Goal: Task Accomplishment & Management: Use online tool/utility

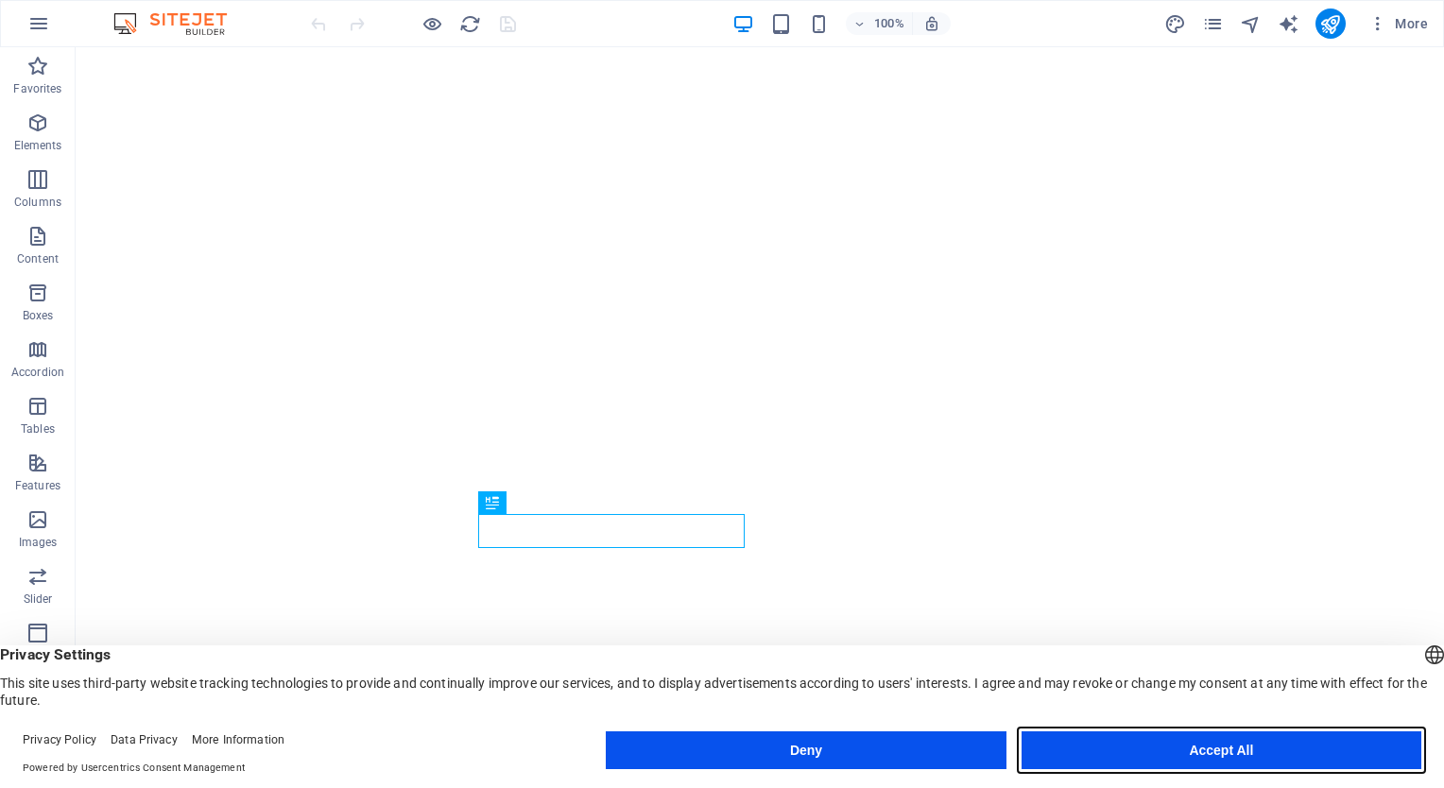
click at [1131, 752] on button "Accept All" at bounding box center [1222, 751] width 400 height 38
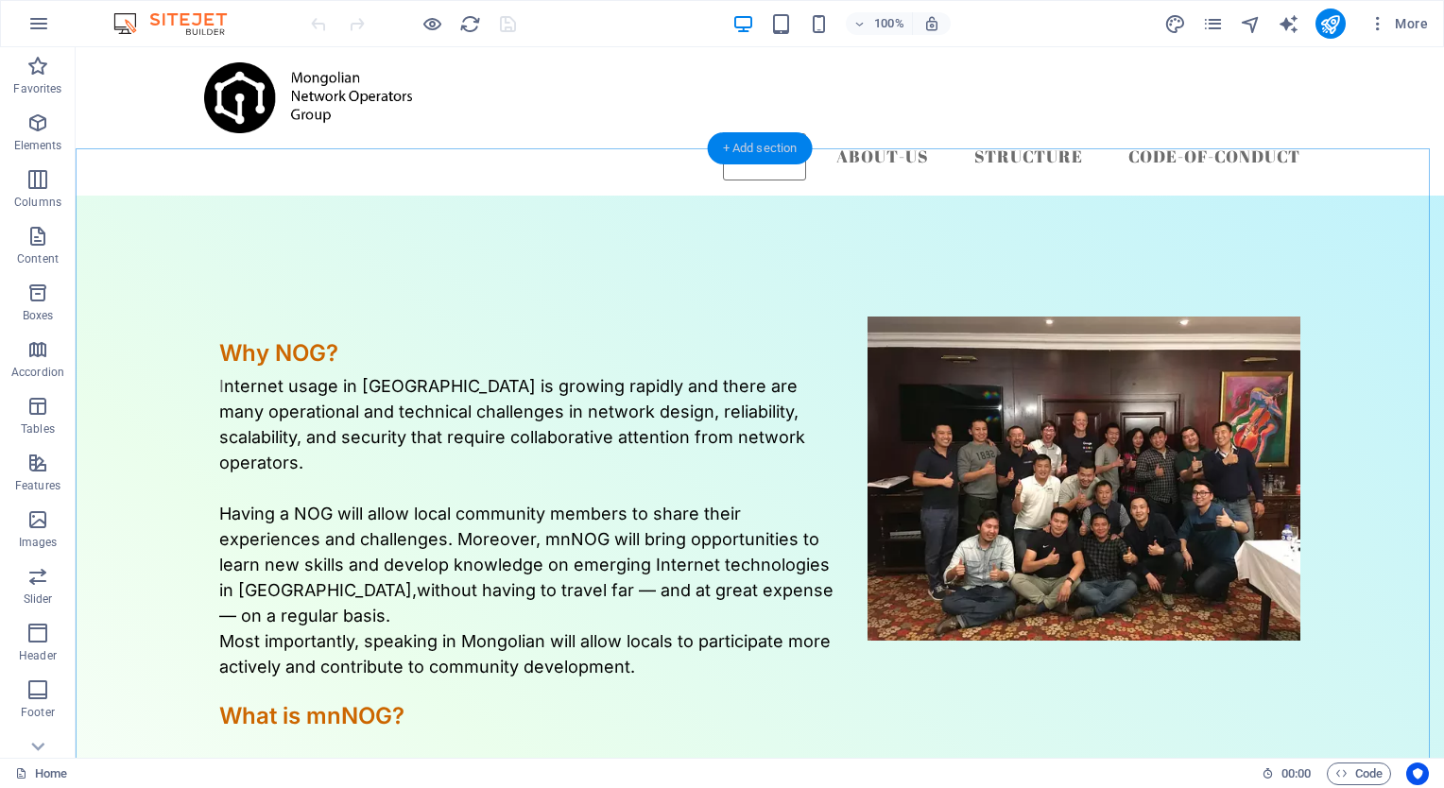
click at [771, 147] on div "+ Add section" at bounding box center [760, 148] width 105 height 32
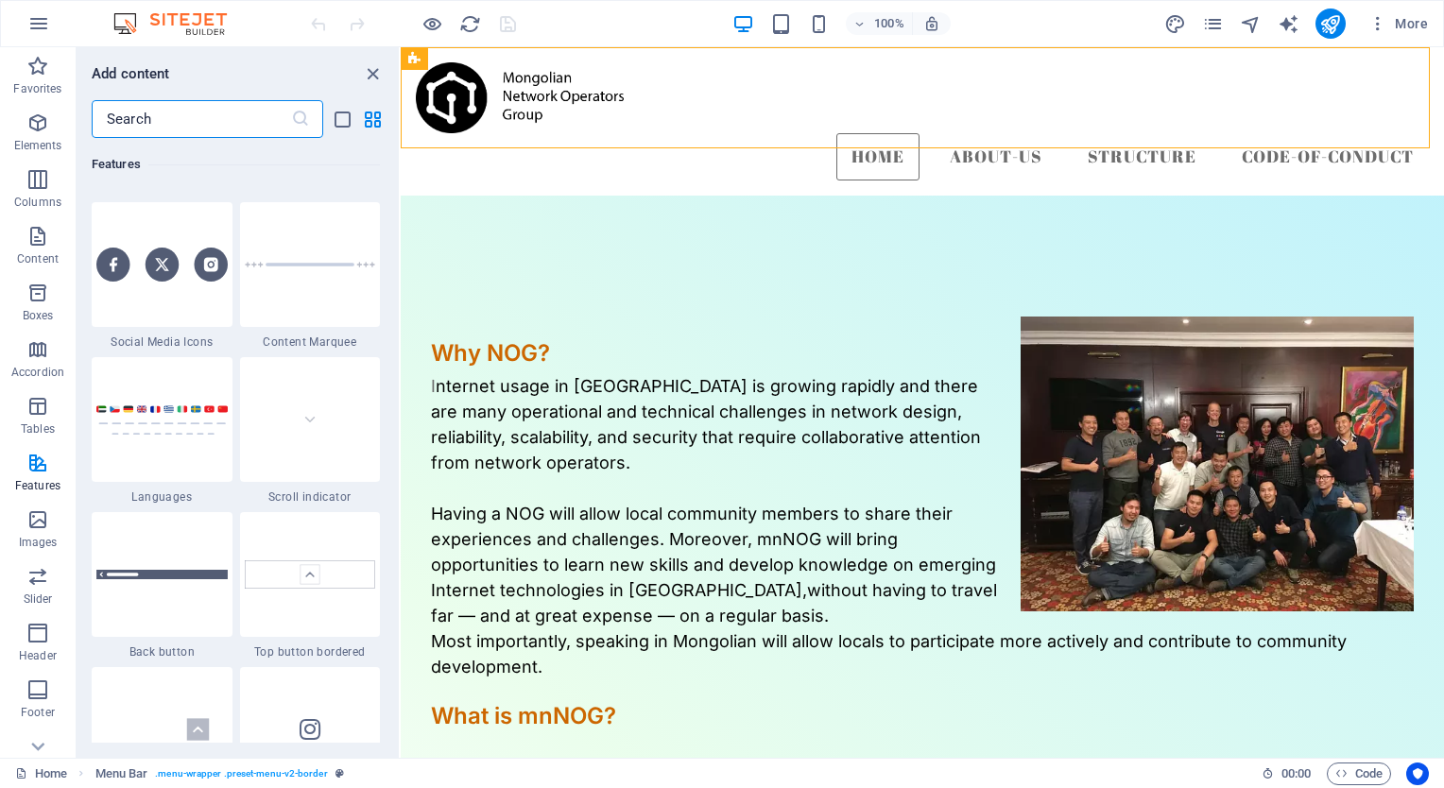
scroll to position [8602, 0]
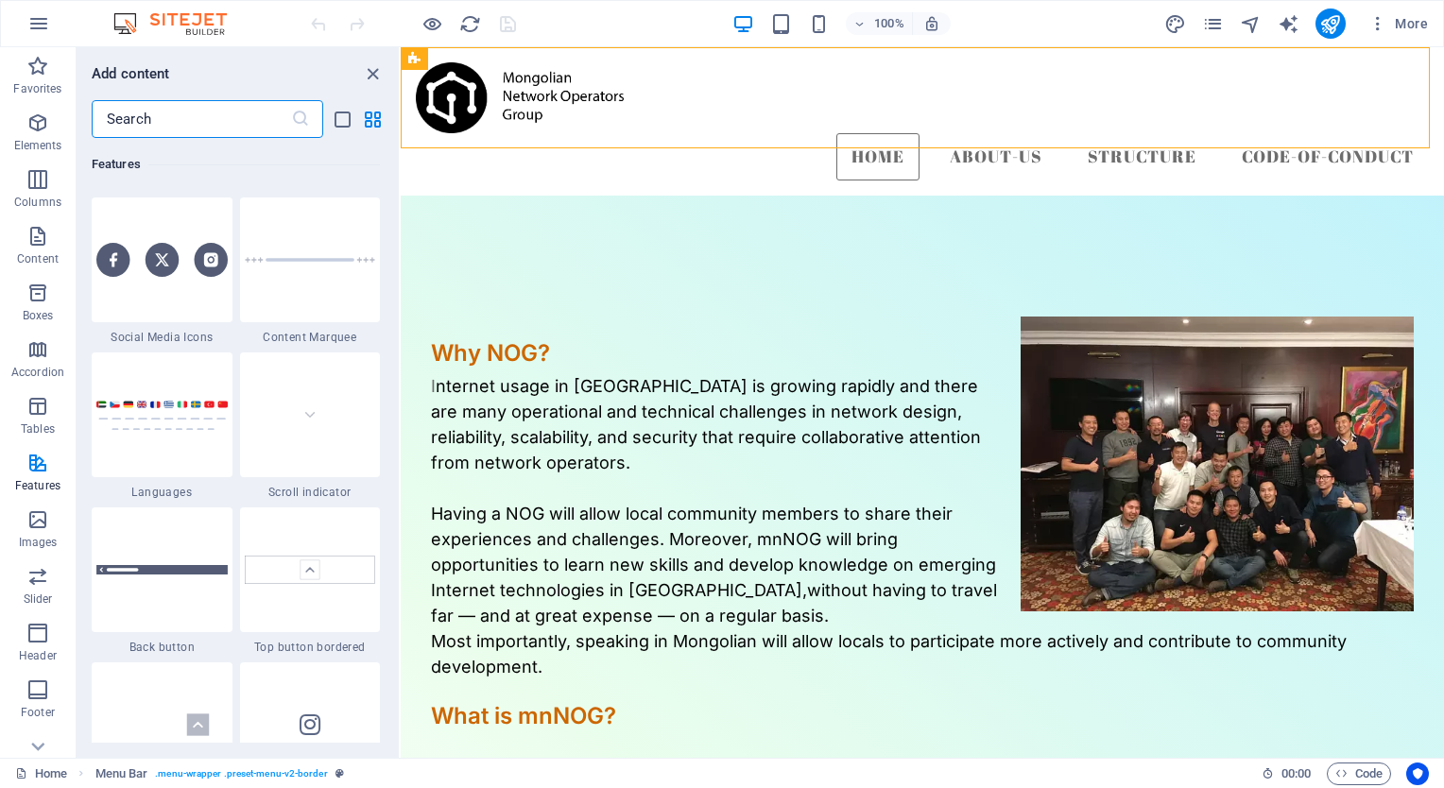
click at [194, 122] on input "text" at bounding box center [191, 119] width 199 height 38
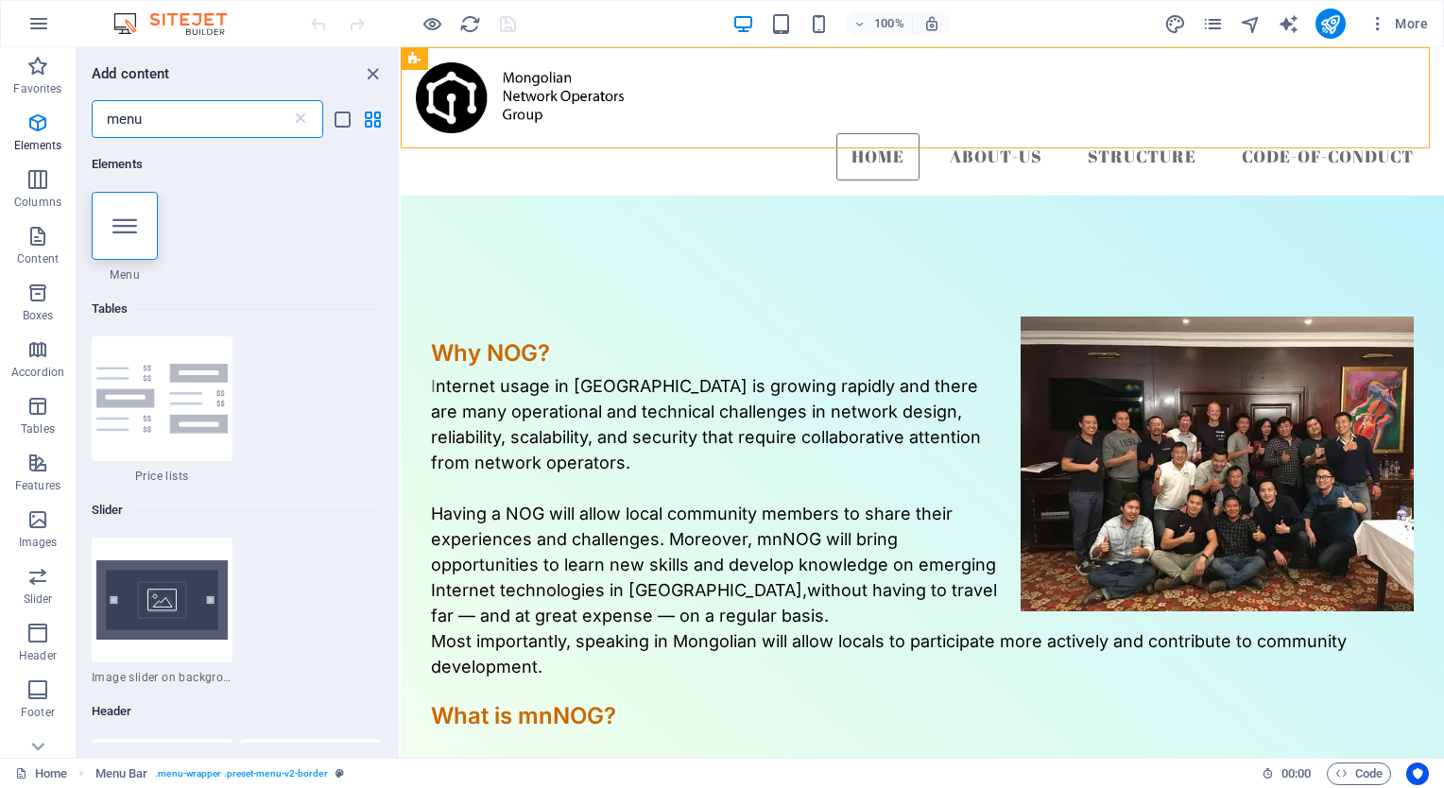
scroll to position [0, 0]
drag, startPoint x: 172, startPoint y: 122, endPoint x: 0, endPoint y: 102, distance: 173.2
click at [0, 102] on html "[DOMAIN_NAME] Home Favorites Elements Columns Content Boxes Accordion Tables Fe…" at bounding box center [722, 394] width 1444 height 788
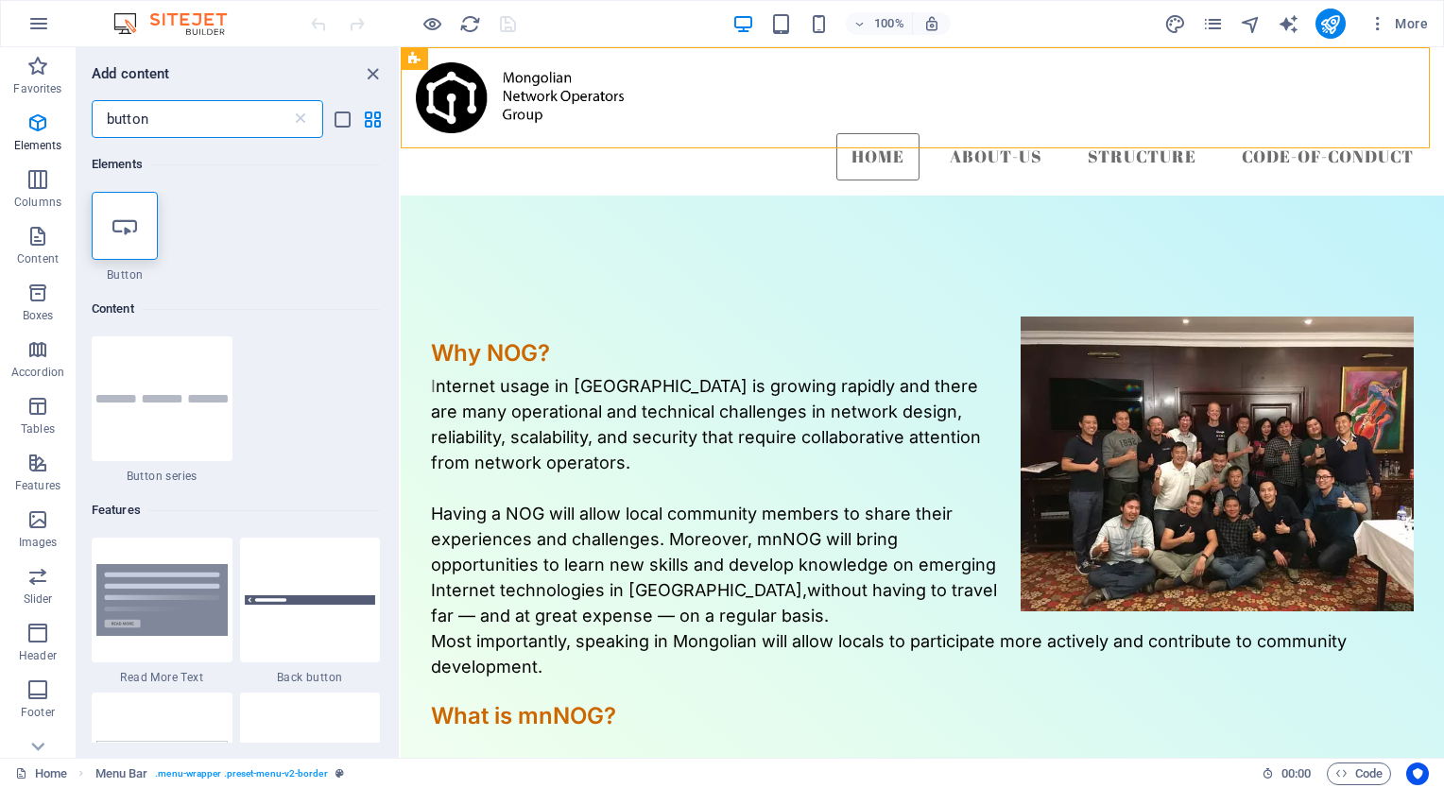
scroll to position [59, 0]
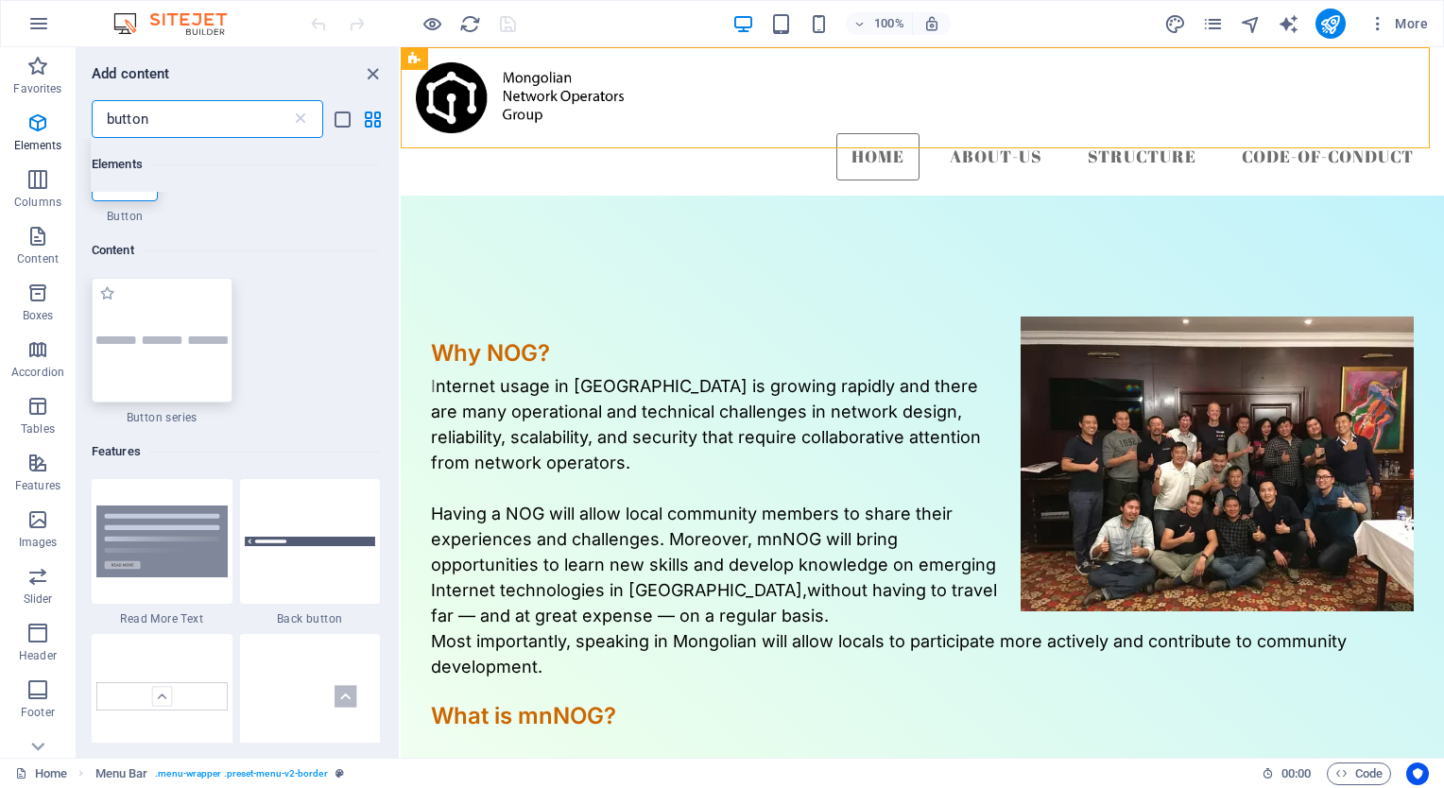
type input "button"
click at [185, 344] on img at bounding box center [161, 340] width 131 height 8
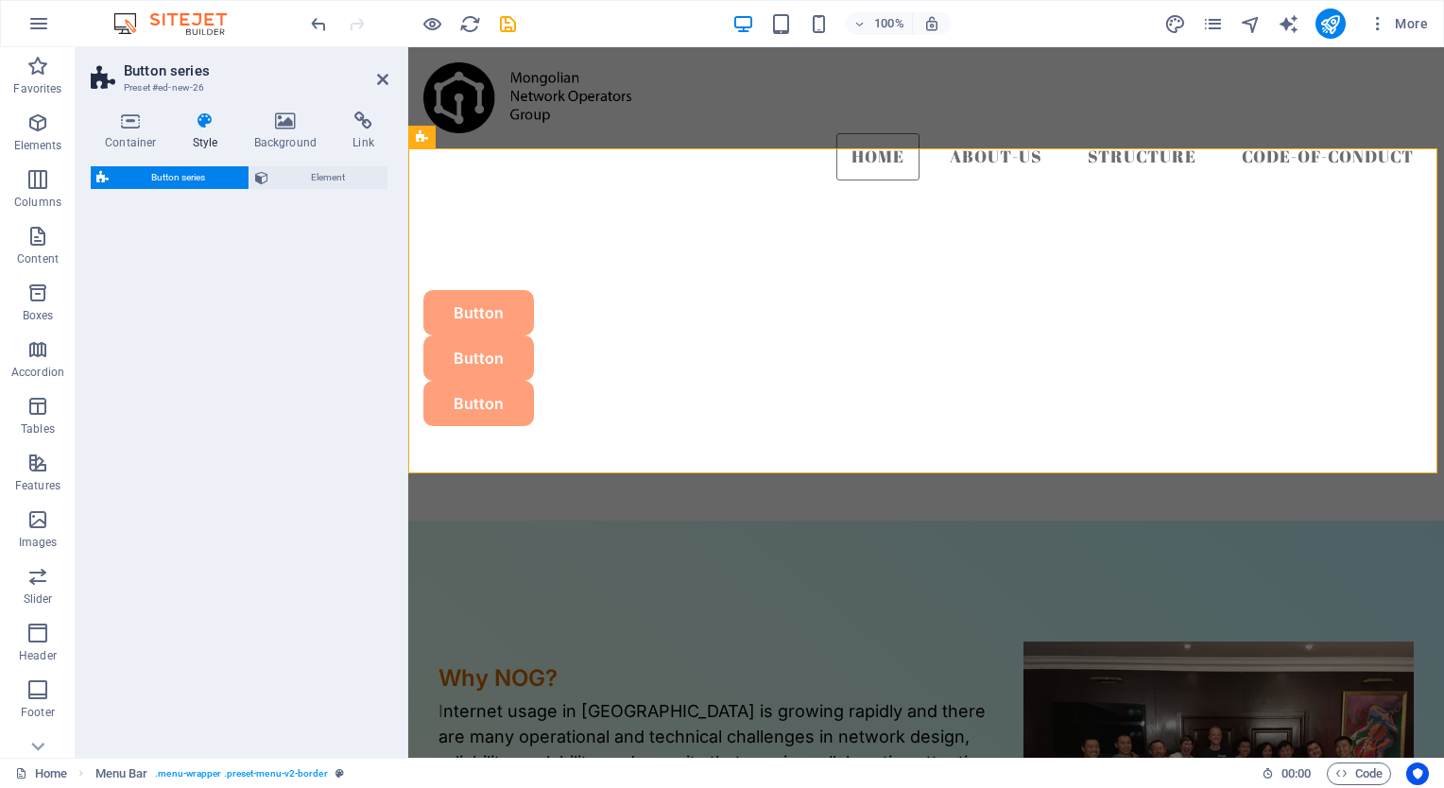
select select "rem"
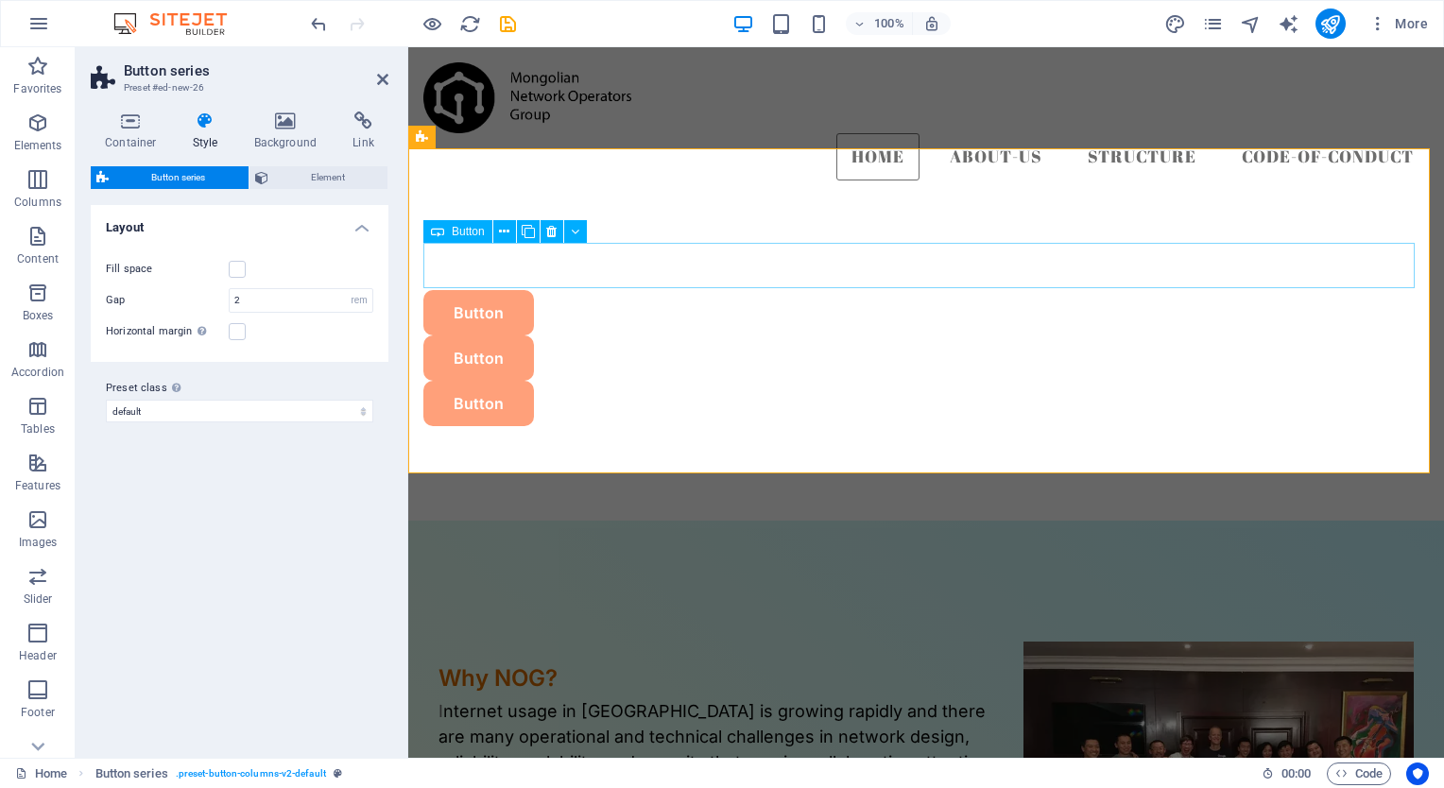
drag, startPoint x: 594, startPoint y: 393, endPoint x: 474, endPoint y: 286, distance: 160.7
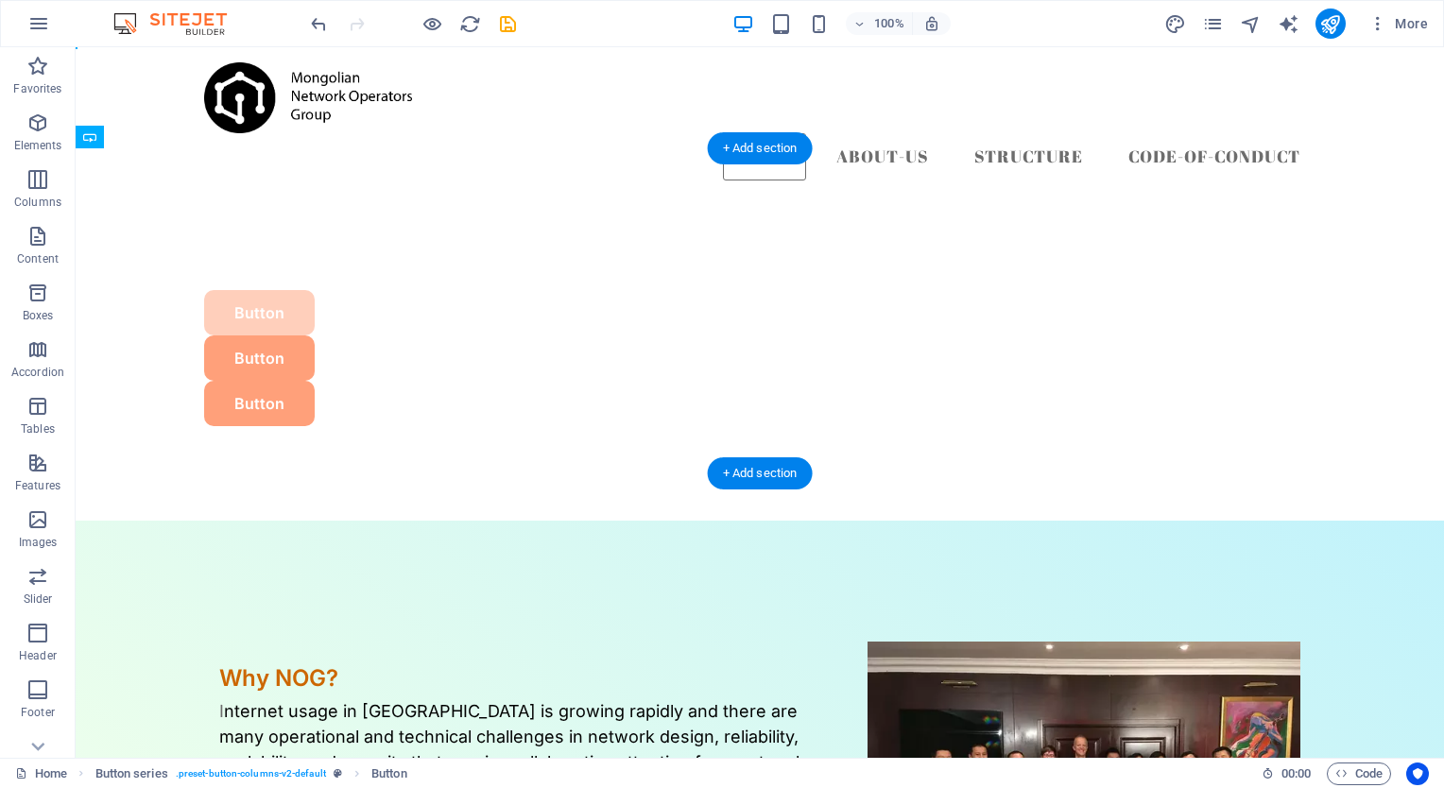
drag, startPoint x: 155, startPoint y: 318, endPoint x: 624, endPoint y: 267, distance: 471.5
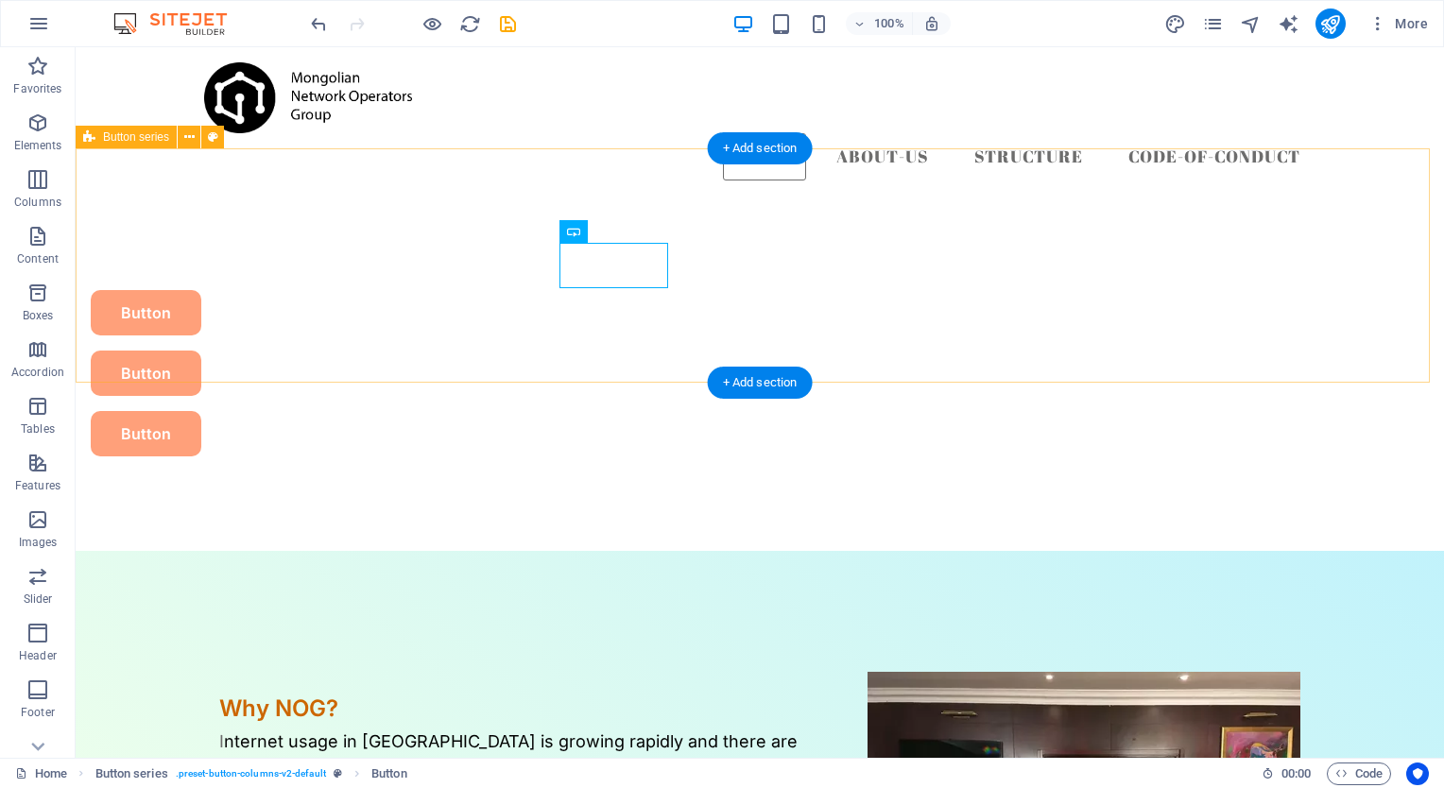
click at [1051, 268] on div "Button Button Button" at bounding box center [760, 373] width 1369 height 355
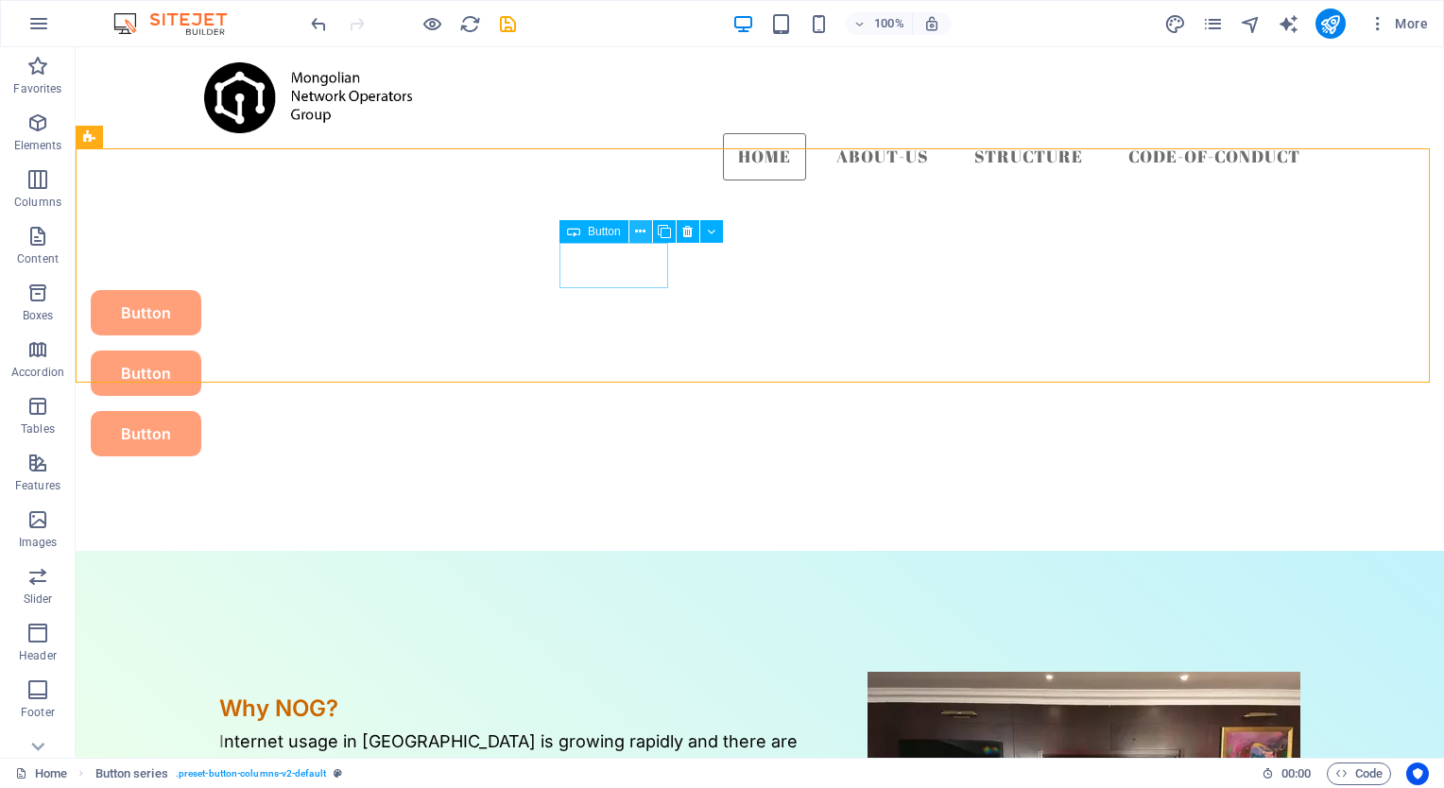
click at [643, 233] on icon at bounding box center [640, 232] width 10 height 20
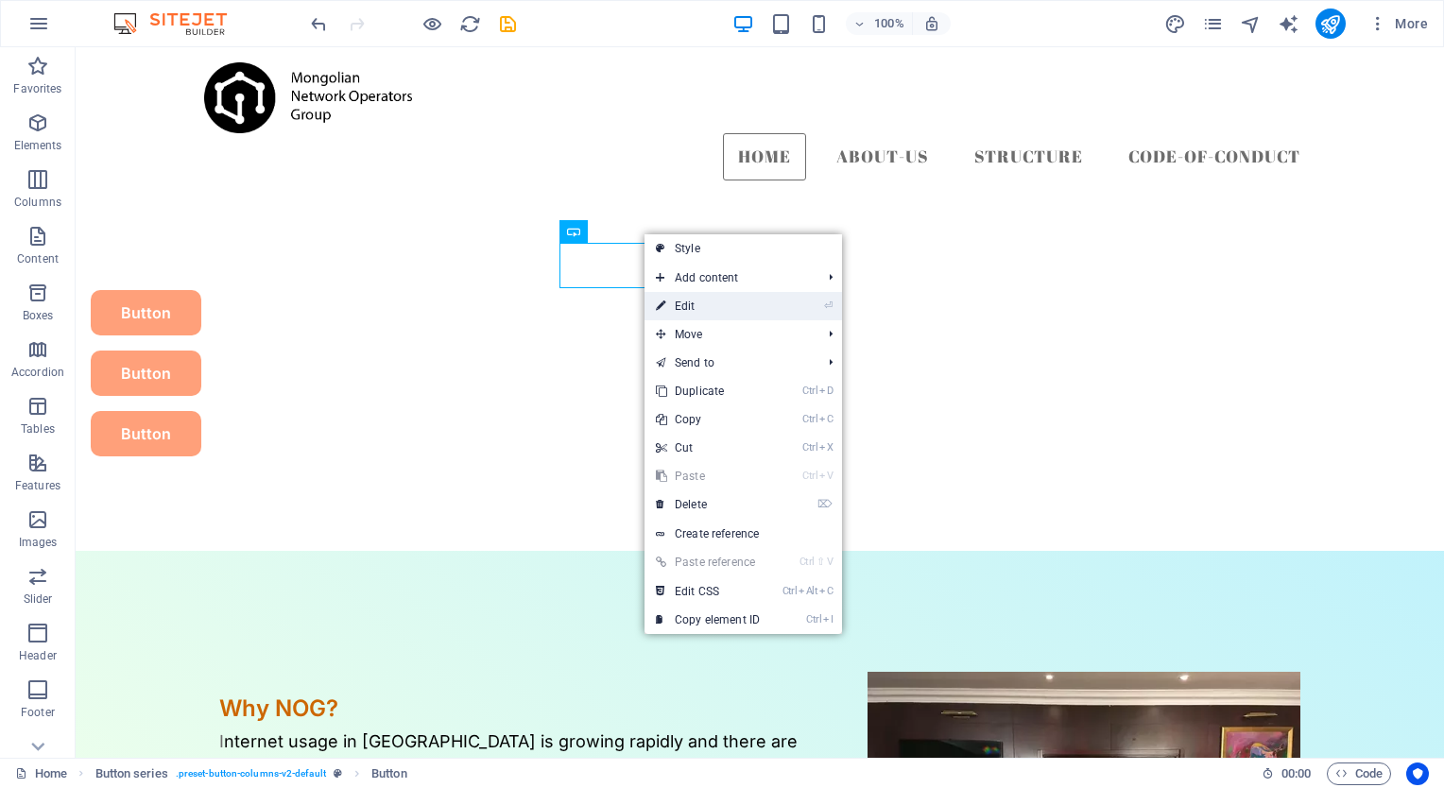
click at [656, 302] on icon at bounding box center [660, 306] width 9 height 28
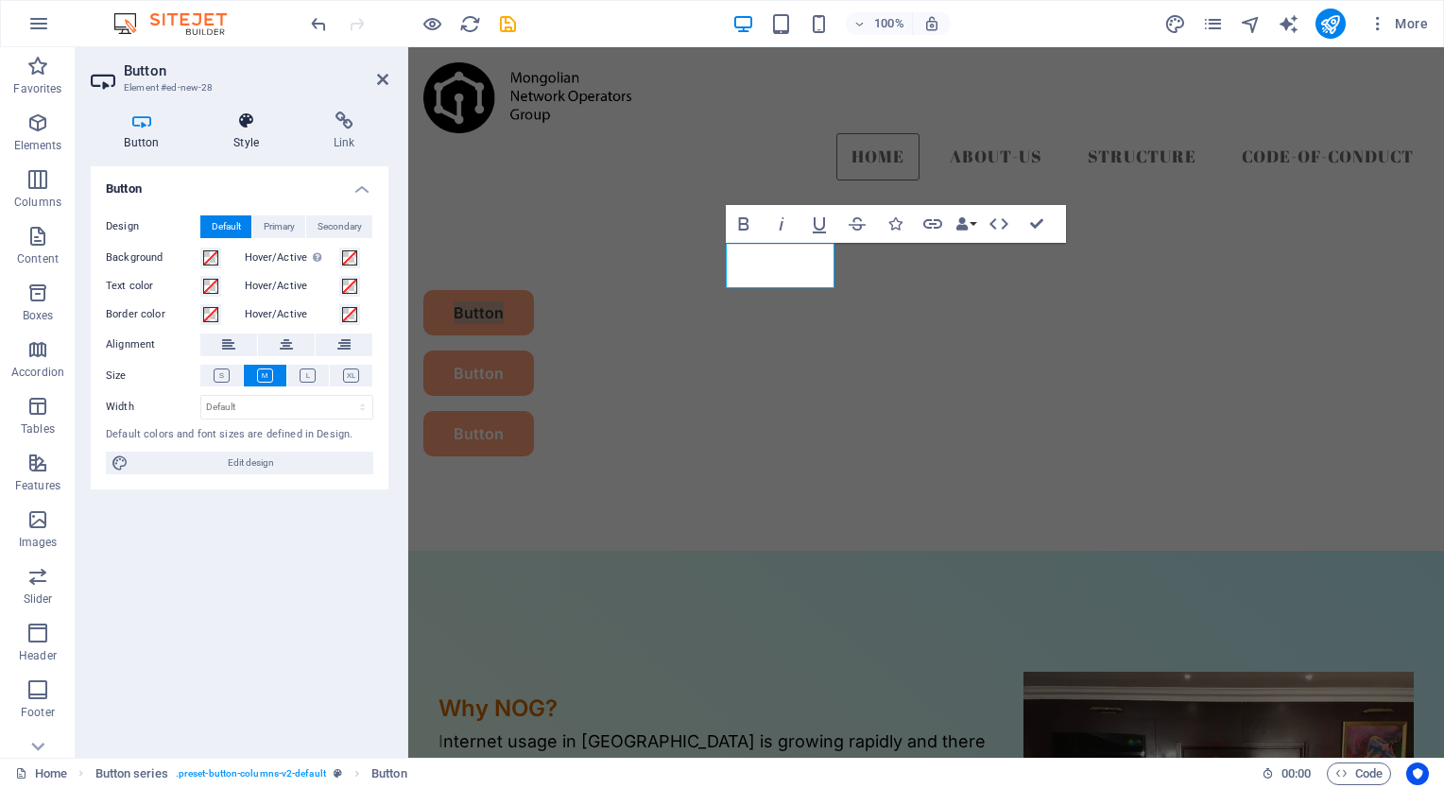
click at [250, 133] on h4 "Style" at bounding box center [250, 132] width 100 height 40
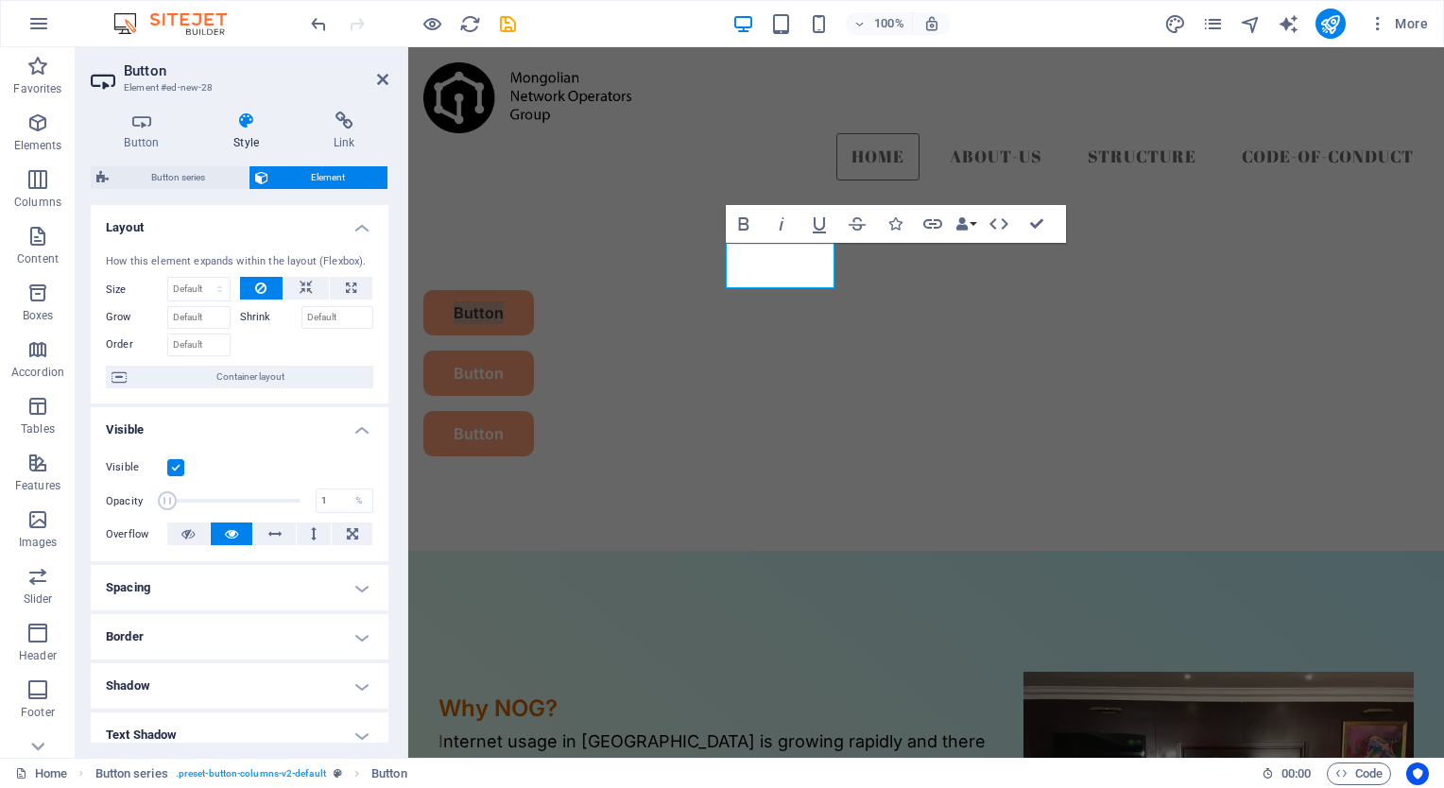
drag, startPoint x: 295, startPoint y: 502, endPoint x: 92, endPoint y: 490, distance: 203.6
click at [92, 490] on div "Visible Opacity 1 % Overflow" at bounding box center [240, 501] width 298 height 120
drag, startPoint x: 176, startPoint y: 501, endPoint x: 329, endPoint y: 511, distance: 153.5
click at [329, 511] on div "Opacity 100 %" at bounding box center [239, 501] width 267 height 28
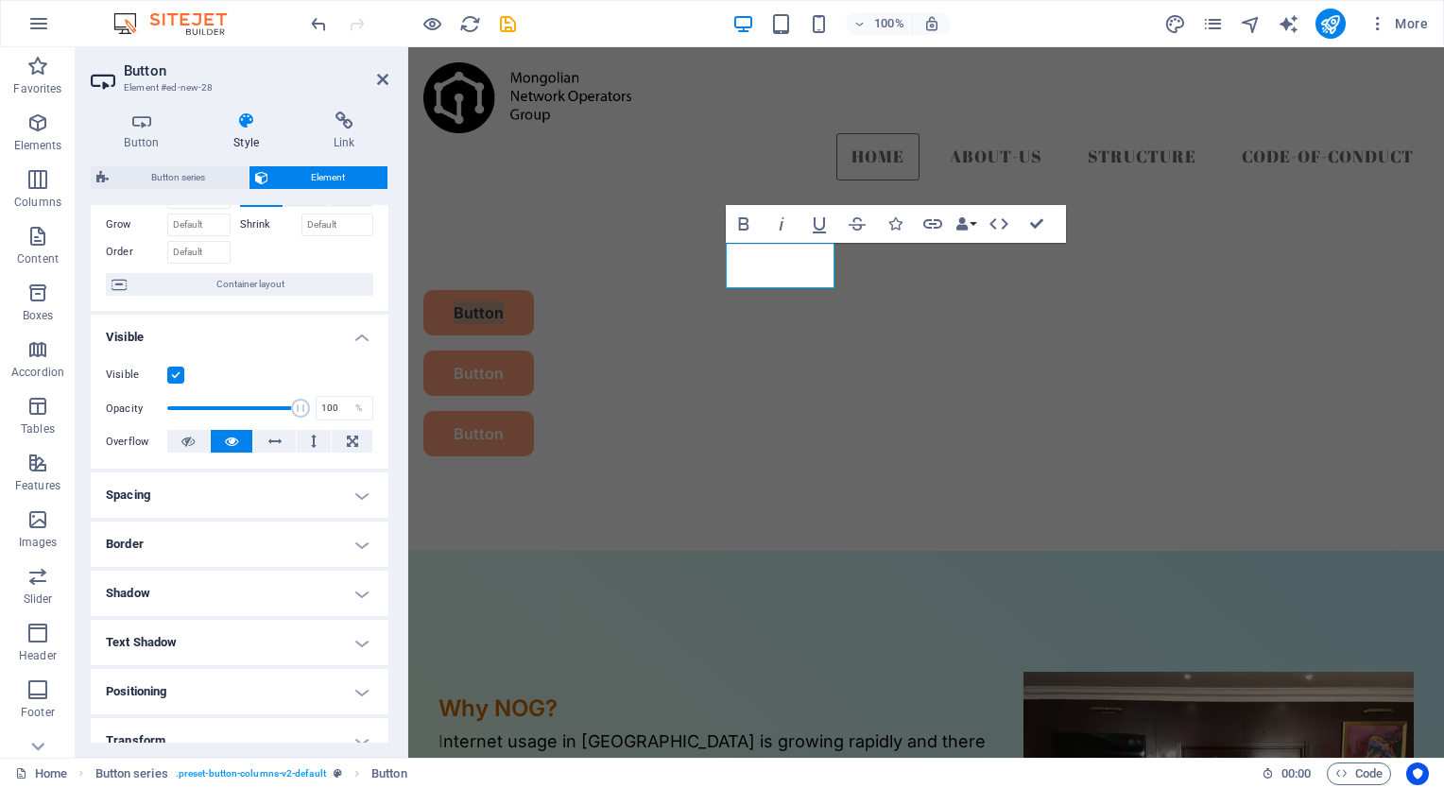
scroll to position [100, 0]
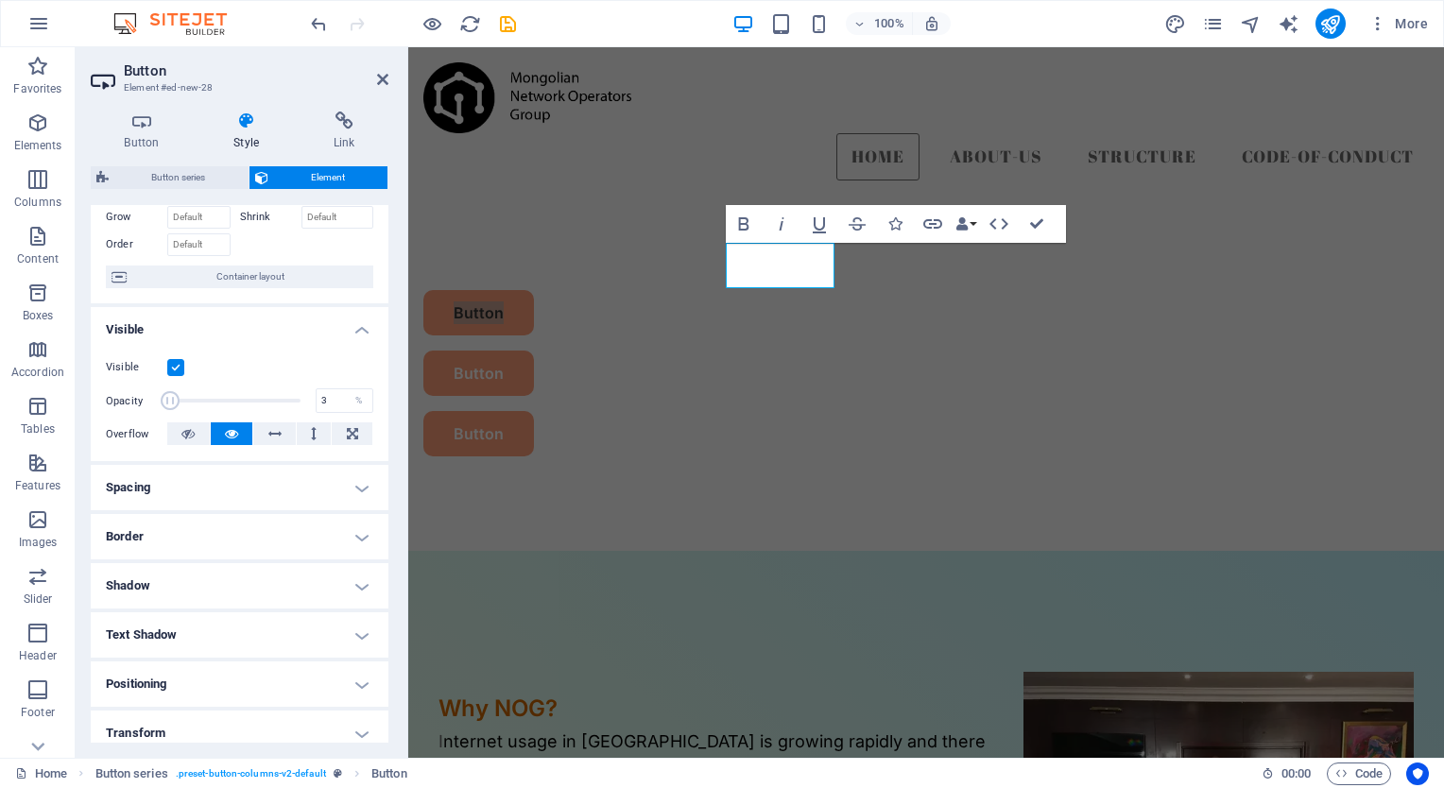
drag, startPoint x: 298, startPoint y: 403, endPoint x: 170, endPoint y: 398, distance: 127.7
click at [170, 398] on span at bounding box center [170, 400] width 19 height 19
drag, startPoint x: 168, startPoint y: 398, endPoint x: 233, endPoint y: 410, distance: 66.4
click at [233, 410] on span at bounding box center [227, 400] width 19 height 19
type input "100"
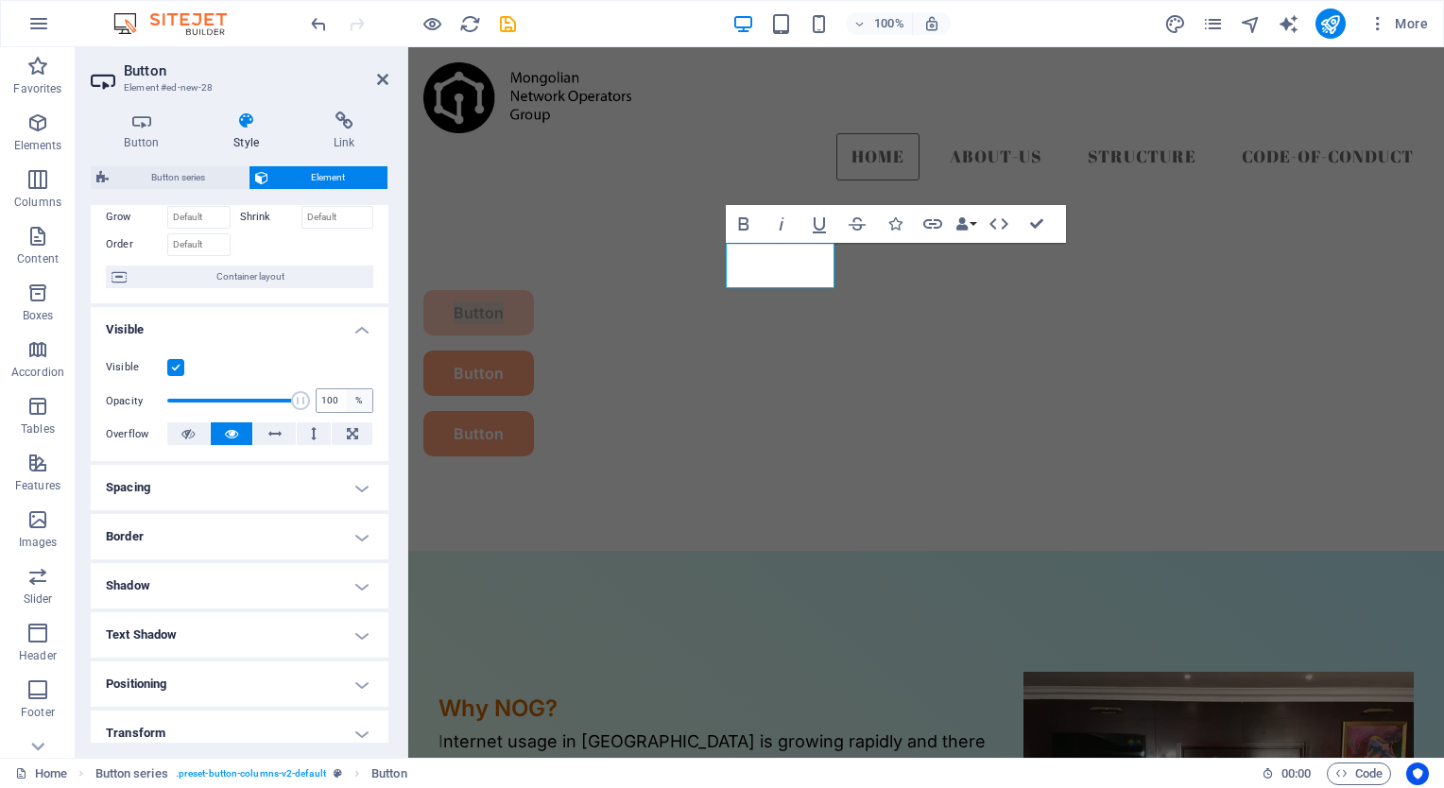
drag, startPoint x: 230, startPoint y: 401, endPoint x: 353, endPoint y: 406, distance: 123.9
click at [353, 406] on div "Opacity 100 %" at bounding box center [239, 401] width 267 height 28
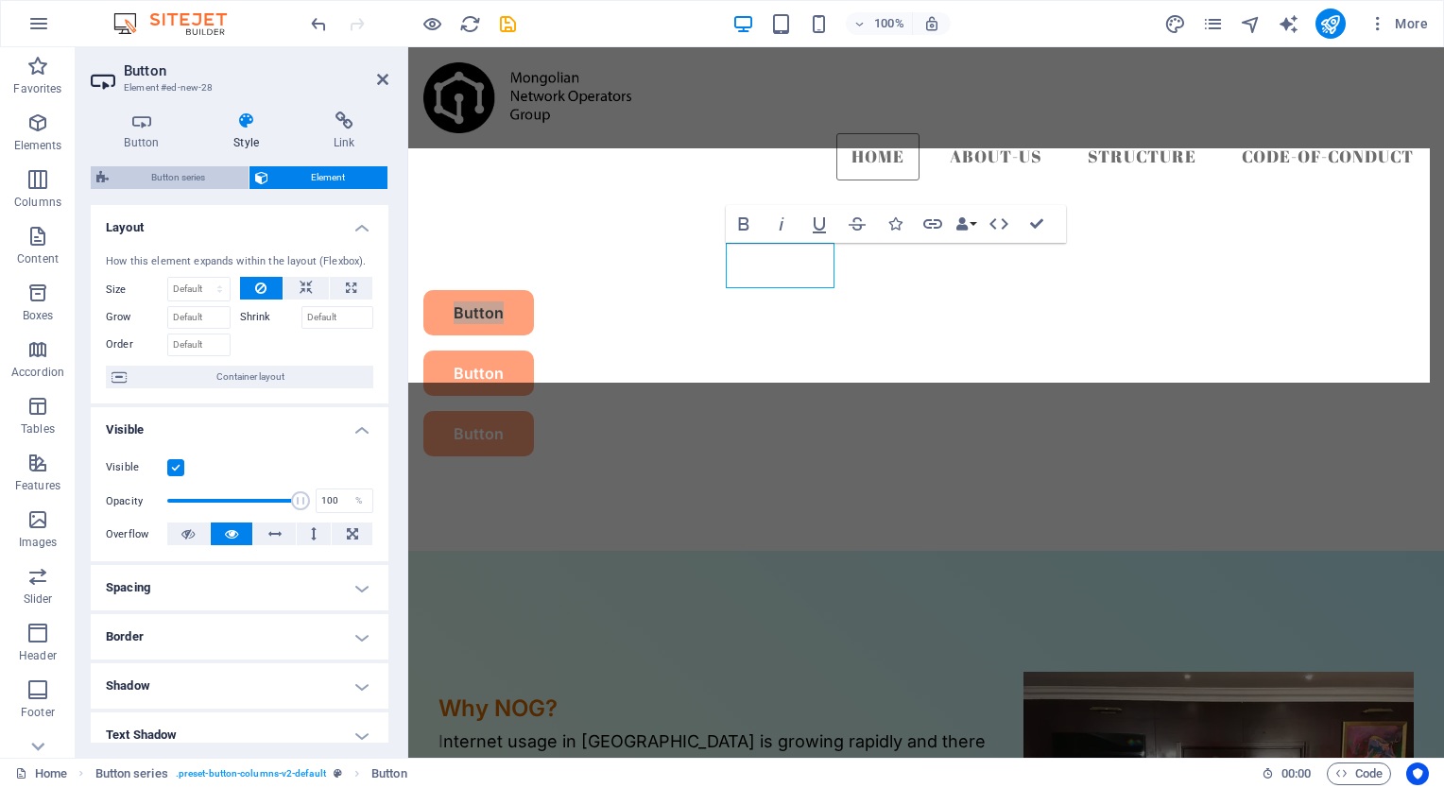
click at [159, 173] on span "Button series" at bounding box center [178, 177] width 129 height 23
select select "rem"
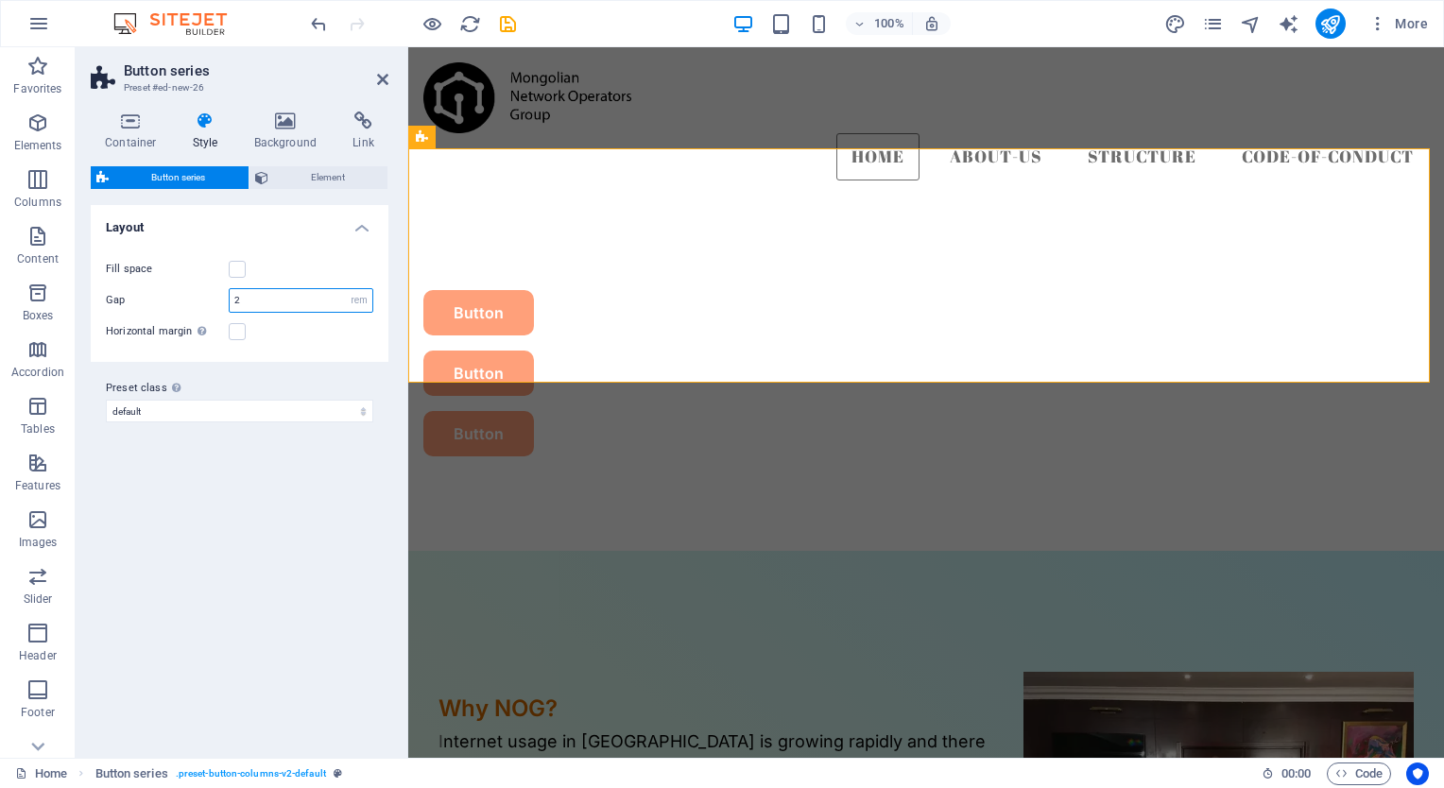
click at [254, 302] on input "2" at bounding box center [301, 300] width 143 height 23
click at [277, 347] on div "Fill space Columns 1 2 3 4 5 6 Gap 2 px rem % vw vh Horizontal margin Only if t…" at bounding box center [239, 300] width 305 height 123
click at [241, 270] on label at bounding box center [237, 269] width 17 height 17
click at [0, 0] on input "Fill space" at bounding box center [0, 0] width 0 height 0
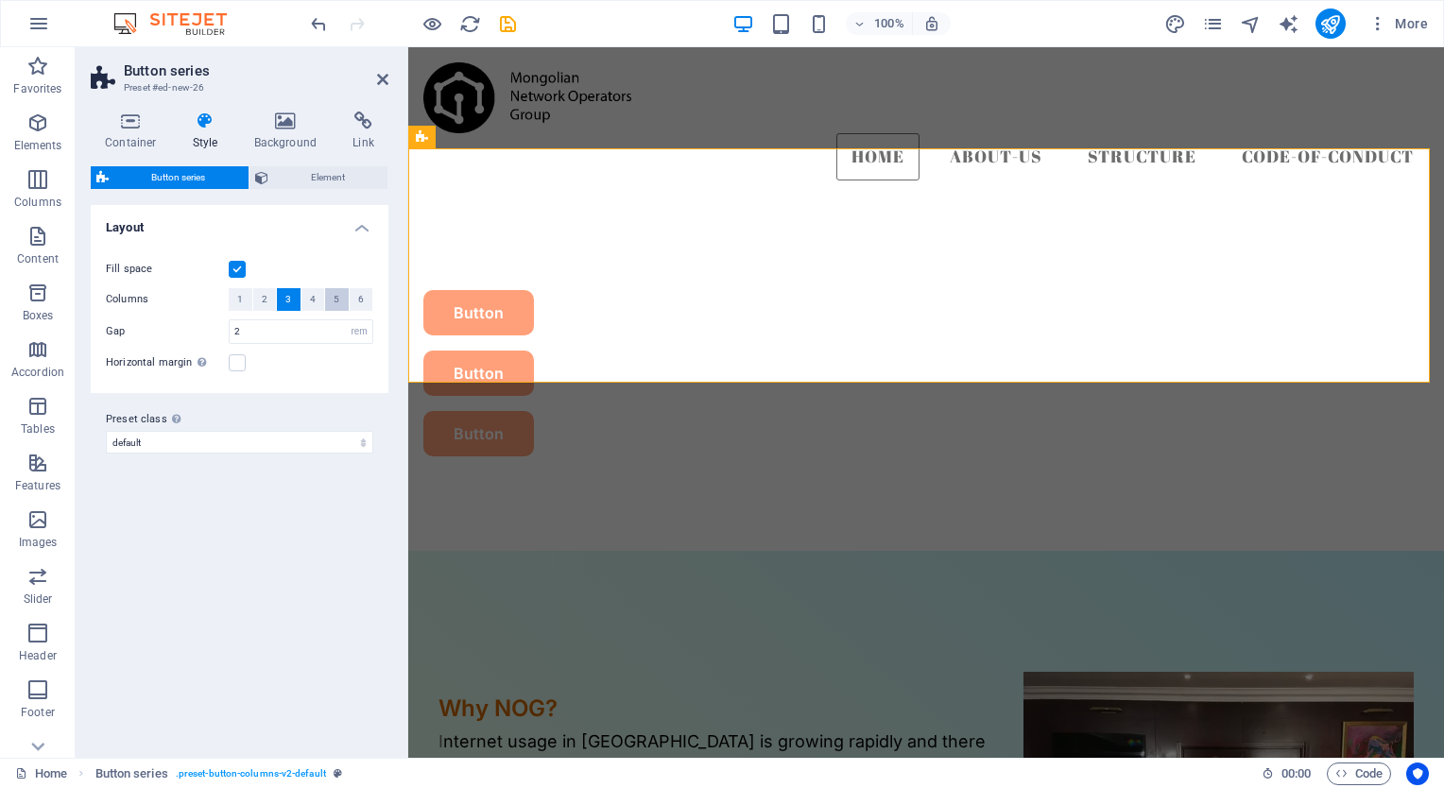
click at [339, 304] on span "5" at bounding box center [337, 299] width 6 height 23
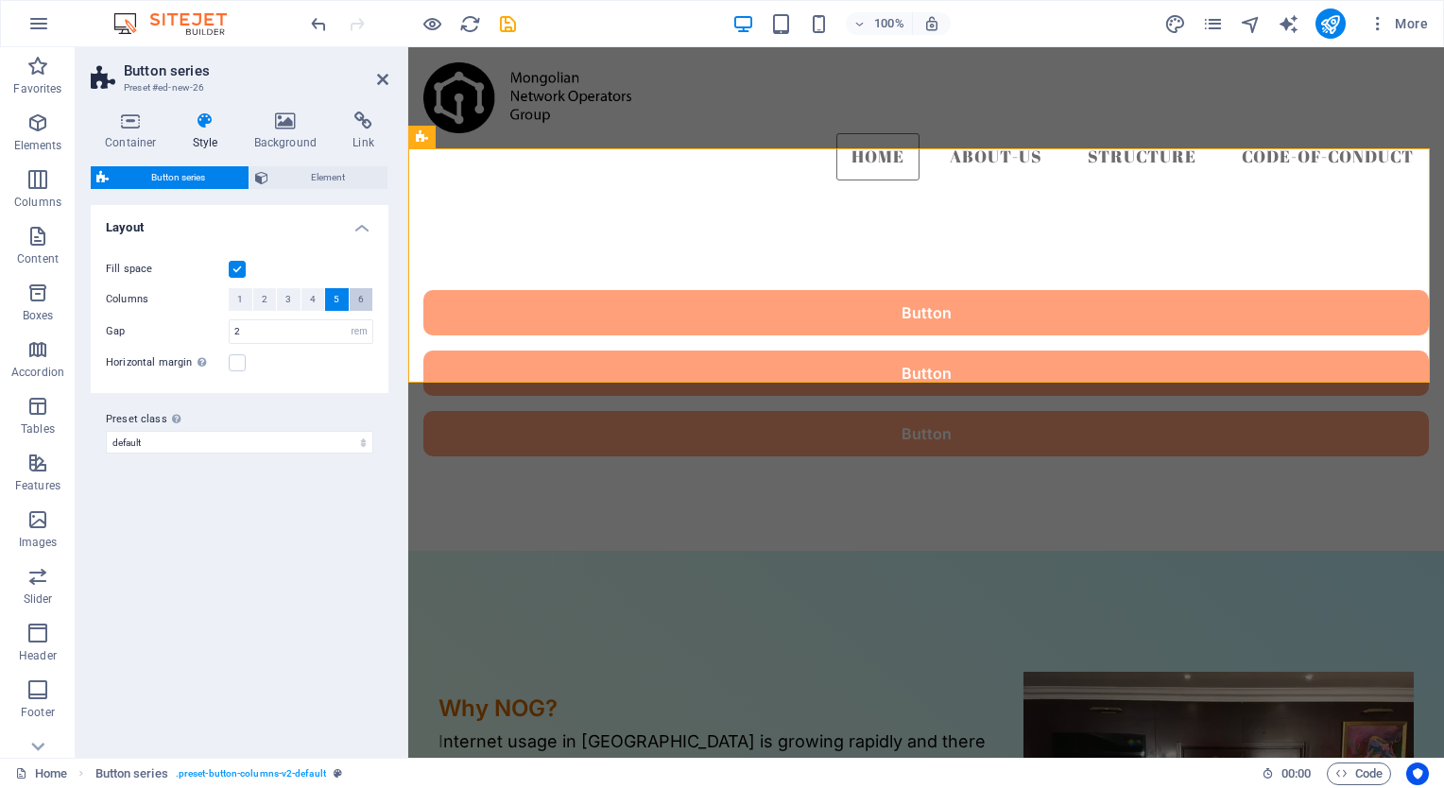
click at [365, 298] on button "6" at bounding box center [362, 299] width 24 height 23
click at [230, 359] on label at bounding box center [237, 362] width 17 height 17
click at [0, 0] on input "Horizontal margin Only if the containers "Content width" is not set to "Default"" at bounding box center [0, 0] width 0 height 0
click at [366, 229] on h4 "Layout" at bounding box center [240, 222] width 298 height 34
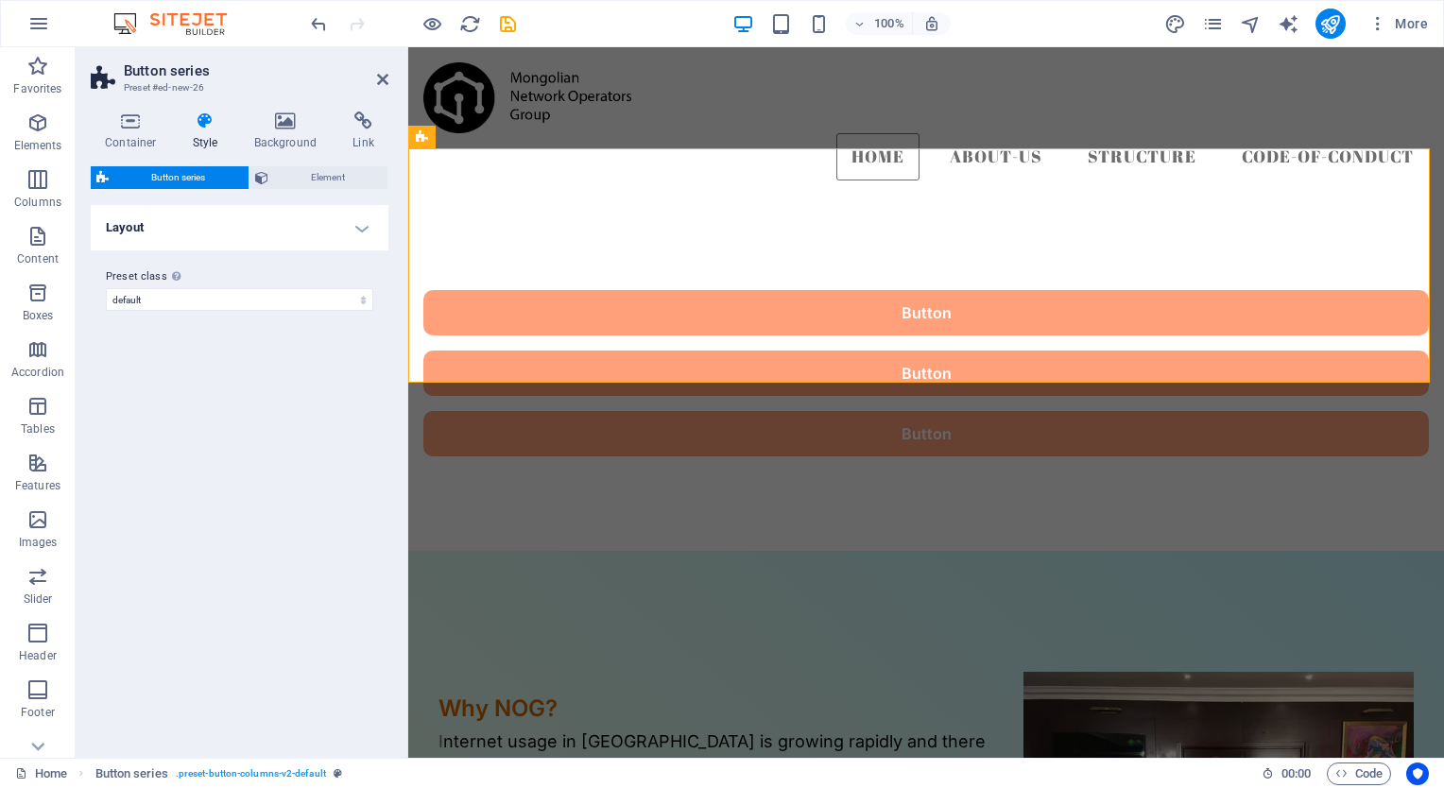
click at [359, 225] on h4 "Layout" at bounding box center [240, 227] width 298 height 45
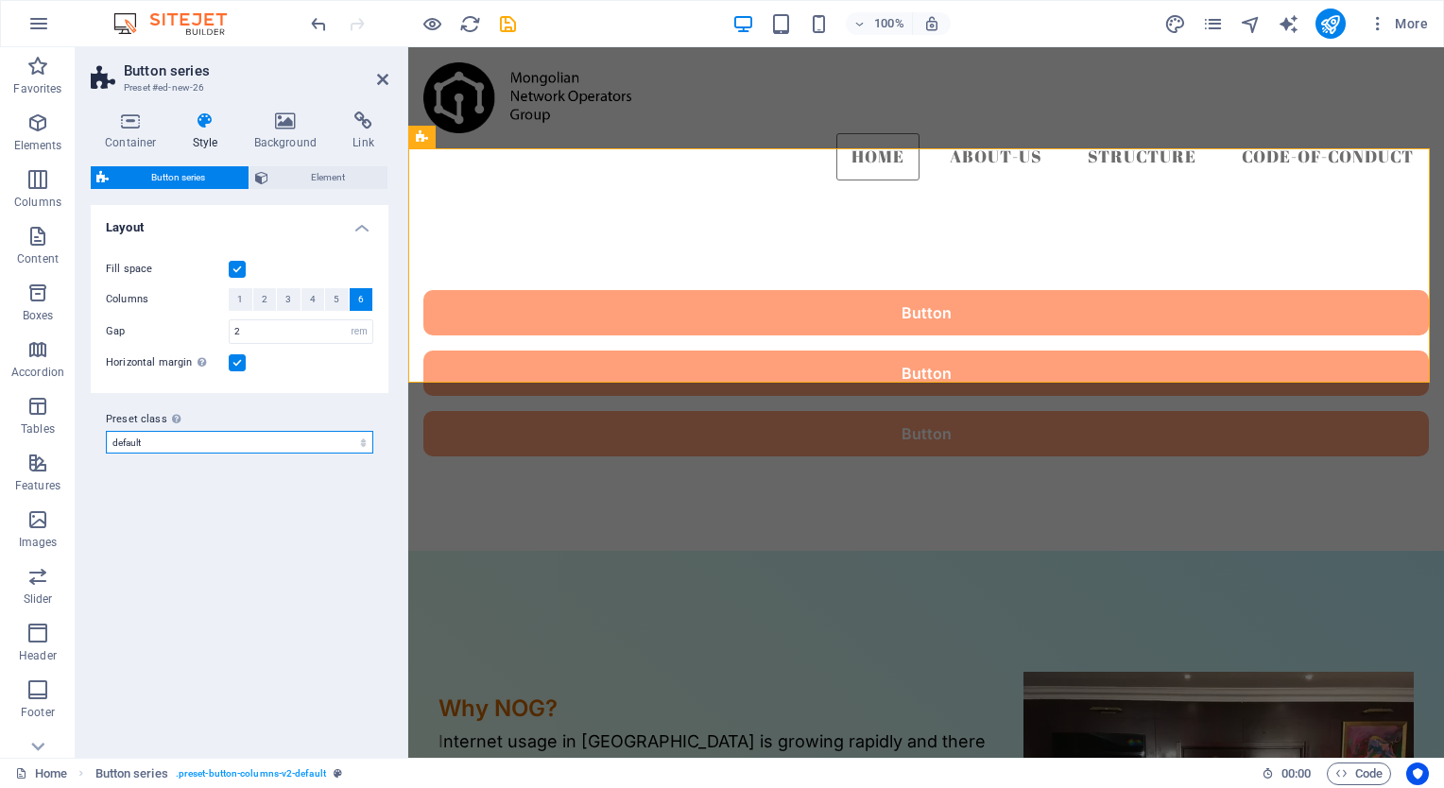
click at [253, 447] on select "default Add preset class" at bounding box center [239, 442] width 267 height 23
click at [336, 300] on span "5" at bounding box center [337, 299] width 6 height 23
click at [306, 299] on button "4" at bounding box center [314, 299] width 24 height 23
click at [356, 300] on button "6" at bounding box center [362, 299] width 24 height 23
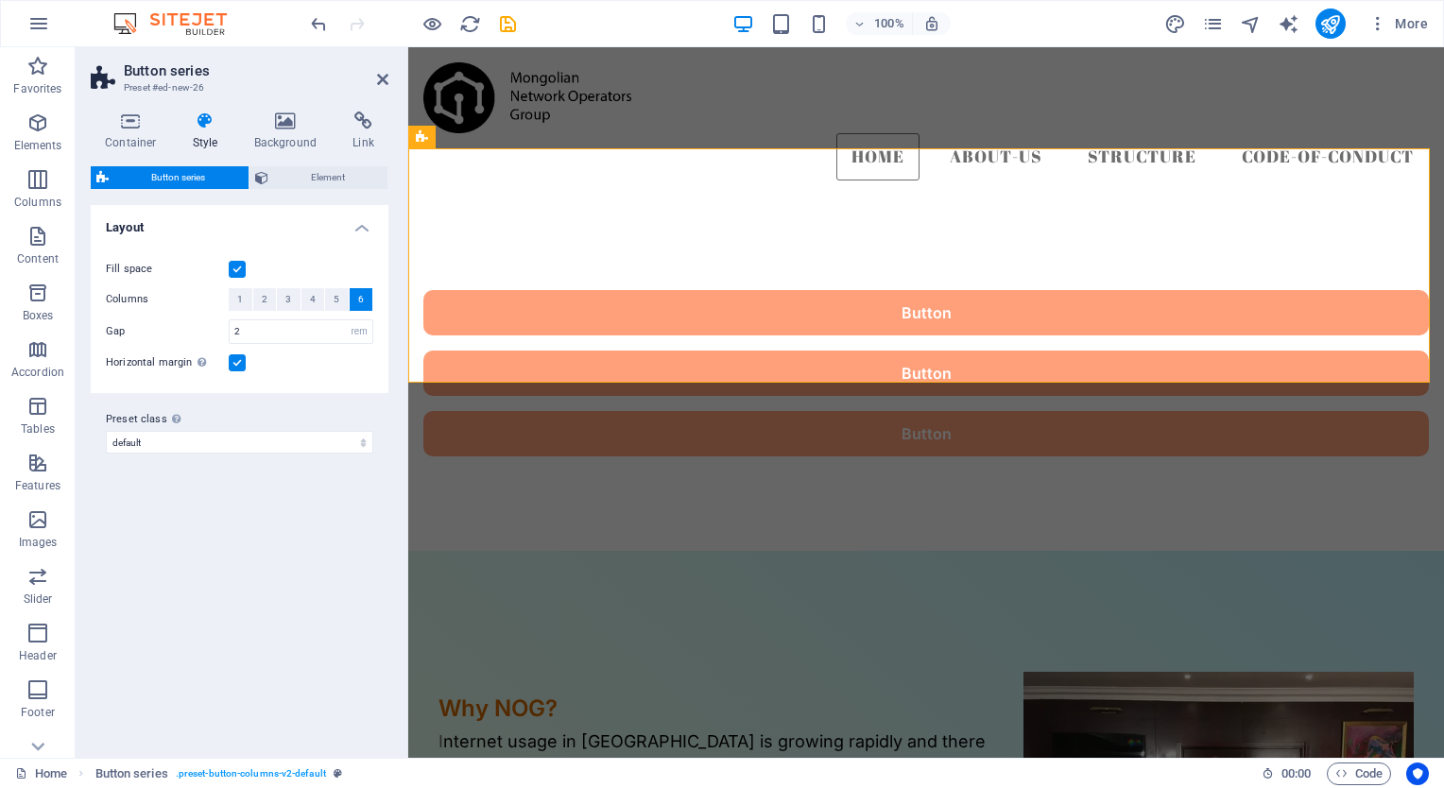
click at [365, 225] on h4 "Layout" at bounding box center [240, 222] width 298 height 34
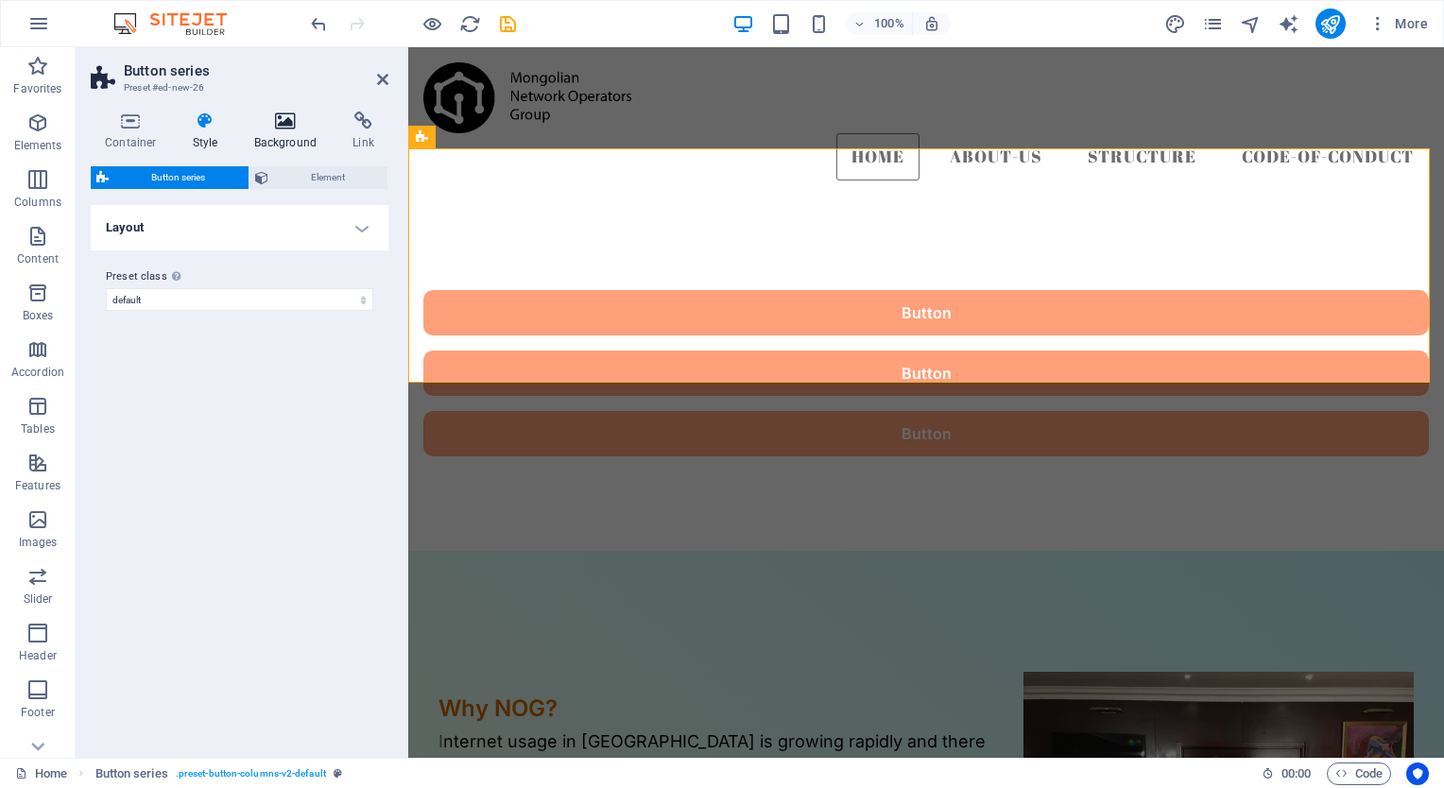
click at [289, 123] on icon at bounding box center [286, 121] width 92 height 19
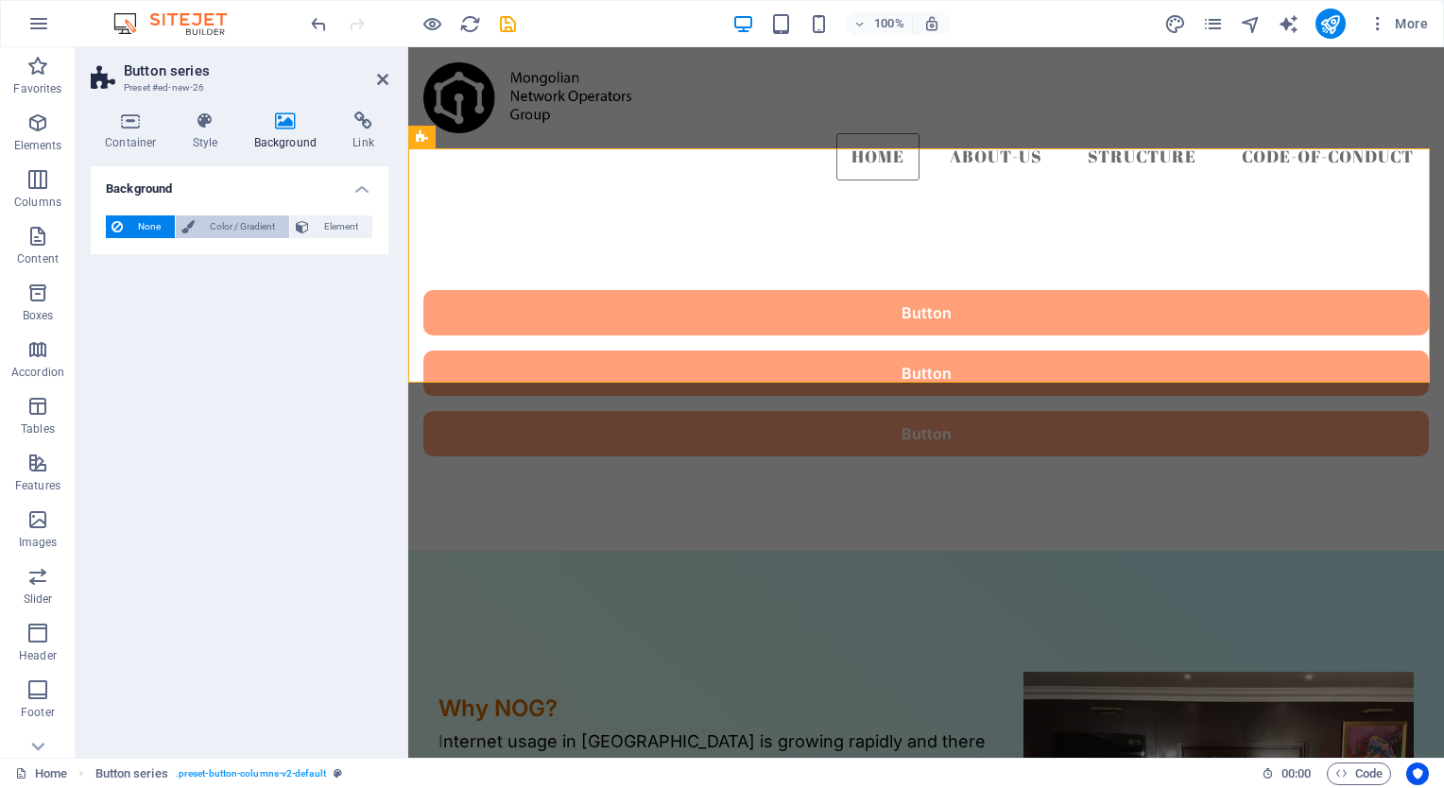
click at [261, 233] on span "Color / Gradient" at bounding box center [241, 227] width 83 height 23
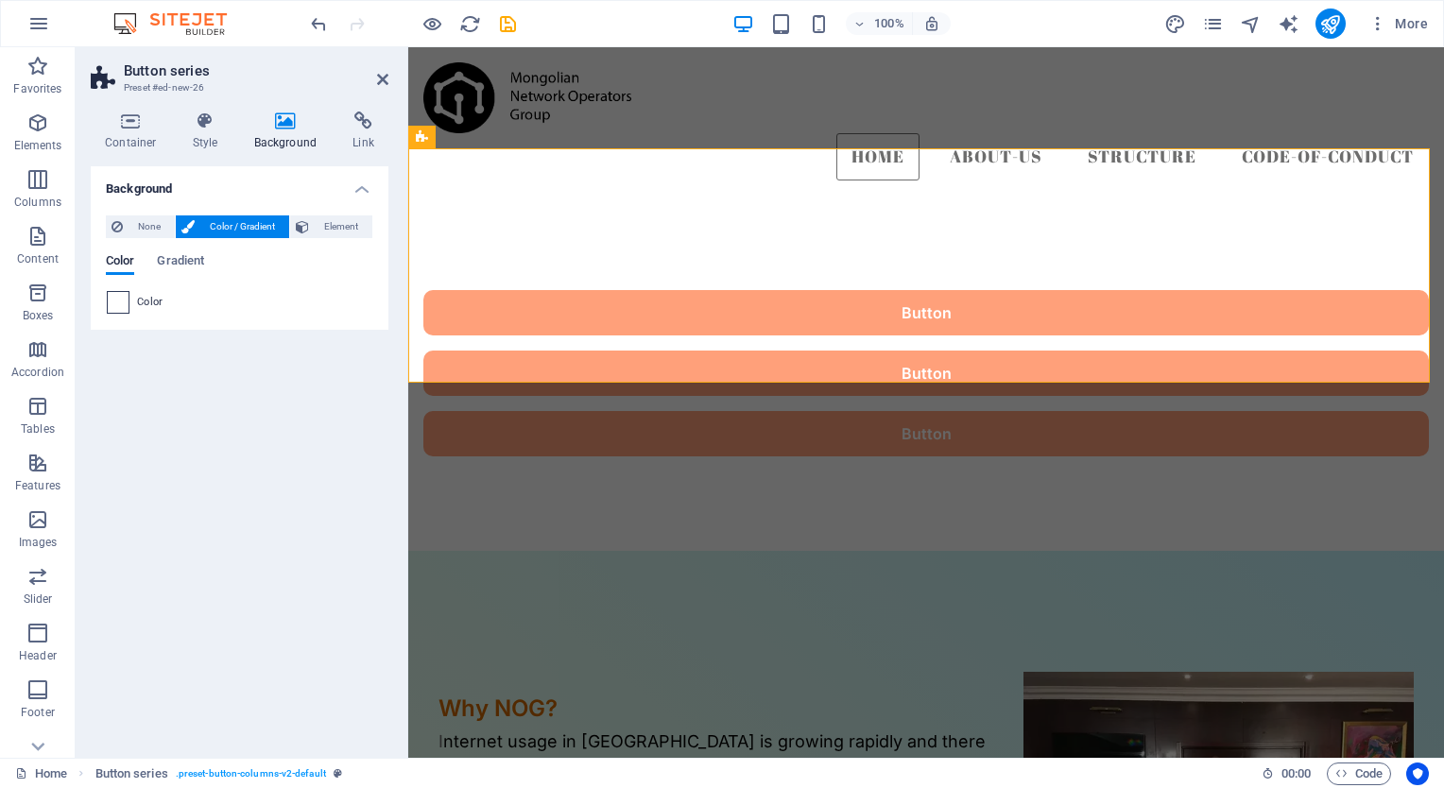
click at [114, 297] on span at bounding box center [118, 302] width 21 height 21
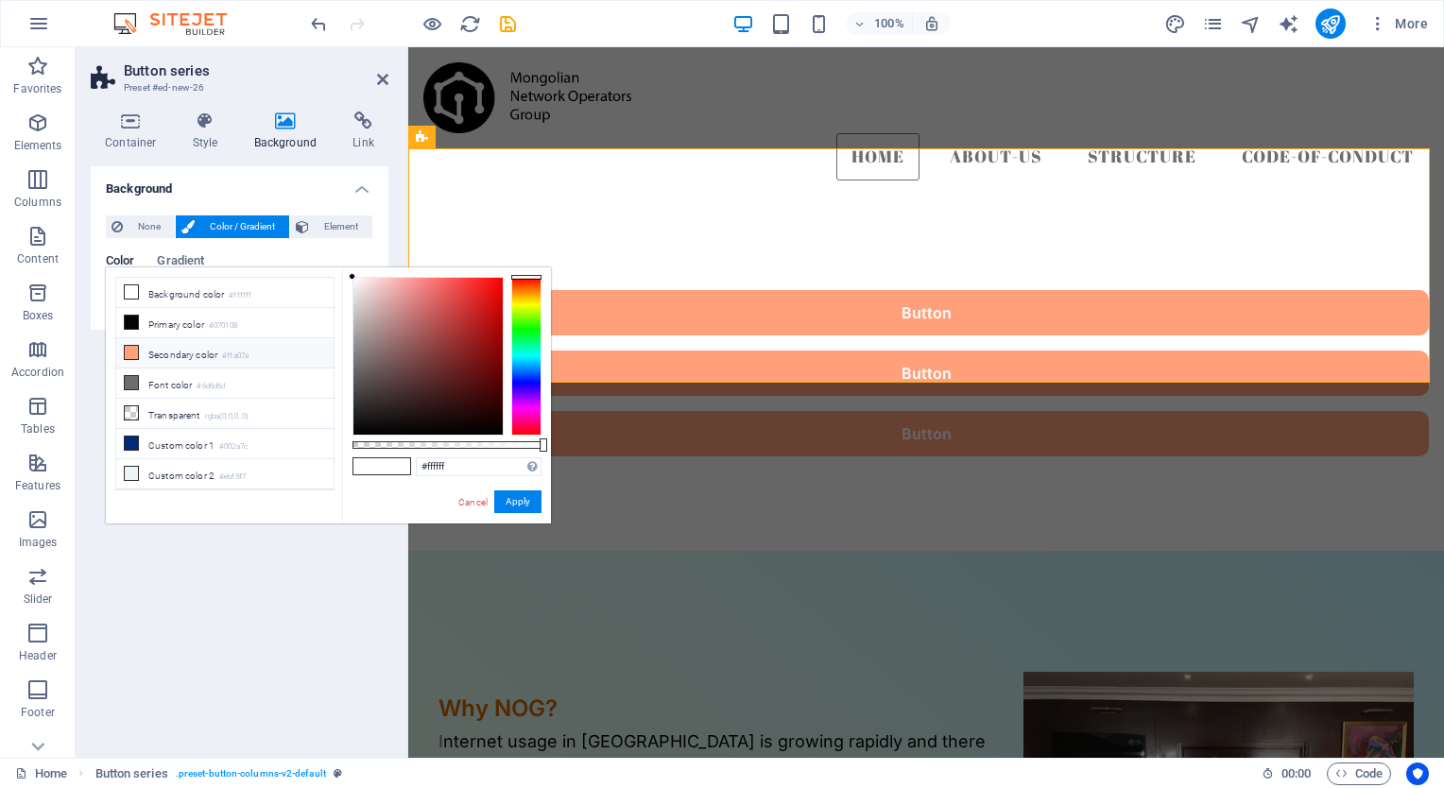
click at [189, 338] on li "Secondary color #ffa07a" at bounding box center [224, 353] width 217 height 30
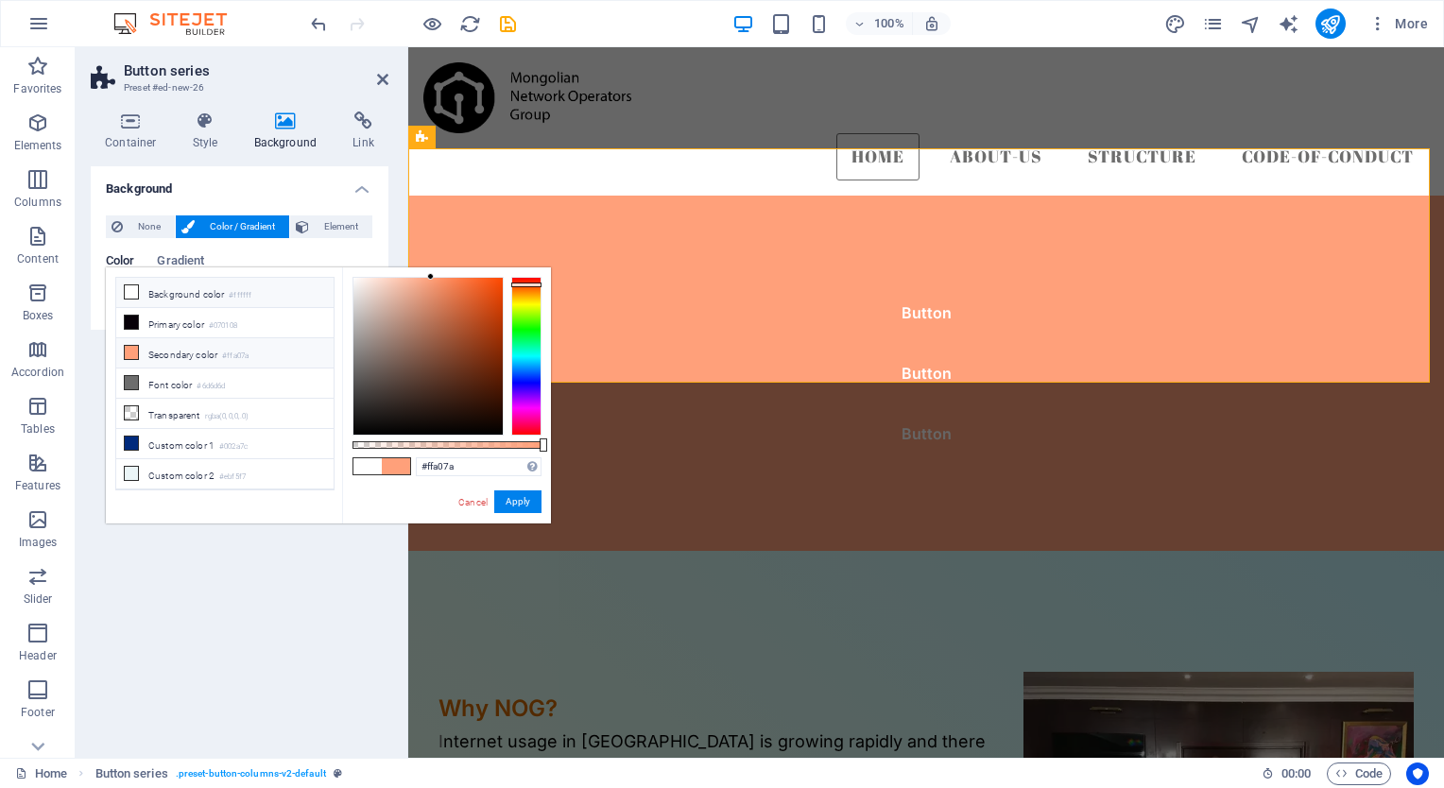
click at [185, 292] on li "Background color #ffffff" at bounding box center [224, 293] width 217 height 30
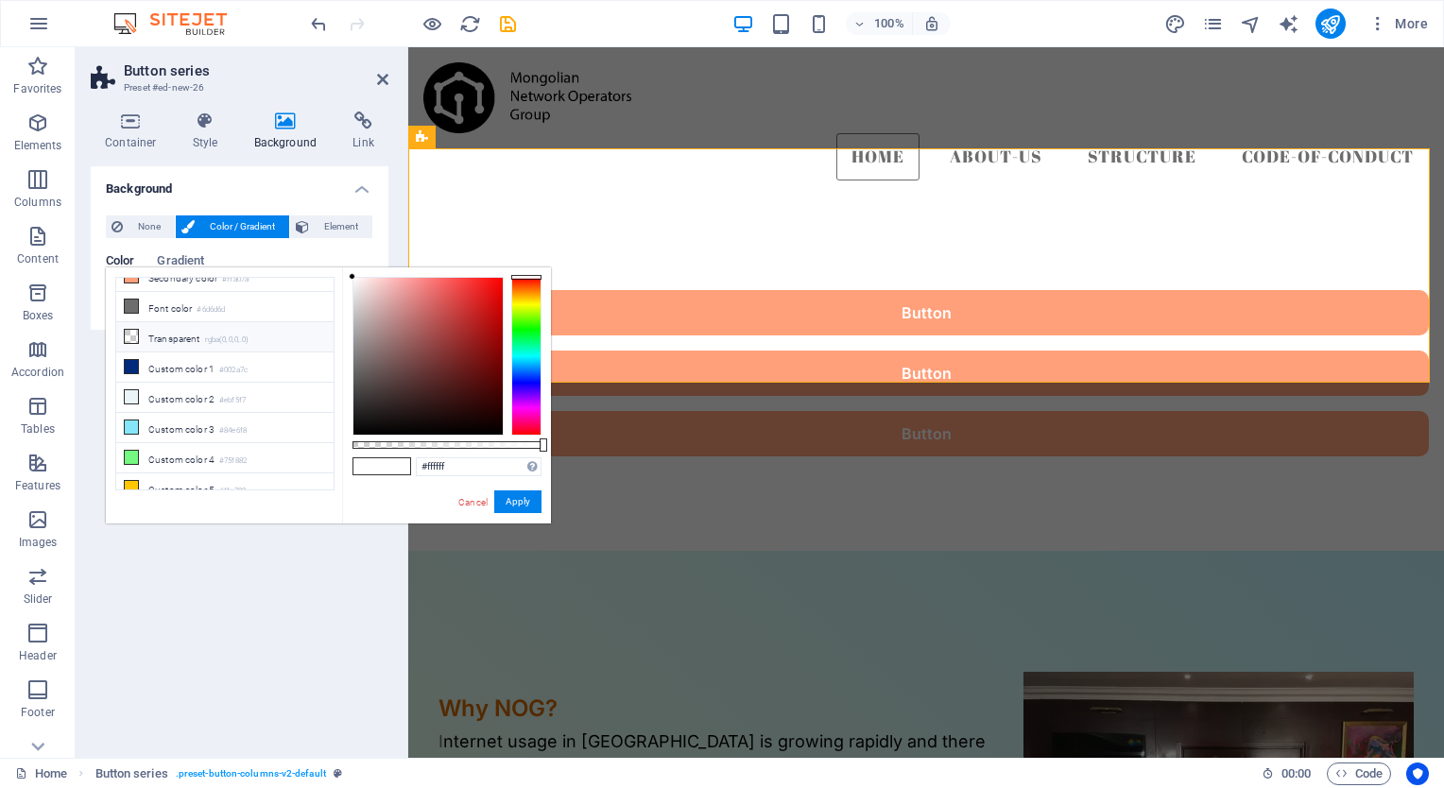
scroll to position [78, 0]
click at [200, 401] on li "Custom color 2 #ebf5f7" at bounding box center [224, 396] width 217 height 30
type input "#ebf5f7"
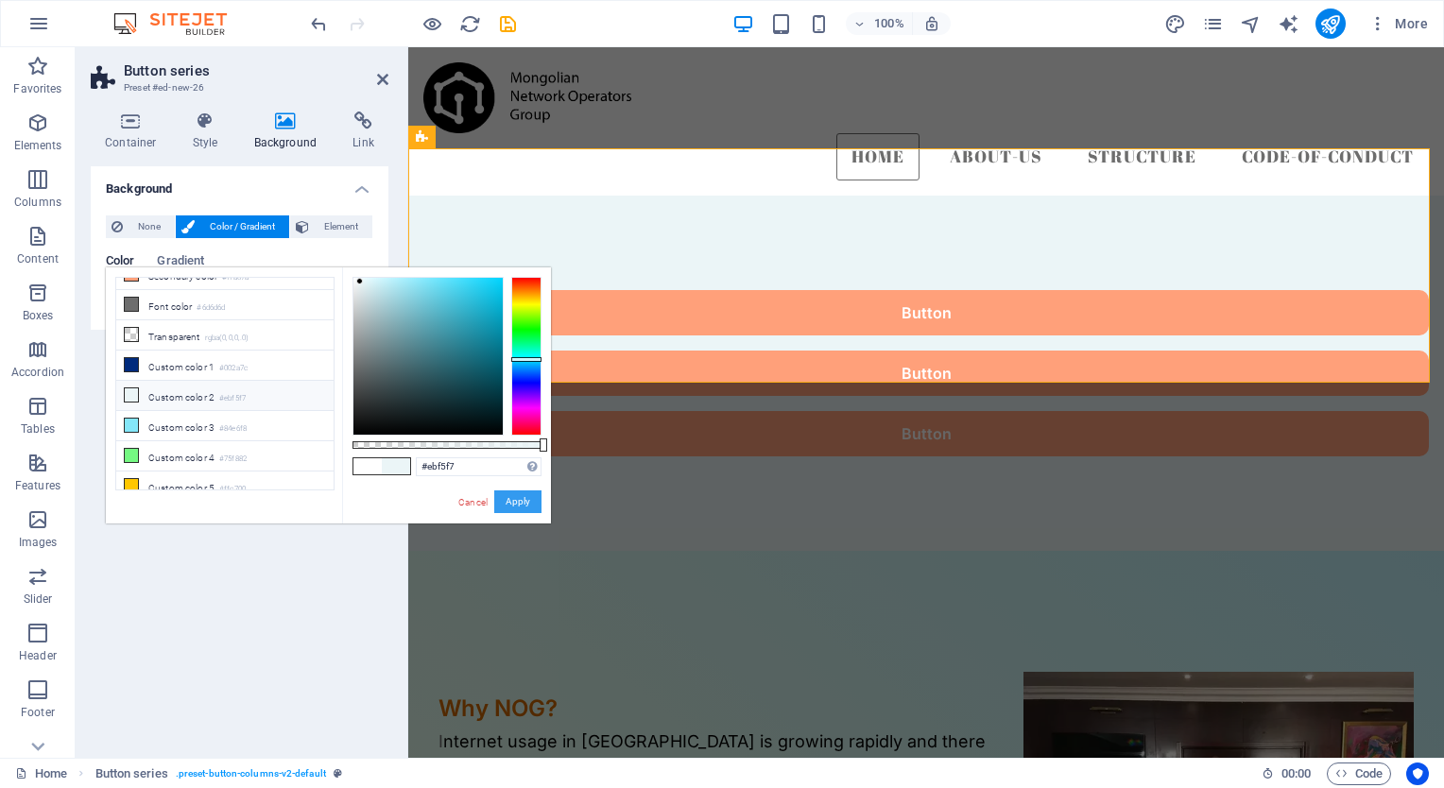
click at [526, 498] on button "Apply" at bounding box center [517, 502] width 47 height 23
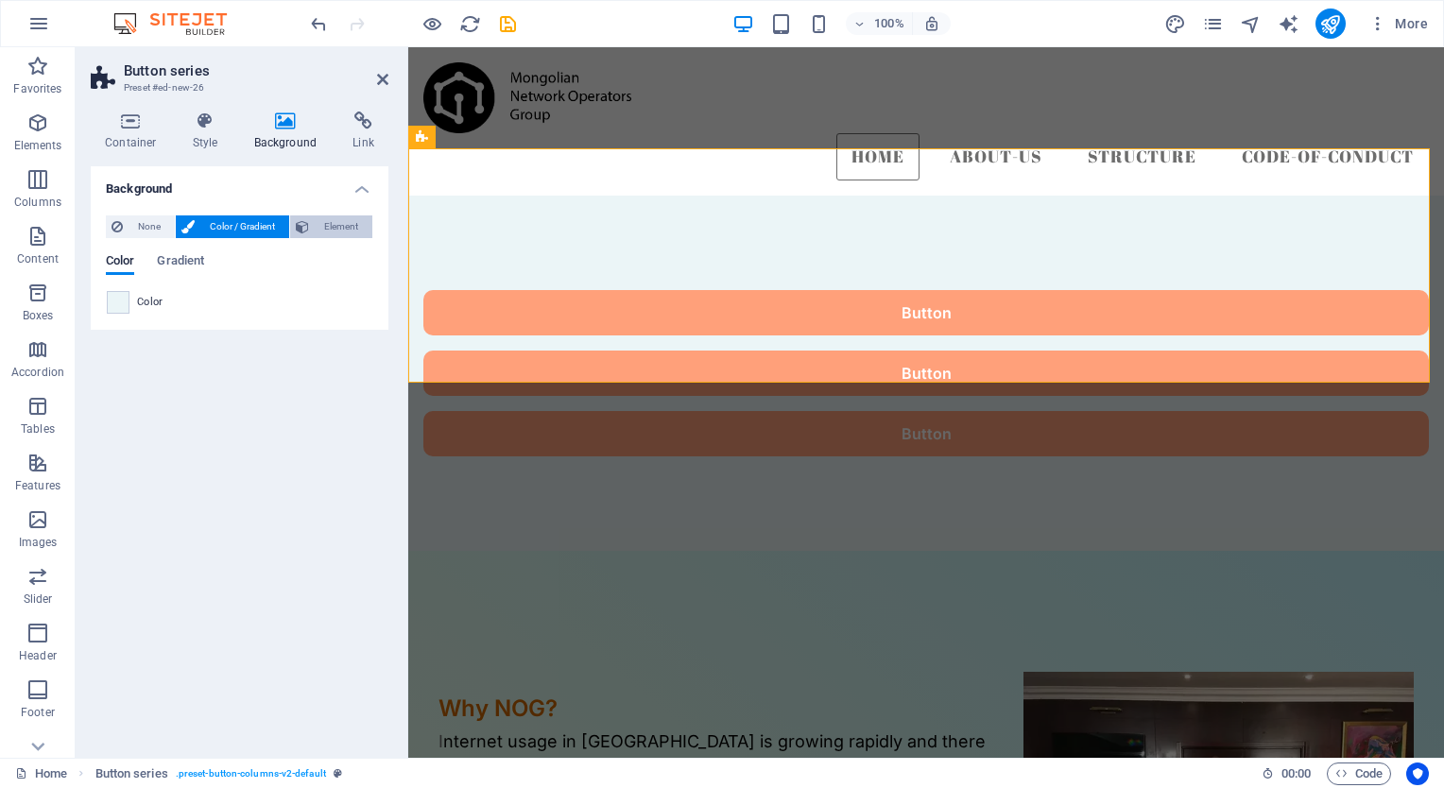
drag, startPoint x: 340, startPoint y: 238, endPoint x: 341, endPoint y: 218, distance: 19.9
click at [341, 218] on div "None Color / Gradient Element Stretch background to full-width Color overlay Pl…" at bounding box center [240, 264] width 298 height 129
click at [341, 218] on span "Element" at bounding box center [341, 227] width 52 height 23
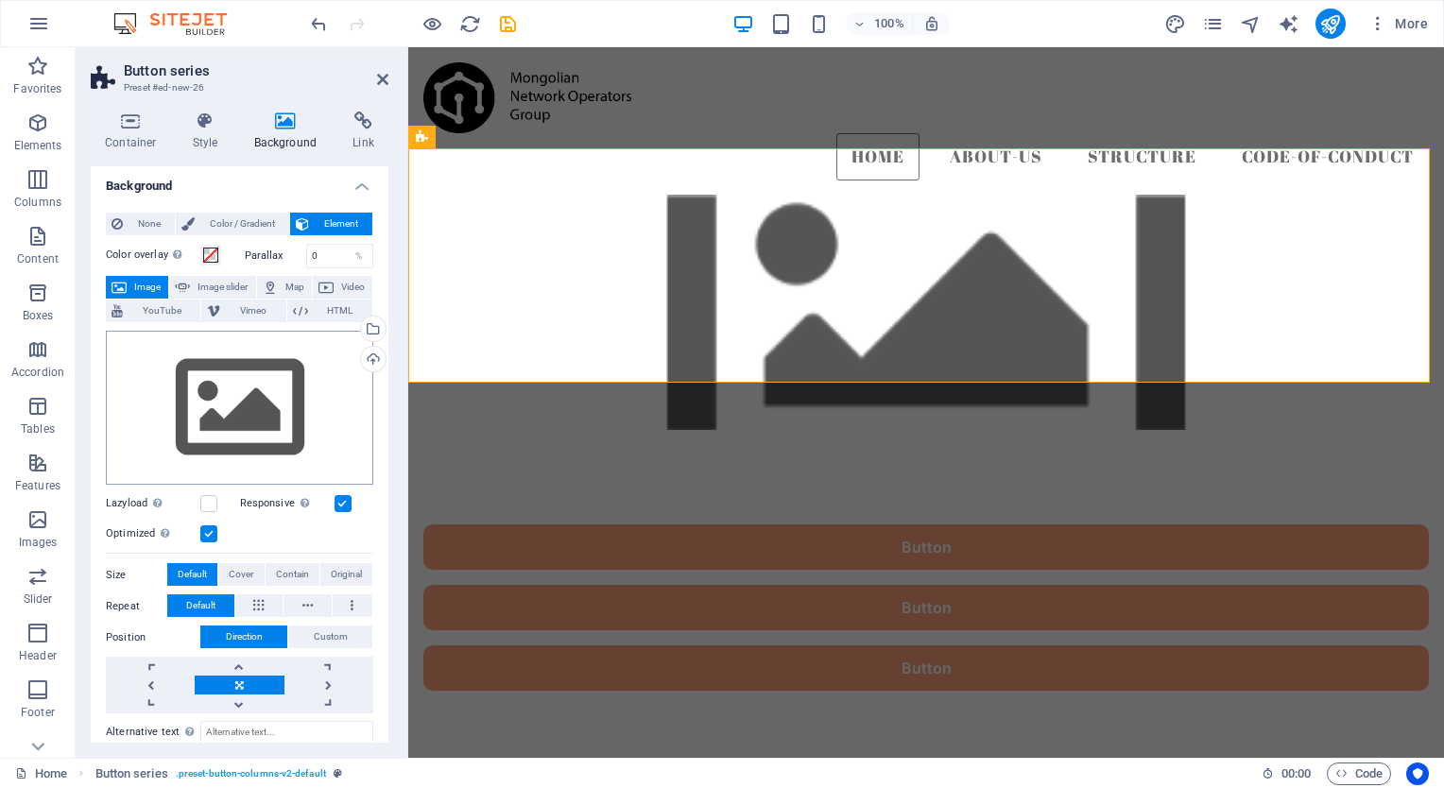
scroll to position [1, 0]
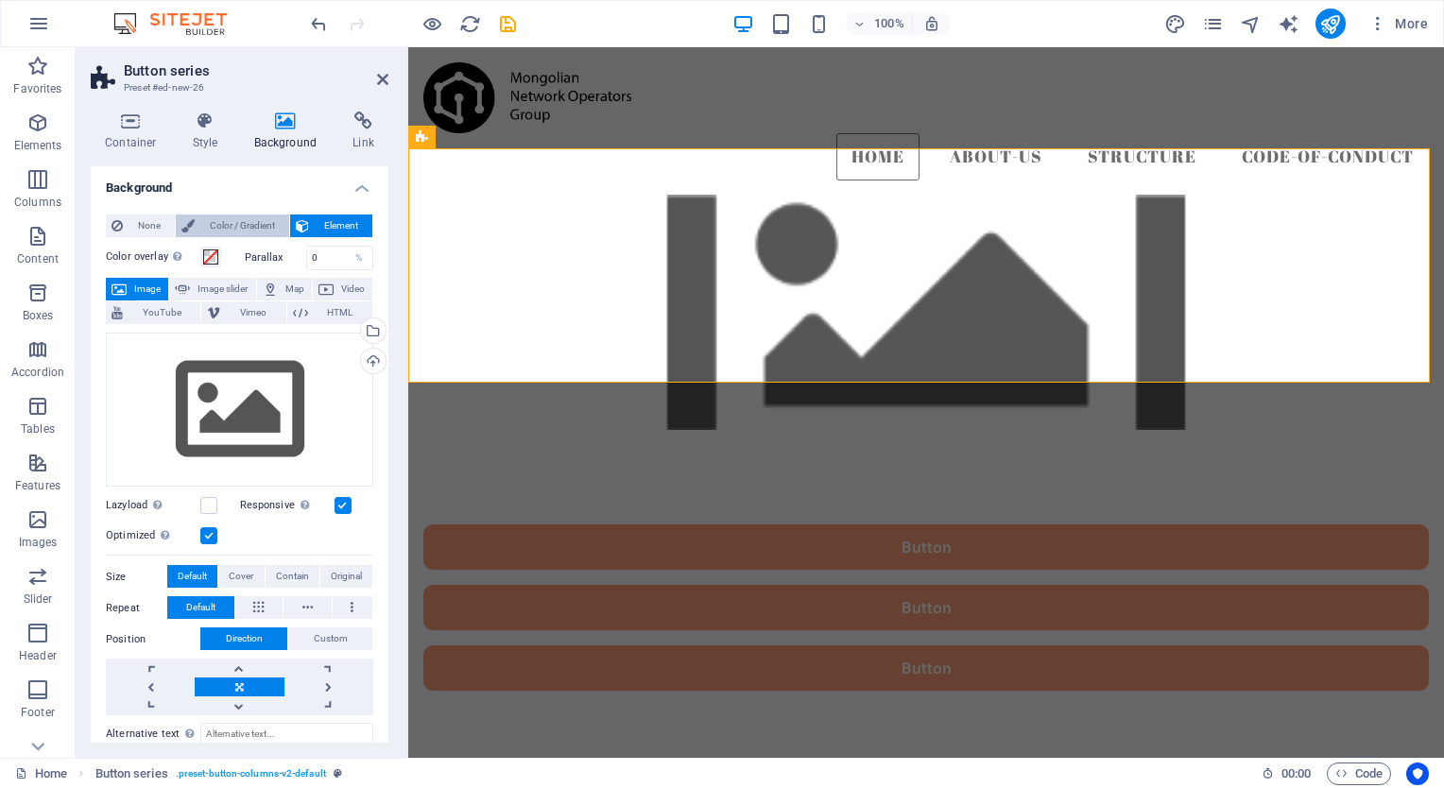
click at [259, 216] on span "Color / Gradient" at bounding box center [241, 226] width 83 height 23
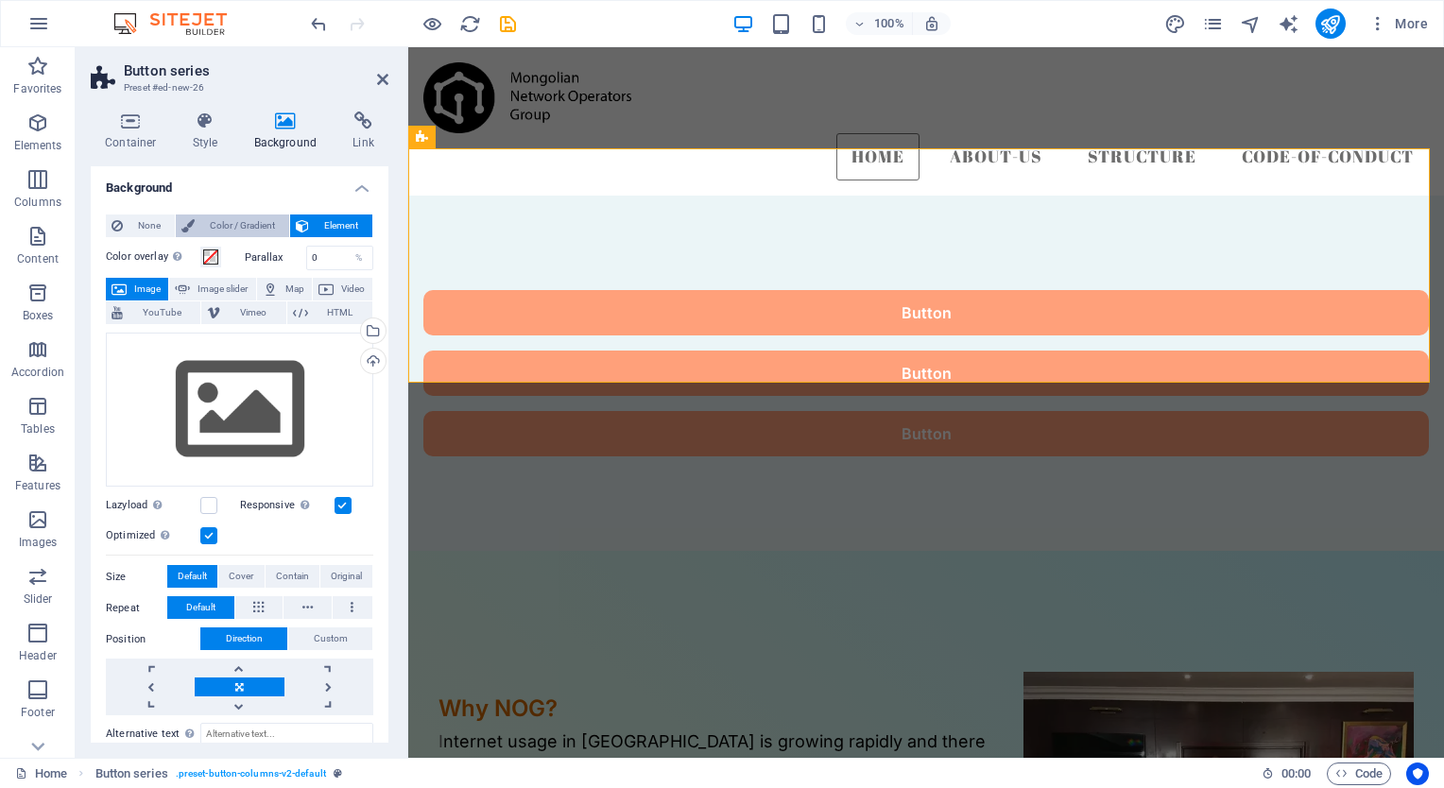
scroll to position [0, 0]
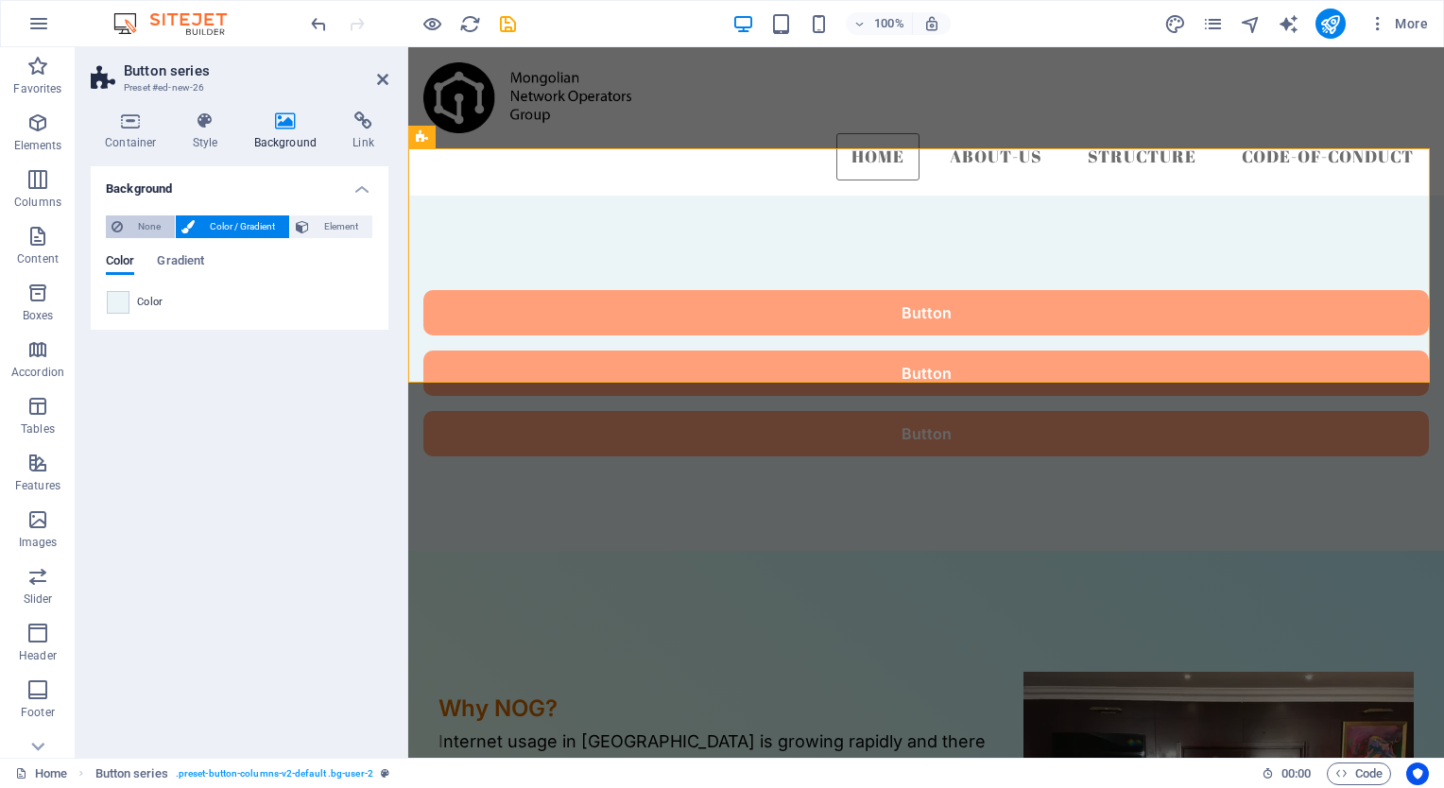
click at [132, 220] on span "None" at bounding box center [149, 227] width 41 height 23
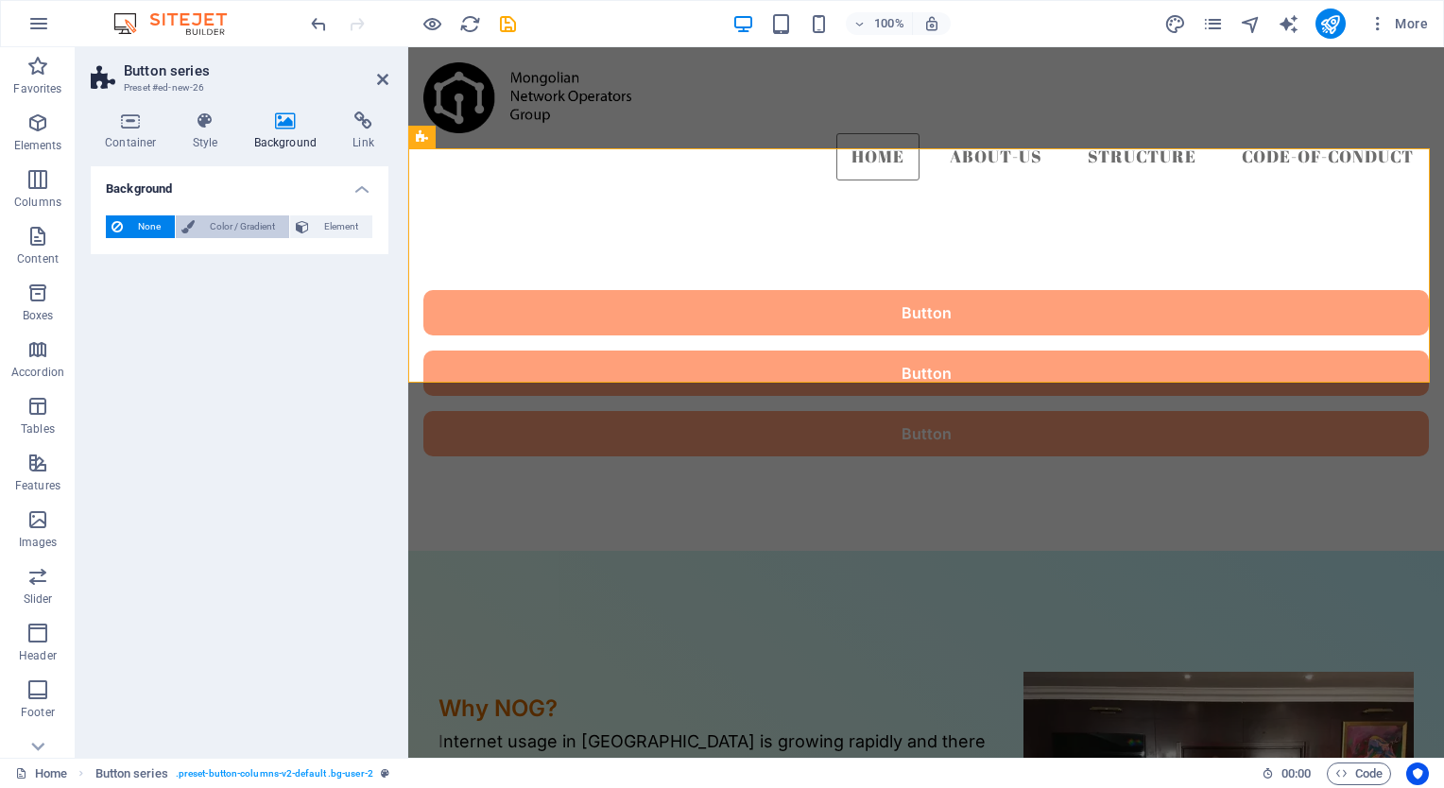
click at [219, 225] on span "Color / Gradient" at bounding box center [241, 227] width 83 height 23
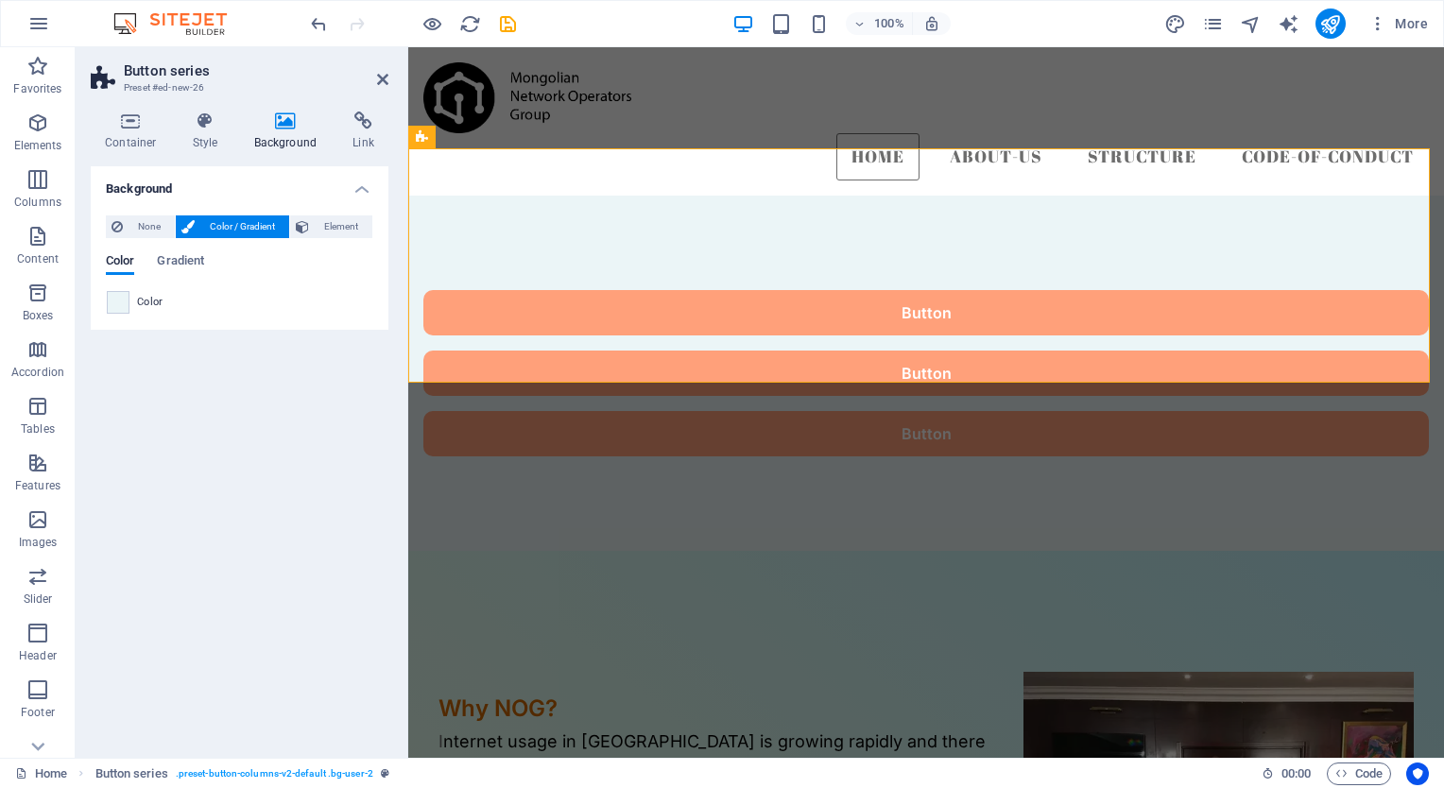
click at [367, 193] on h4 "Background" at bounding box center [240, 183] width 298 height 34
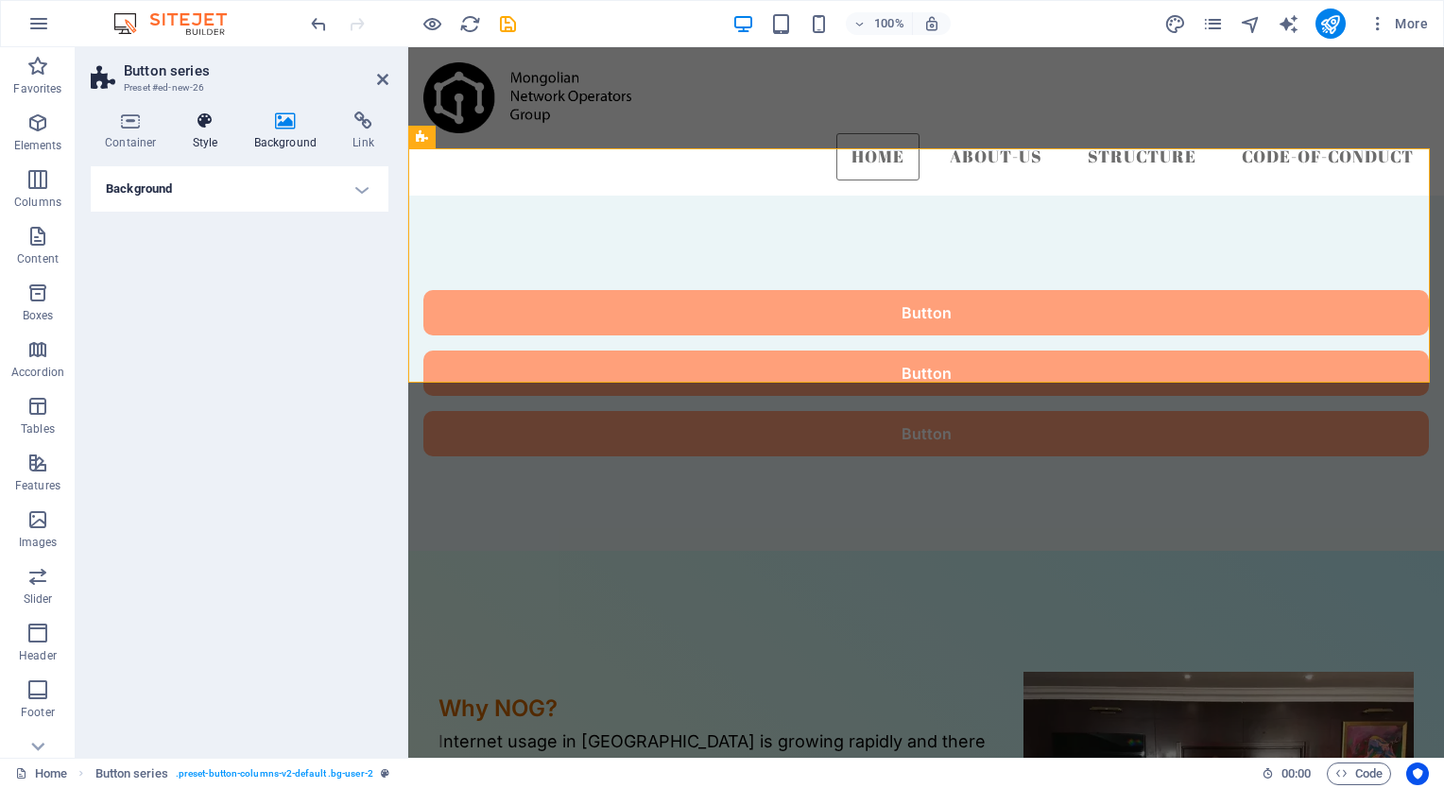
click at [194, 127] on icon at bounding box center [206, 121] width 54 height 19
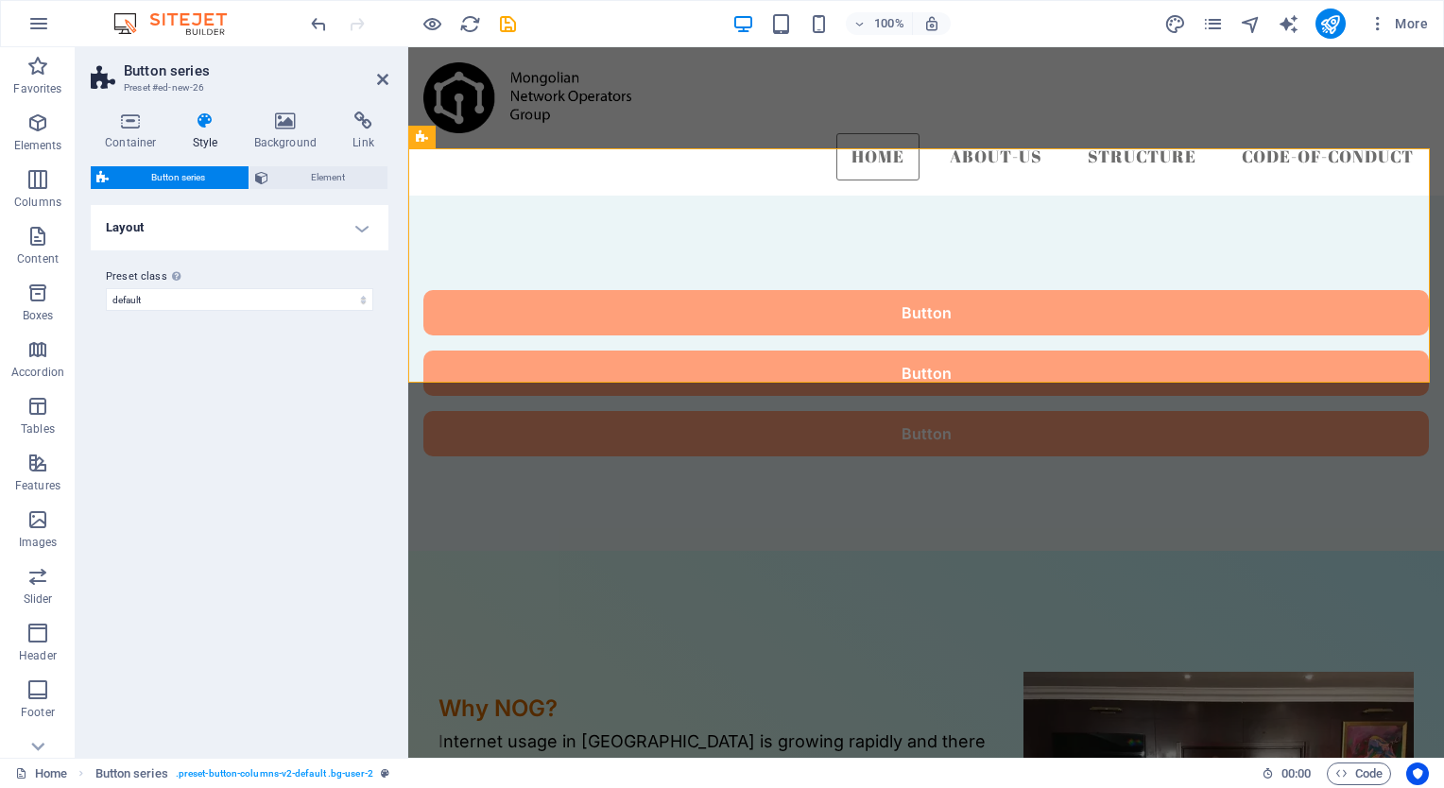
click at [283, 237] on h4 "Layout" at bounding box center [240, 227] width 298 height 45
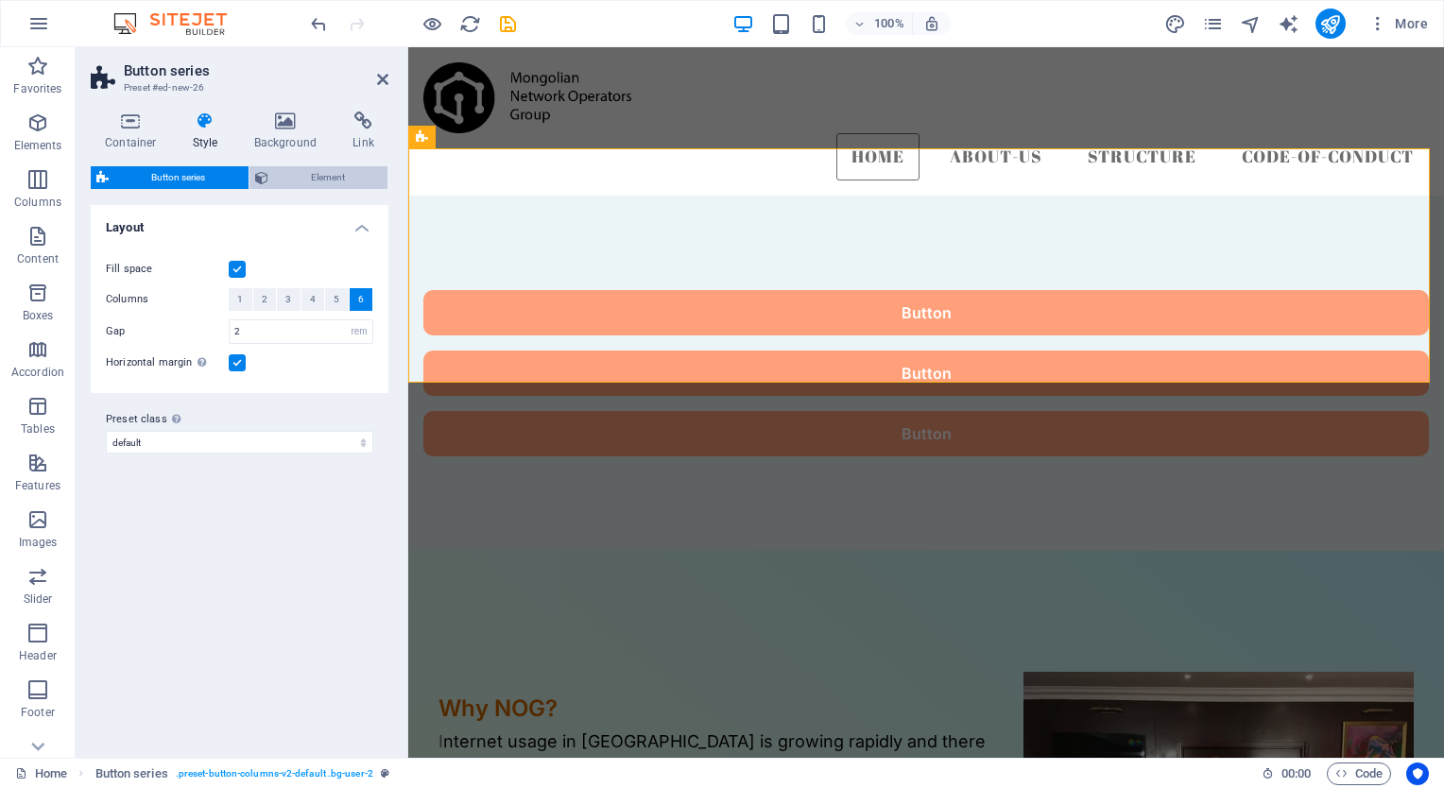
click at [346, 178] on span "Element" at bounding box center [328, 177] width 109 height 23
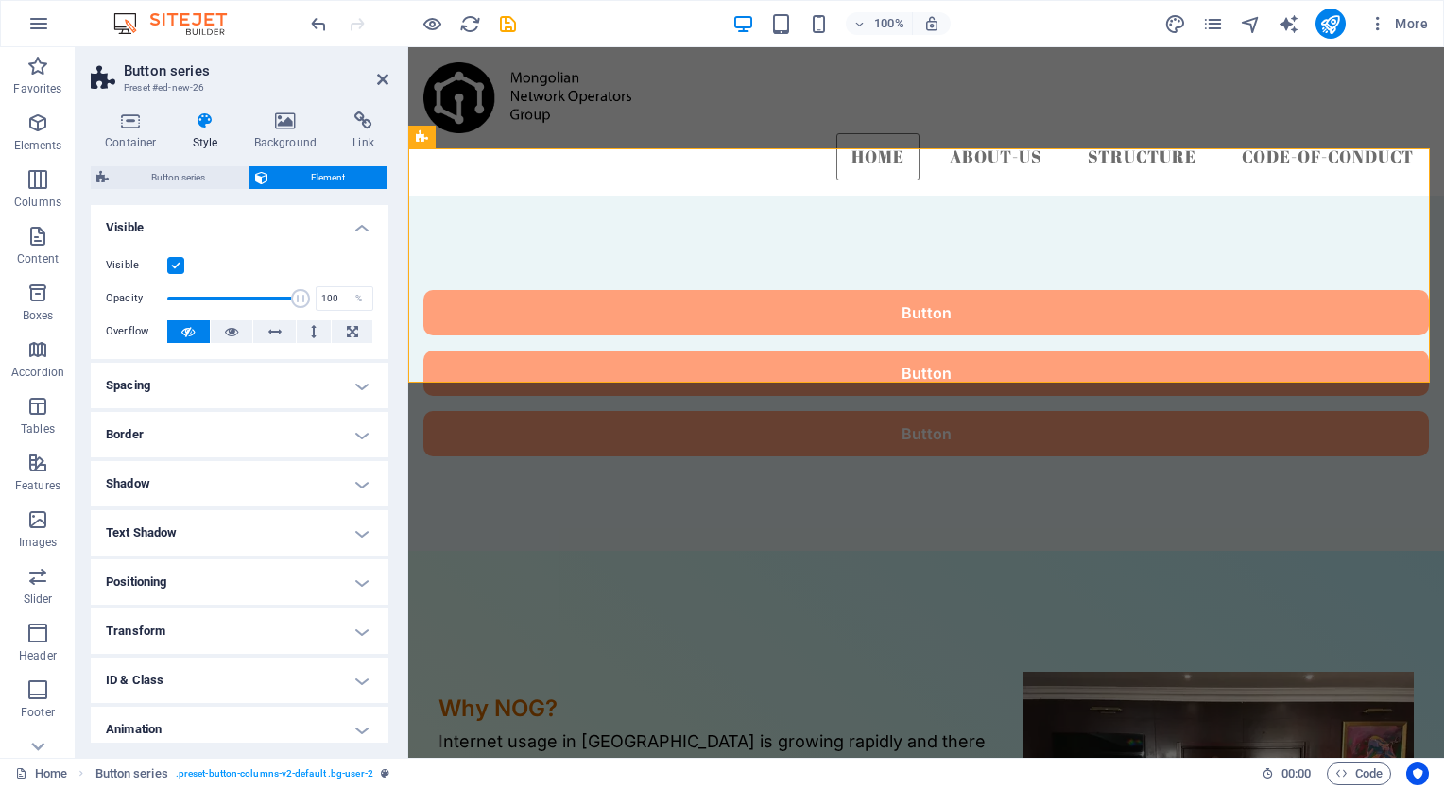
scroll to position [58, 0]
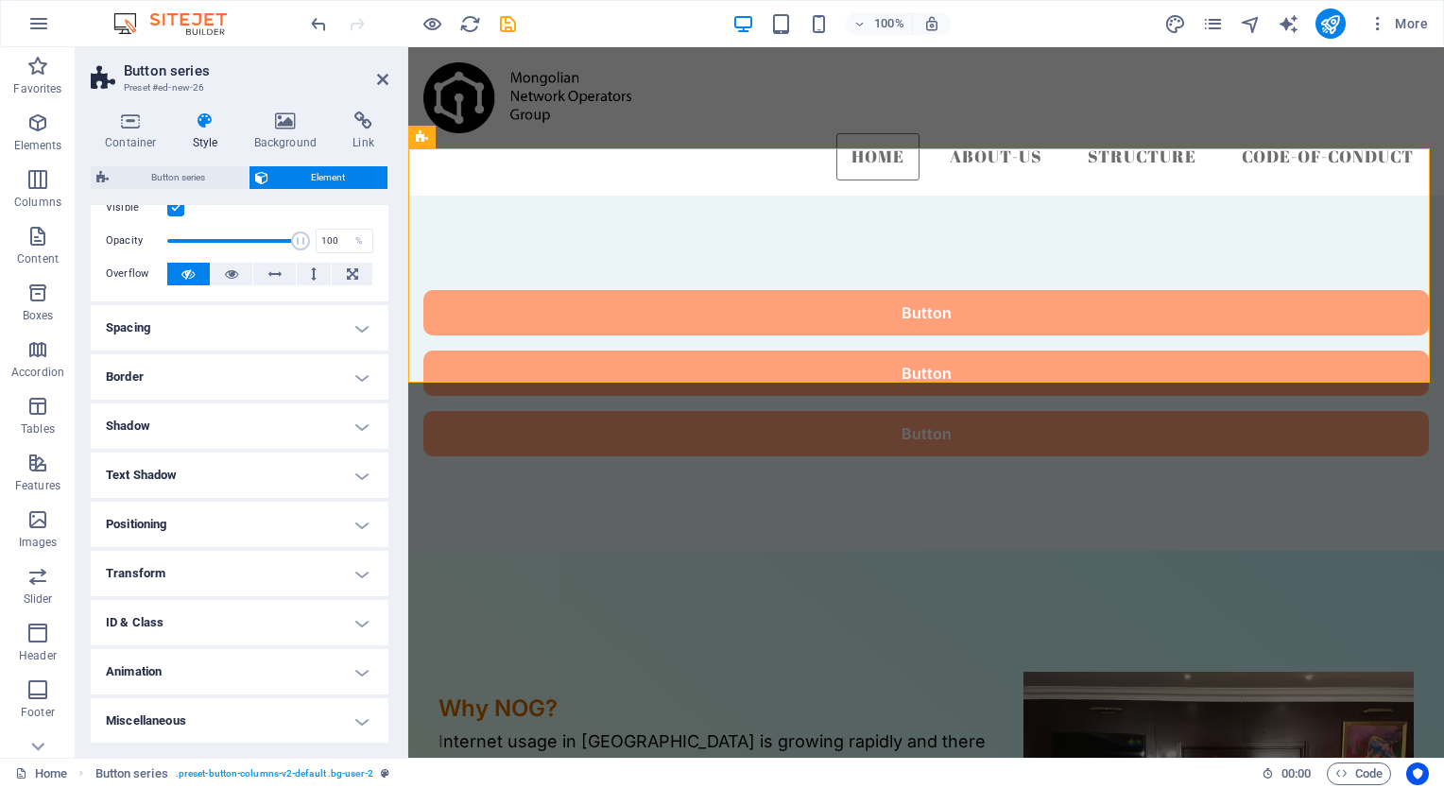
click at [346, 384] on h4 "Border" at bounding box center [240, 376] width 298 height 45
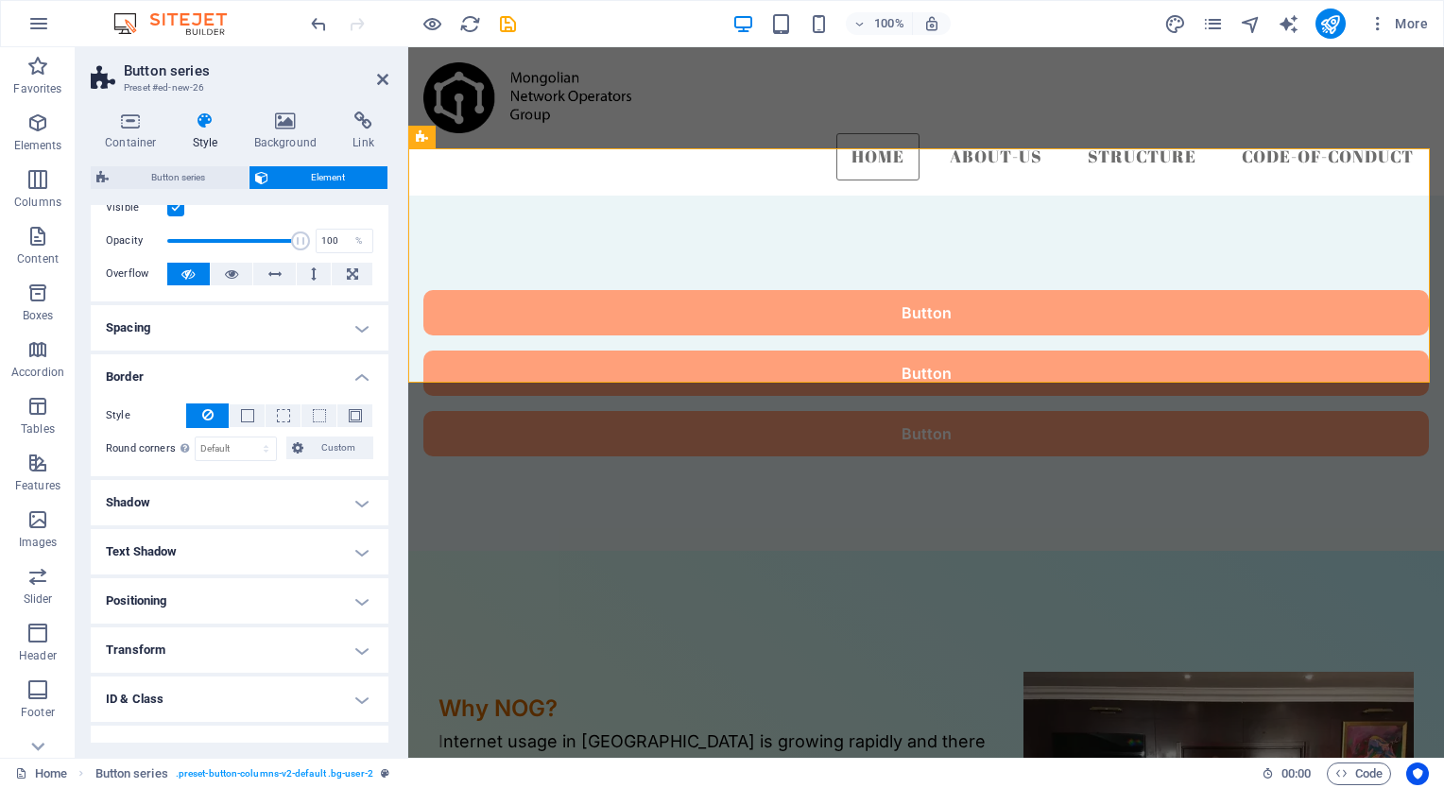
click at [356, 379] on h4 "Border" at bounding box center [240, 371] width 298 height 34
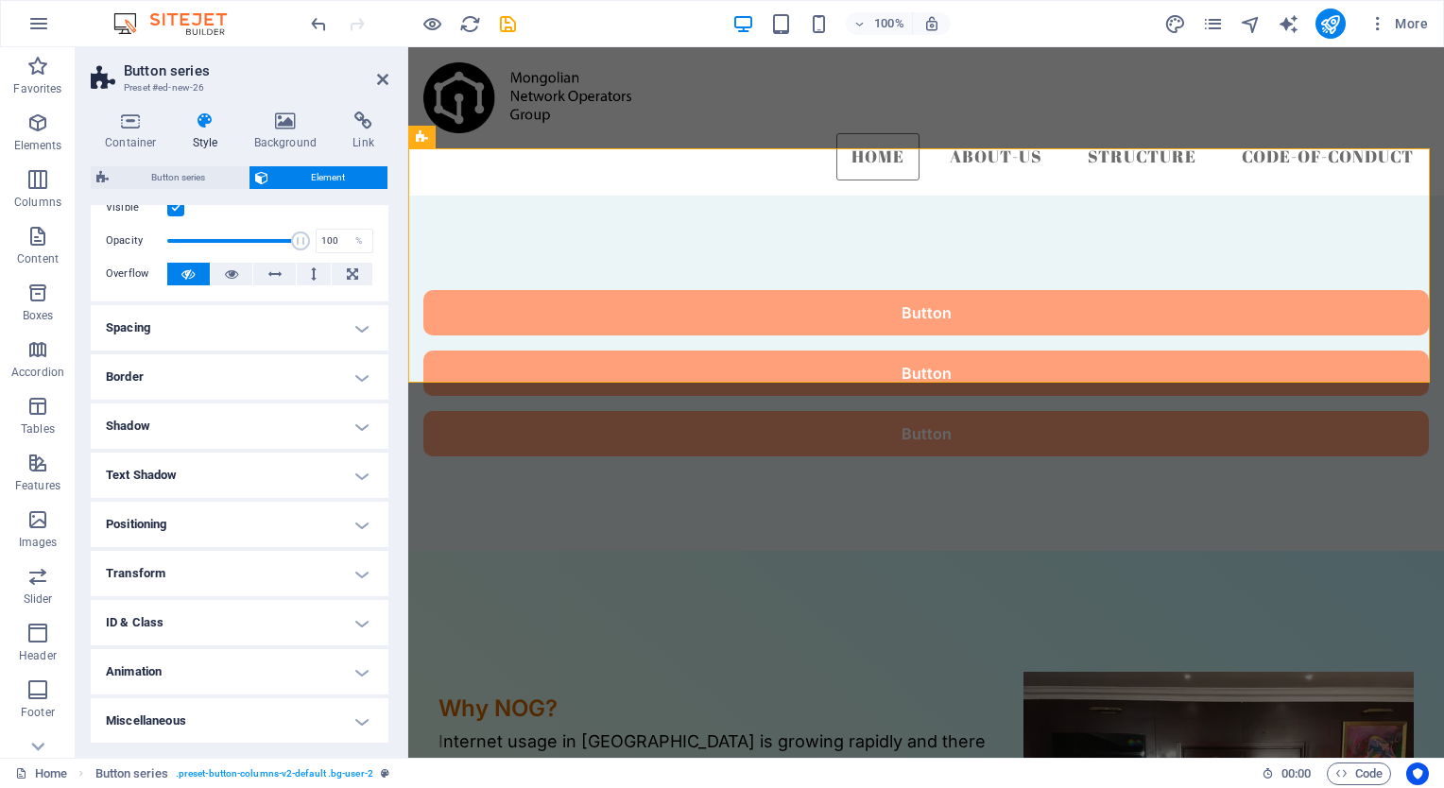
click at [358, 419] on h4 "Shadow" at bounding box center [240, 426] width 298 height 45
click at [358, 419] on h4 "Shadow" at bounding box center [240, 421] width 298 height 34
click at [353, 681] on h4 "Animation" at bounding box center [240, 671] width 298 height 45
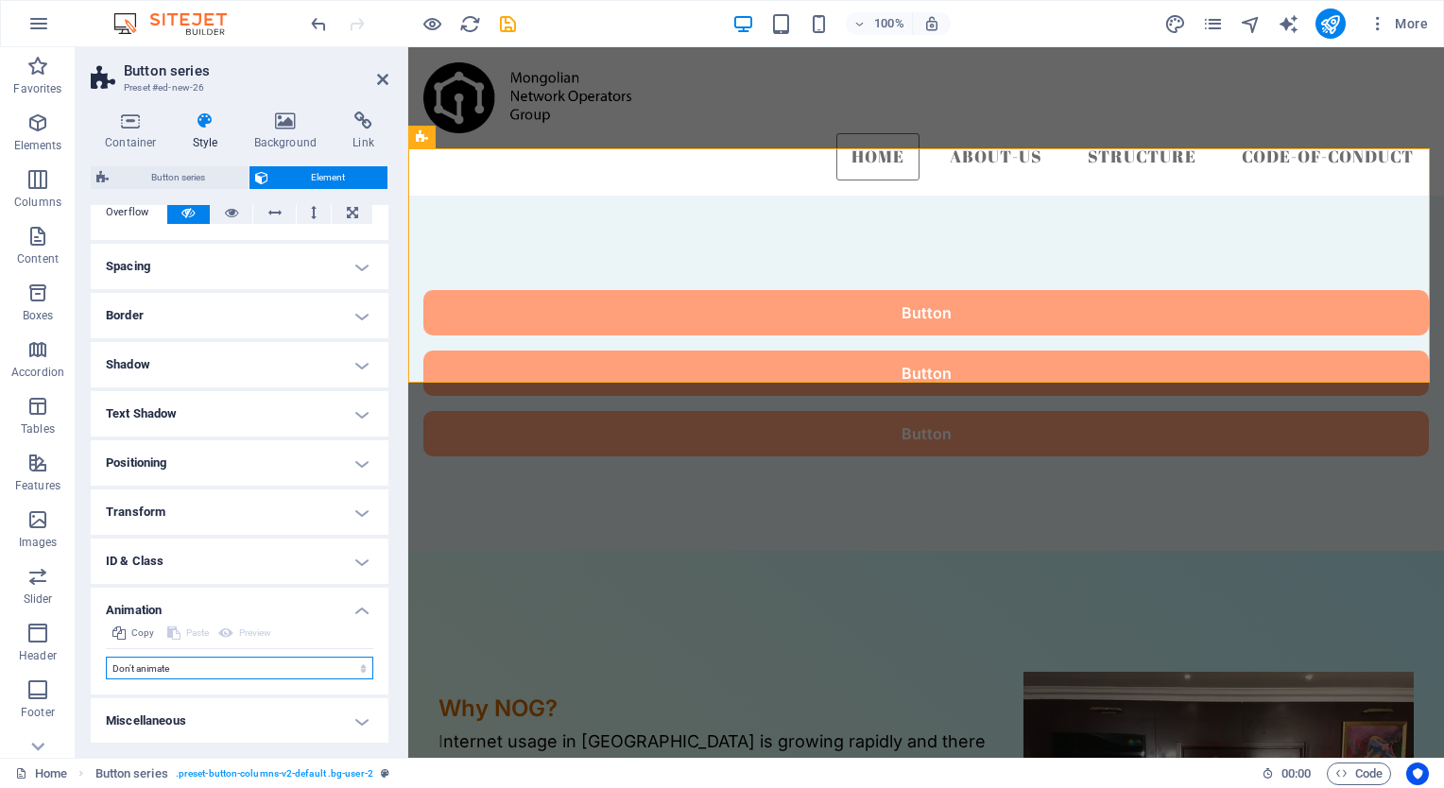
click at [333, 666] on select "Don't animate Show / Hide Slide up/down Zoom in/out Slide left to right Slide r…" at bounding box center [239, 668] width 267 height 23
click at [359, 726] on h4 "Miscellaneous" at bounding box center [240, 720] width 298 height 45
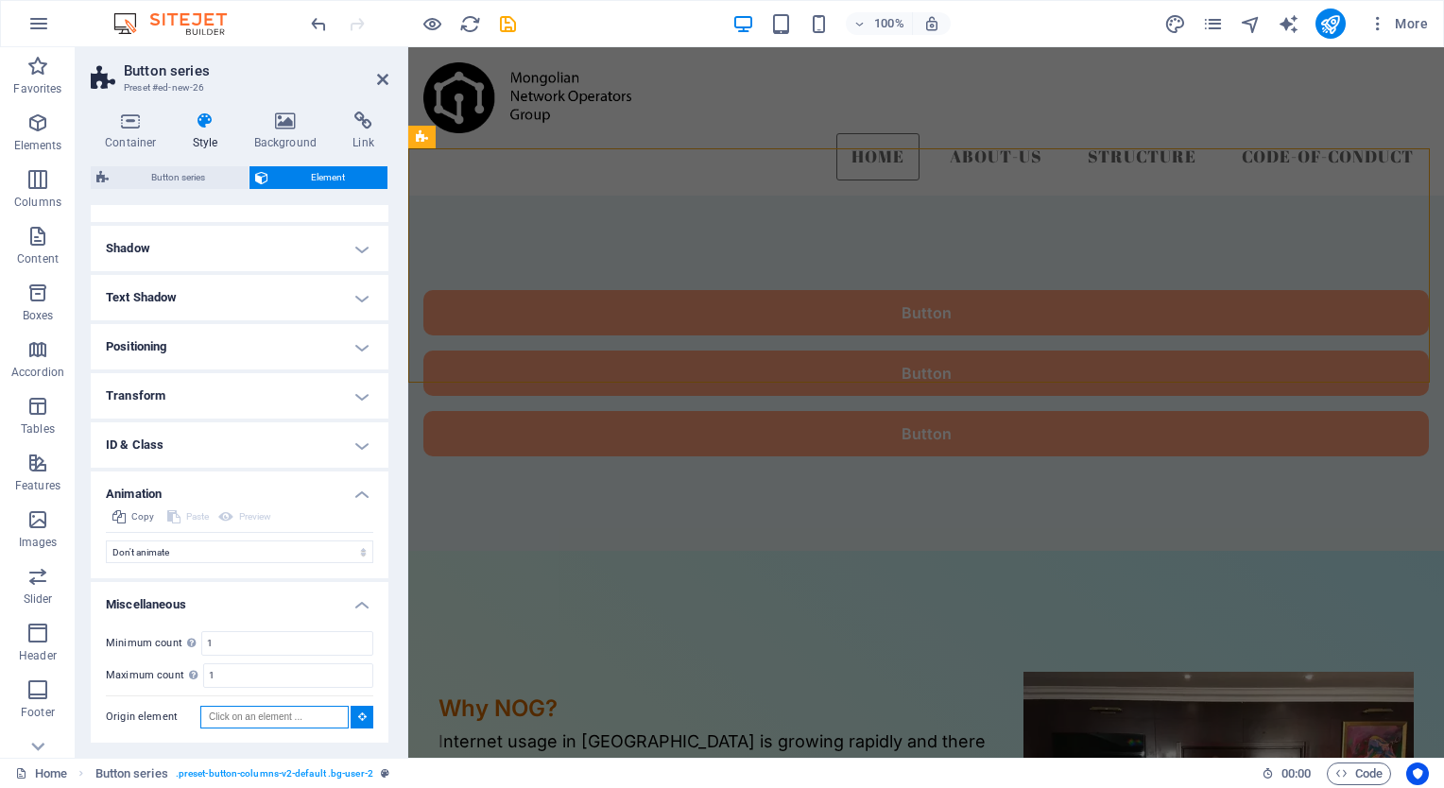
click at [273, 714] on input "Origin element" at bounding box center [274, 717] width 148 height 23
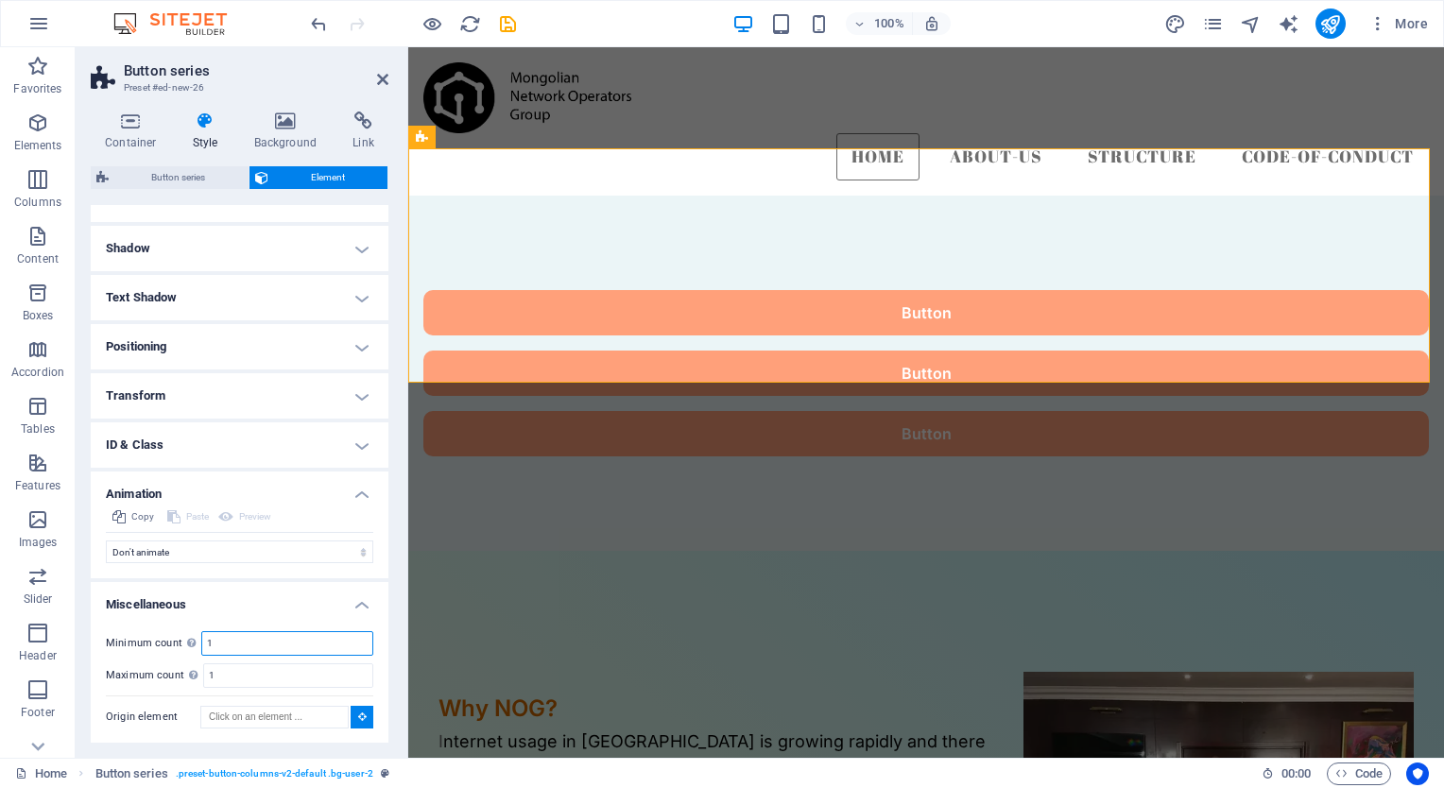
click at [269, 636] on input "1" at bounding box center [287, 643] width 170 height 23
click at [355, 599] on h4 "Miscellaneous" at bounding box center [240, 599] width 298 height 34
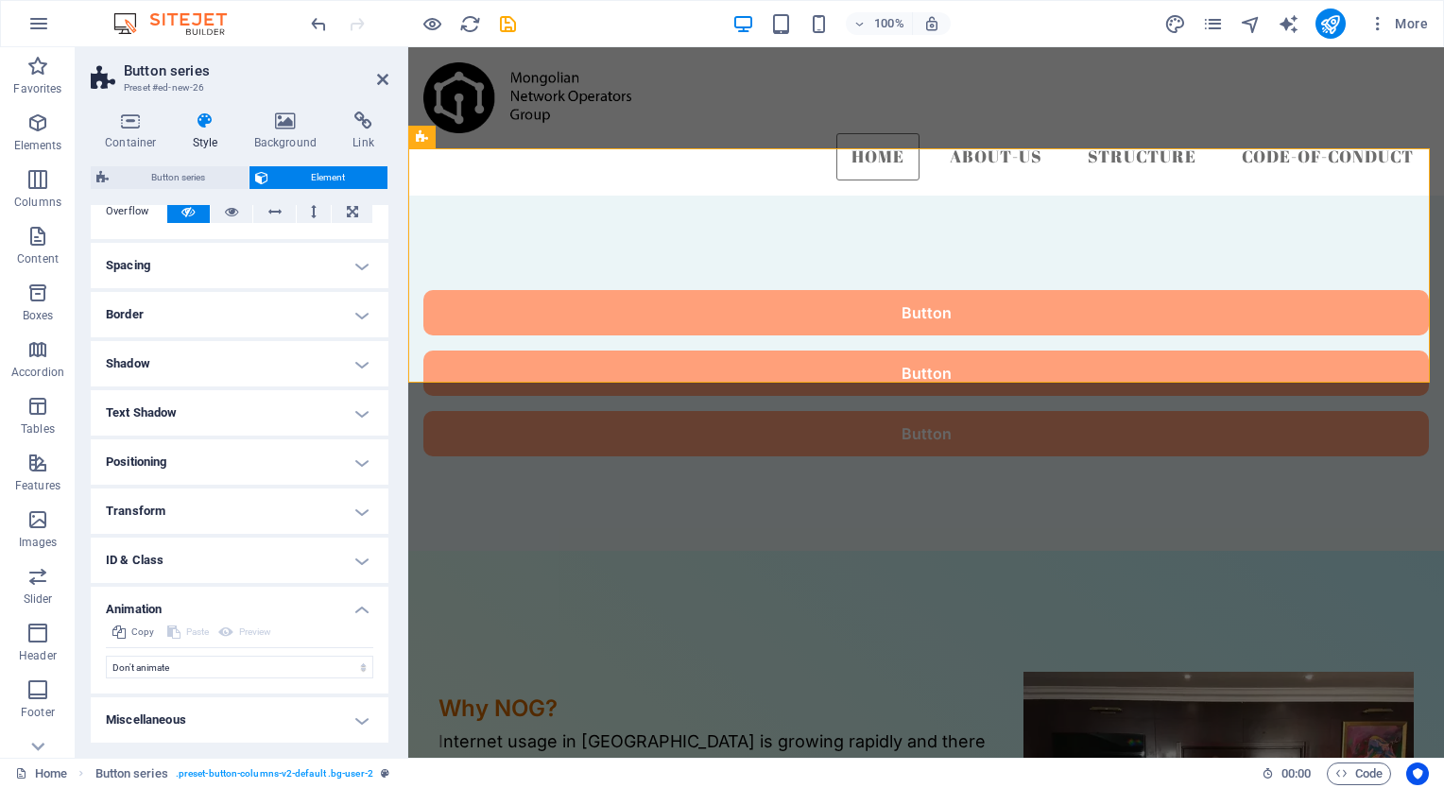
scroll to position [119, 0]
click at [288, 664] on select "Don't animate Show / Hide Slide up/down Zoom in/out Slide left to right Slide r…" at bounding box center [239, 668] width 267 height 23
select select "overlay"
click at [106, 657] on select "Don't animate Show / Hide Slide up/down Zoom in/out Slide left to right Slide r…" at bounding box center [239, 668] width 267 height 23
click at [355, 558] on h4 "ID & Class" at bounding box center [240, 561] width 298 height 45
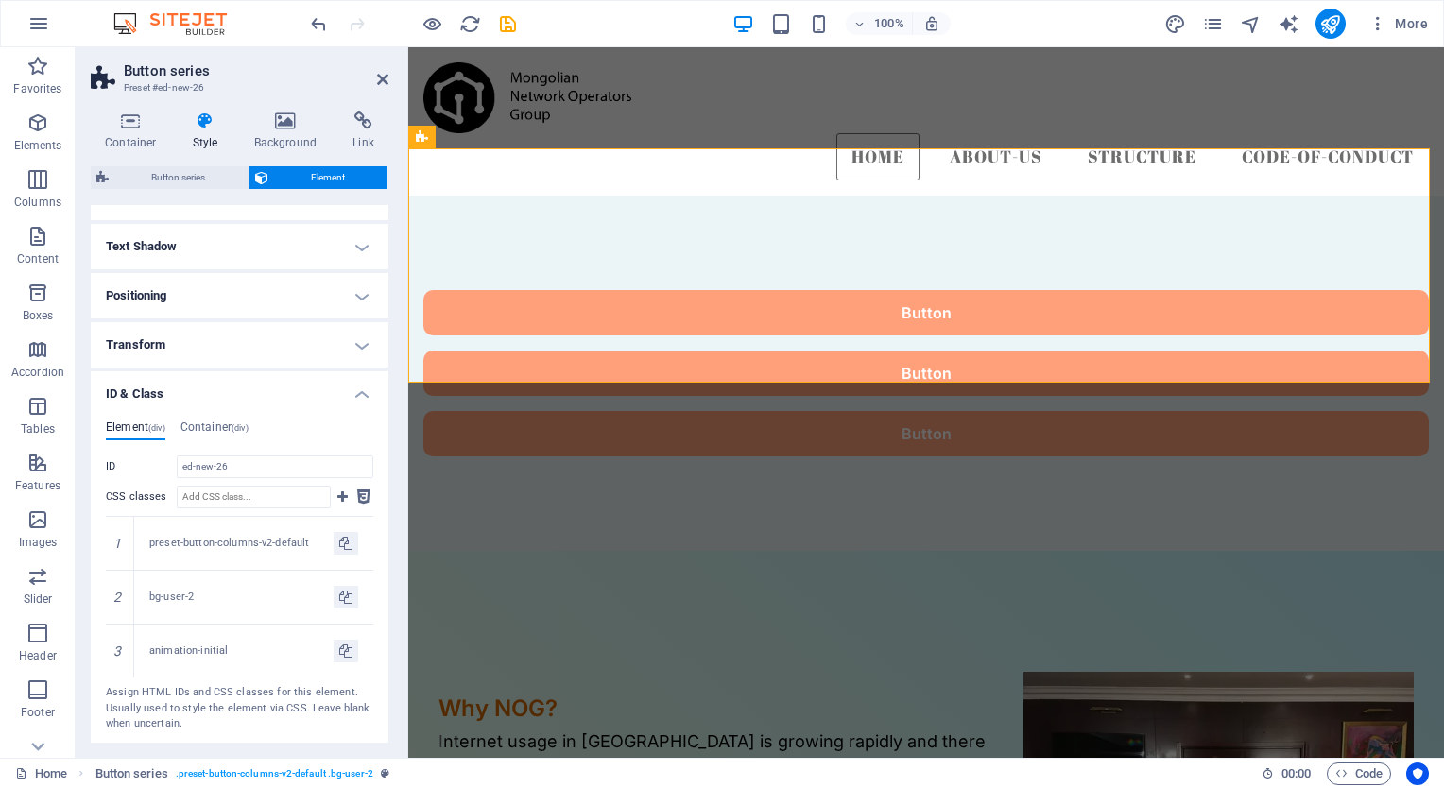
scroll to position [276, 0]
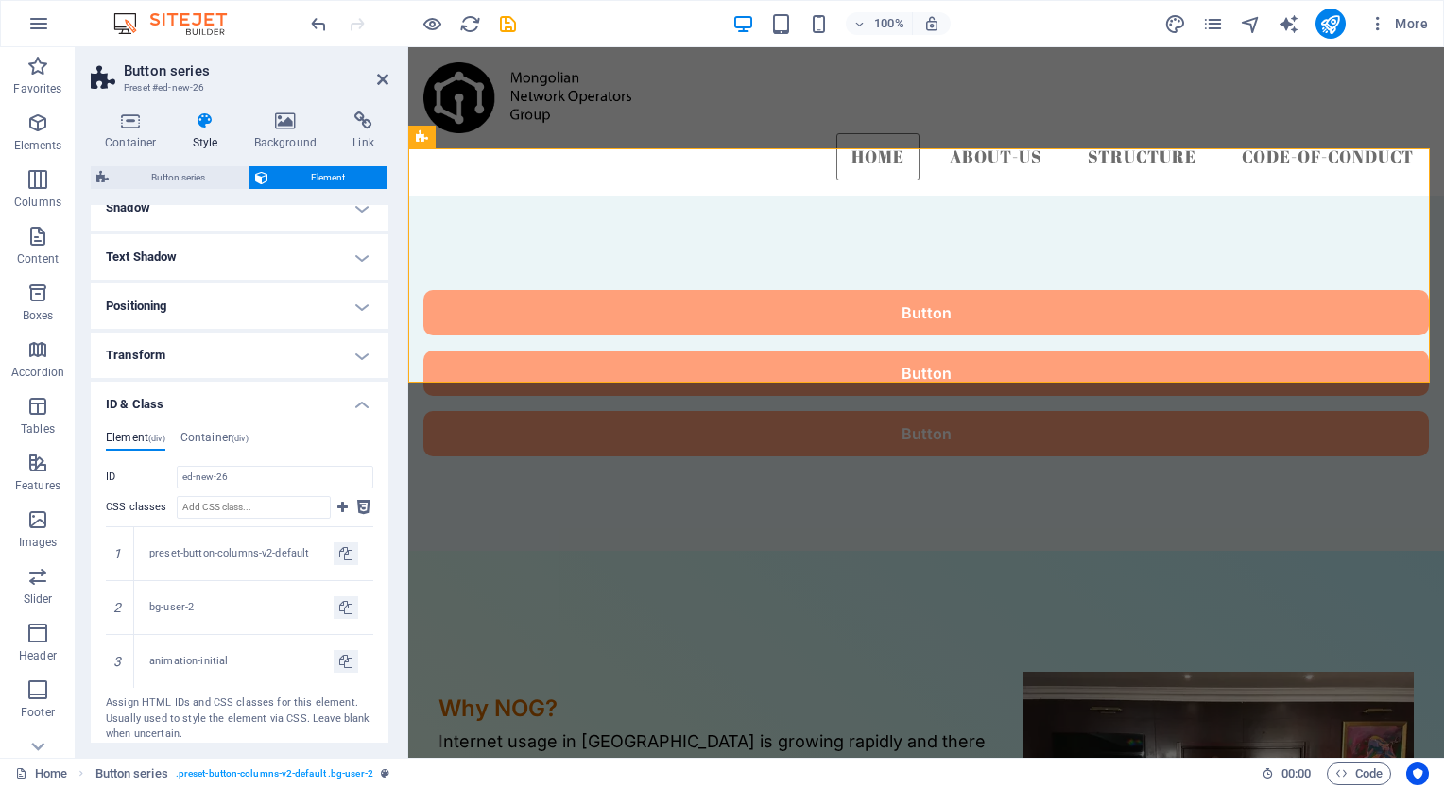
click at [355, 403] on h4 "ID & Class" at bounding box center [240, 399] width 298 height 34
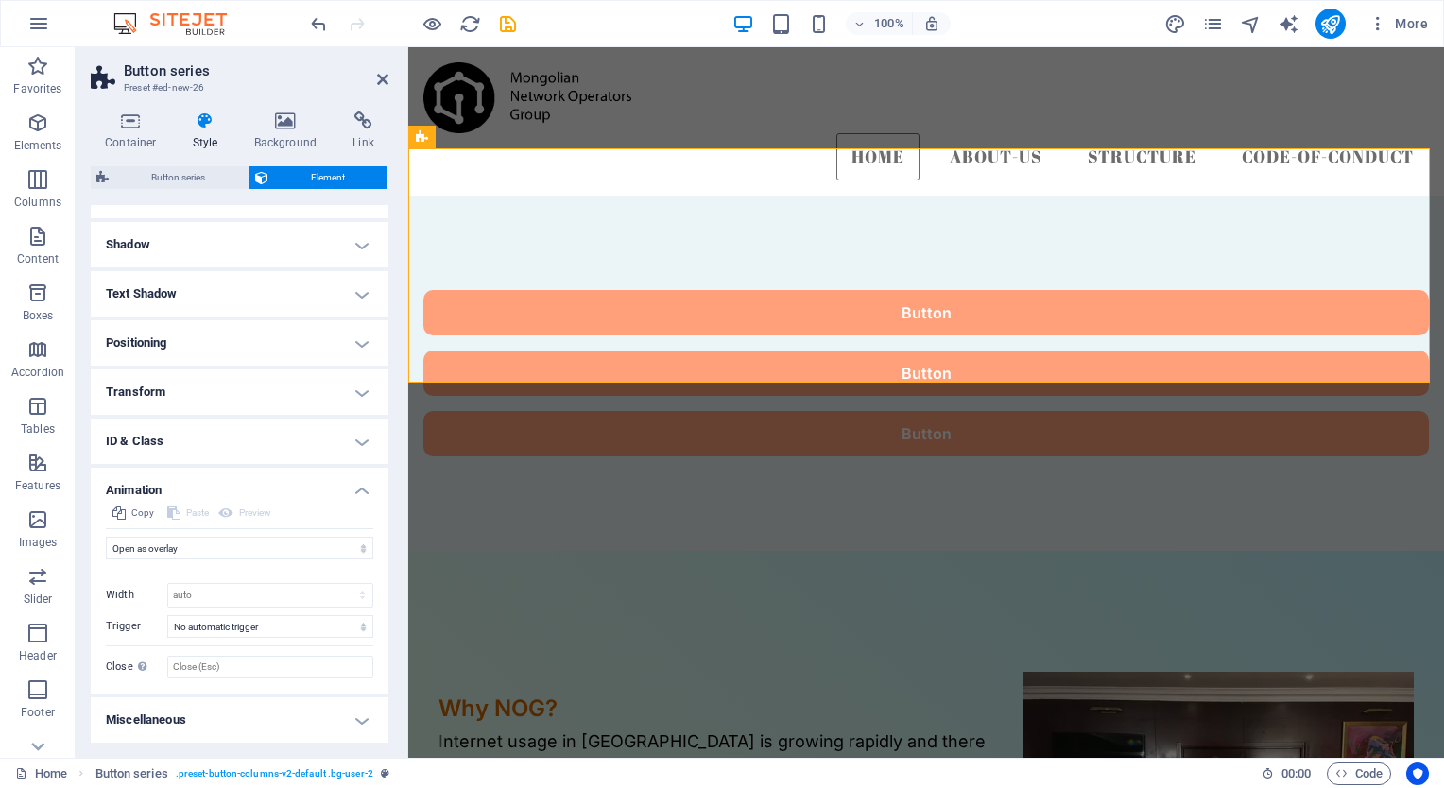
scroll to position [238, 0]
click at [358, 391] on h4 "Transform" at bounding box center [240, 393] width 298 height 45
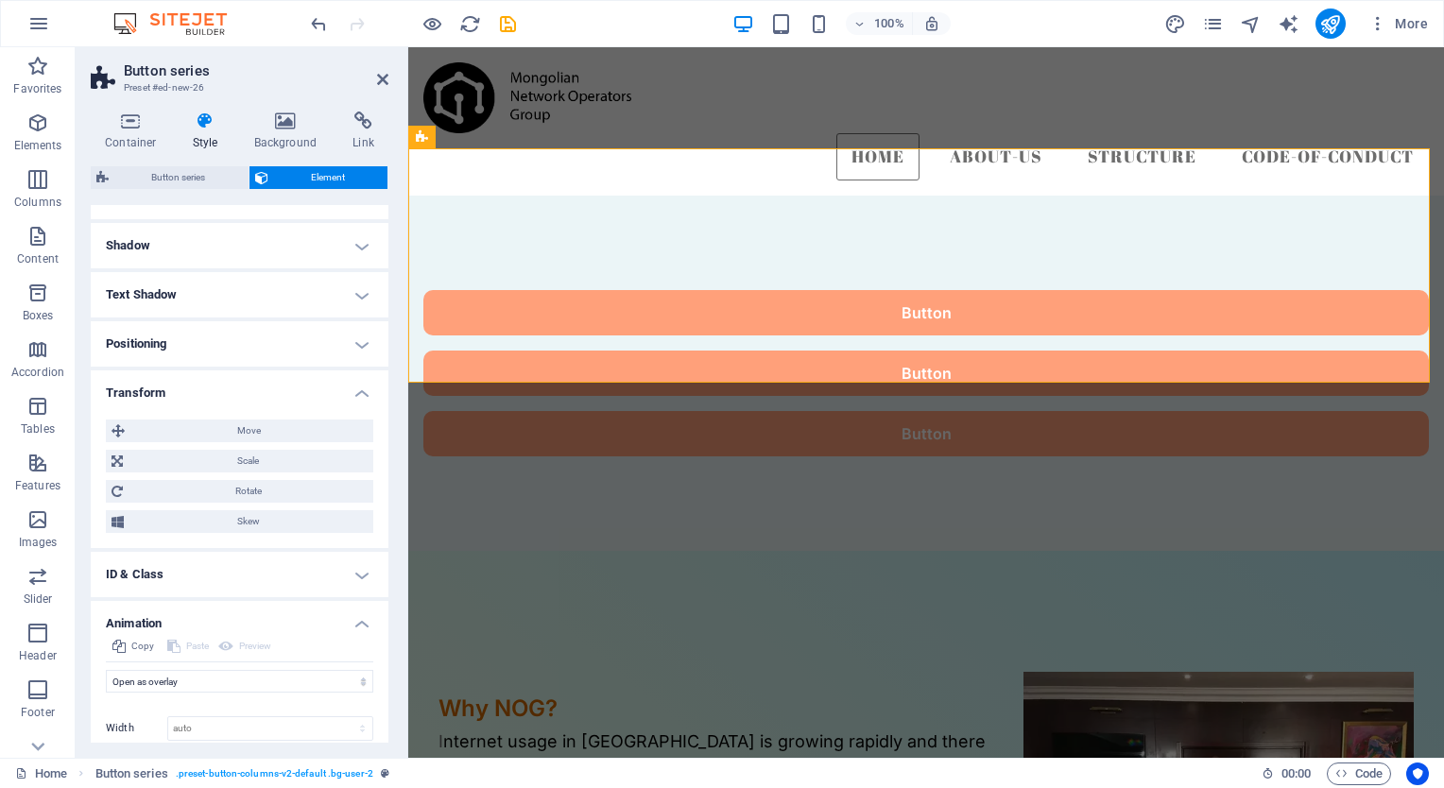
click at [358, 389] on h4 "Transform" at bounding box center [240, 388] width 298 height 34
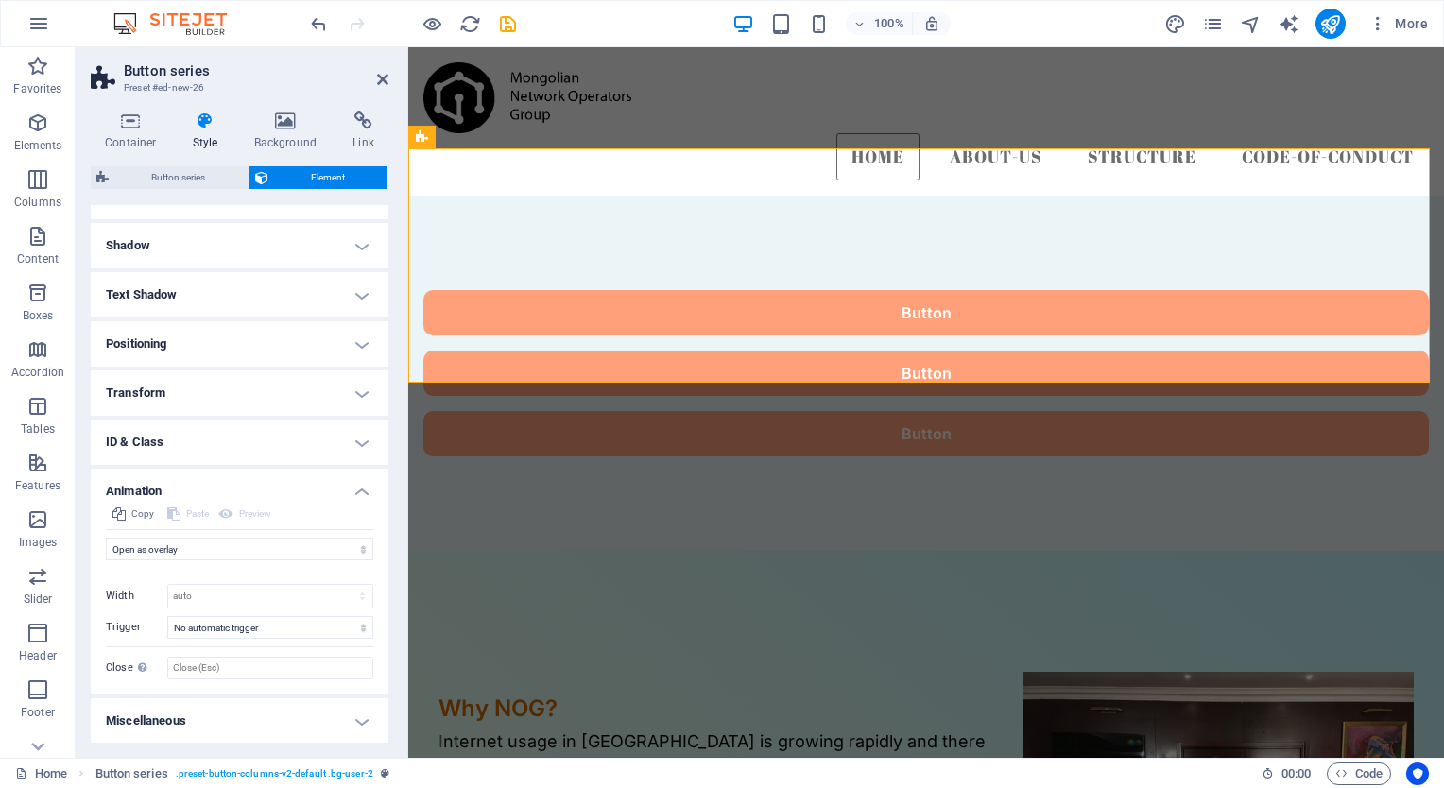
click at [363, 341] on h4 "Positioning" at bounding box center [240, 343] width 298 height 45
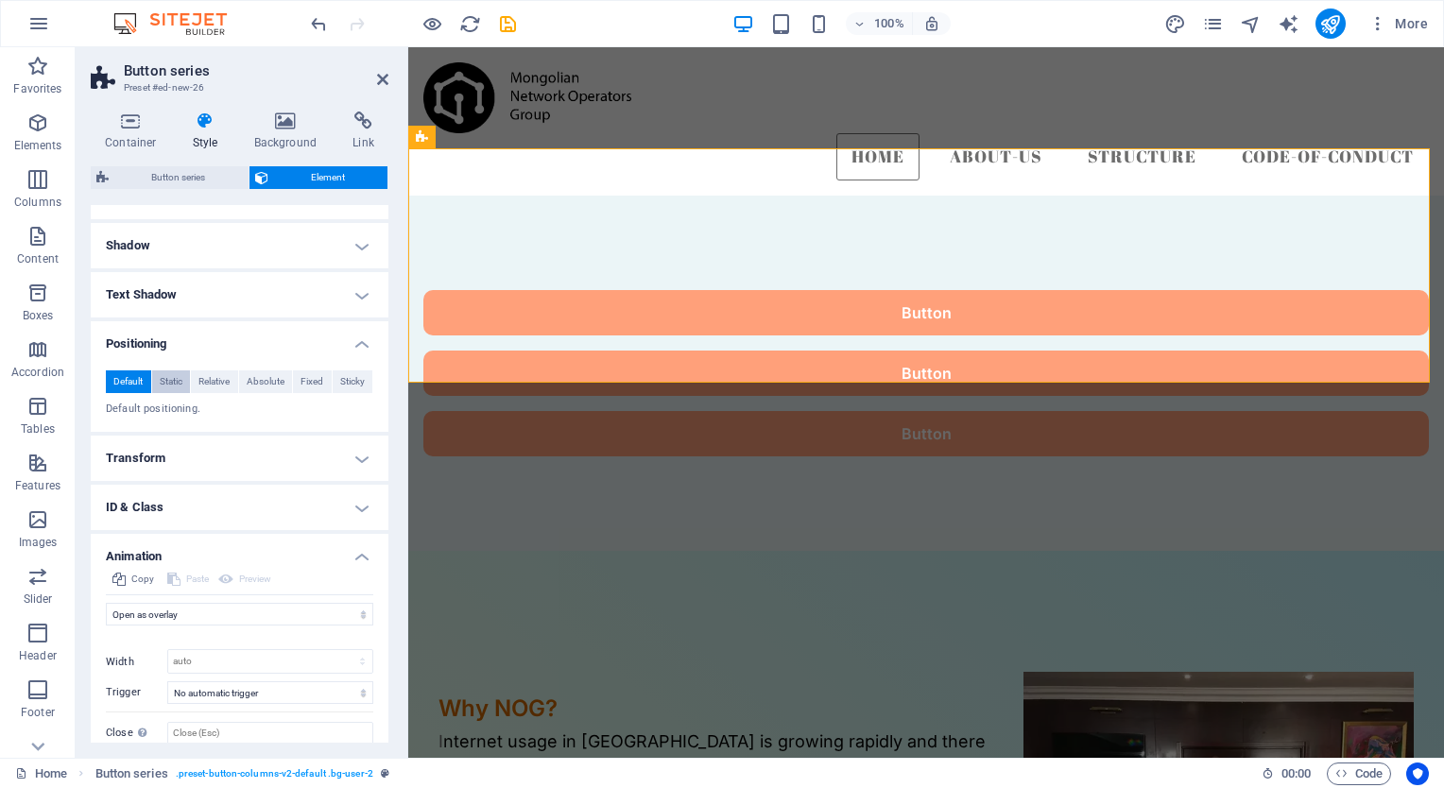
click at [166, 376] on span "Static" at bounding box center [171, 382] width 23 height 23
click at [358, 345] on h4 "Positioning" at bounding box center [240, 338] width 298 height 34
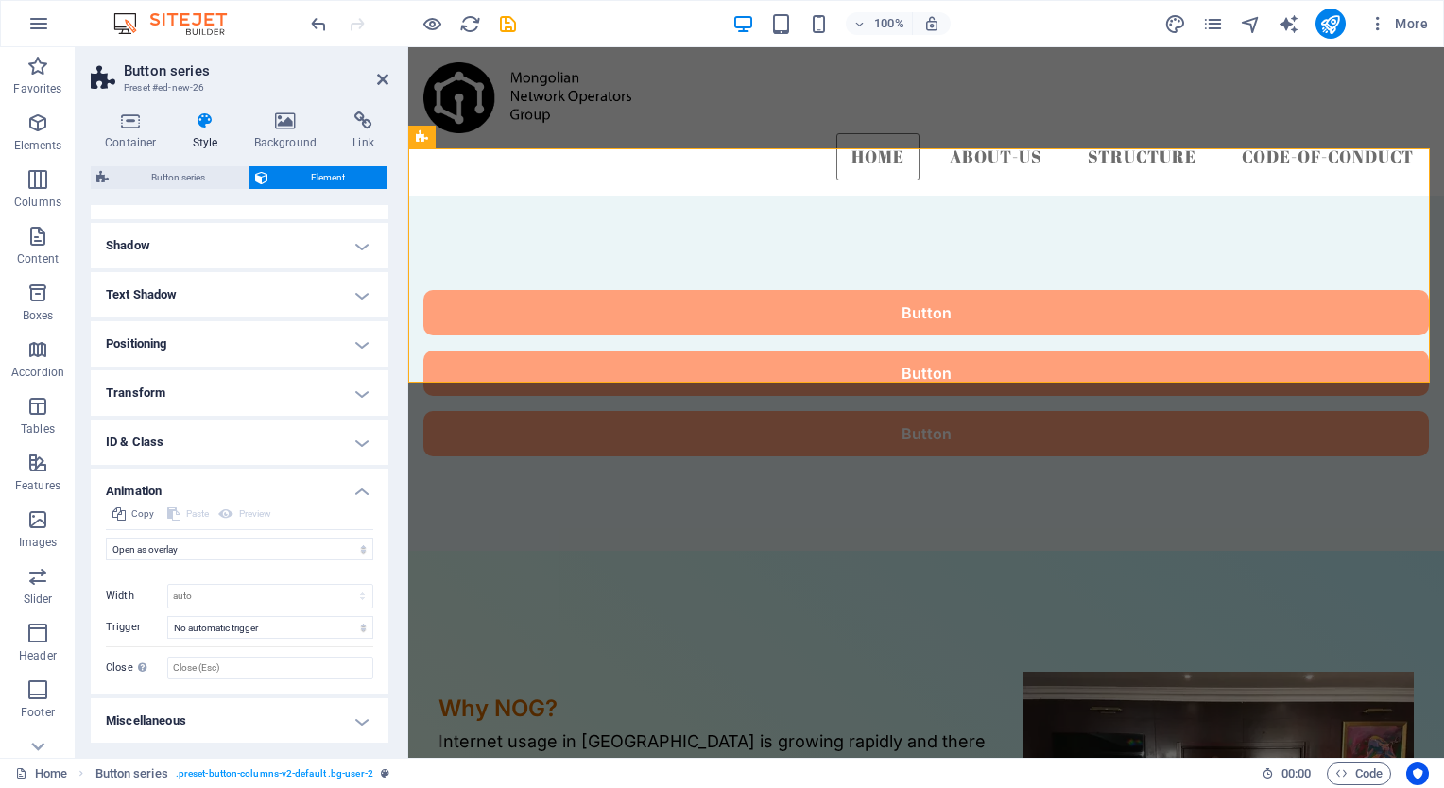
click at [362, 294] on h4 "Text Shadow" at bounding box center [240, 294] width 298 height 45
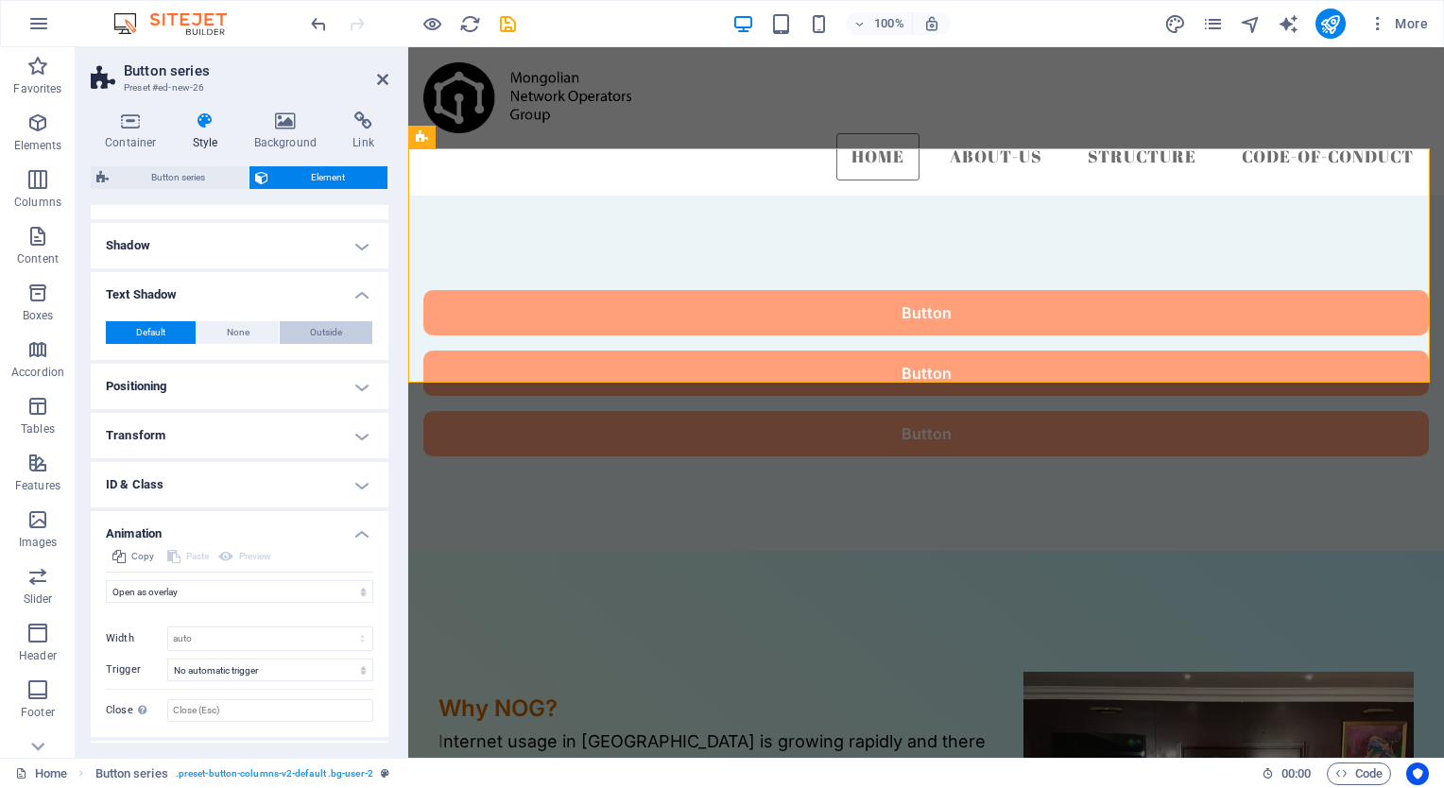
click at [302, 332] on button "Outside" at bounding box center [326, 332] width 93 height 23
type input "2"
type input "4"
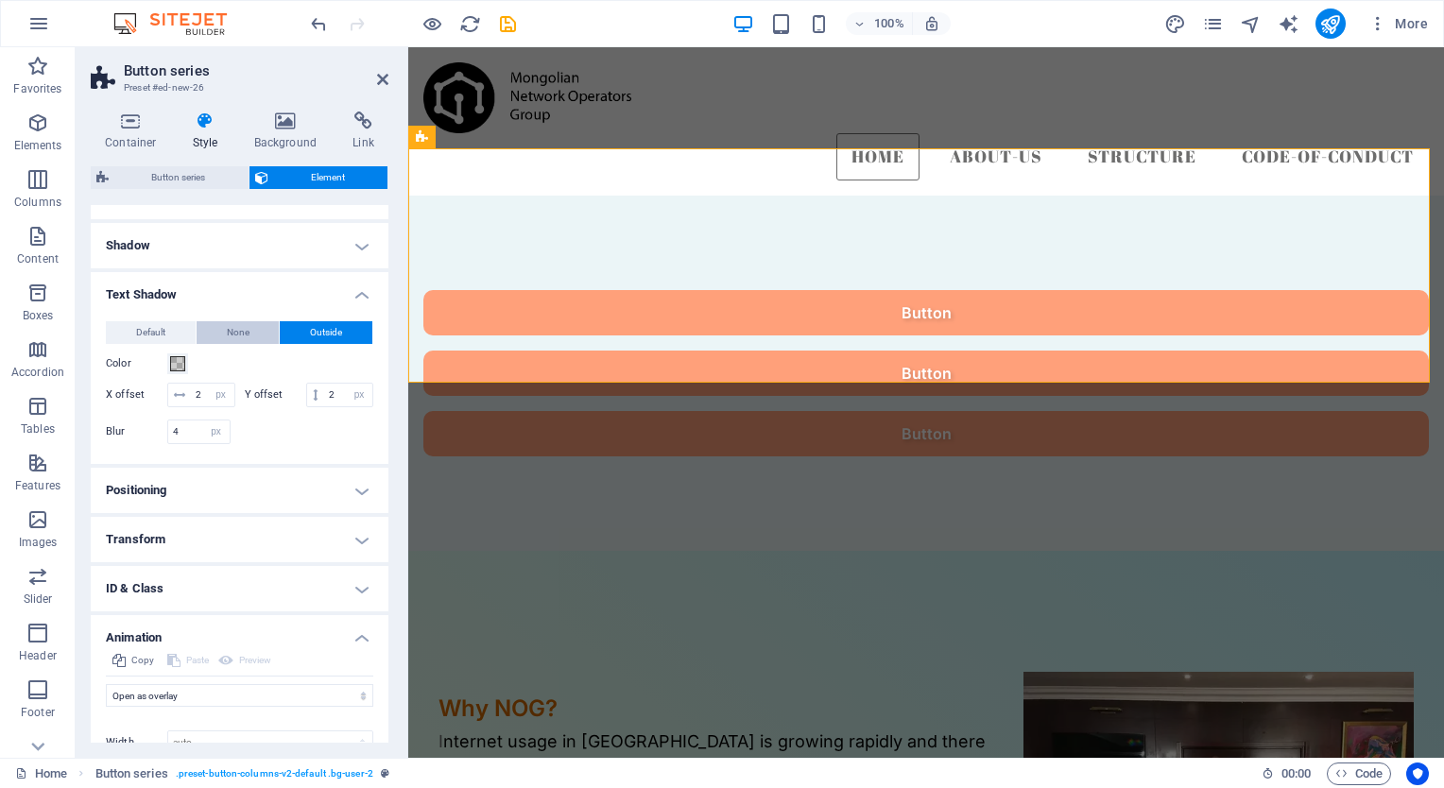
click at [234, 331] on span "None" at bounding box center [238, 332] width 23 height 23
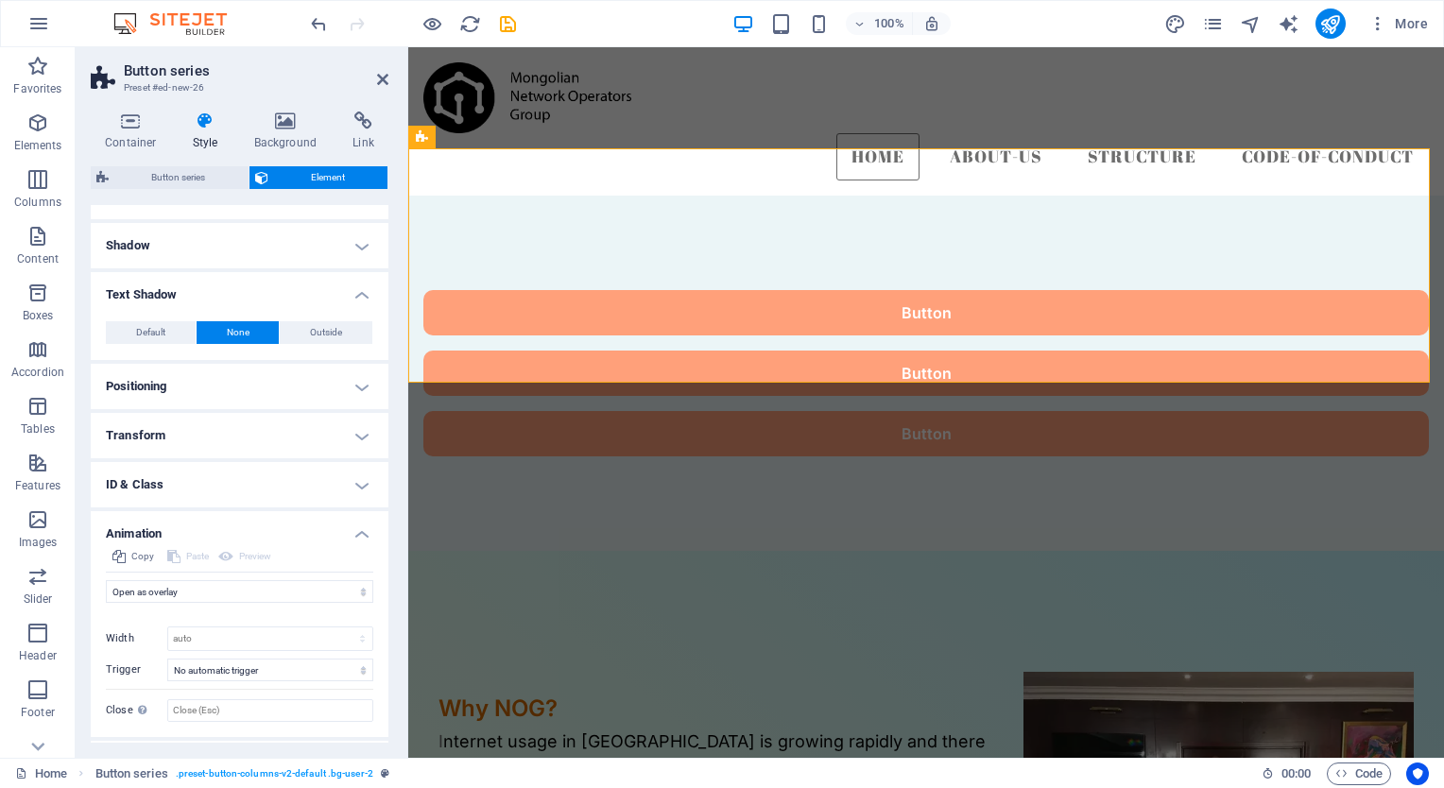
click at [359, 290] on h4 "Text Shadow" at bounding box center [240, 289] width 298 height 34
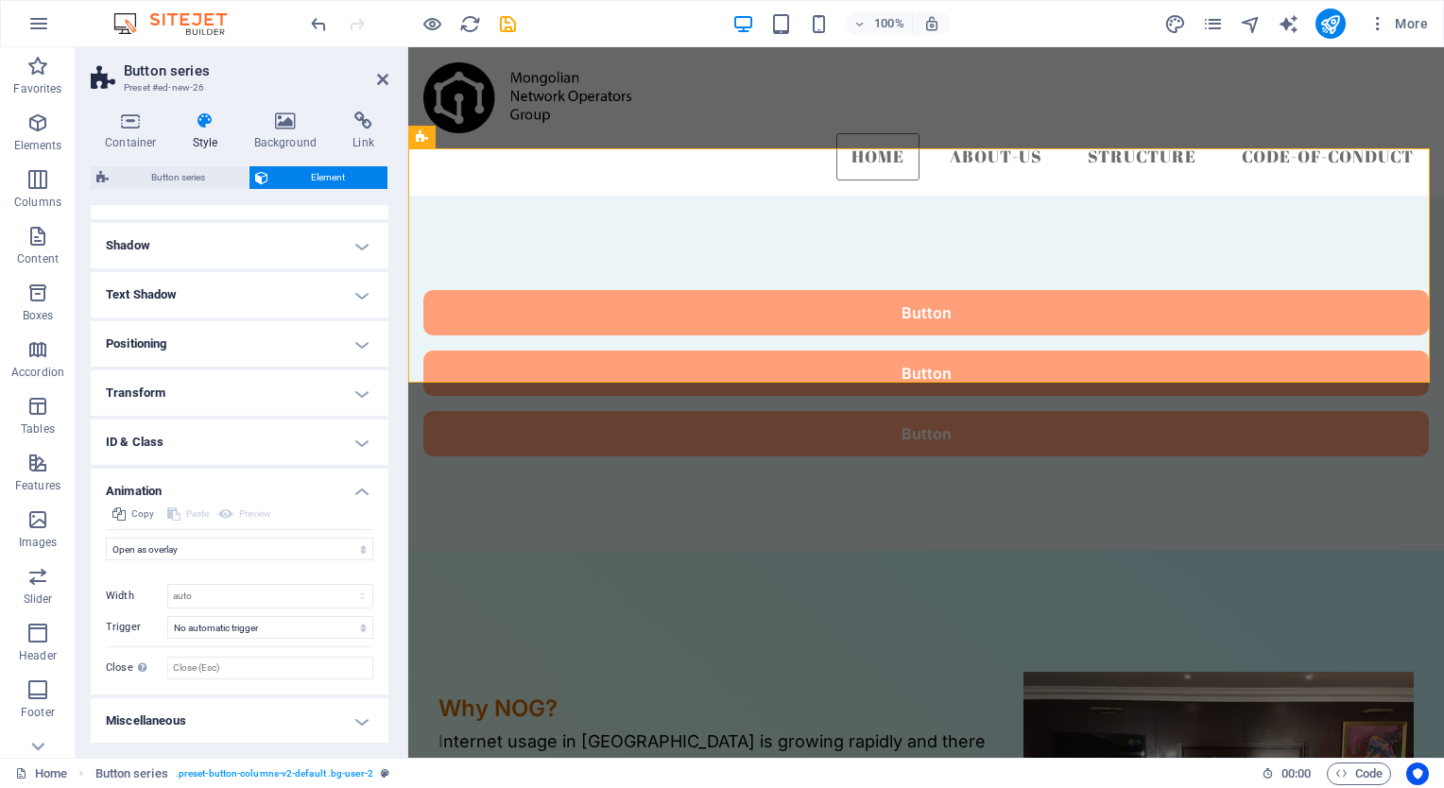
click at [367, 244] on h4 "Shadow" at bounding box center [240, 245] width 298 height 45
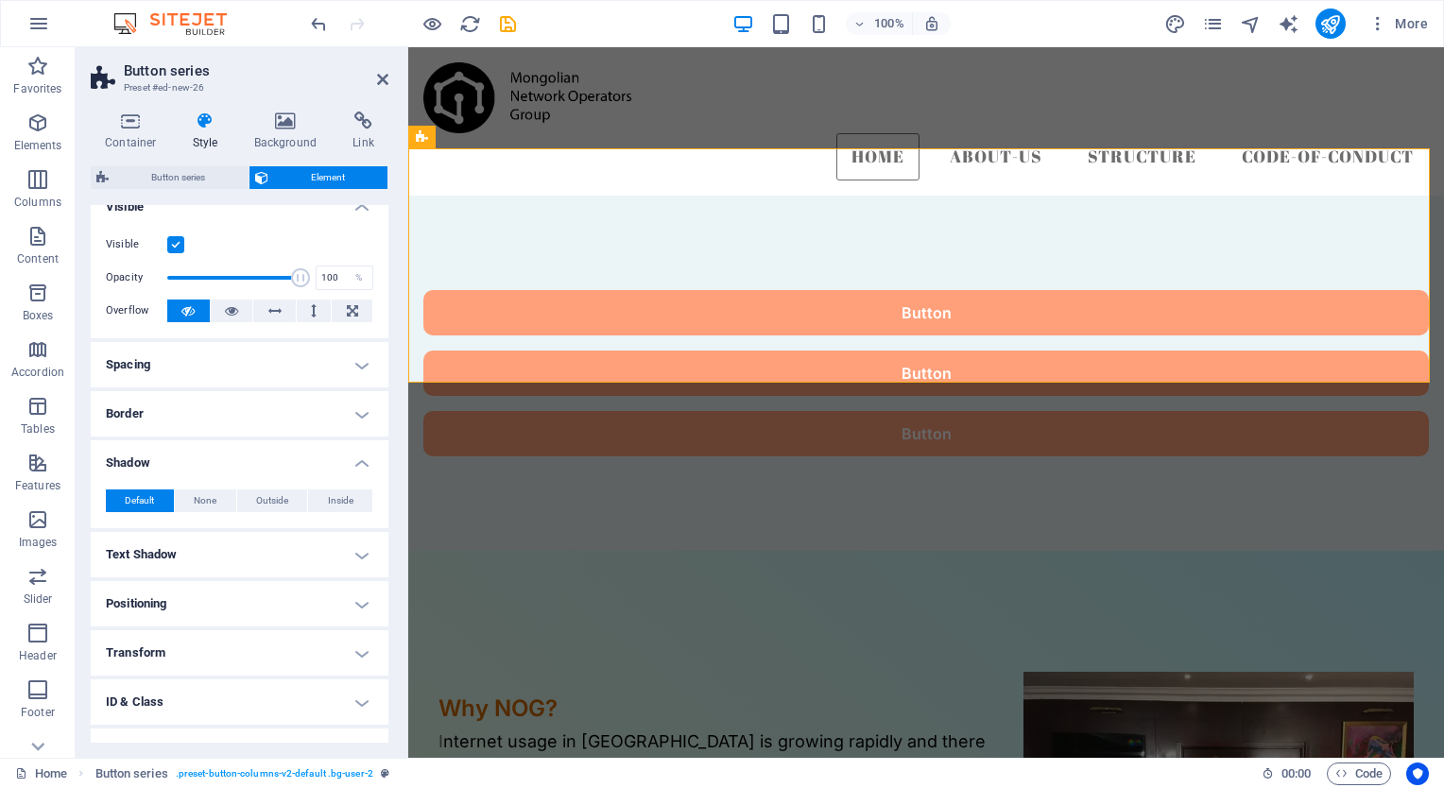
scroll to position [13, 0]
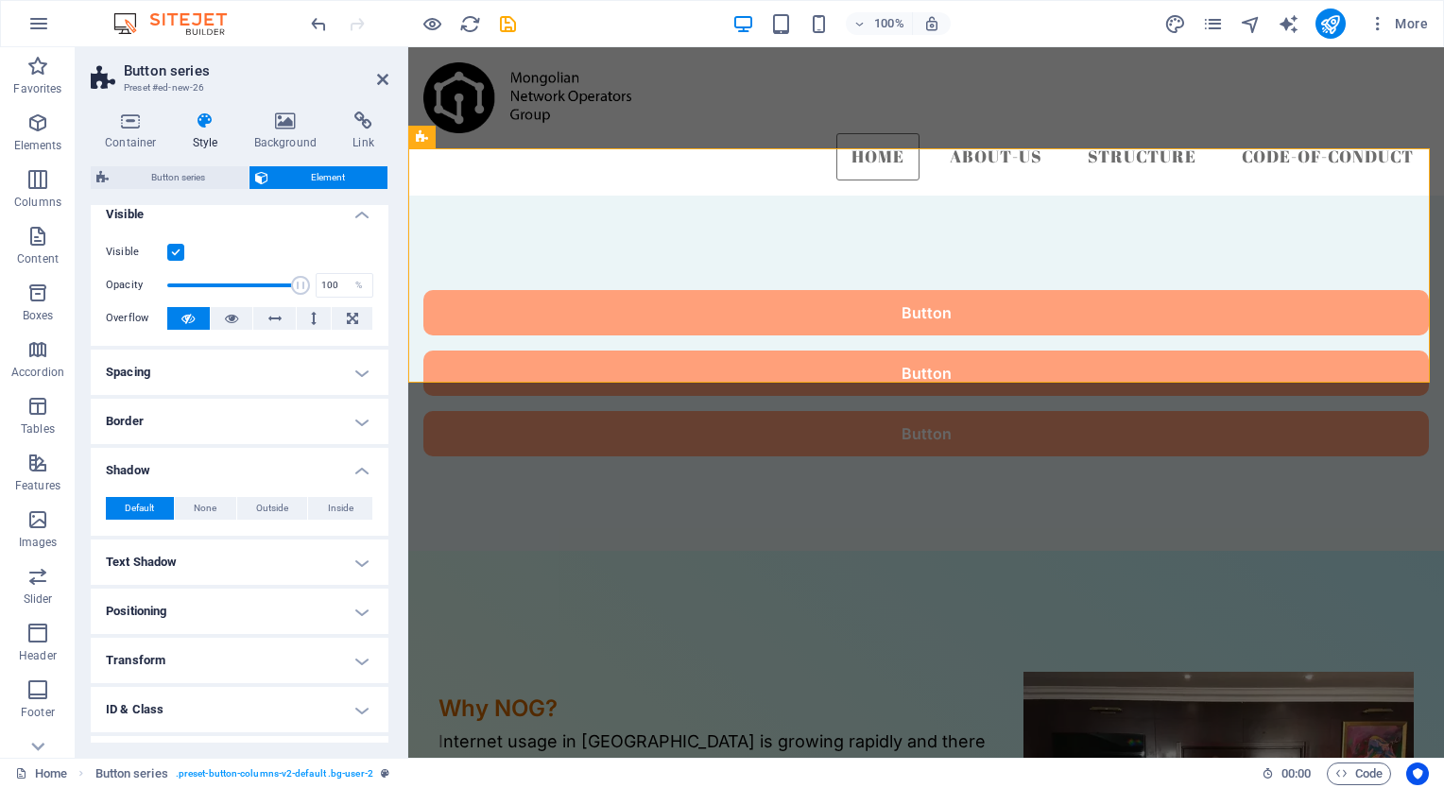
click at [349, 429] on h4 "Border" at bounding box center [240, 421] width 298 height 45
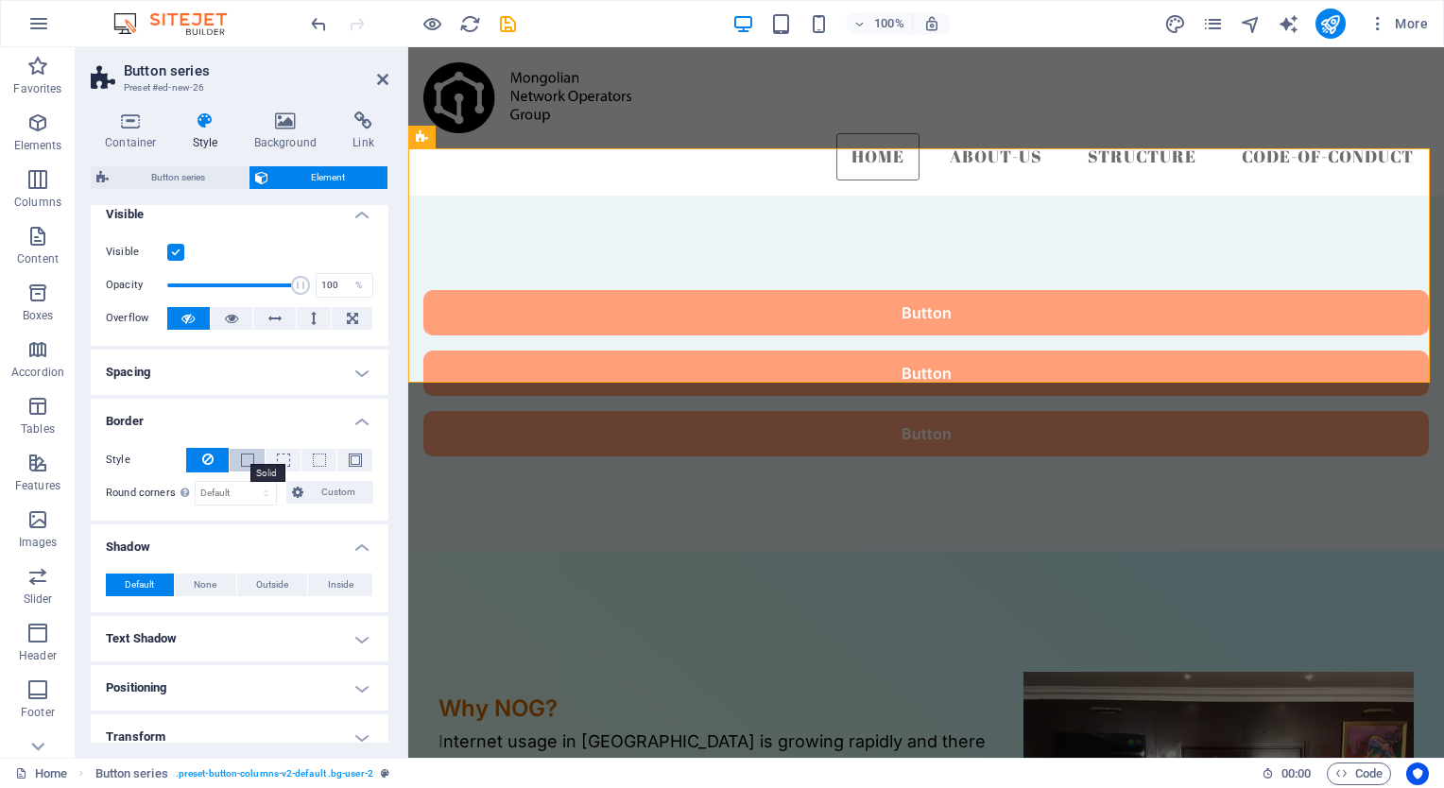
click at [247, 456] on span at bounding box center [247, 460] width 13 height 13
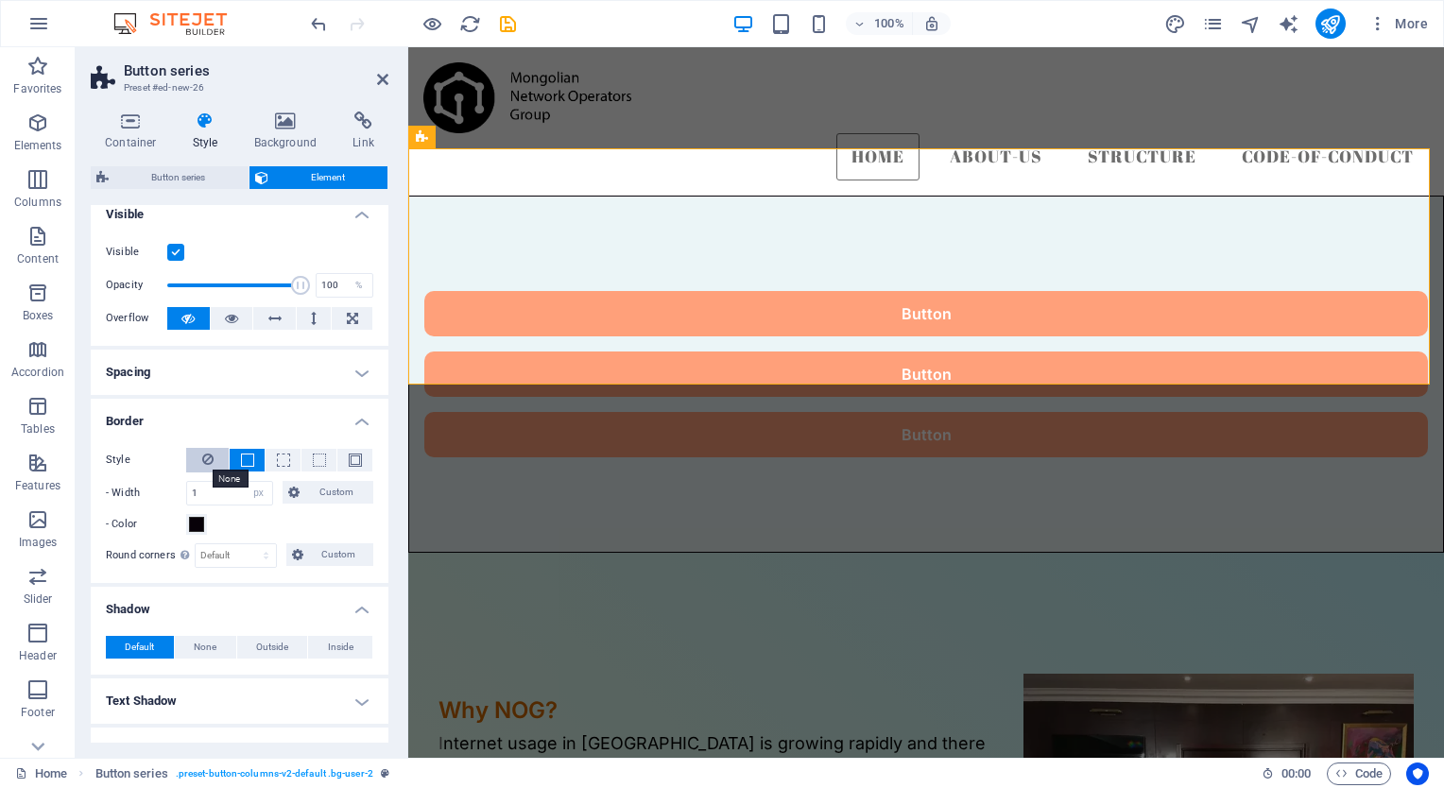
click at [202, 457] on icon at bounding box center [207, 459] width 11 height 23
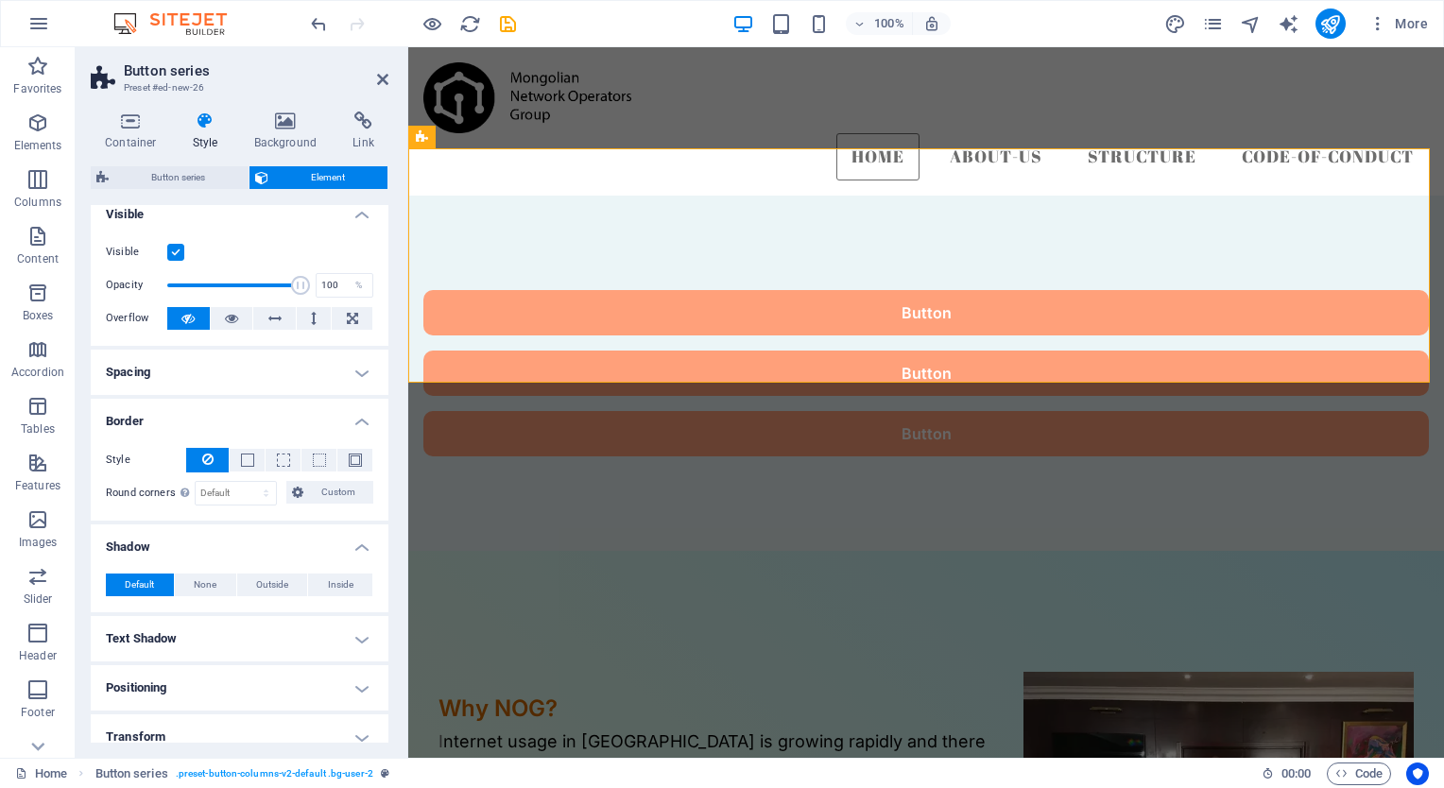
click at [359, 369] on h4 "Spacing" at bounding box center [240, 372] width 298 height 45
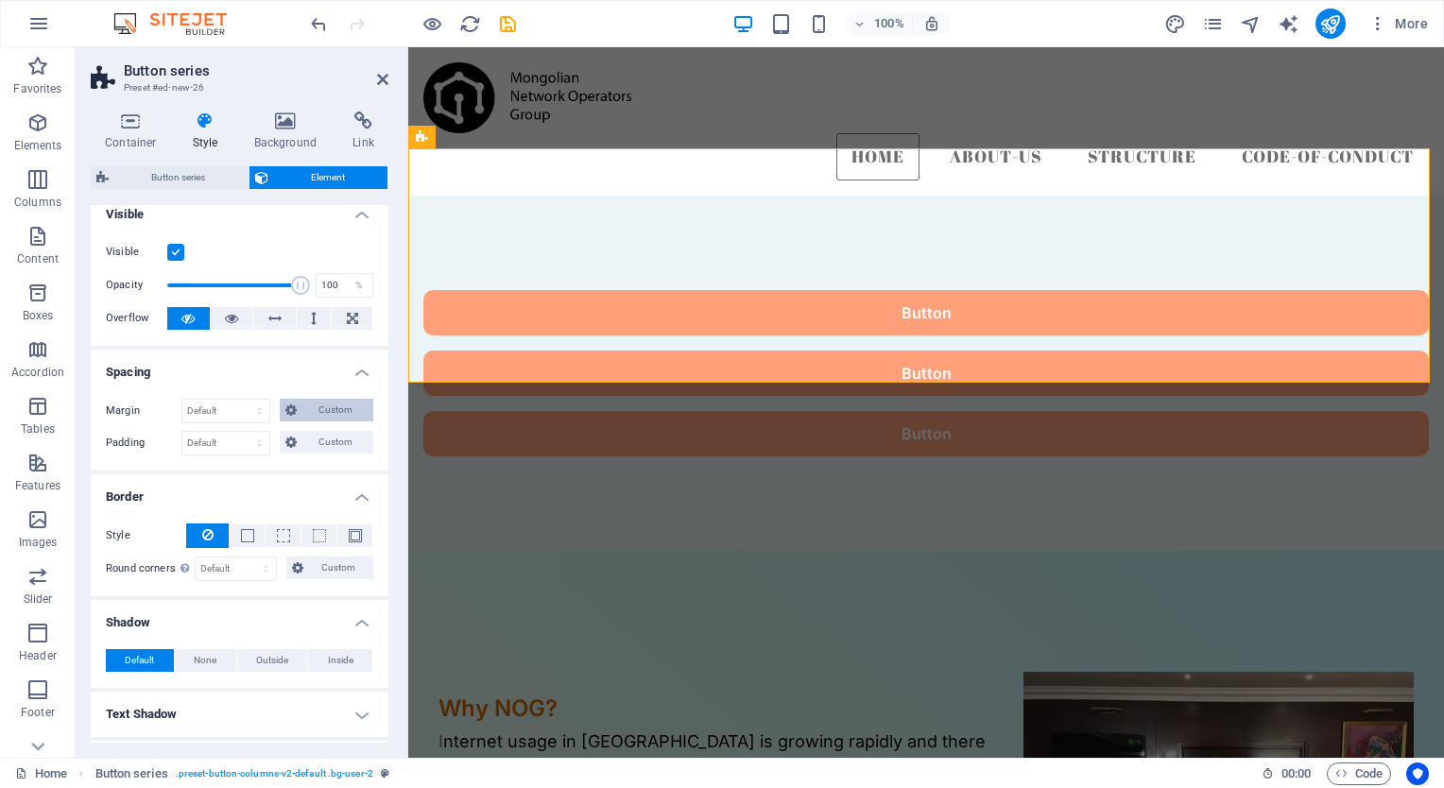
scroll to position [0, 0]
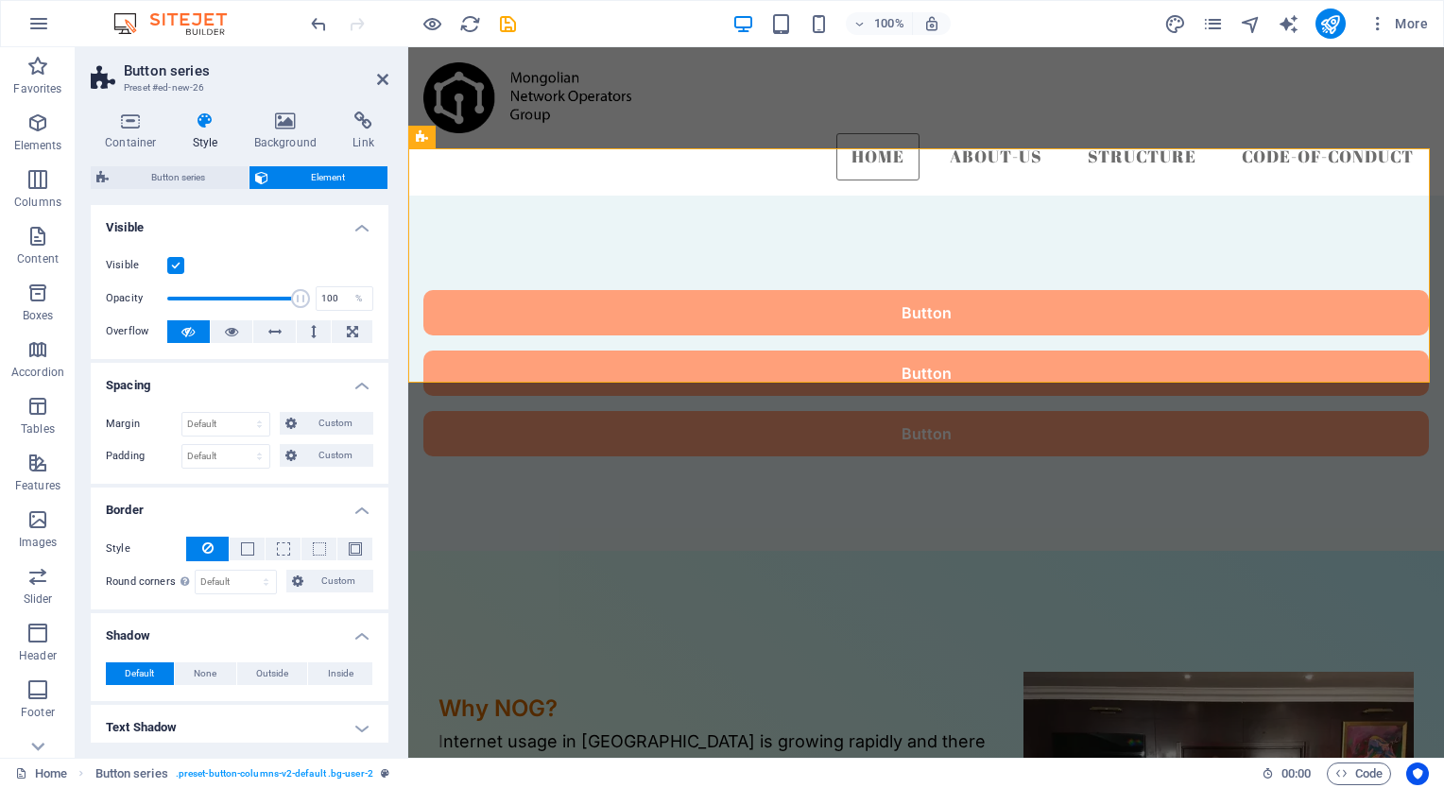
click at [359, 225] on h4 "Visible" at bounding box center [240, 222] width 298 height 34
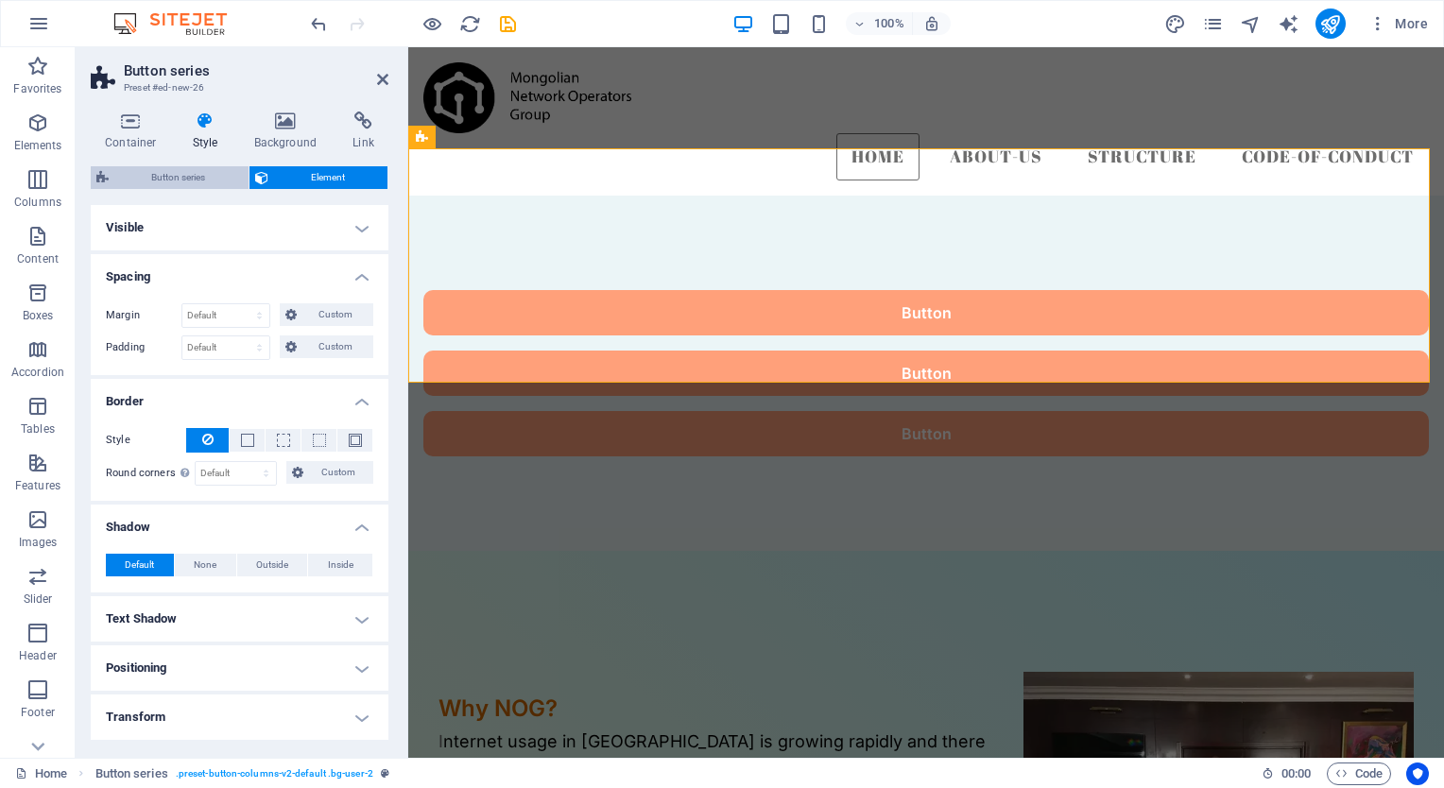
click at [176, 175] on span "Button series" at bounding box center [178, 177] width 129 height 23
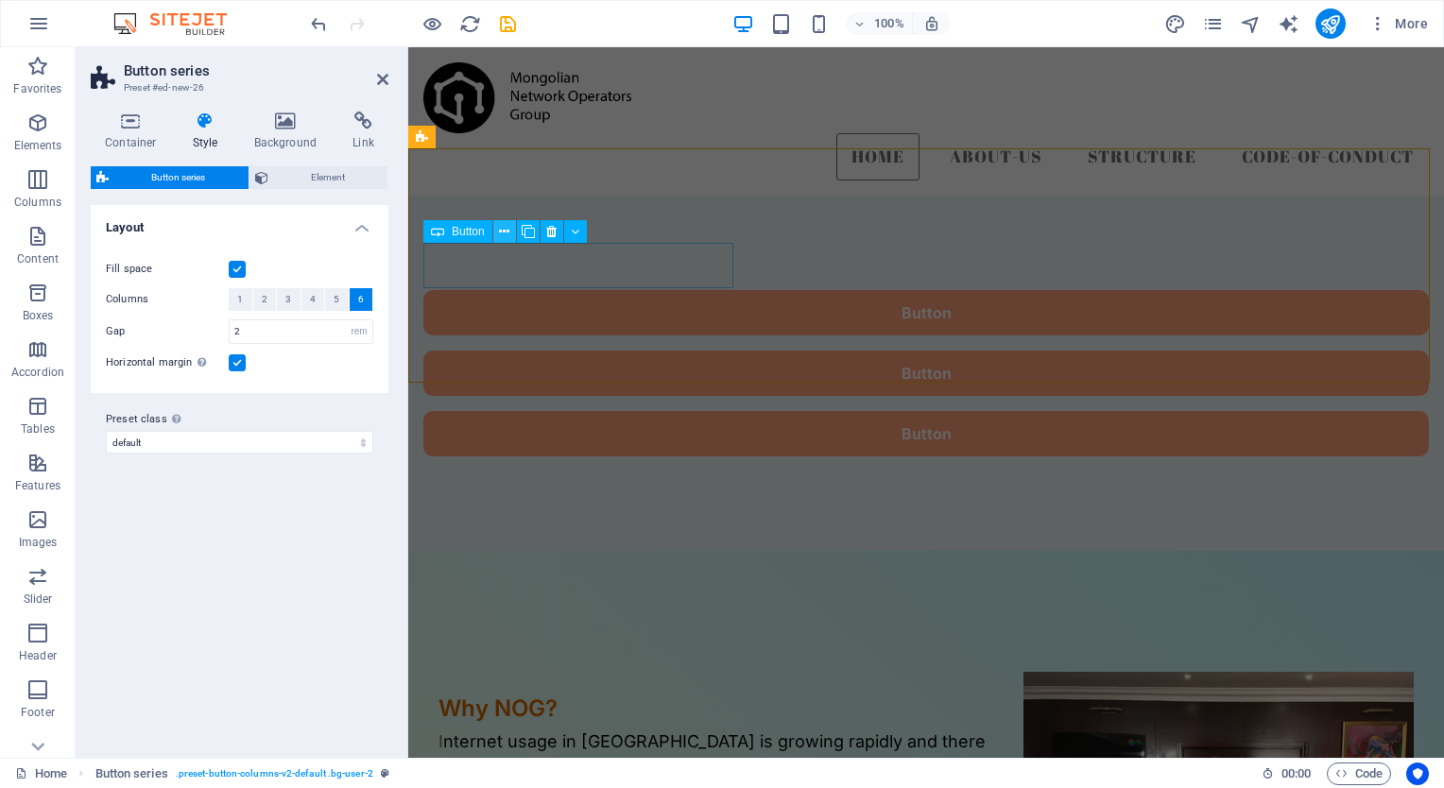
click at [509, 228] on button at bounding box center [504, 231] width 23 height 23
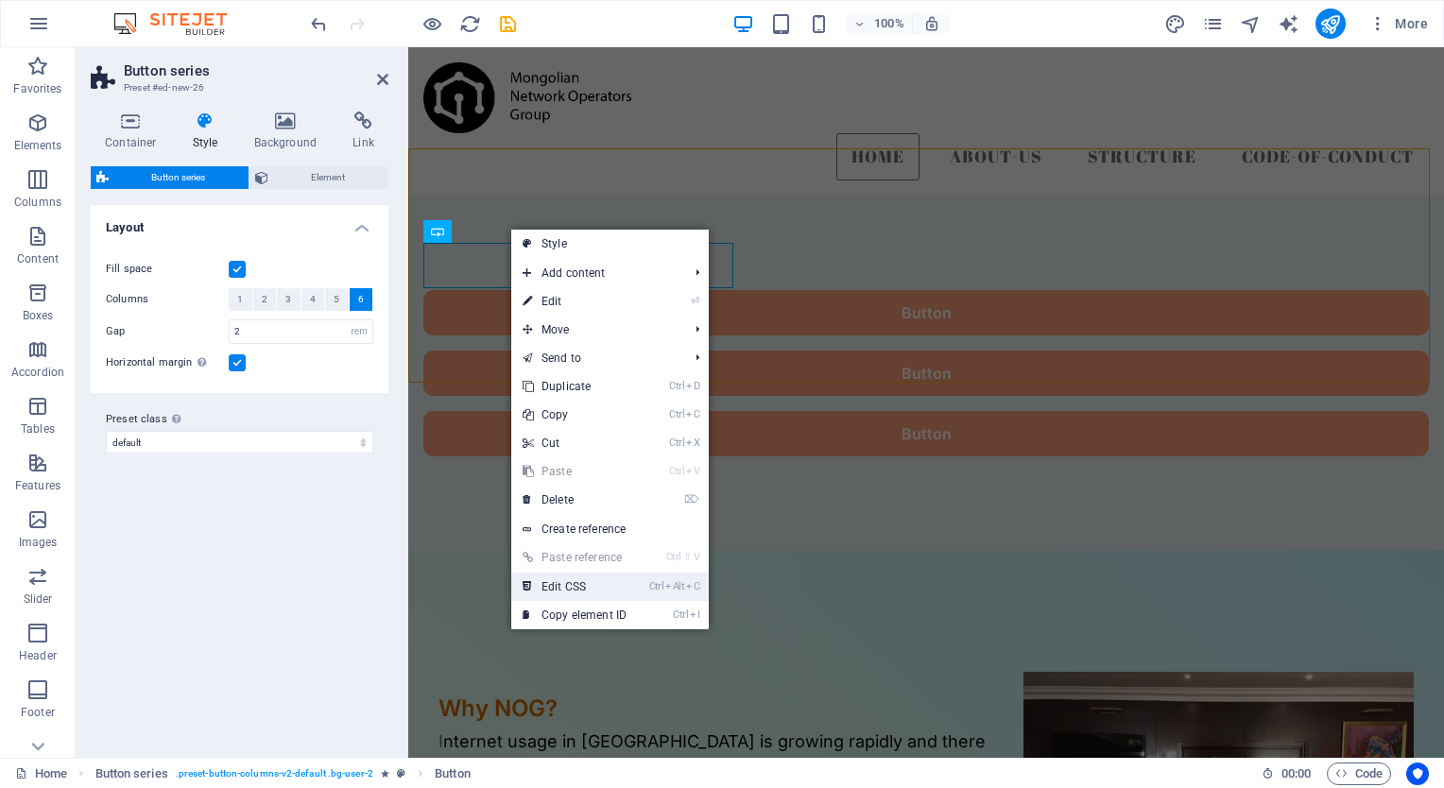
click at [575, 579] on link "Ctrl Alt C Edit CSS" at bounding box center [574, 587] width 127 height 28
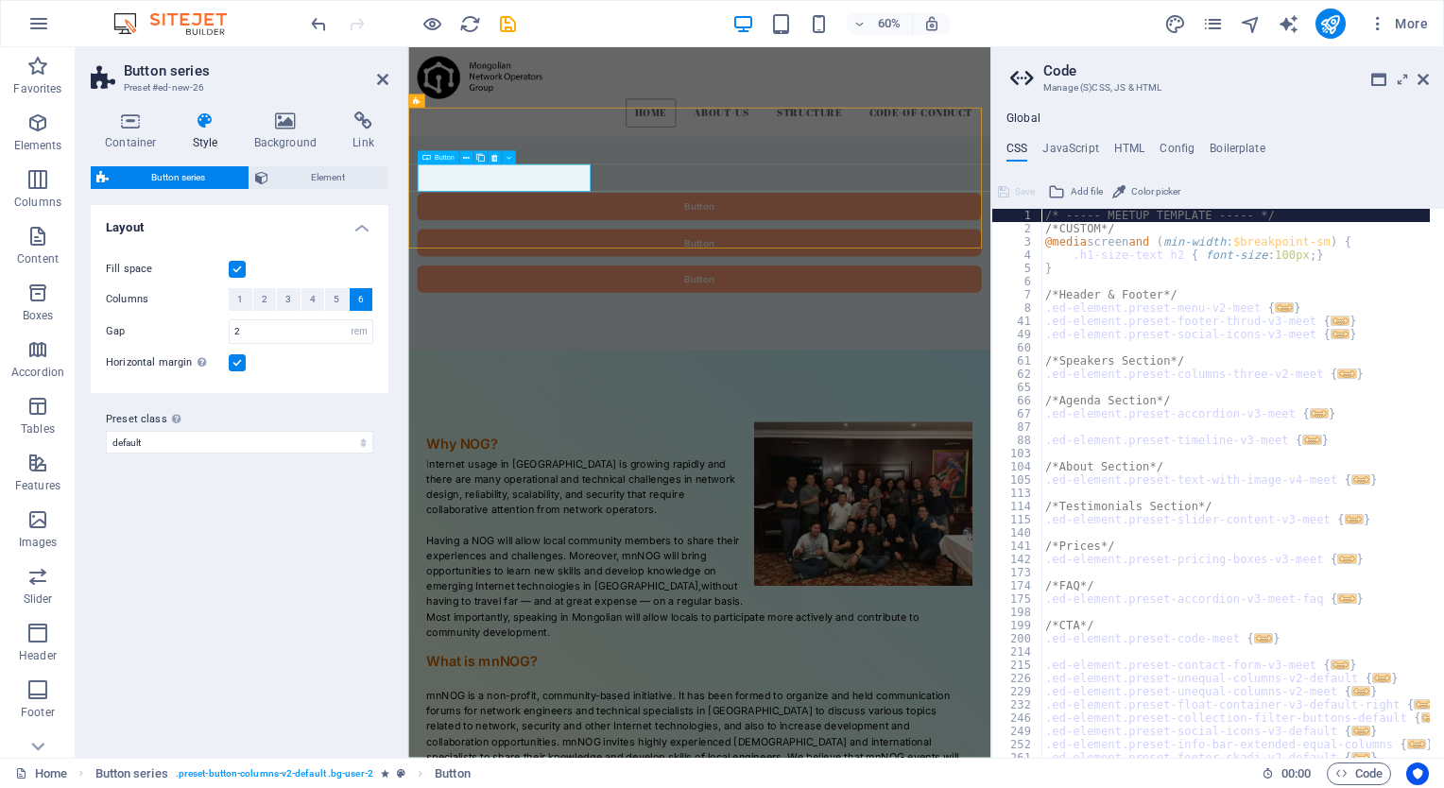
click at [591, 290] on div "Button" at bounding box center [893, 312] width 940 height 45
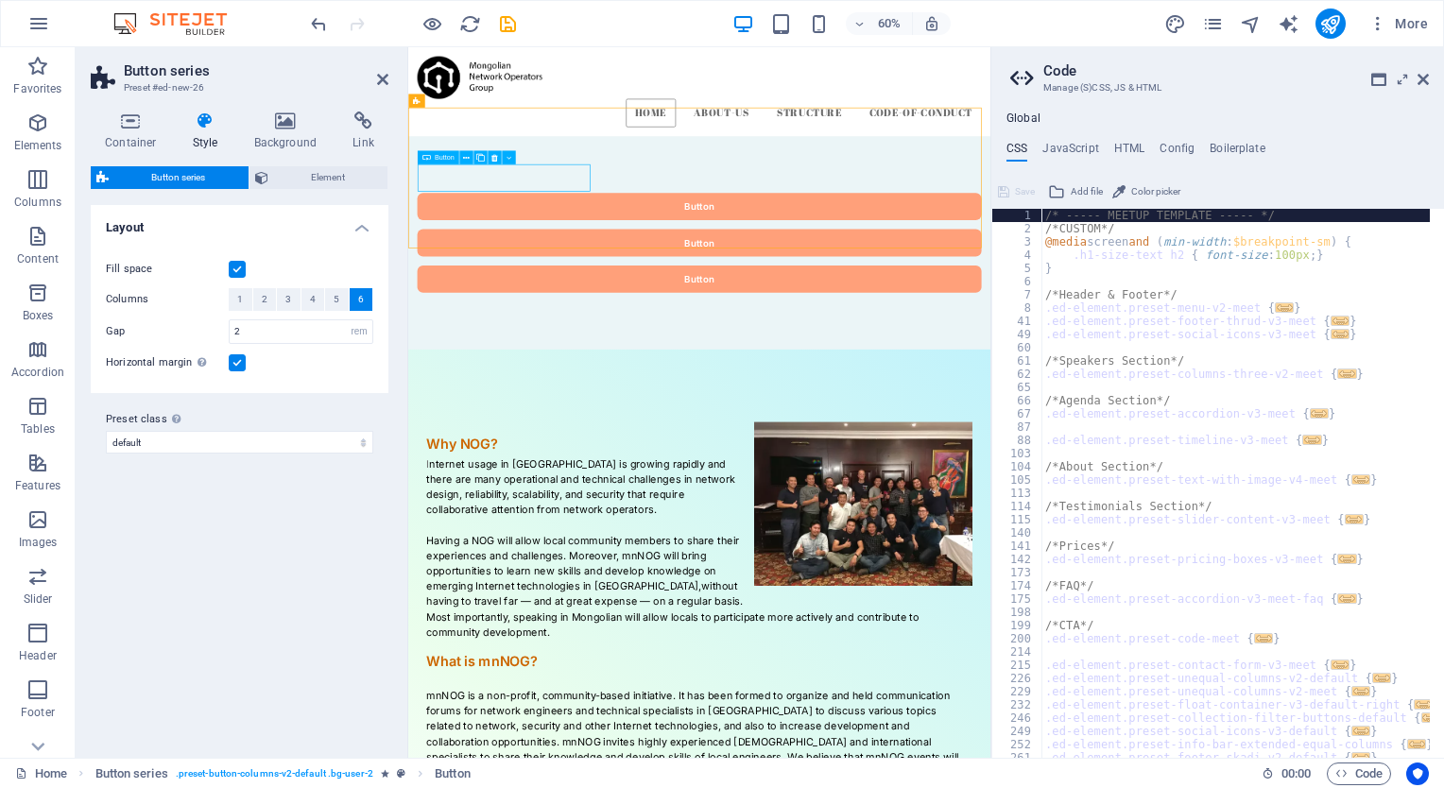
click at [626, 290] on div "Button" at bounding box center [893, 312] width 940 height 45
click at [1429, 79] on aside "Code Manage (S)CSS, JS & HTML Global CSS JavaScript HTML Config Boilerplate /* …" at bounding box center [1218, 402] width 454 height 711
click at [1418, 78] on icon at bounding box center [1423, 79] width 11 height 15
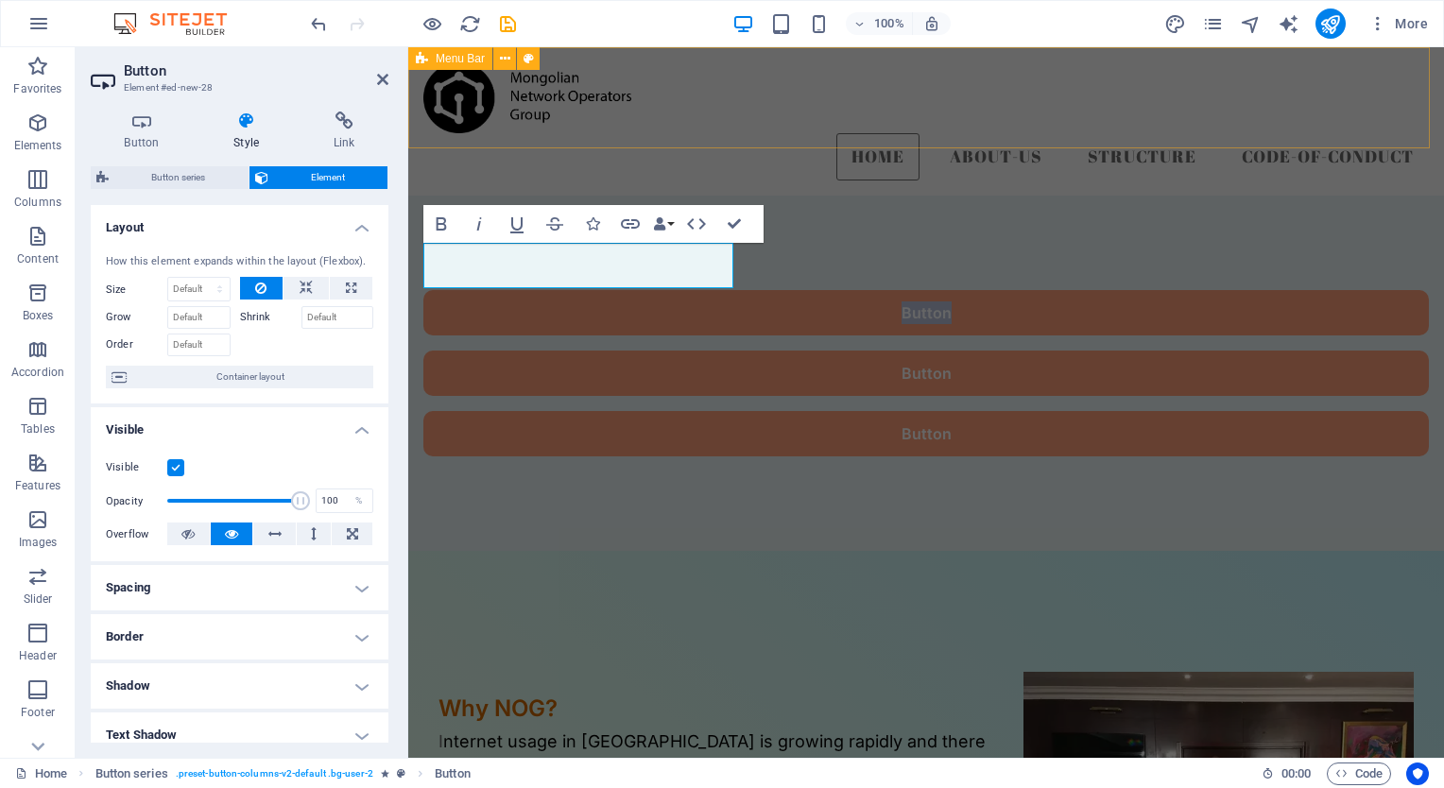
drag, startPoint x: 626, startPoint y: 260, endPoint x: 1418, endPoint y: 78, distance: 812.8
click at [1418, 78] on div "Home about-us Structure code-of-conduct" at bounding box center [926, 121] width 1036 height 148
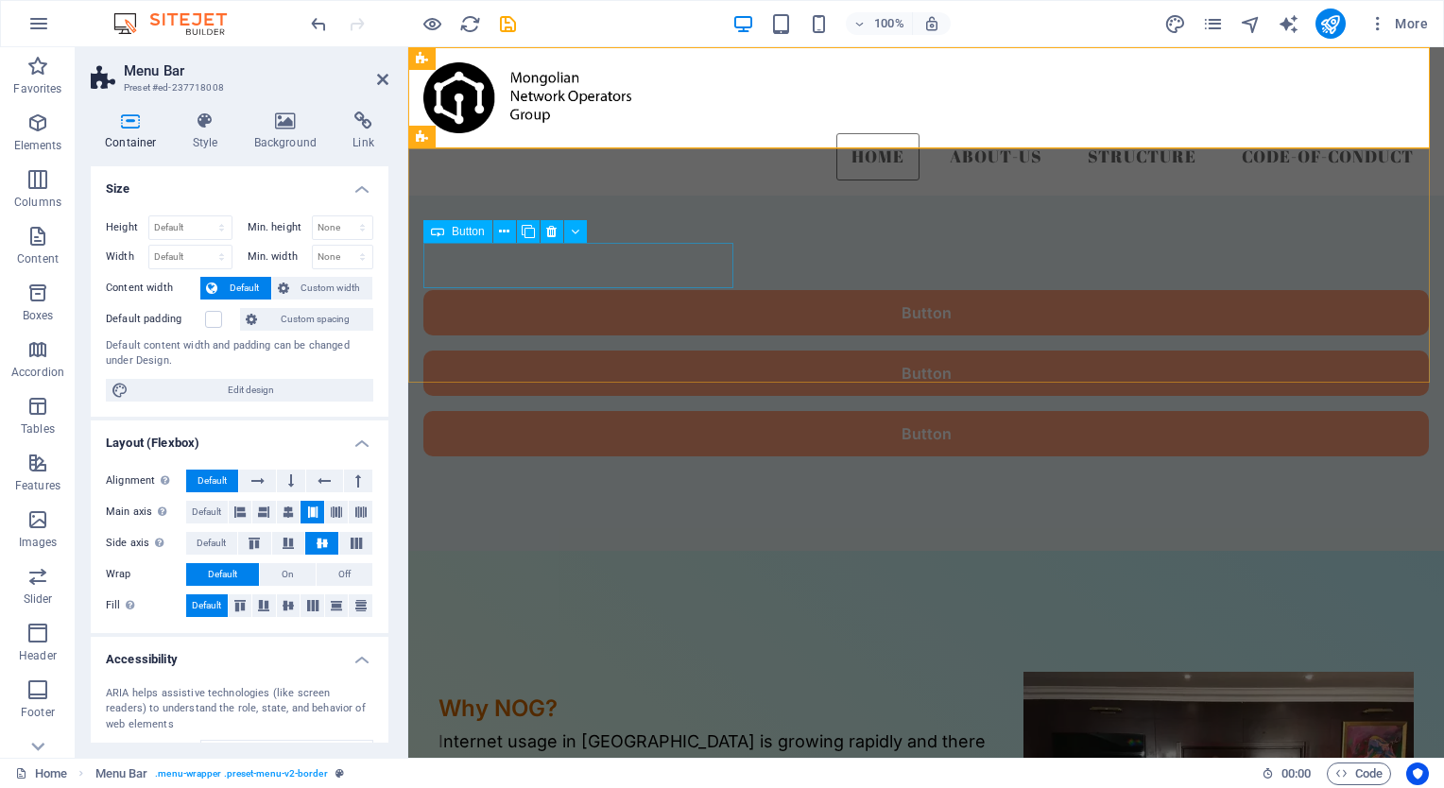
click at [601, 290] on div "Button" at bounding box center [926, 312] width 1006 height 45
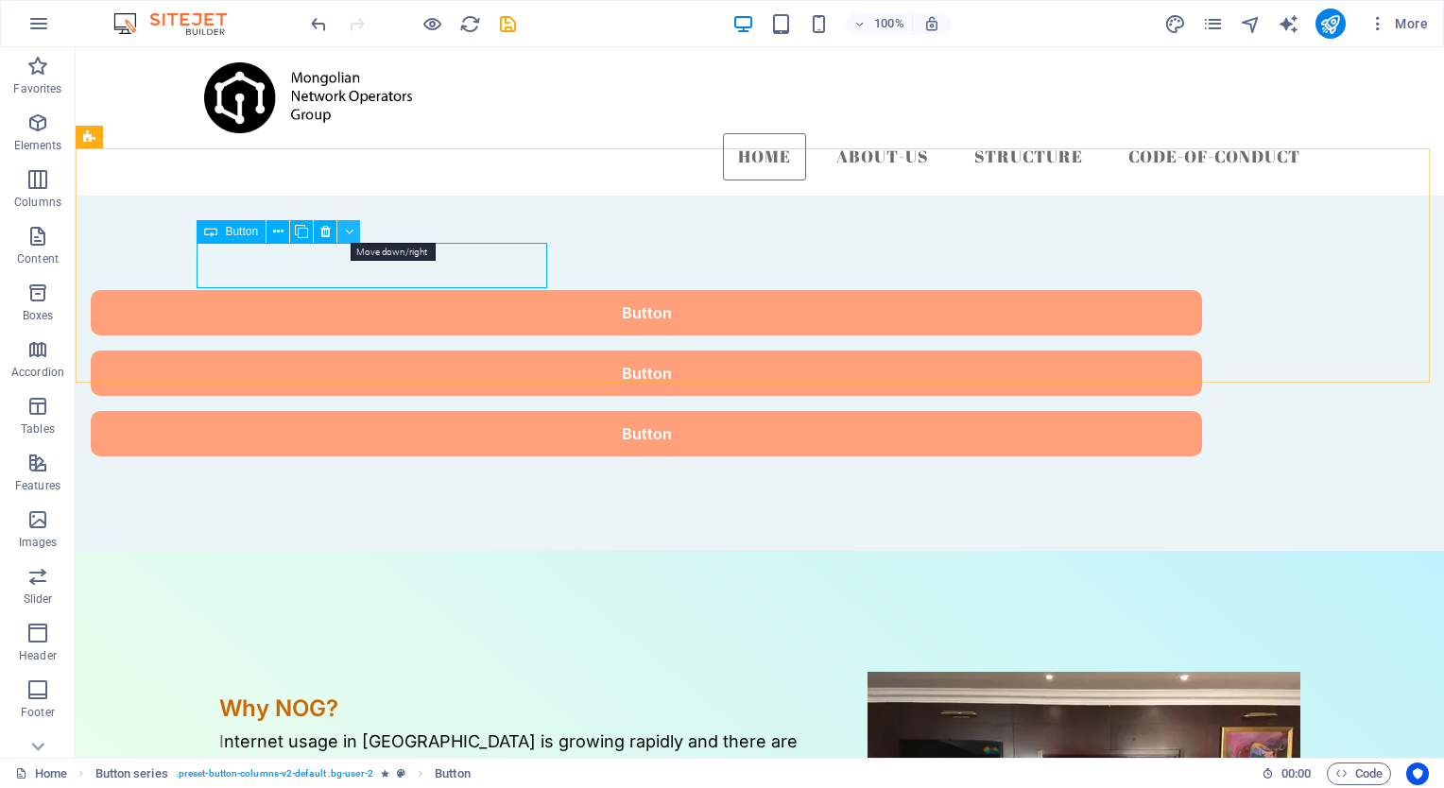
click at [348, 233] on icon at bounding box center [349, 232] width 9 height 20
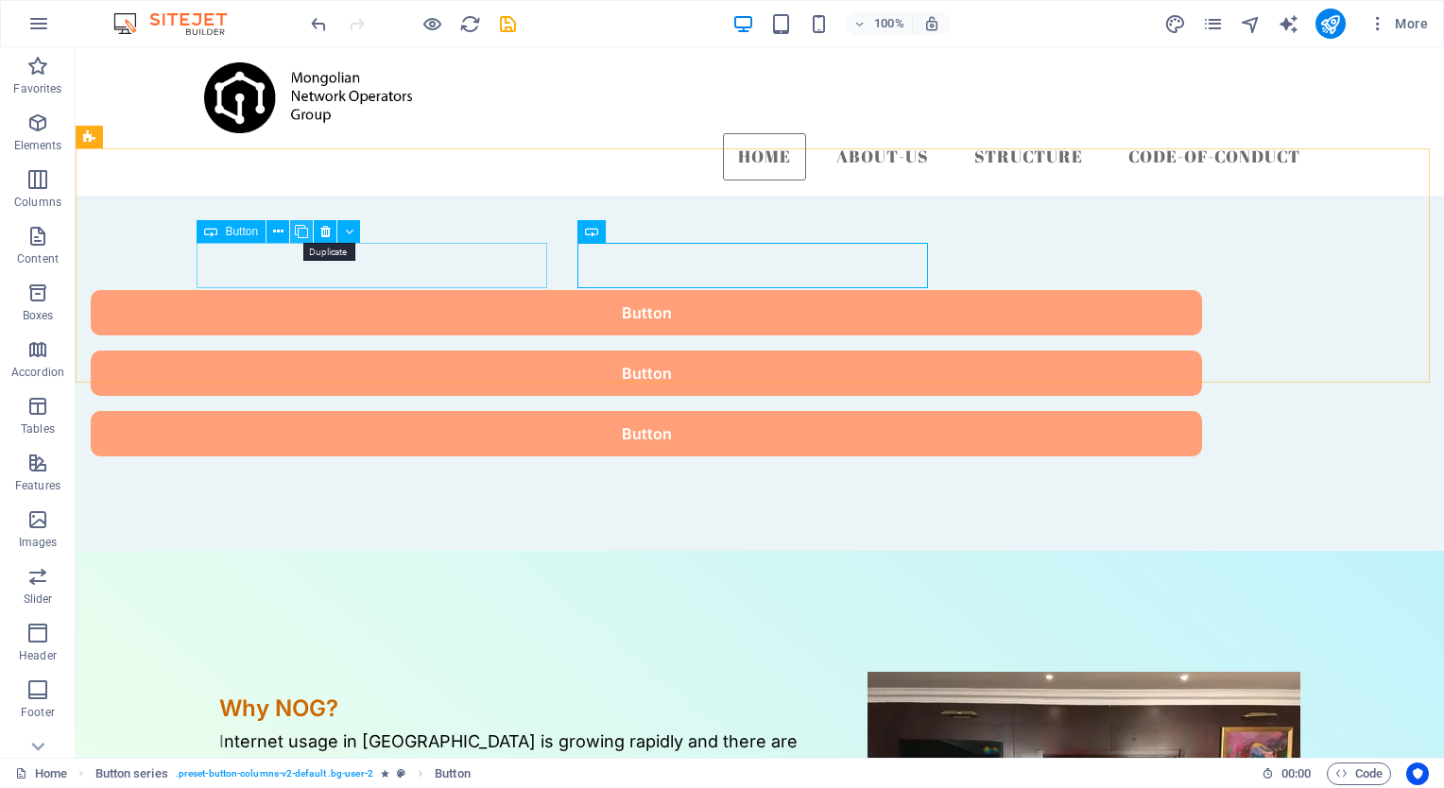
click at [302, 229] on icon at bounding box center [301, 232] width 13 height 20
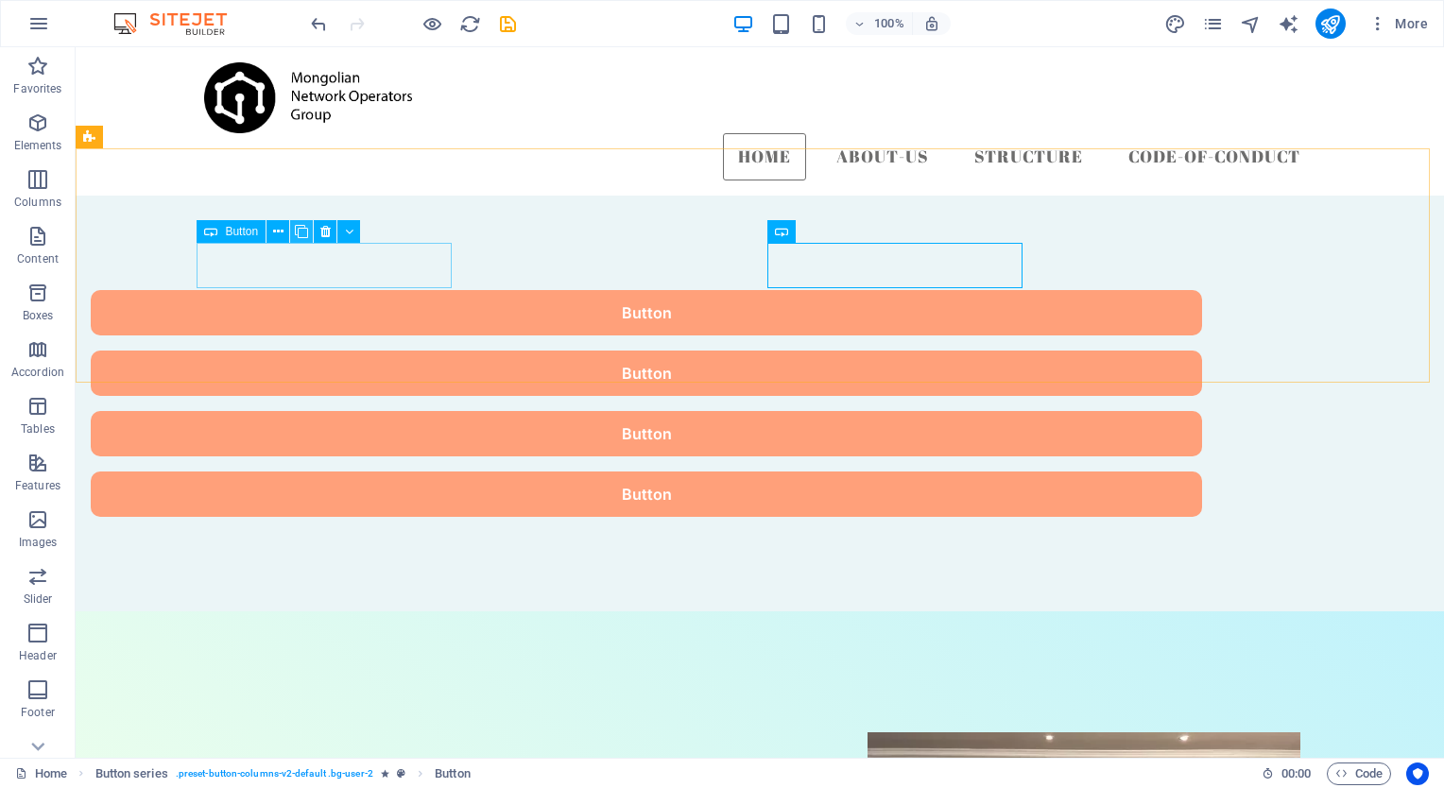
click at [302, 229] on icon at bounding box center [301, 232] width 13 height 20
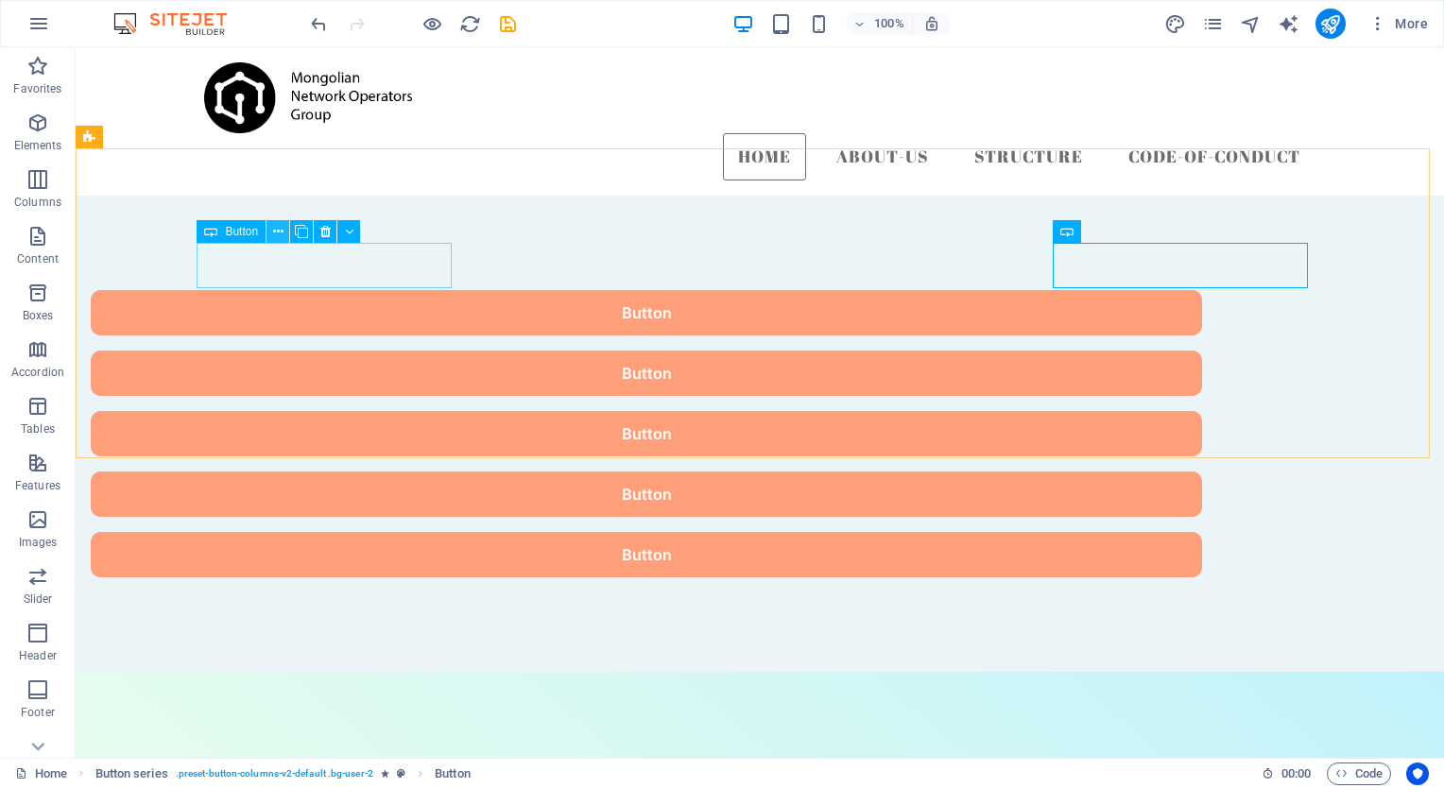
click at [268, 231] on button at bounding box center [278, 231] width 23 height 23
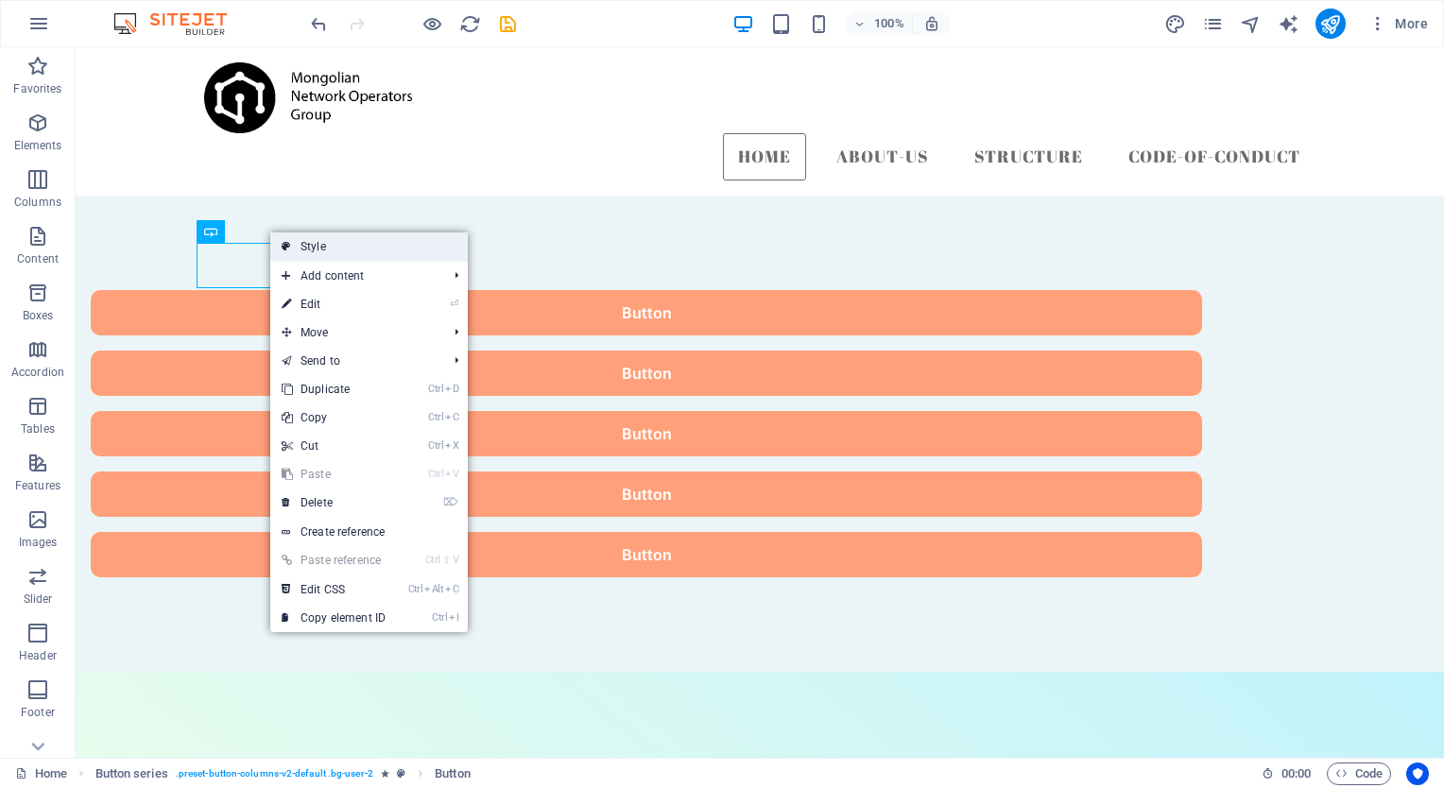
click at [341, 246] on link "Style" at bounding box center [369, 247] width 198 height 28
select select "rem"
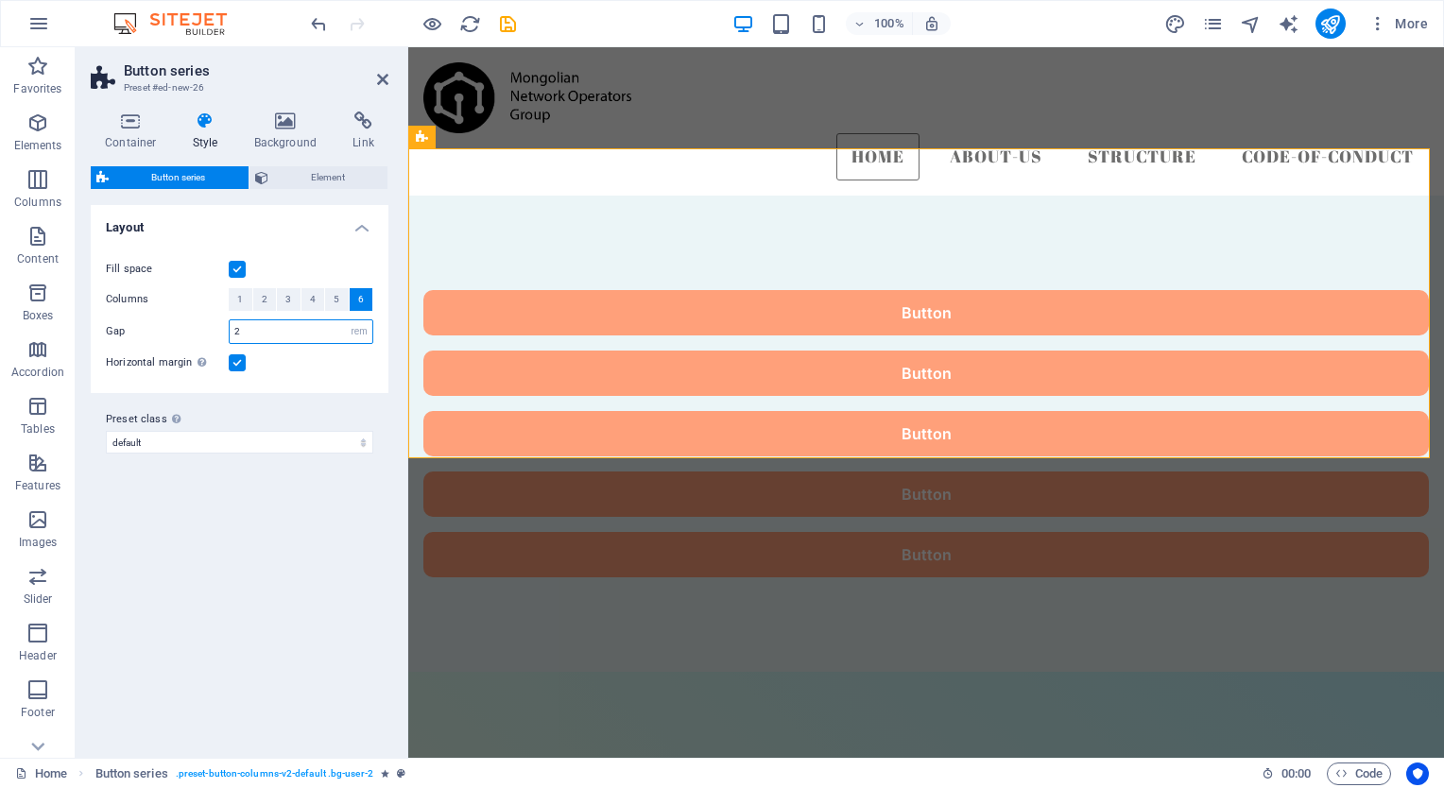
click at [252, 331] on input "2" at bounding box center [301, 331] width 143 height 23
type input "1"
click at [310, 393] on div "Preset class Above chosen variant and settings affect all elements which carry …" at bounding box center [240, 431] width 298 height 76
click at [361, 225] on h4 "Layout" at bounding box center [240, 222] width 298 height 34
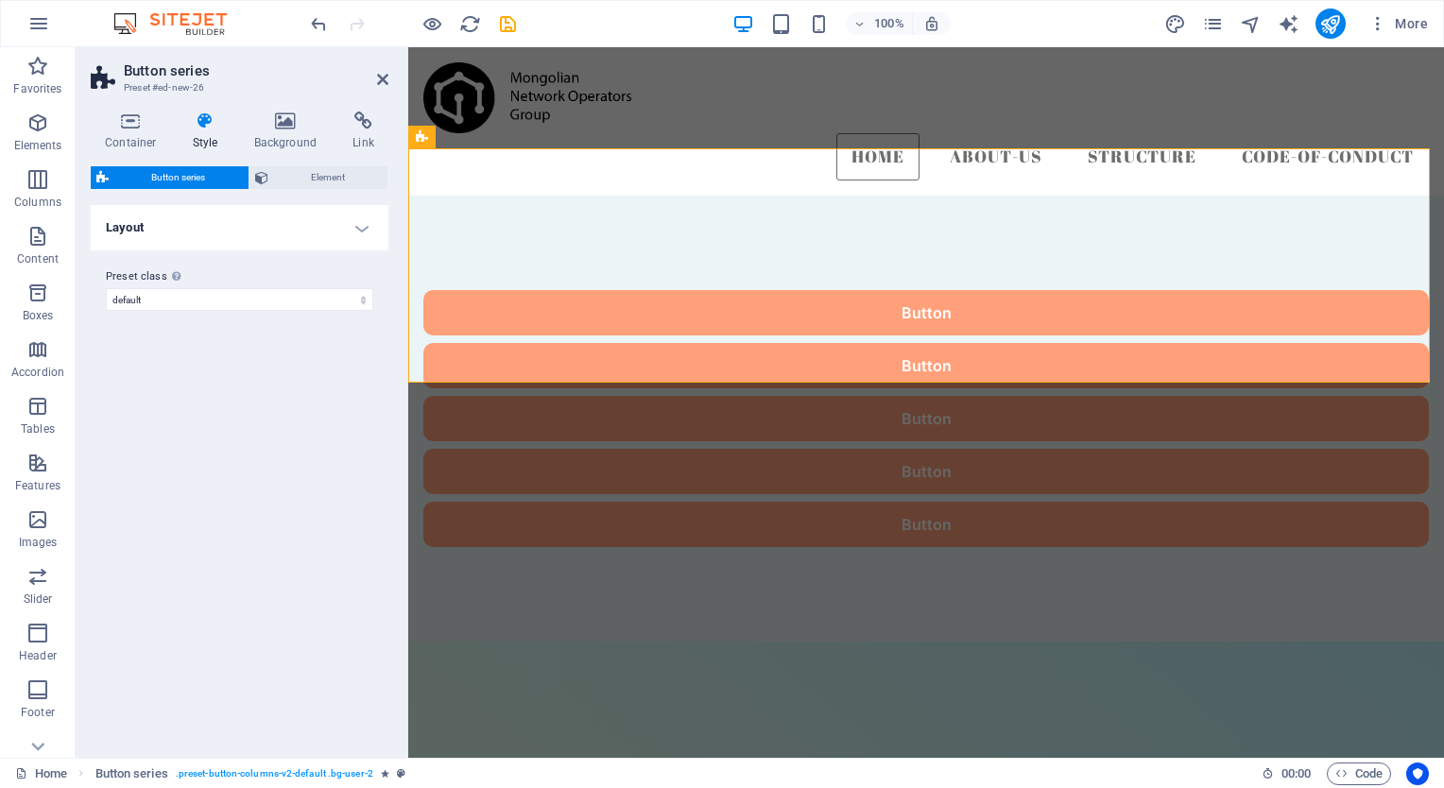
click at [375, 232] on h4 "Layout" at bounding box center [240, 227] width 298 height 45
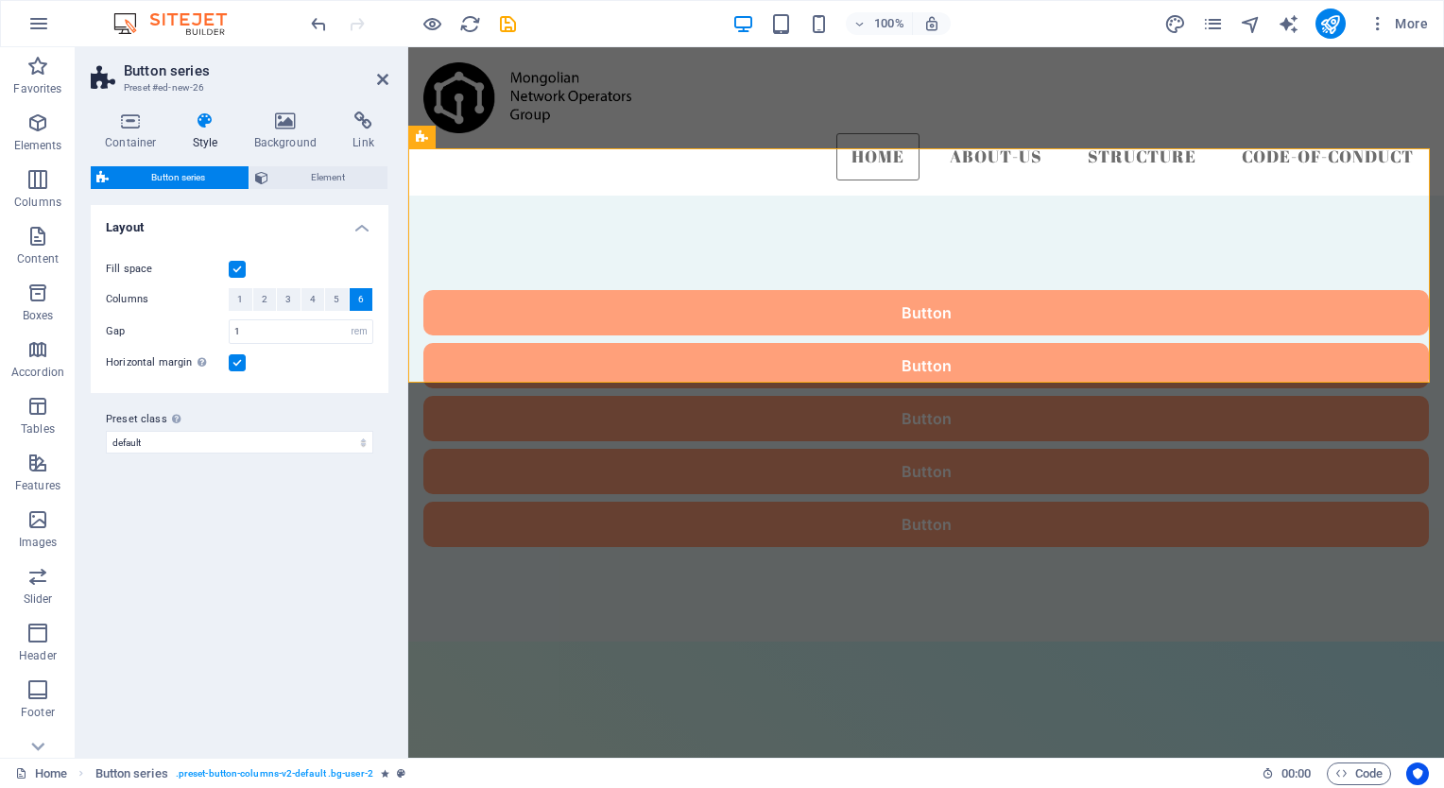
click at [240, 266] on label at bounding box center [237, 269] width 17 height 17
click at [0, 0] on input "Fill space" at bounding box center [0, 0] width 0 height 0
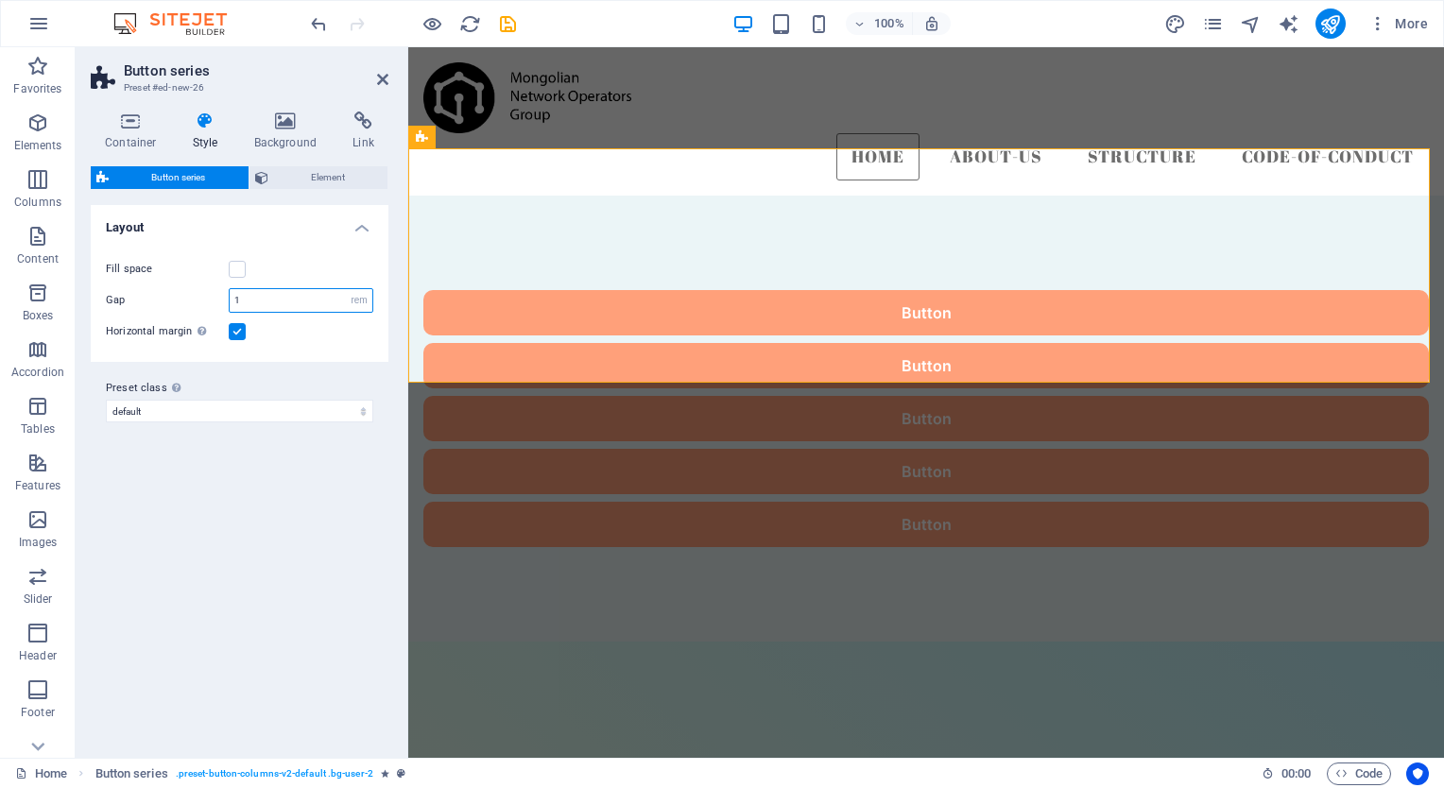
click at [307, 298] on input "1" at bounding box center [301, 300] width 143 height 23
click at [301, 342] on div "Fill space Columns 1 2 3 4 5 6 Gap 1 px rem % vw vh Horizontal margin Only if t…" at bounding box center [239, 300] width 305 height 123
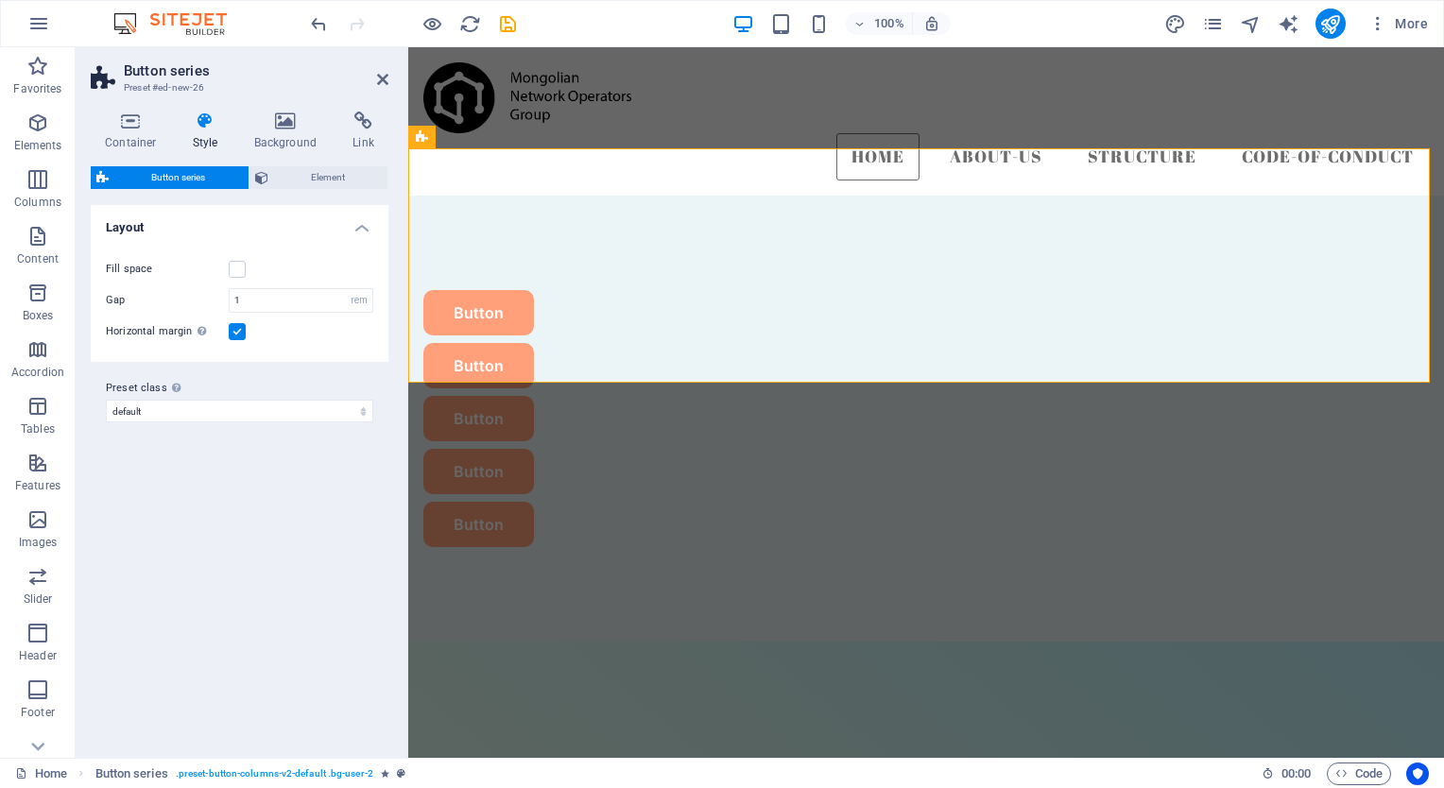
click at [368, 226] on h4 "Layout" at bounding box center [240, 222] width 298 height 34
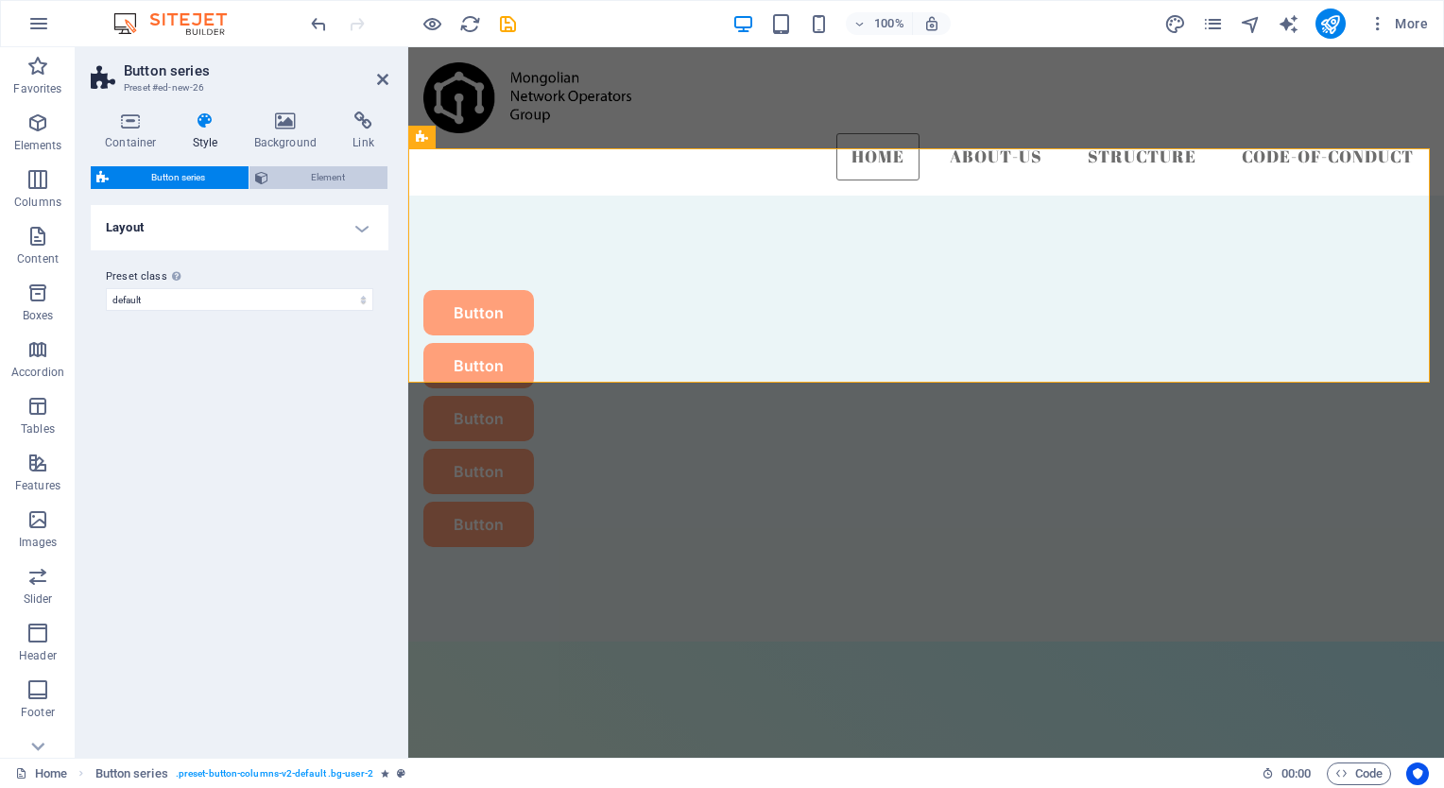
click at [302, 180] on span "Element" at bounding box center [328, 177] width 109 height 23
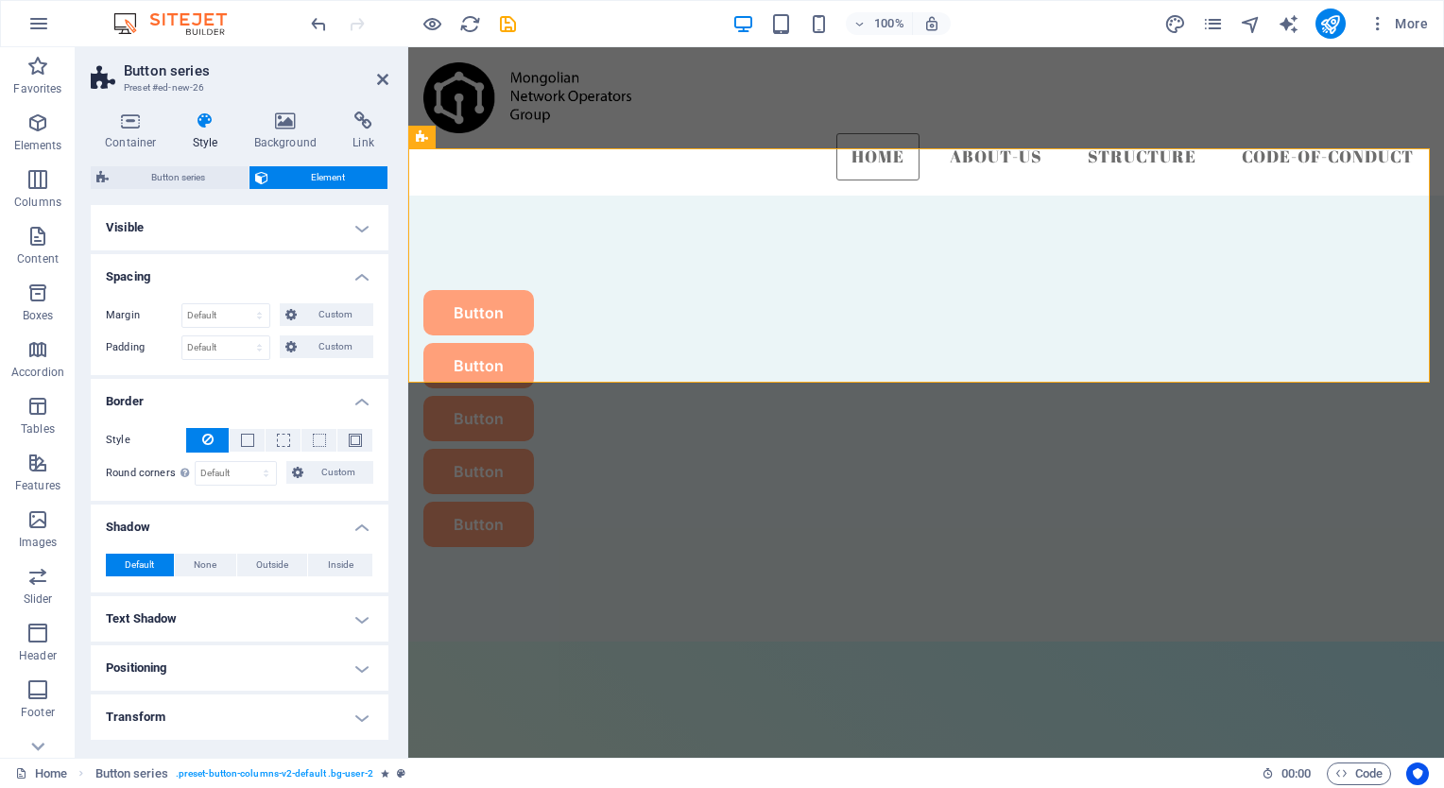
click at [361, 226] on h4 "Visible" at bounding box center [240, 227] width 298 height 45
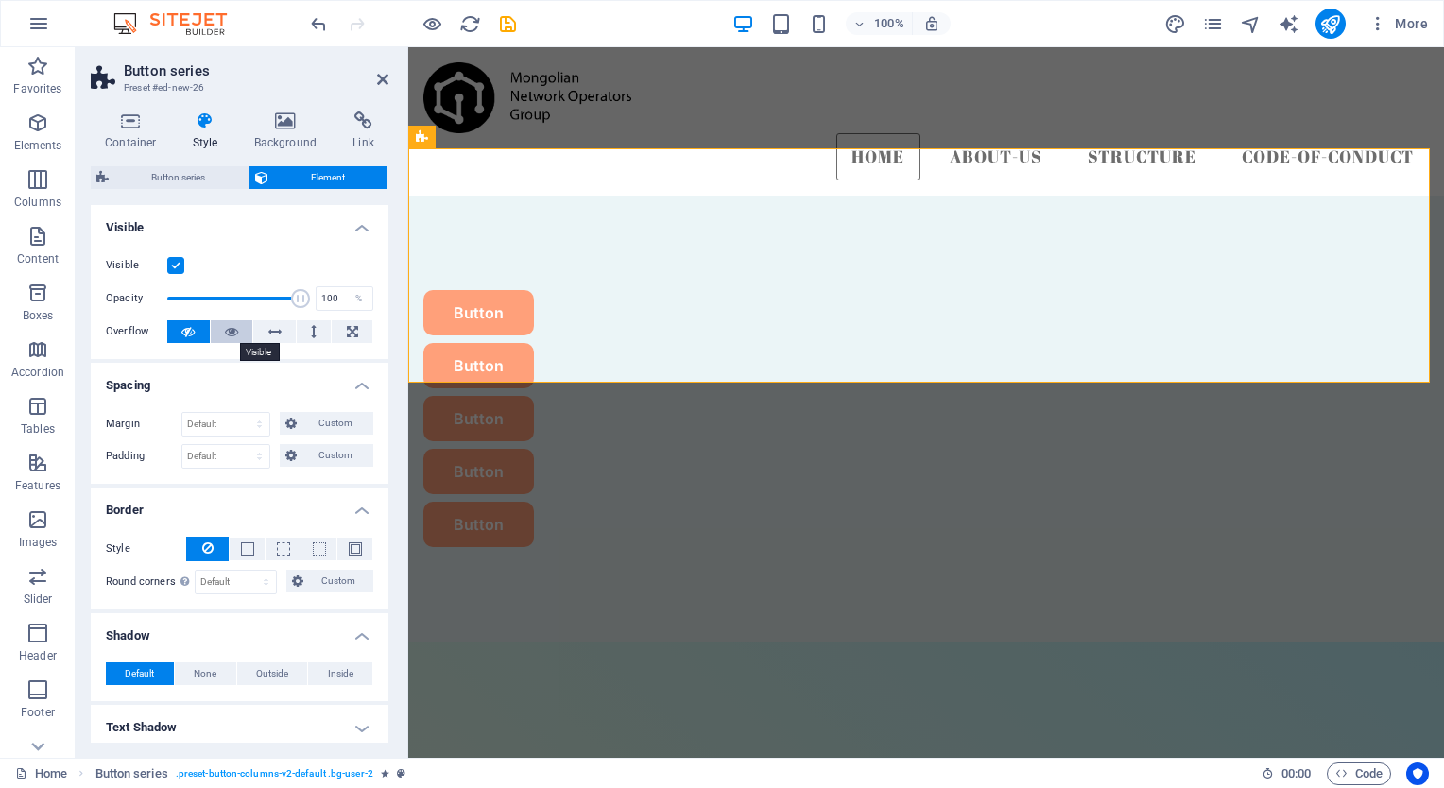
click at [232, 330] on icon at bounding box center [231, 331] width 13 height 23
click at [265, 328] on button at bounding box center [274, 331] width 43 height 23
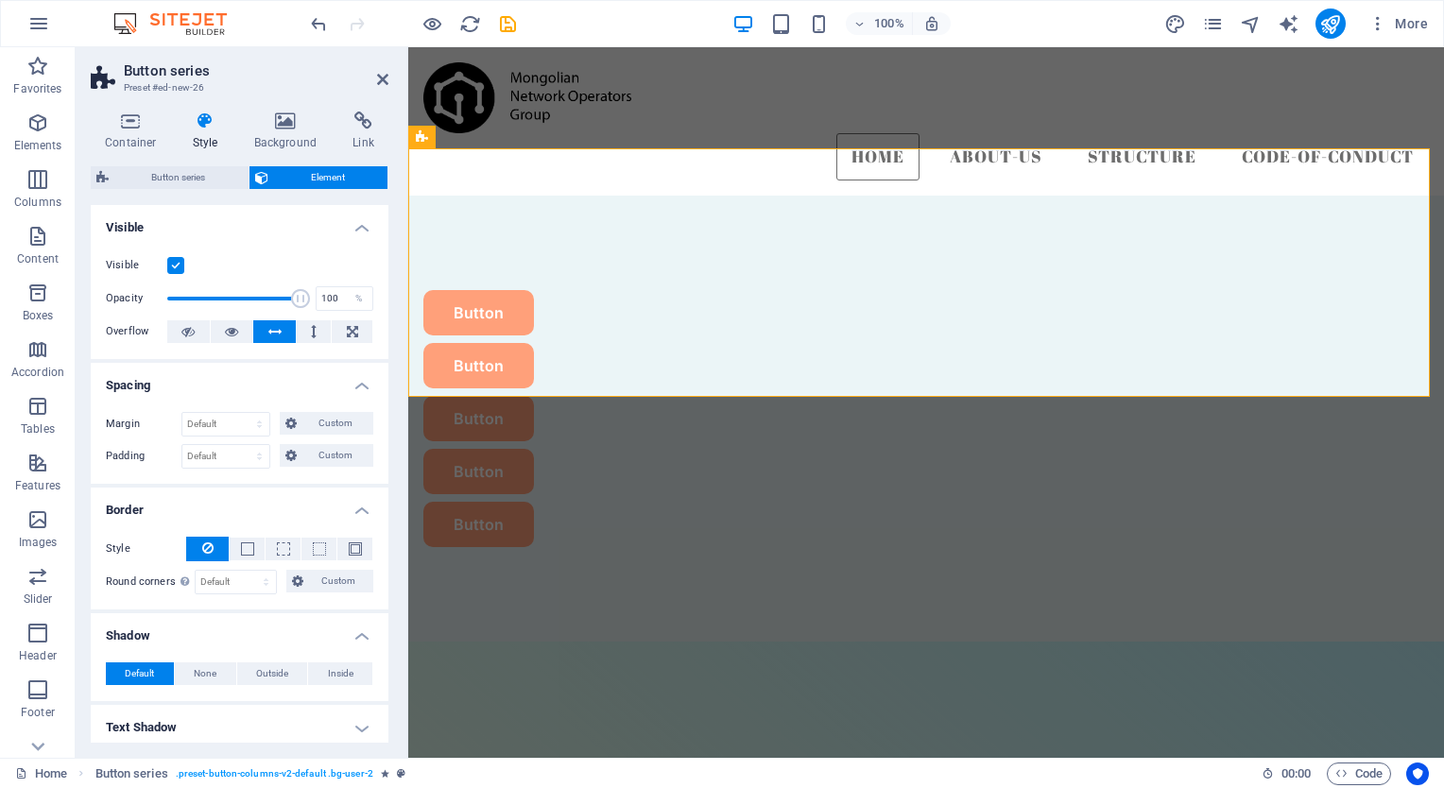
click at [265, 328] on button at bounding box center [274, 331] width 43 height 23
click at [174, 331] on button at bounding box center [188, 331] width 43 height 23
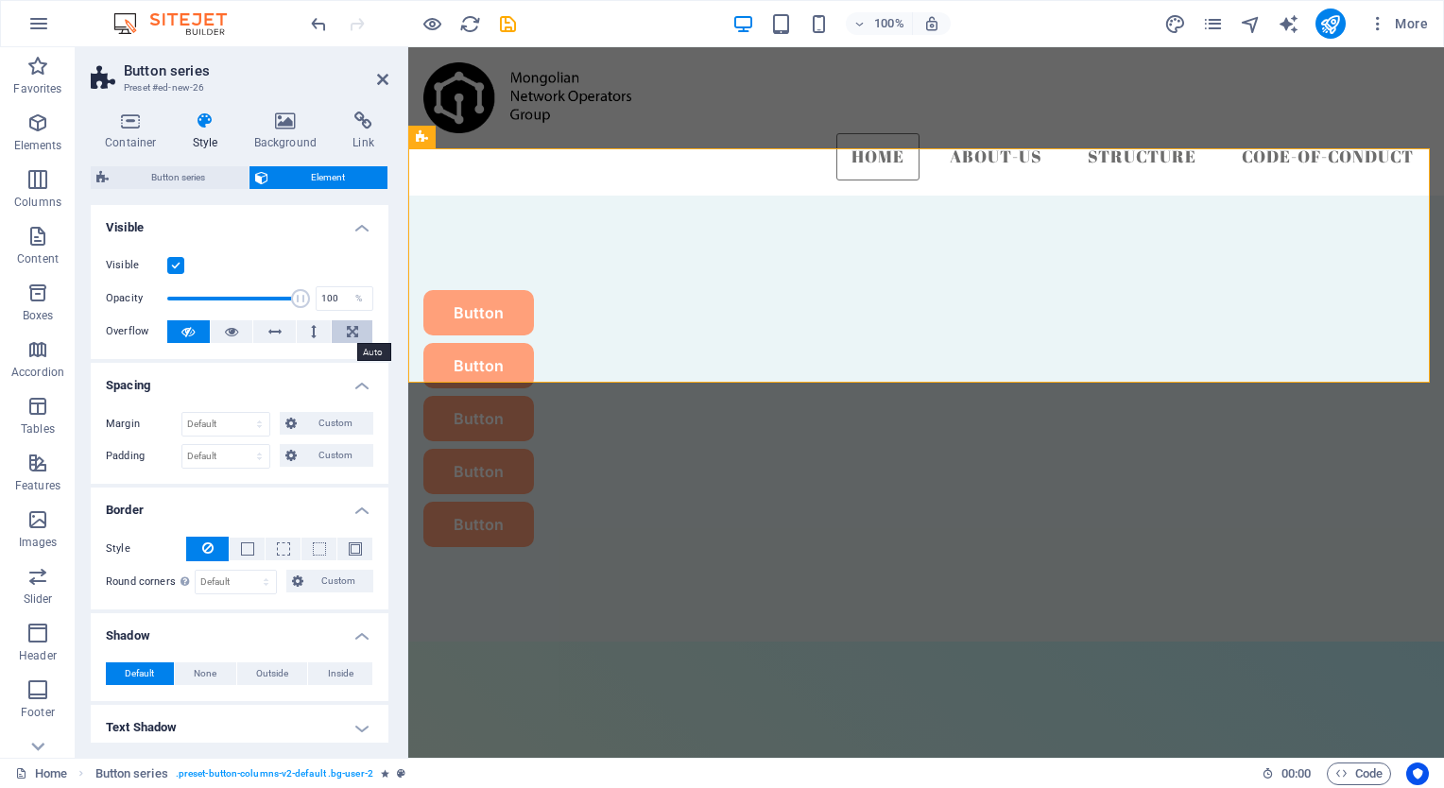
click at [348, 329] on icon at bounding box center [352, 331] width 11 height 23
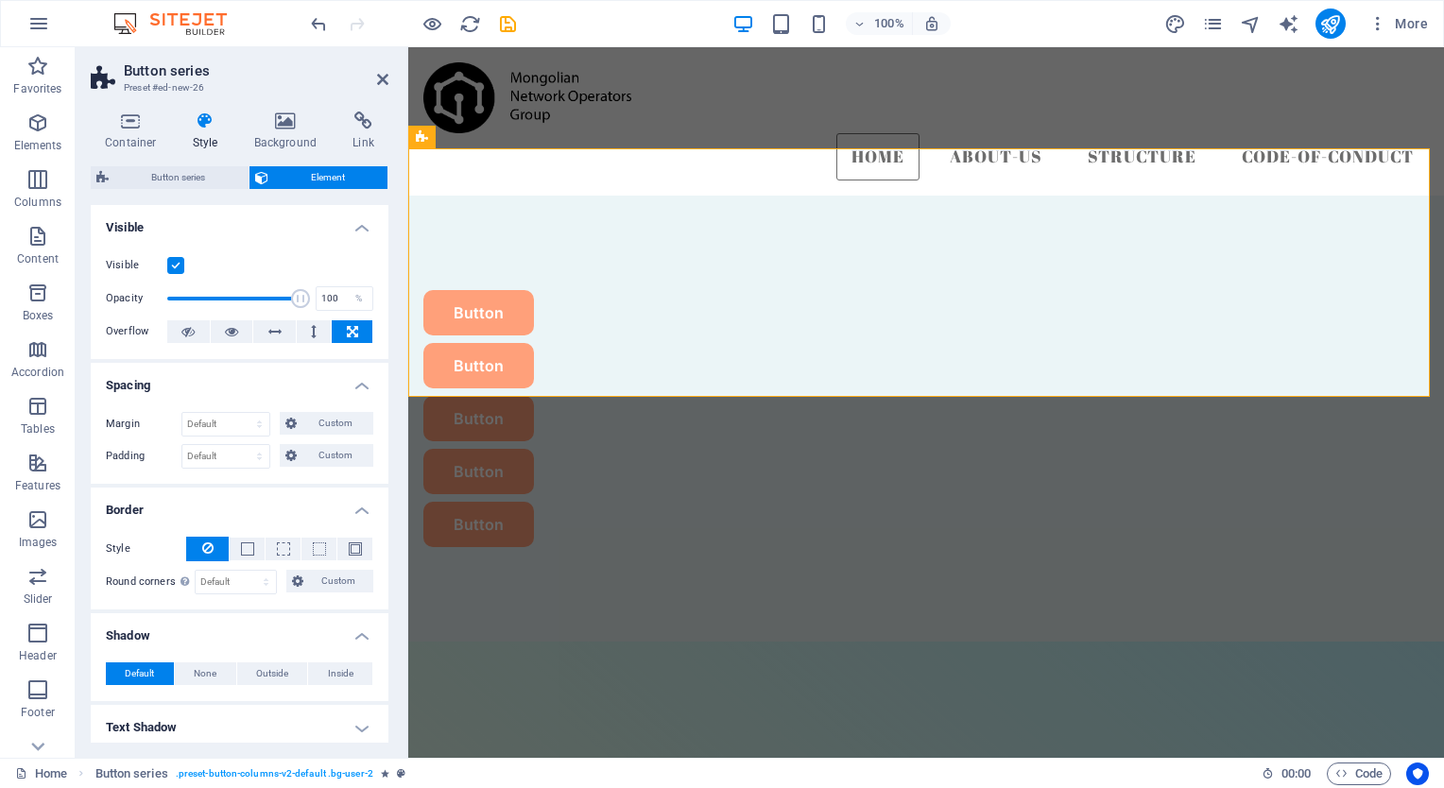
click at [348, 329] on icon at bounding box center [352, 331] width 11 height 23
click at [185, 323] on icon at bounding box center [187, 331] width 13 height 23
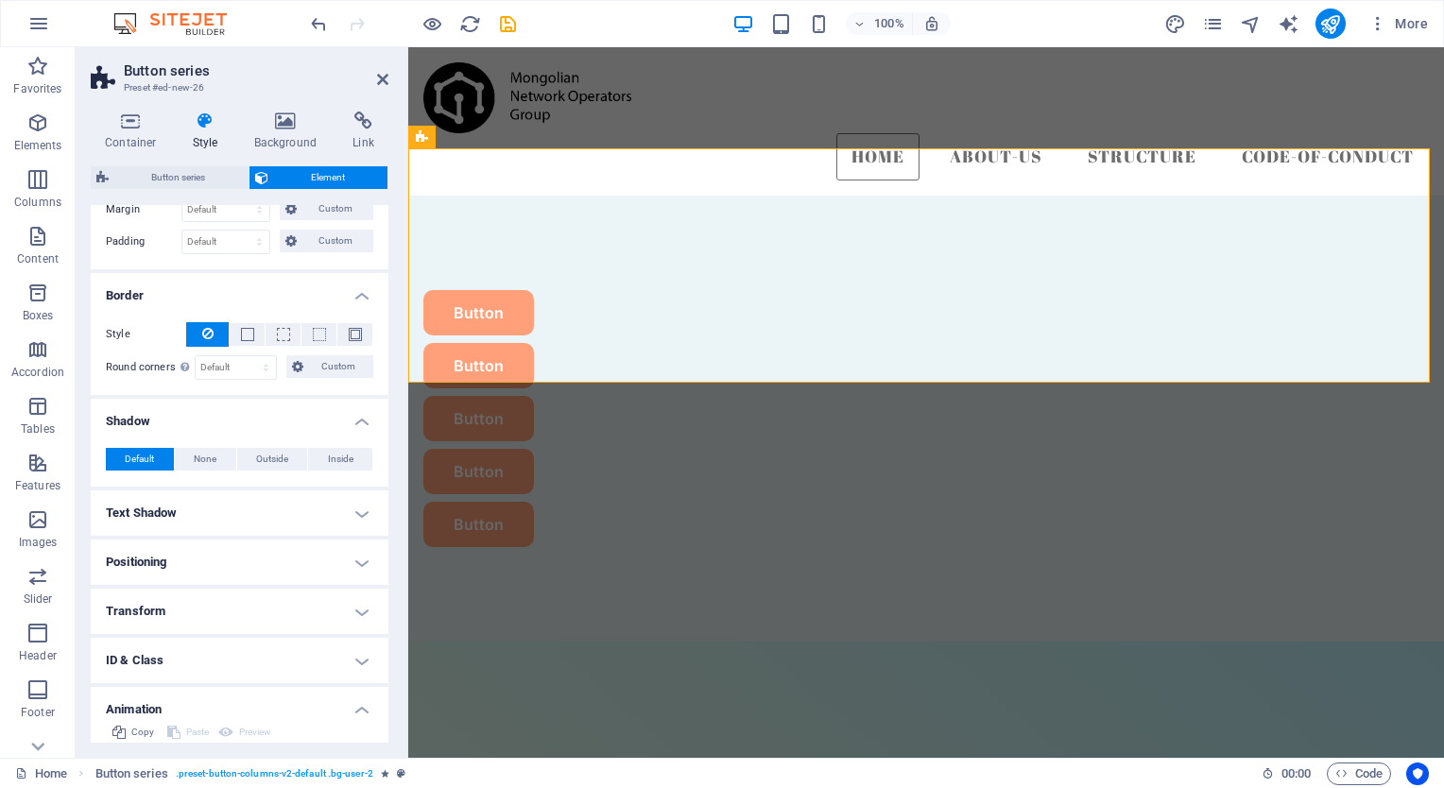
scroll to position [216, 0]
click at [257, 368] on select "Default px rem % vh vw Custom" at bounding box center [236, 366] width 80 height 23
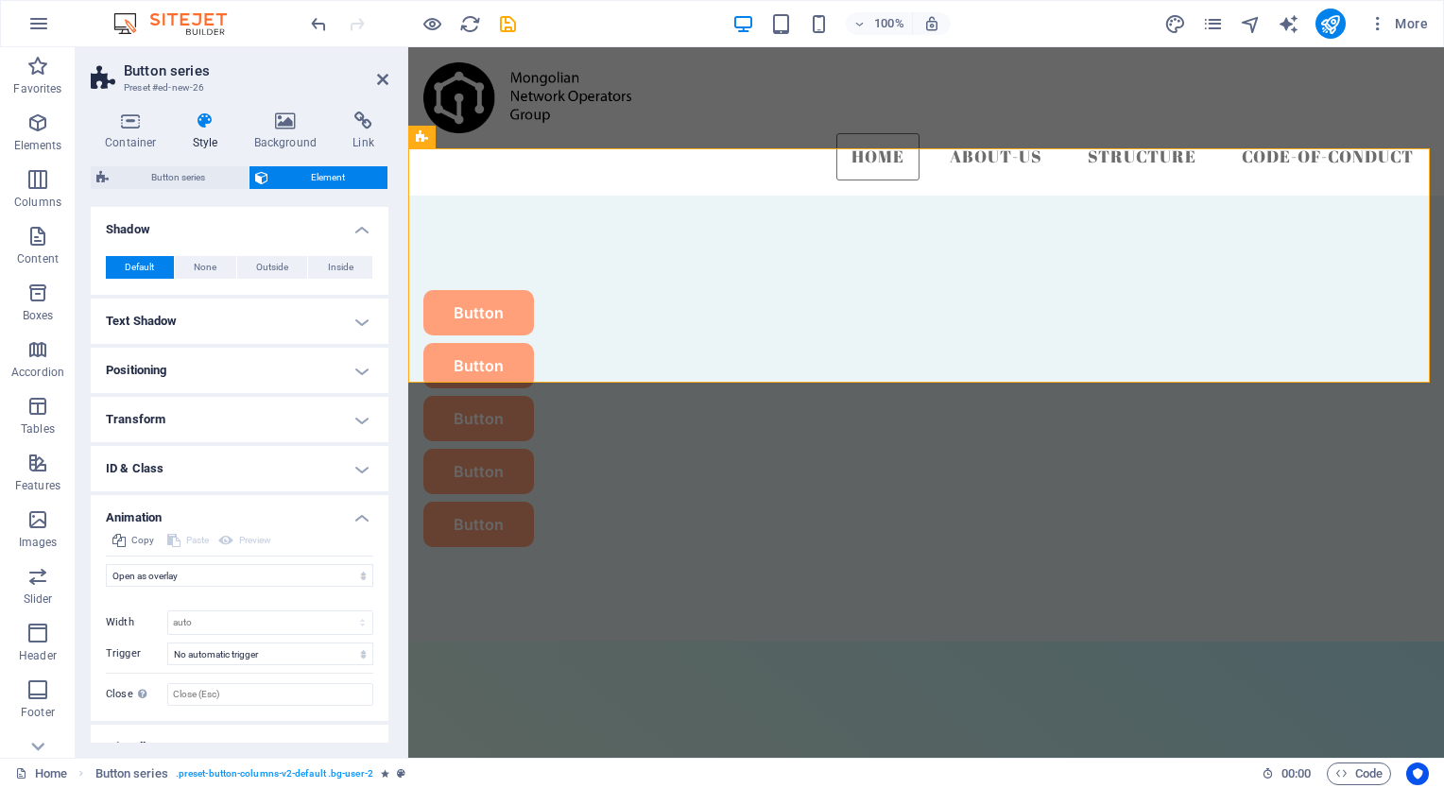
scroll to position [431, 0]
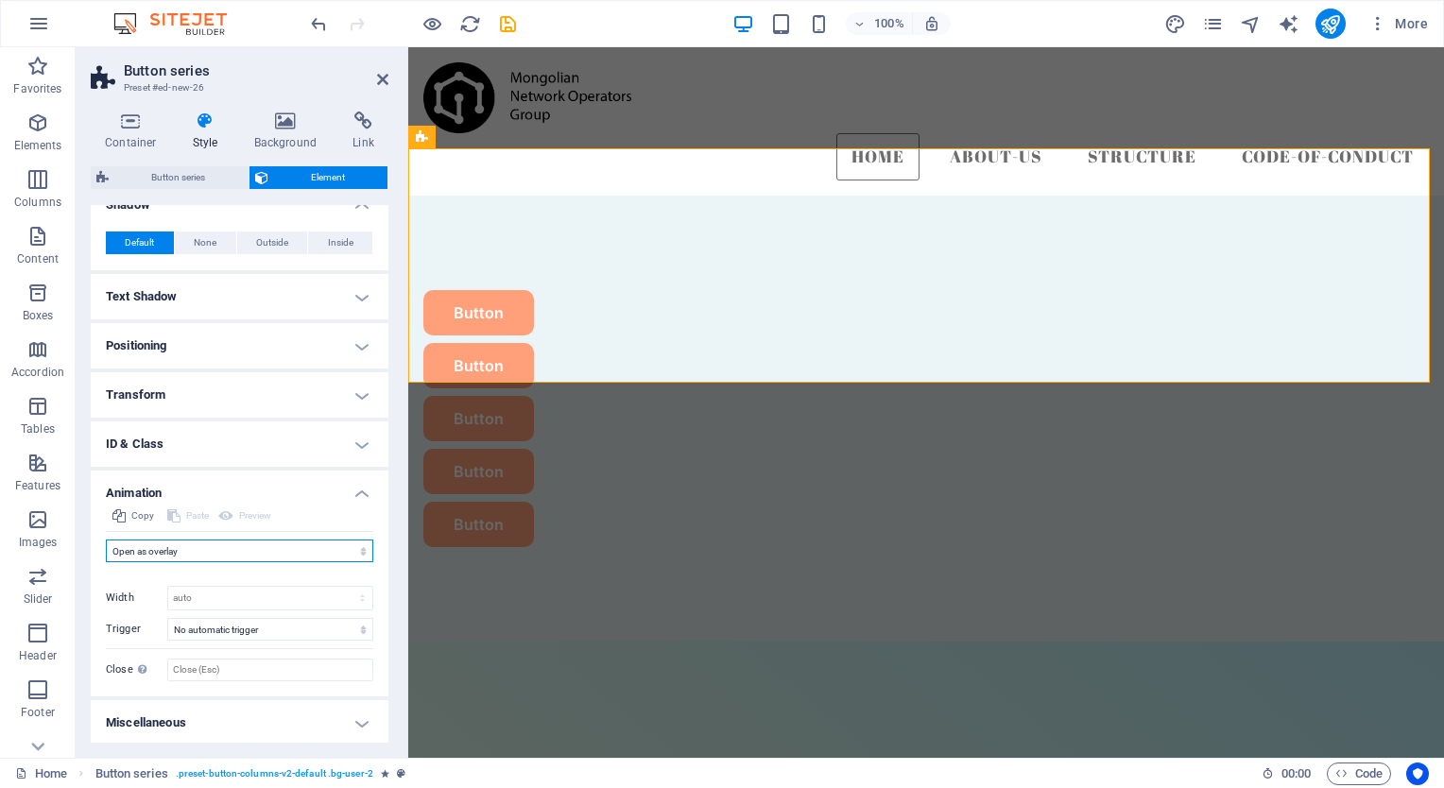
click at [220, 554] on select "Don't animate Show / Hide Slide up/down Zoom in/out Slide left to right Slide r…" at bounding box center [239, 551] width 267 height 23
select select "shrink"
click at [106, 540] on select "Don't animate Show / Hide Slide up/down Zoom in/out Slide left to right Slide r…" at bounding box center [239, 551] width 267 height 23
select select "scroll"
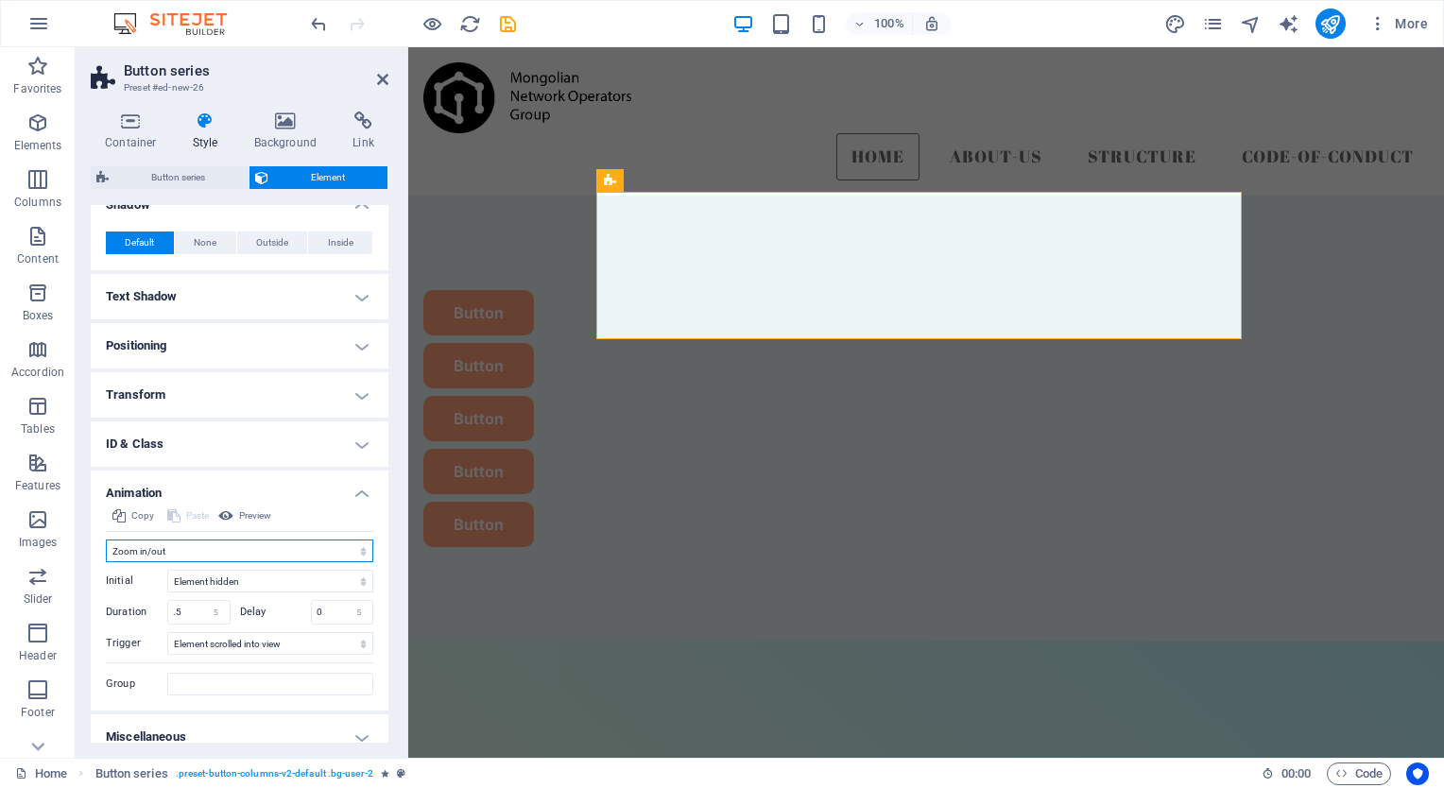
click at [273, 540] on select "Don't animate Show / Hide Slide up/down Zoom in/out Slide left to right Slide r…" at bounding box center [239, 551] width 267 height 23
click at [106, 540] on select "Don't animate Show / Hide Slide up/down Zoom in/out Slide left to right Slide r…" at bounding box center [239, 551] width 267 height 23
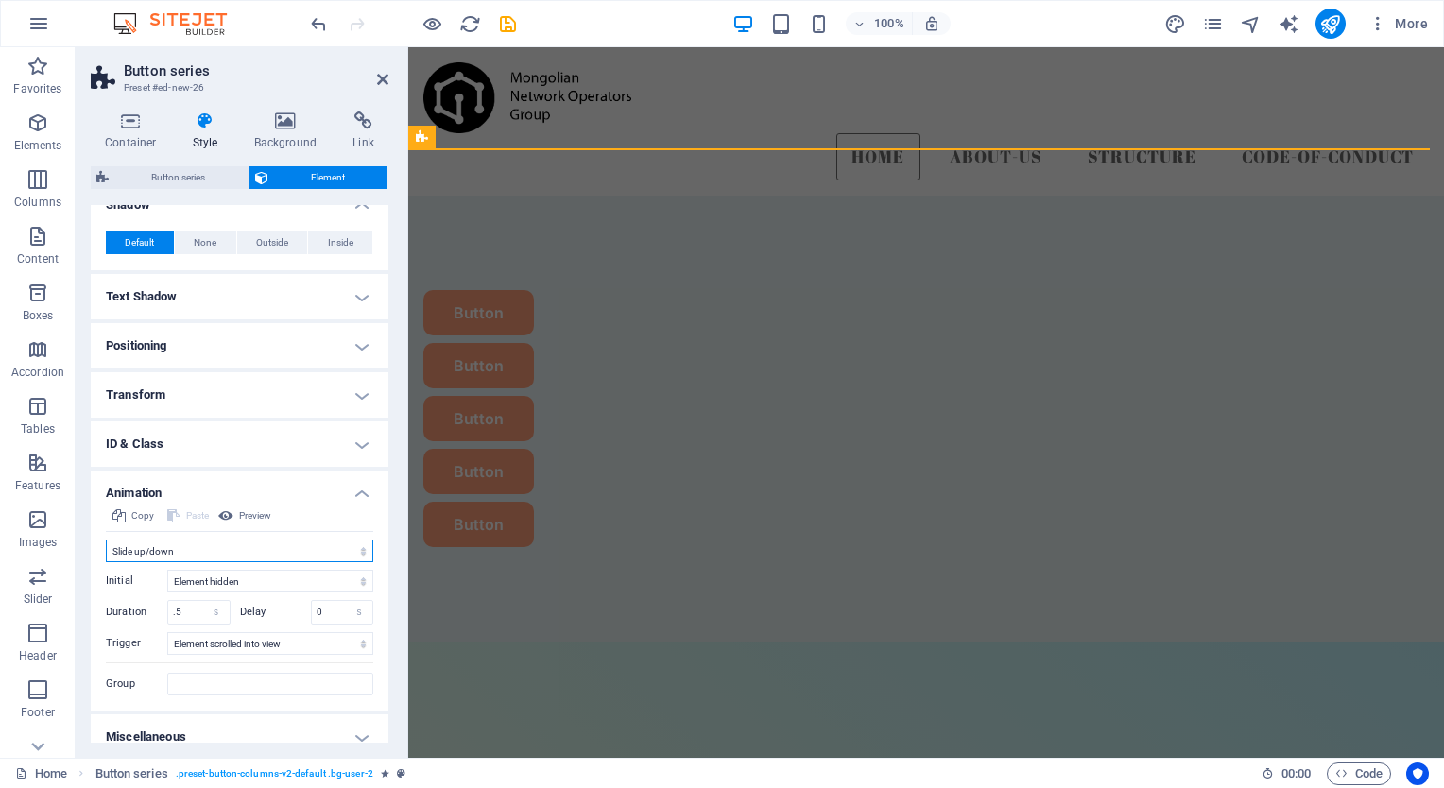
click at [236, 543] on select "Don't animate Show / Hide Slide up/down Zoom in/out Slide left to right Slide r…" at bounding box center [239, 551] width 267 height 23
click at [106, 540] on select "Don't animate Show / Hide Slide up/down Zoom in/out Slide left to right Slide r…" at bounding box center [239, 551] width 267 height 23
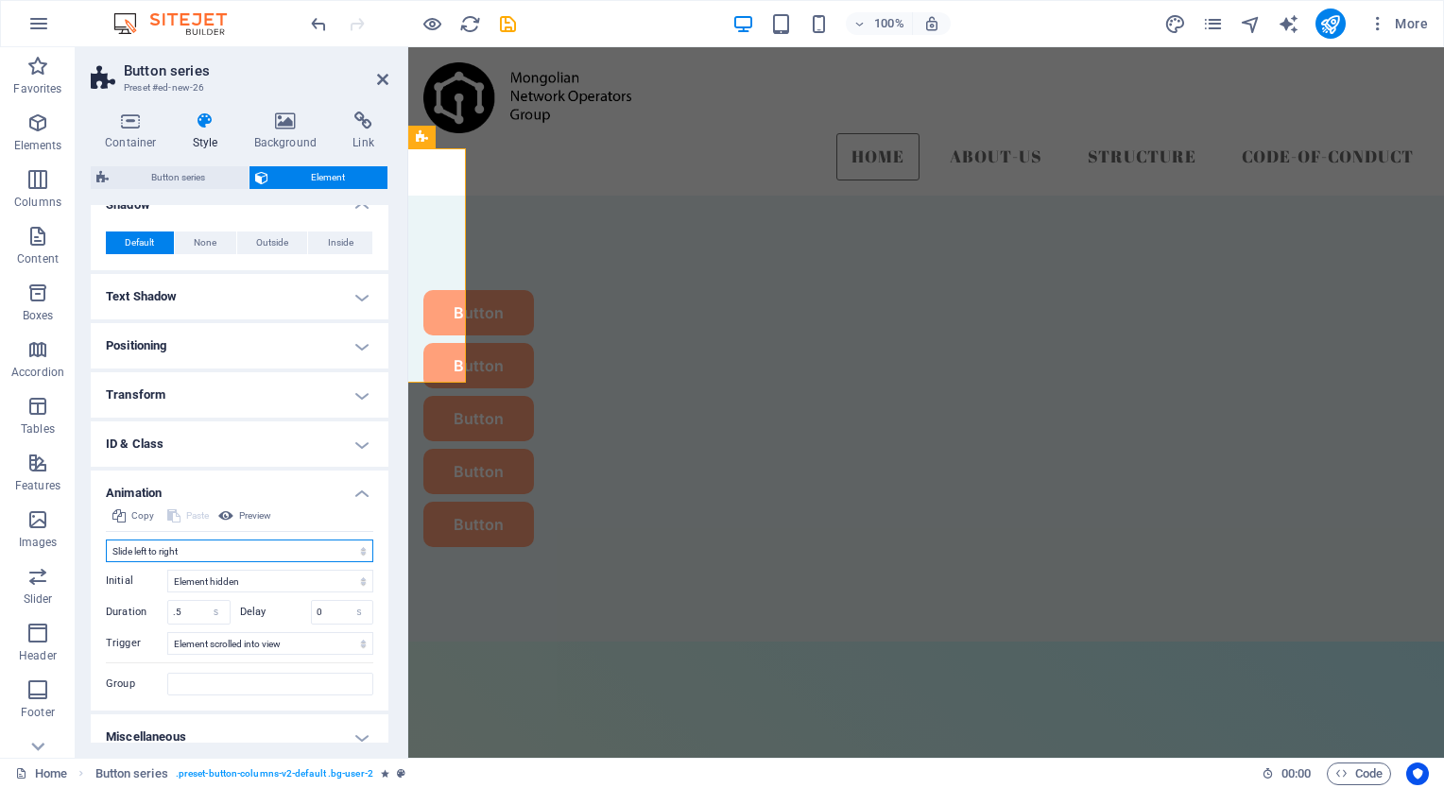
click at [221, 549] on select "Don't animate Show / Hide Slide up/down Zoom in/out Slide left to right Slide r…" at bounding box center [239, 551] width 267 height 23
click at [106, 540] on select "Don't animate Show / Hide Slide up/down Zoom in/out Slide left to right Slide r…" at bounding box center [239, 551] width 267 height 23
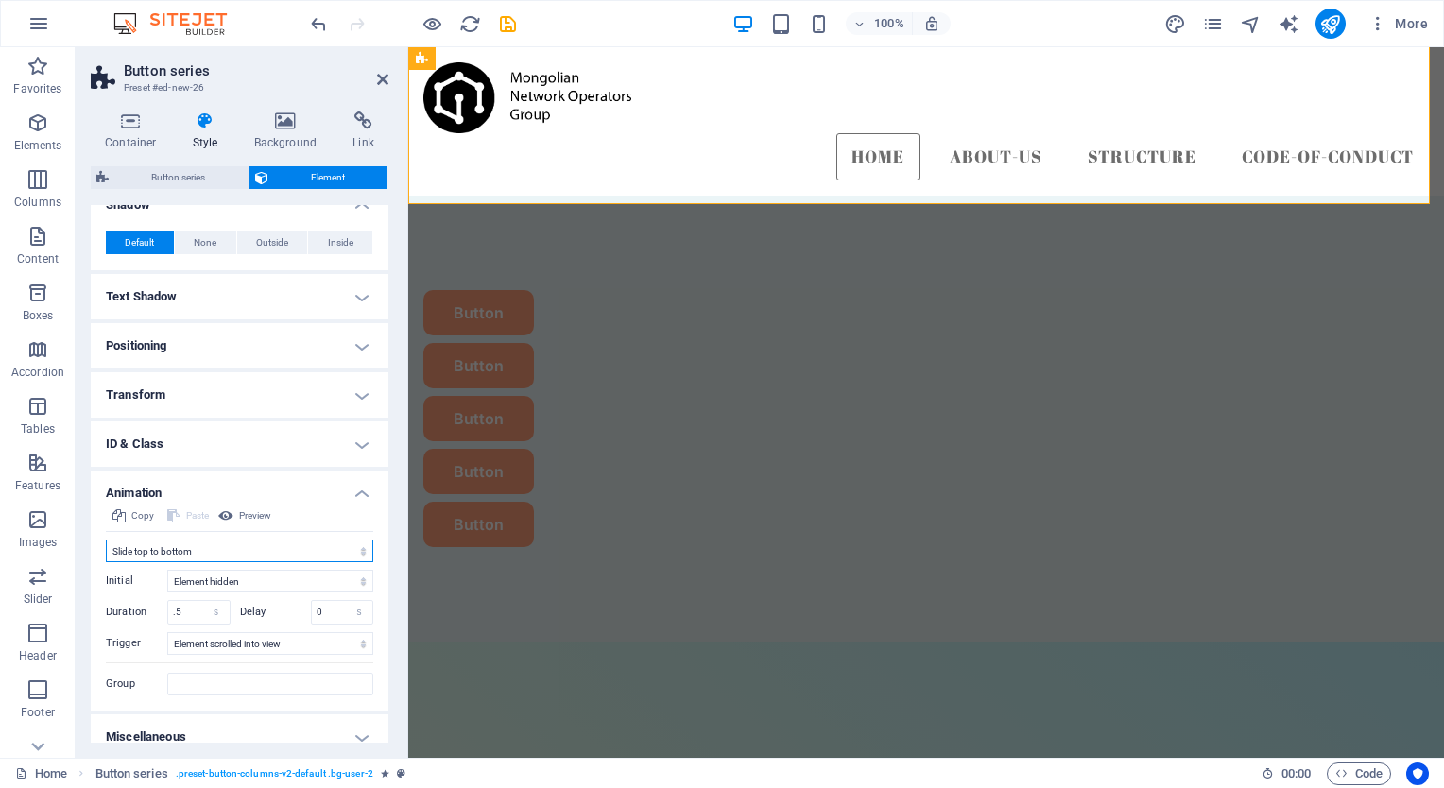
click at [223, 547] on select "Don't animate Show / Hide Slide up/down Zoom in/out Slide left to right Slide r…" at bounding box center [239, 551] width 267 height 23
select select "pulse"
click at [106, 545] on select "Don't animate Show / Hide Slide up/down Zoom in/out Slide left to right Slide r…" at bounding box center [239, 551] width 267 height 23
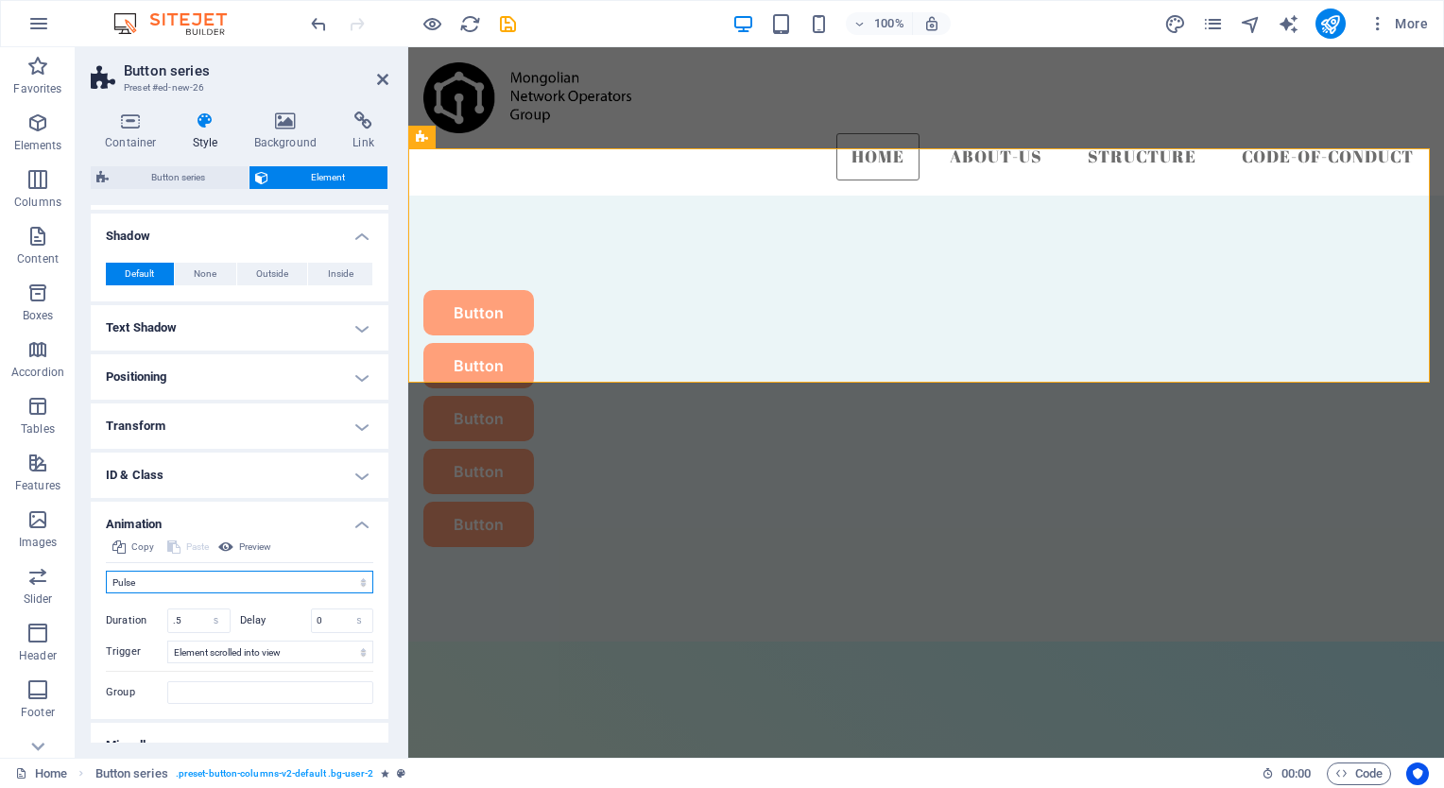
scroll to position [422, 0]
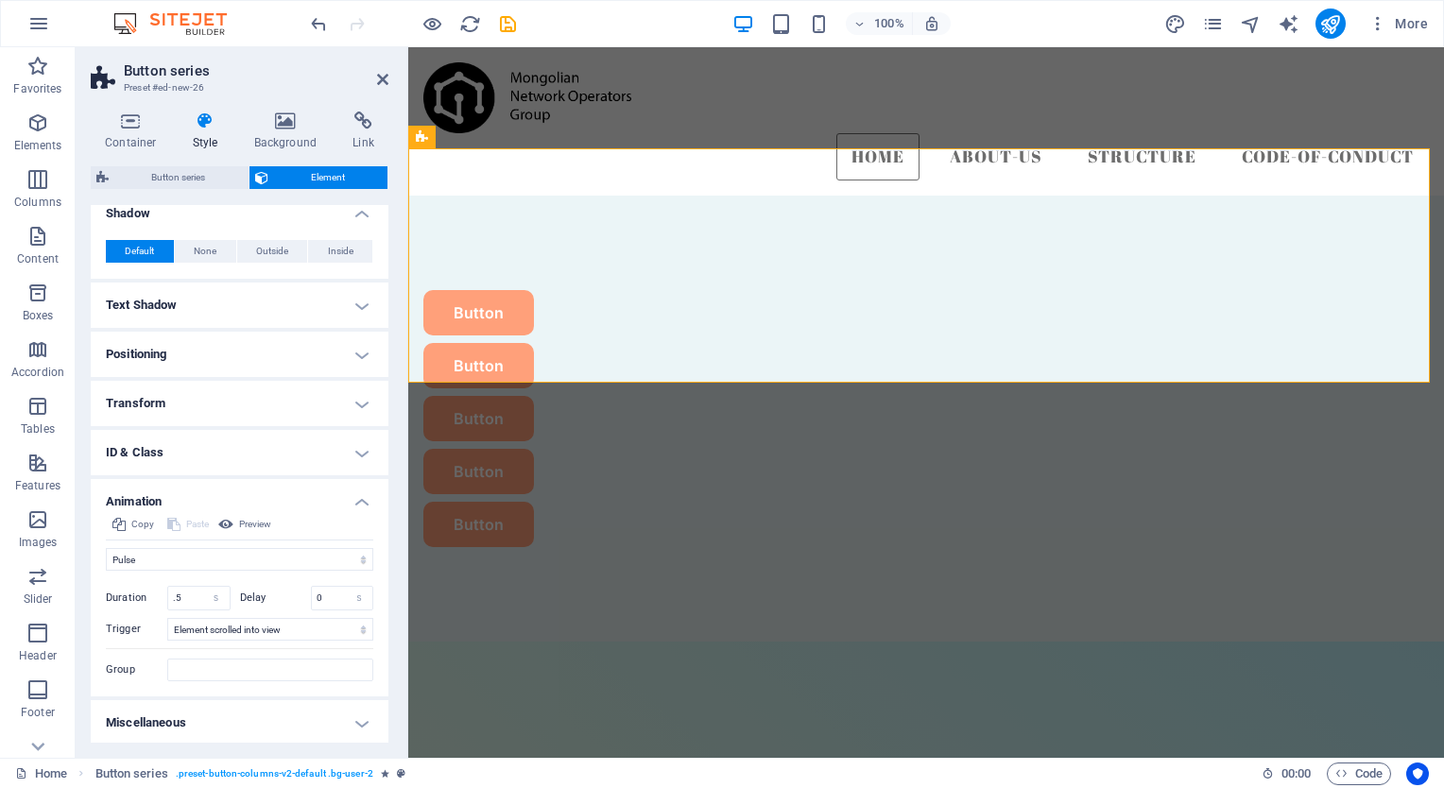
click at [254, 312] on h4 "Text Shadow" at bounding box center [240, 305] width 298 height 45
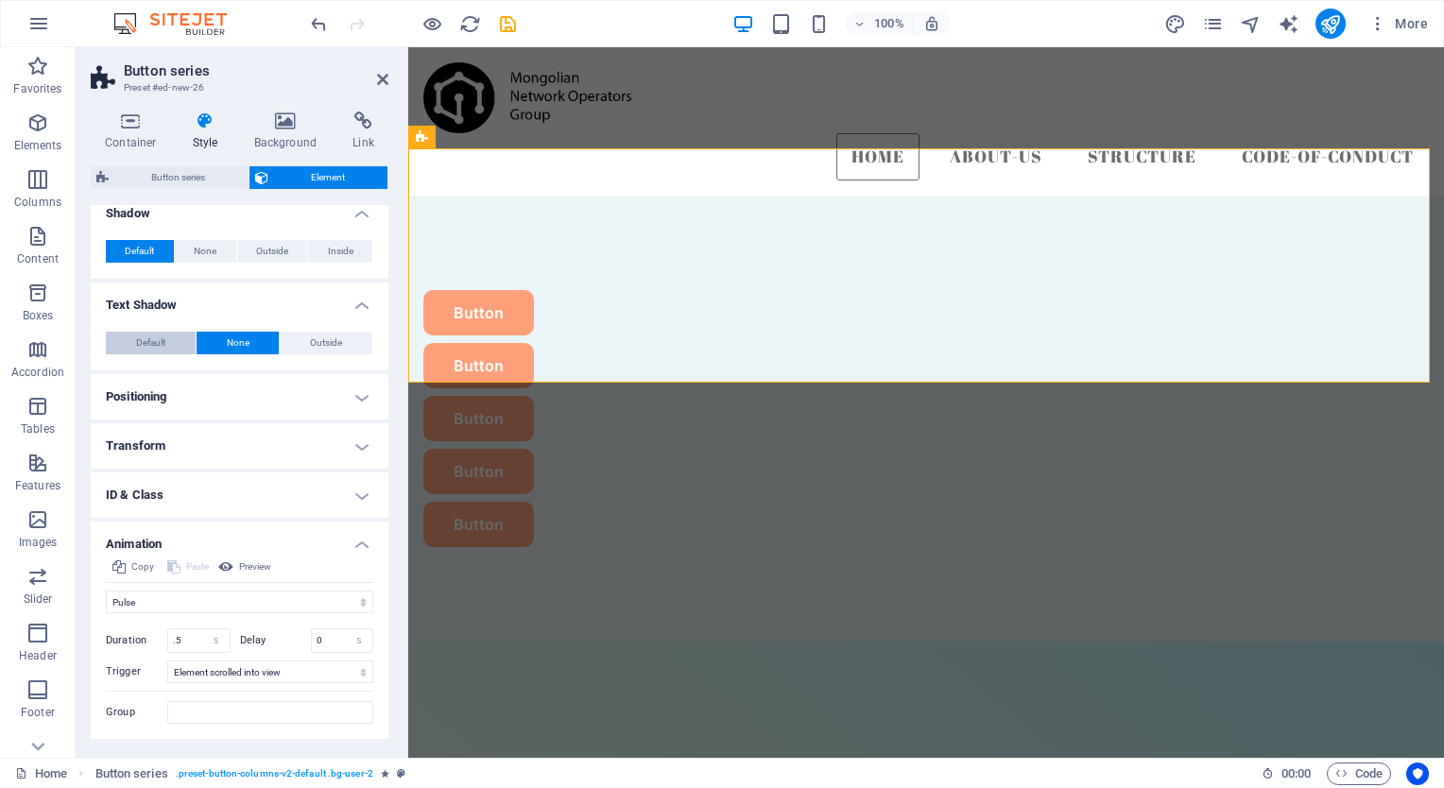
click at [151, 336] on span "Default" at bounding box center [150, 343] width 29 height 23
click at [198, 178] on span "Button series" at bounding box center [178, 177] width 129 height 23
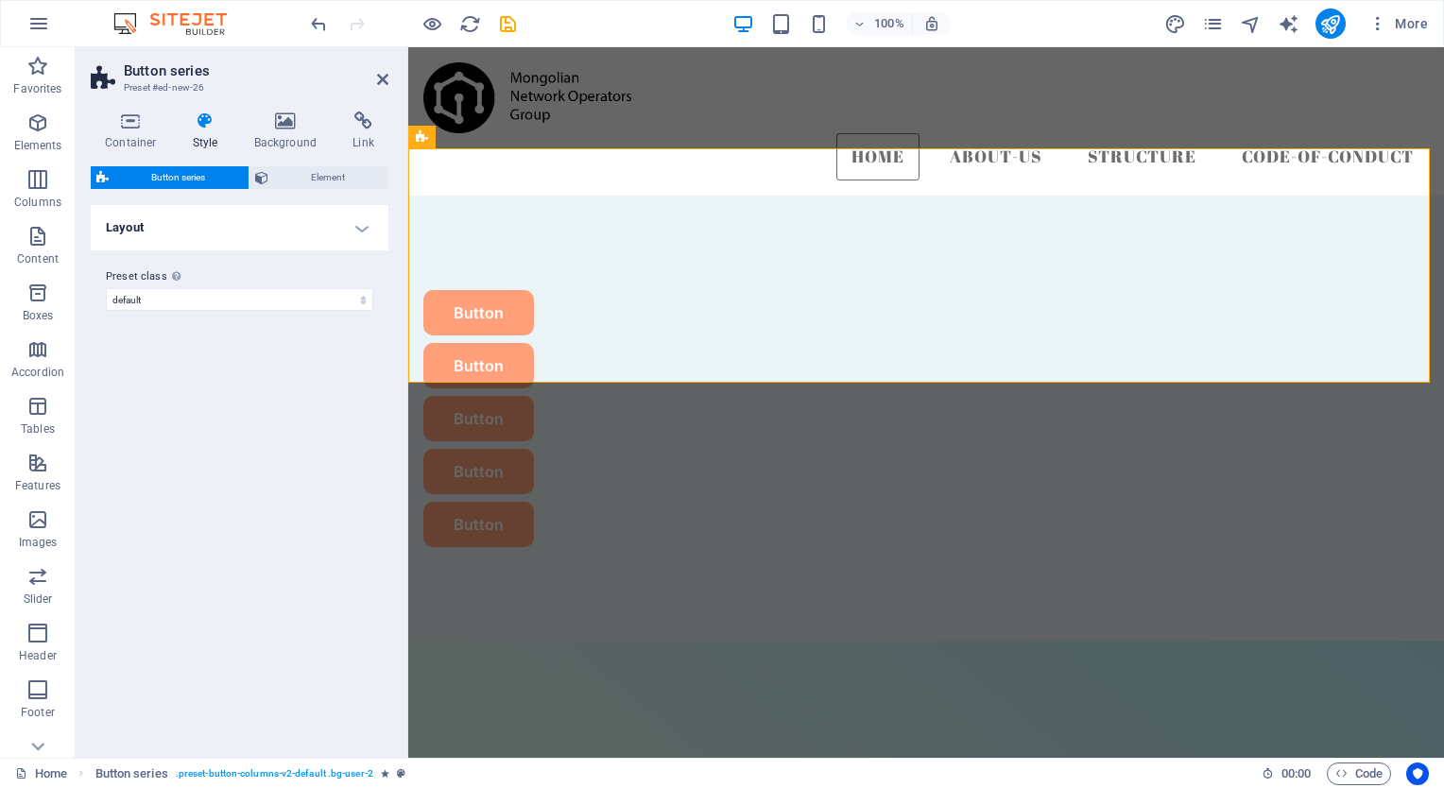
click at [344, 224] on h4 "Layout" at bounding box center [240, 227] width 298 height 45
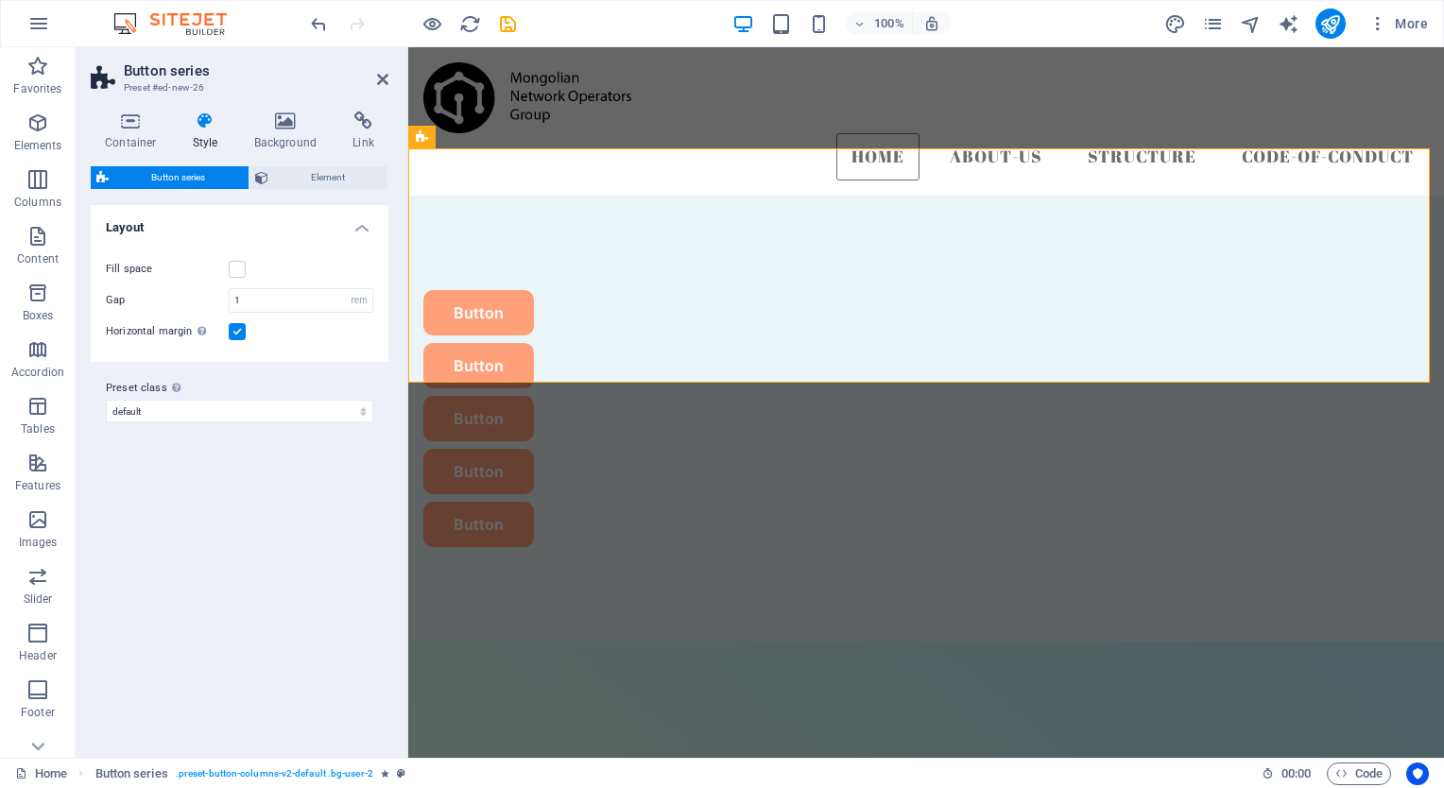
click at [292, 342] on div "Fill space Columns 1 2 3 4 5 6 Gap 1 px rem % vw vh Horizontal margin Only if t…" at bounding box center [239, 300] width 305 height 123
click at [237, 270] on label at bounding box center [237, 269] width 17 height 17
click at [0, 0] on input "Fill space" at bounding box center [0, 0] width 0 height 0
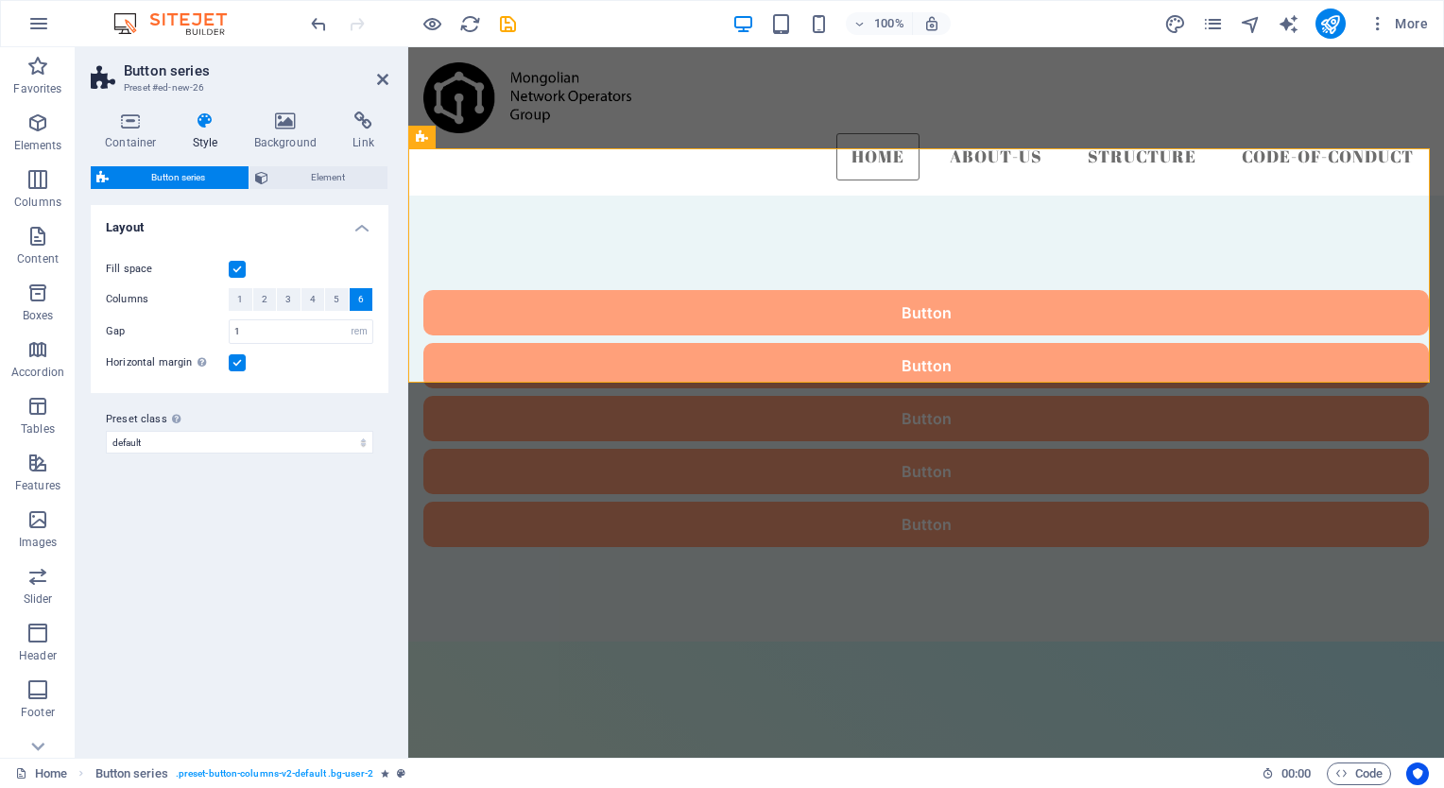
click at [238, 267] on label at bounding box center [237, 269] width 17 height 17
click at [0, 0] on input "Fill space" at bounding box center [0, 0] width 0 height 0
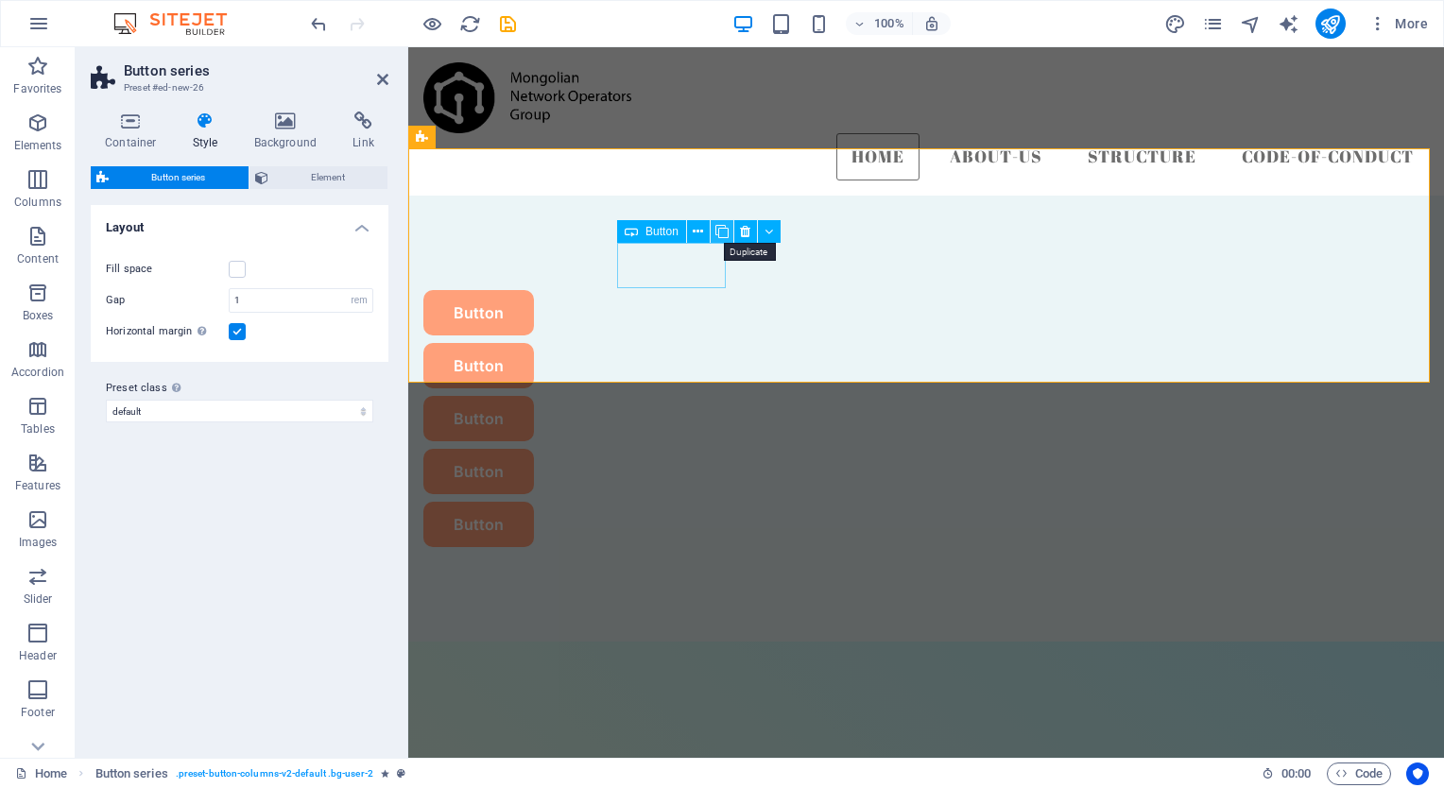
click at [716, 229] on icon at bounding box center [722, 232] width 13 height 20
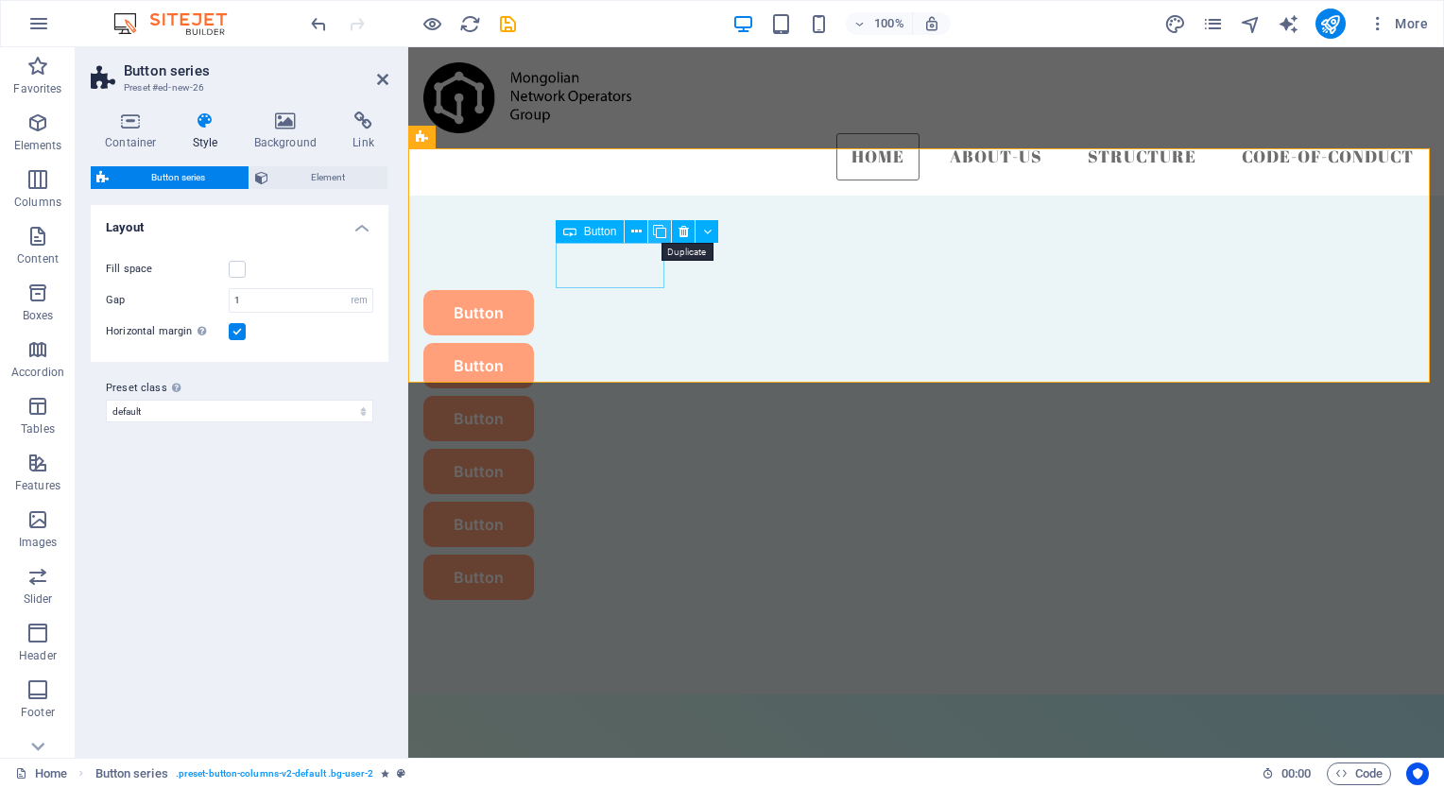
click at [661, 234] on icon at bounding box center [659, 232] width 13 height 20
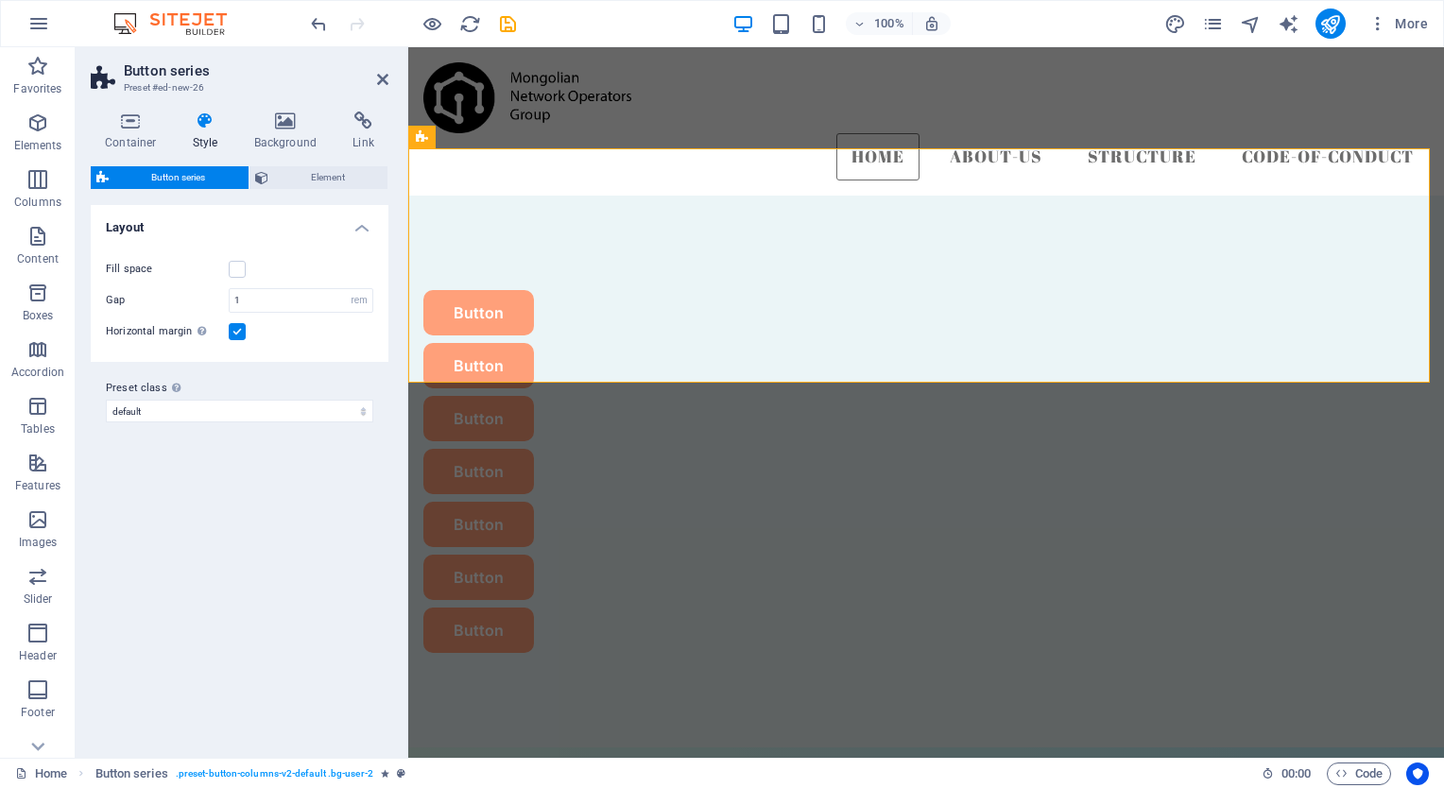
click at [270, 347] on div "Fill space Columns 1 2 3 4 5 6 Gap 1 px rem % vw vh Horizontal margin Only if t…" at bounding box center [239, 300] width 305 height 123
click at [332, 184] on span "Element" at bounding box center [328, 177] width 109 height 23
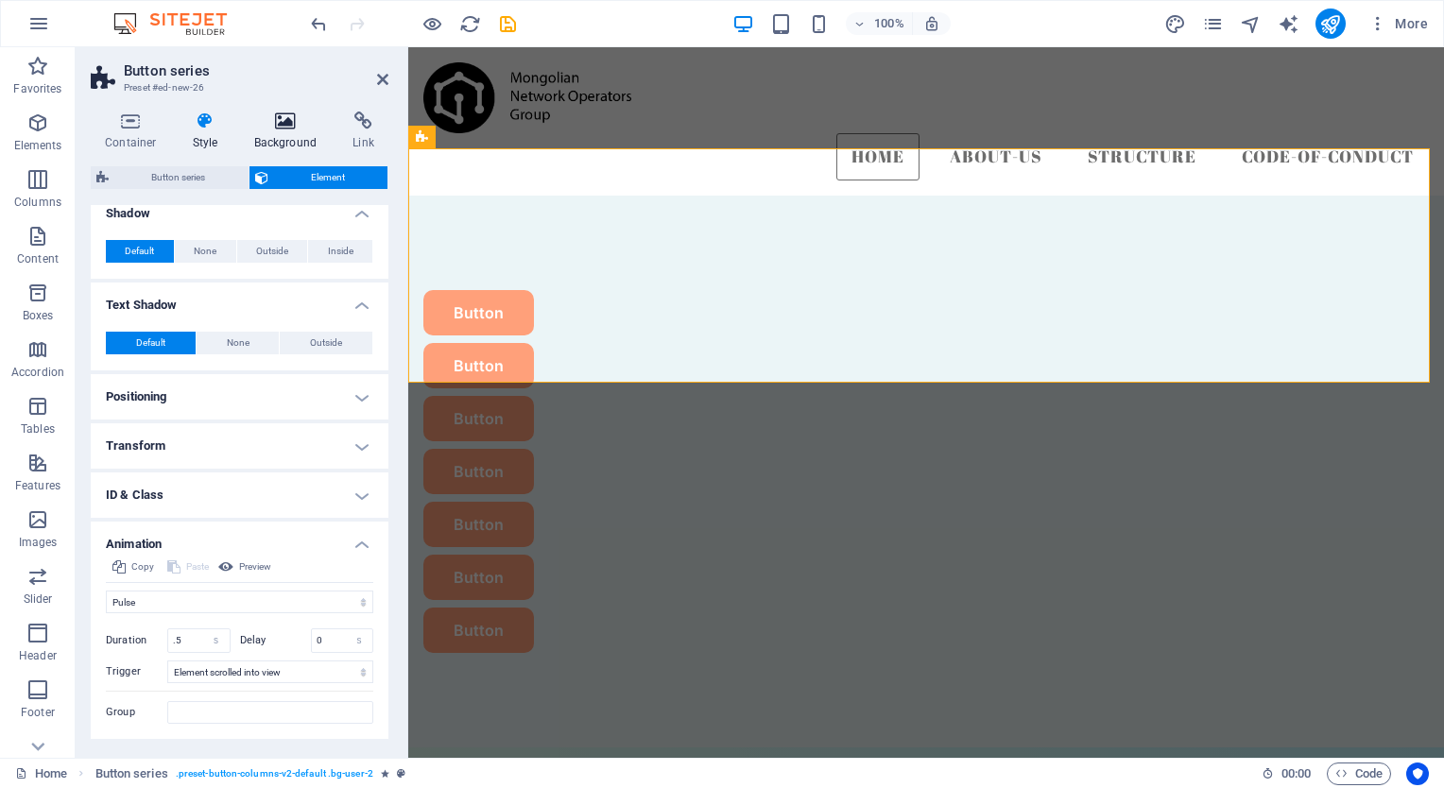
click at [285, 126] on icon at bounding box center [286, 121] width 92 height 19
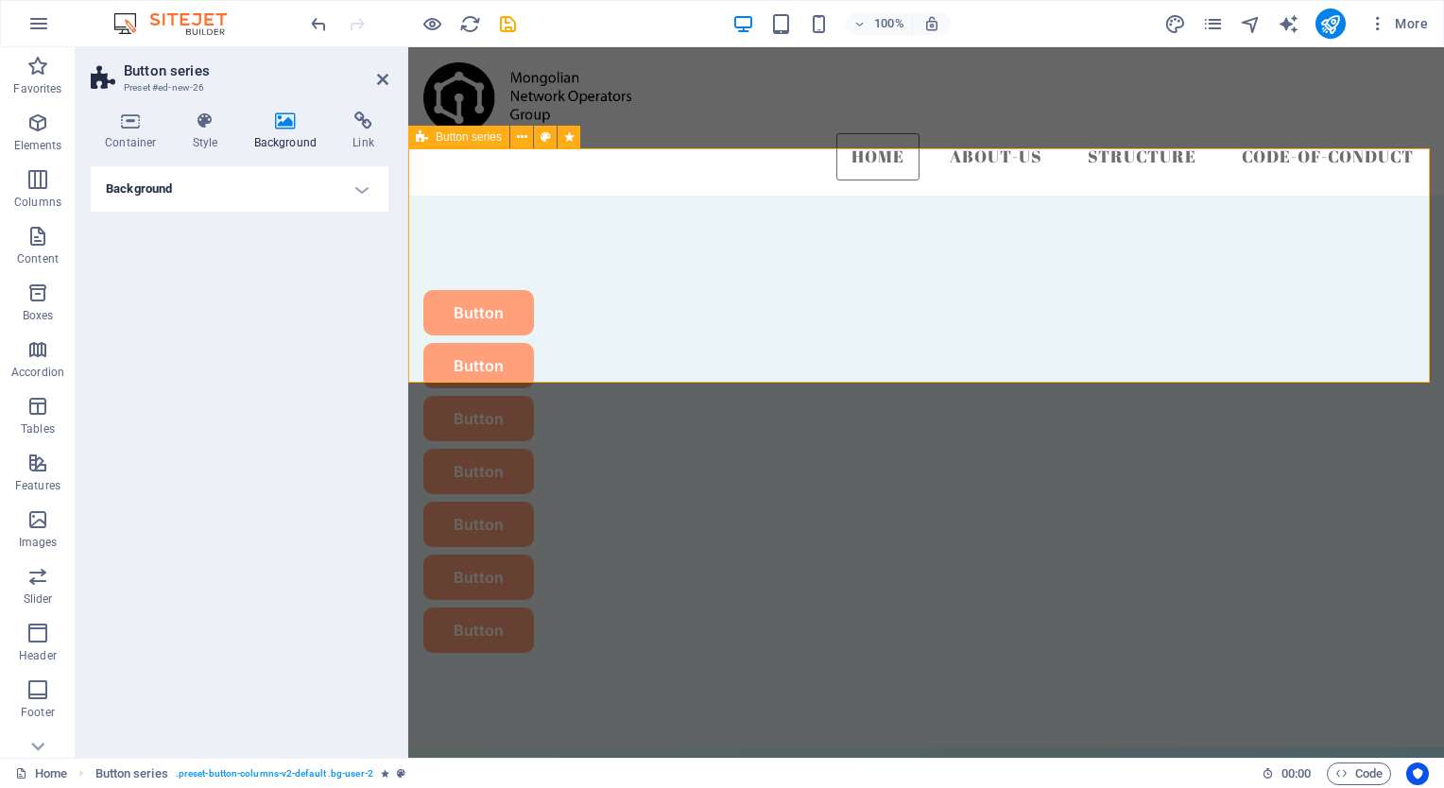
click at [419, 142] on icon at bounding box center [422, 137] width 12 height 23
click at [522, 139] on icon at bounding box center [522, 138] width 10 height 20
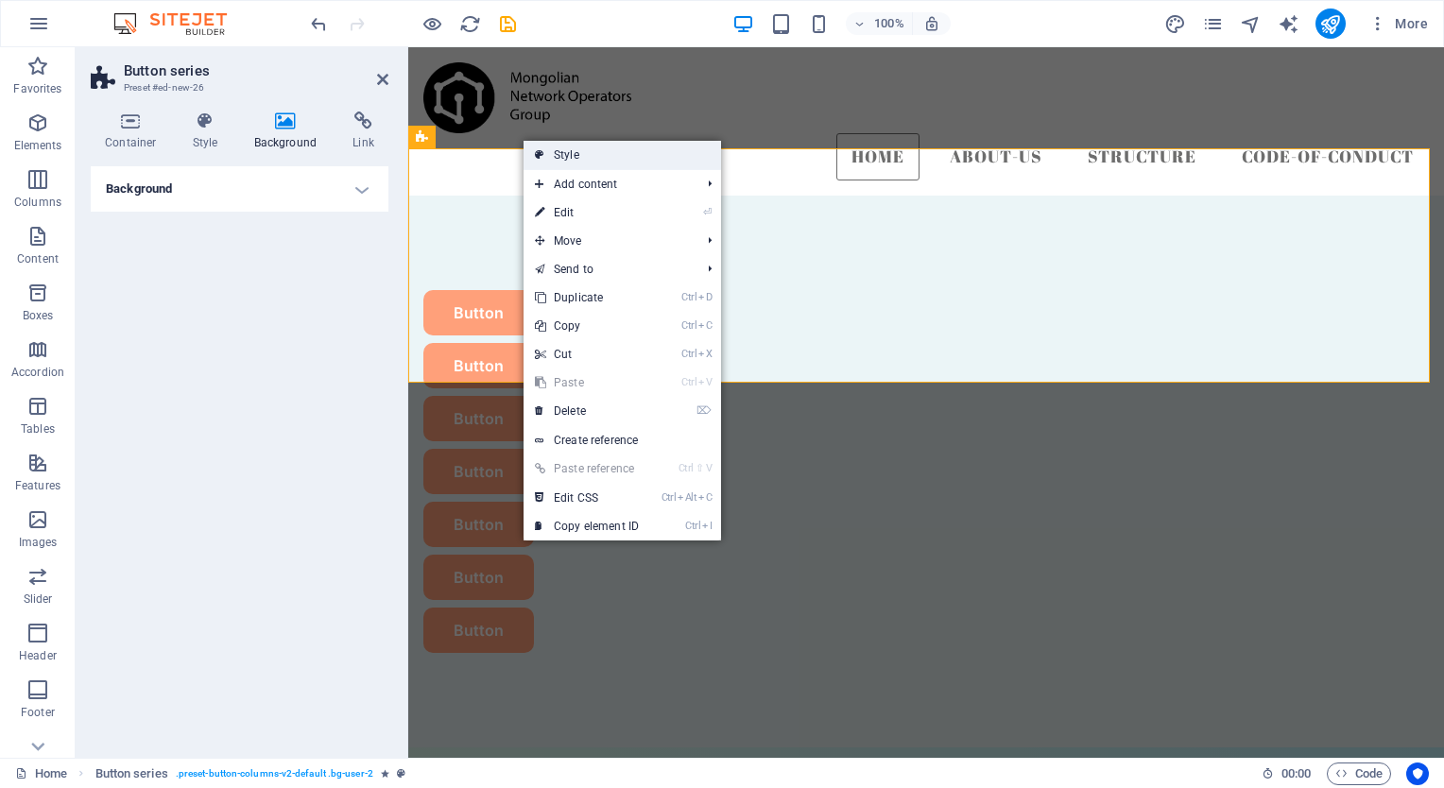
click at [564, 159] on link "Style" at bounding box center [623, 155] width 198 height 28
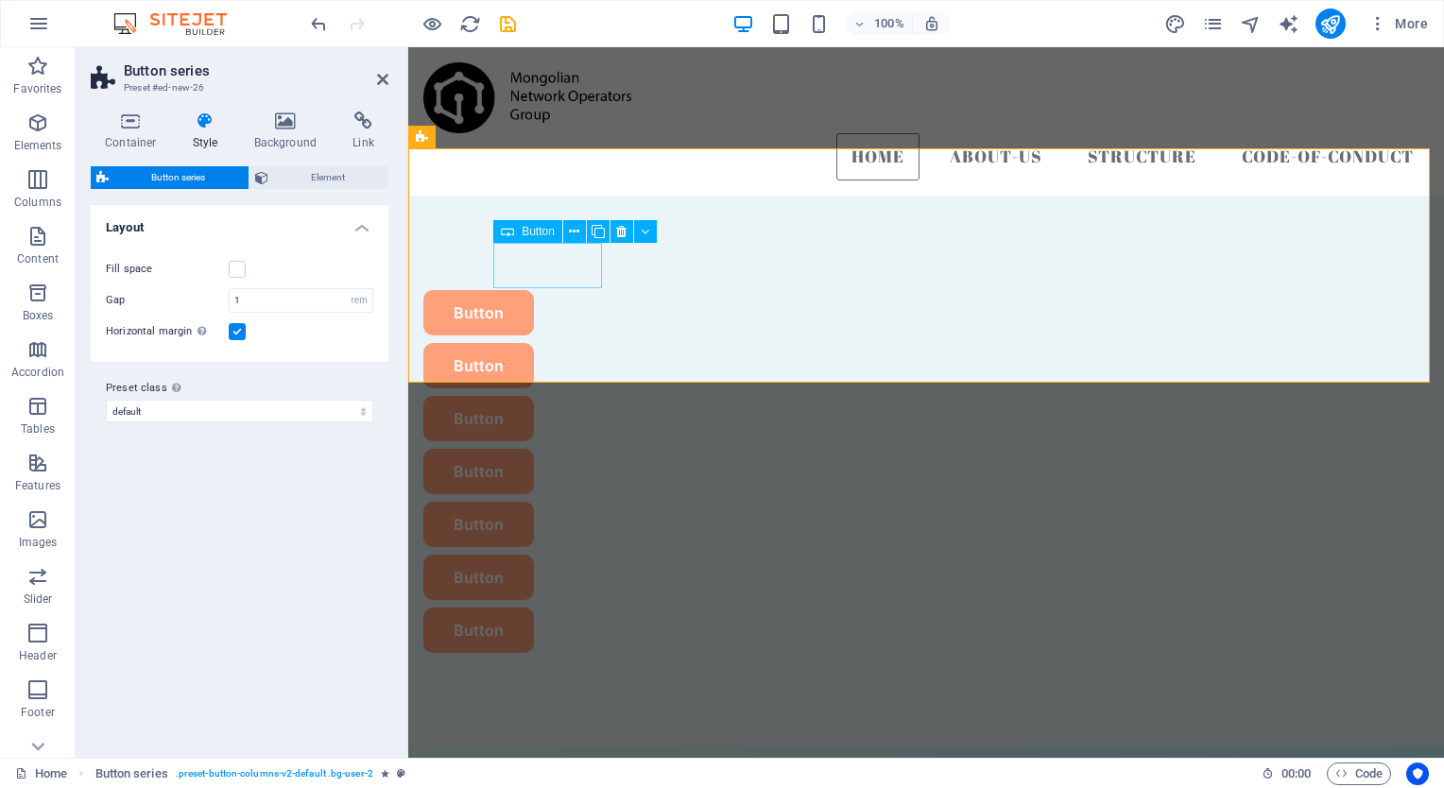
click at [543, 290] on div "Button" at bounding box center [926, 312] width 1006 height 45
click at [578, 231] on icon at bounding box center [574, 232] width 10 height 20
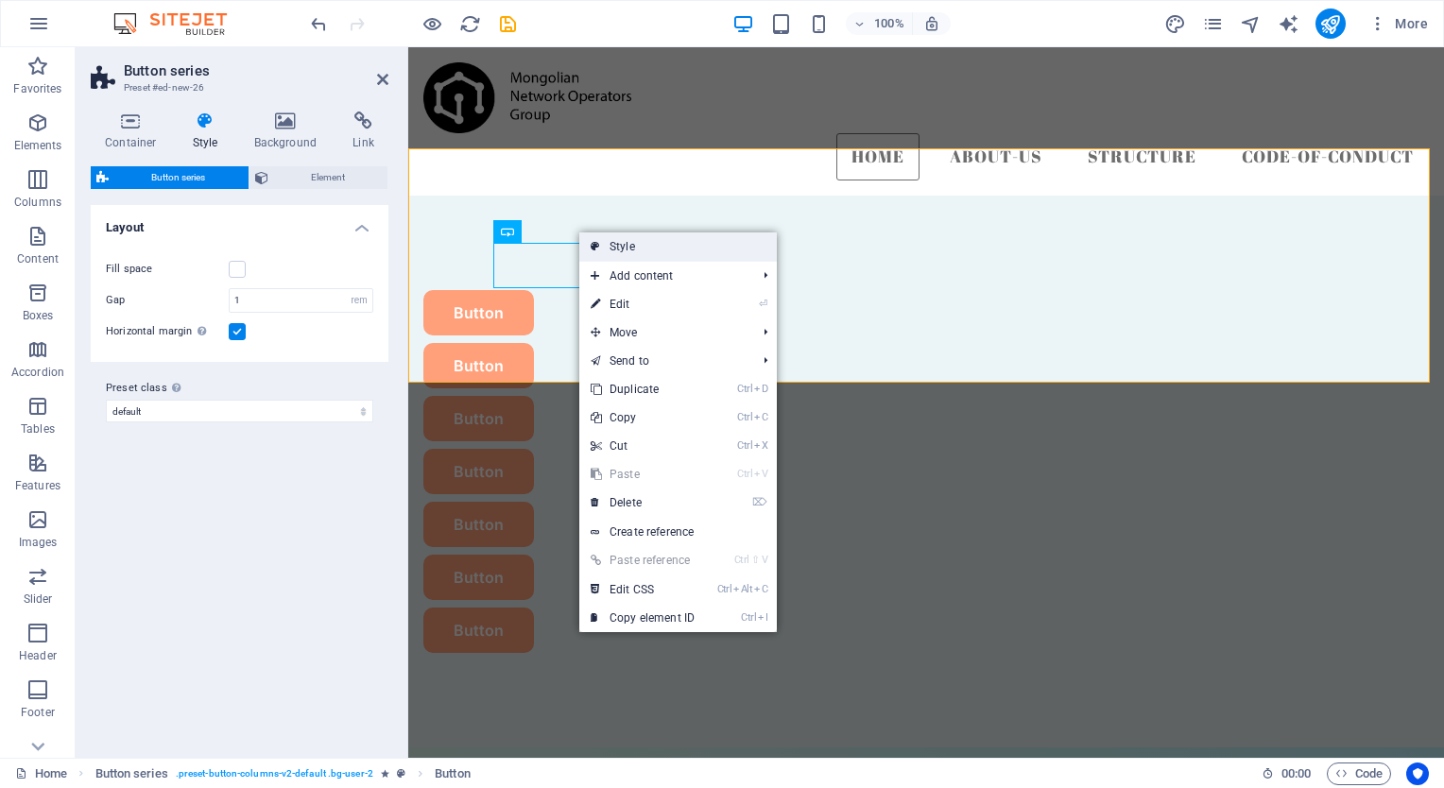
click at [601, 241] on link "Style" at bounding box center [678, 247] width 198 height 28
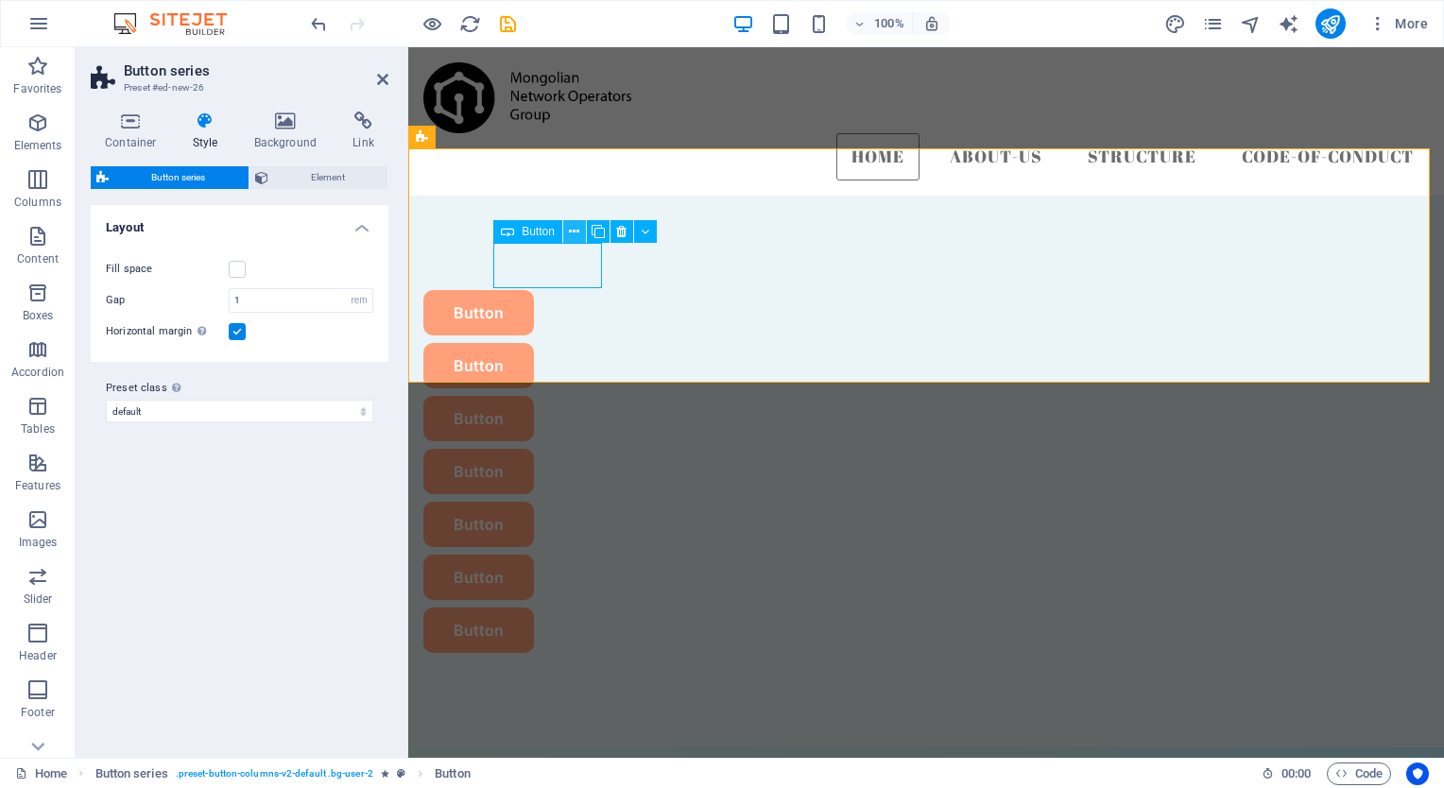
click at [581, 231] on button at bounding box center [574, 231] width 23 height 23
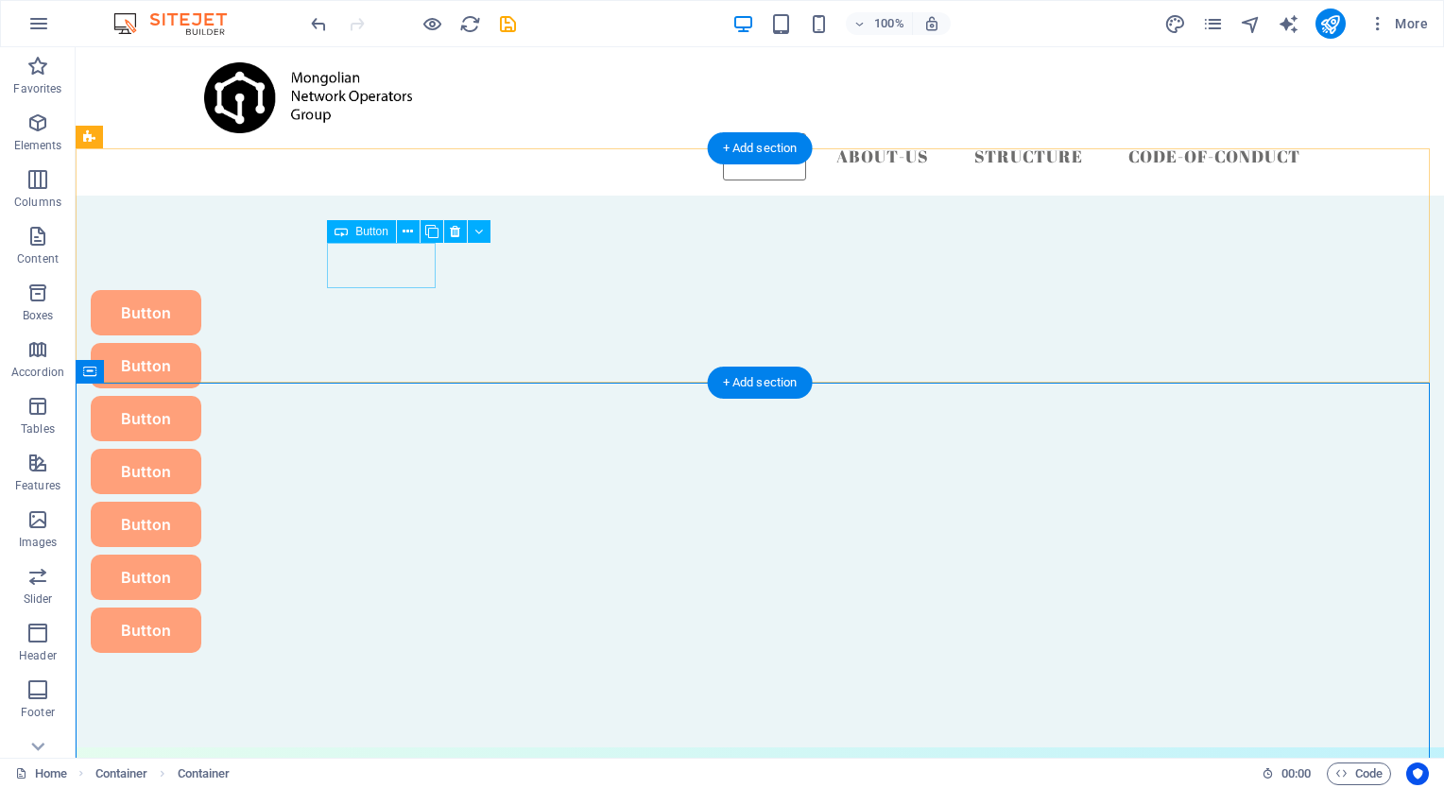
click at [401, 290] on div "Button" at bounding box center [647, 312] width 1112 height 45
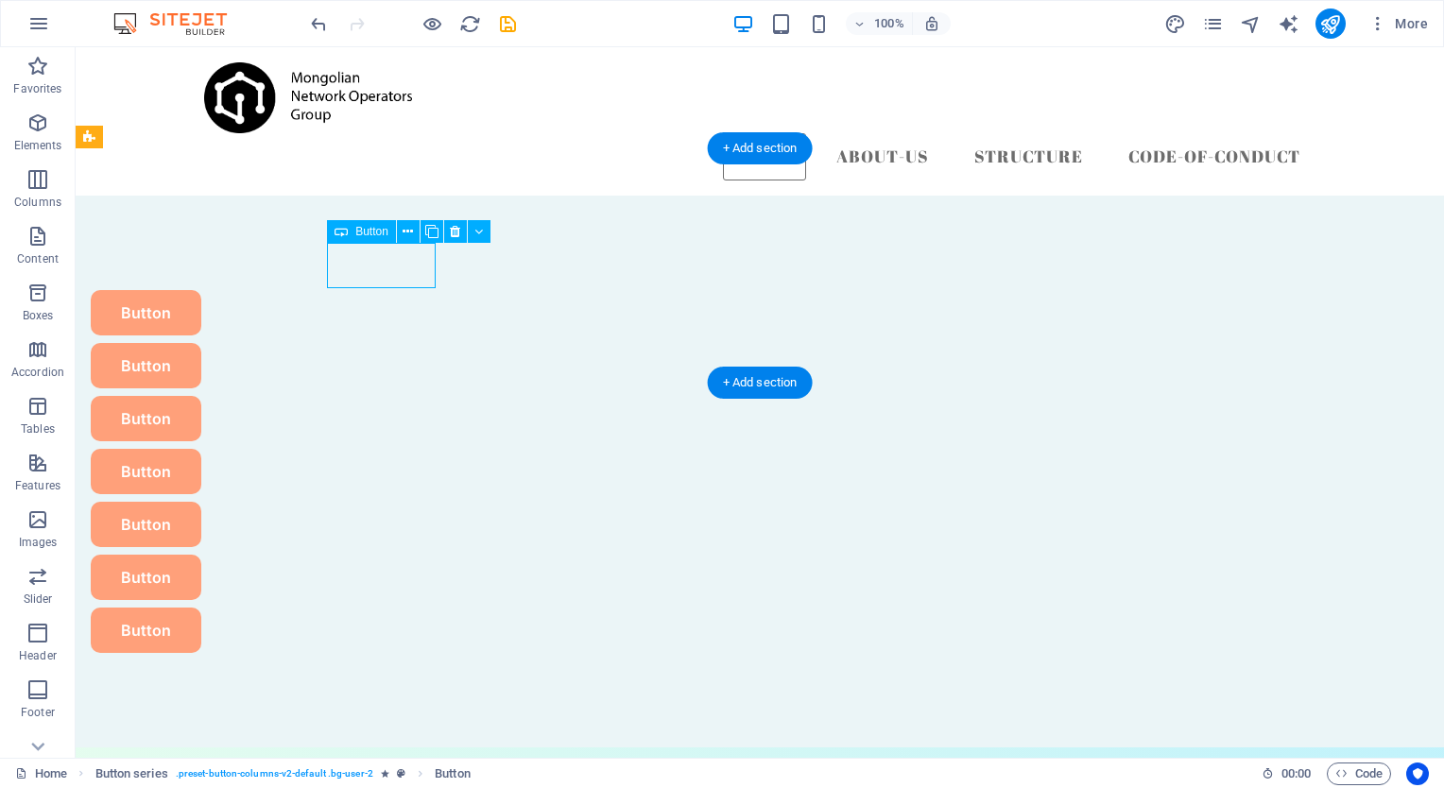
click at [401, 290] on div "Button" at bounding box center [647, 312] width 1112 height 45
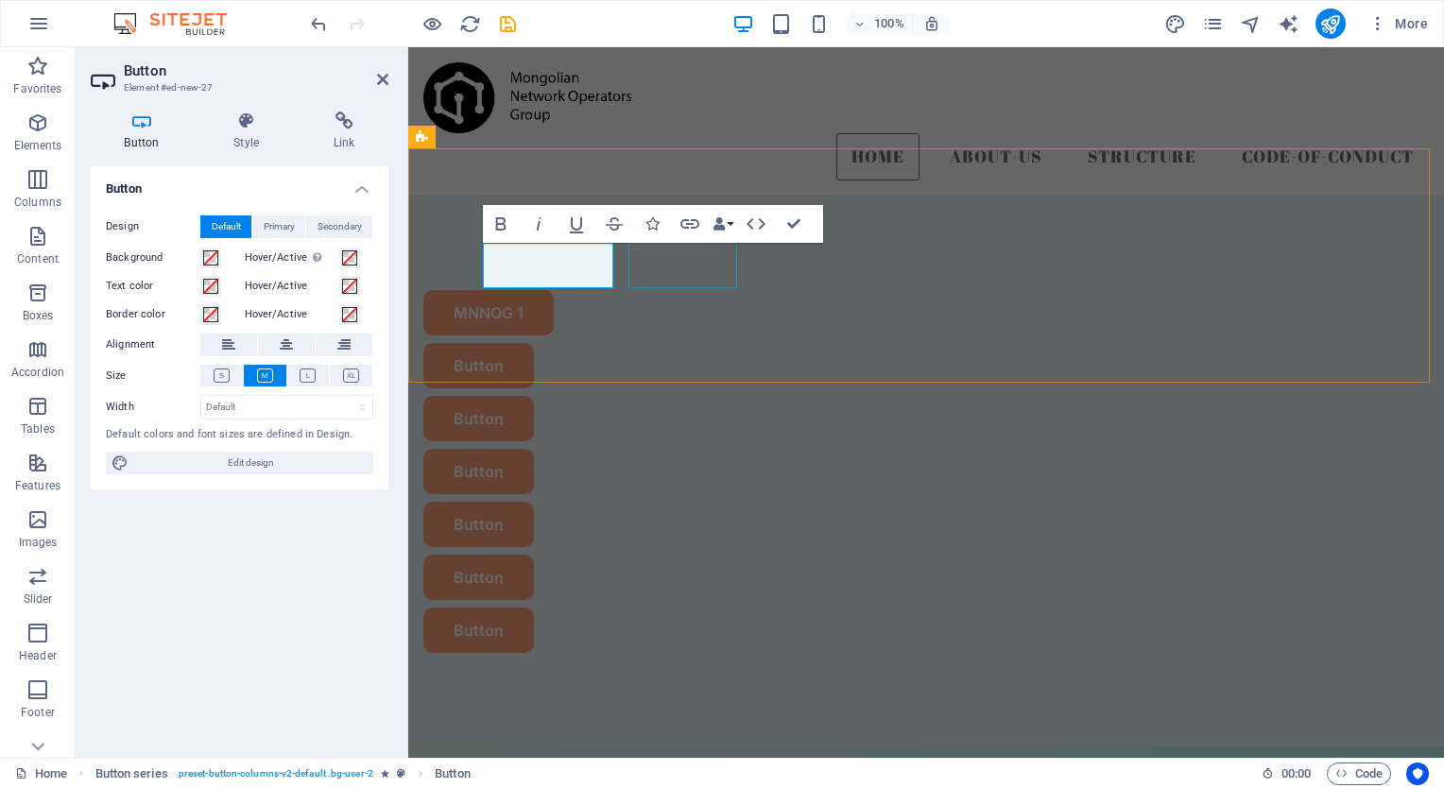
click at [692, 343] on div "Button" at bounding box center [926, 365] width 1006 height 45
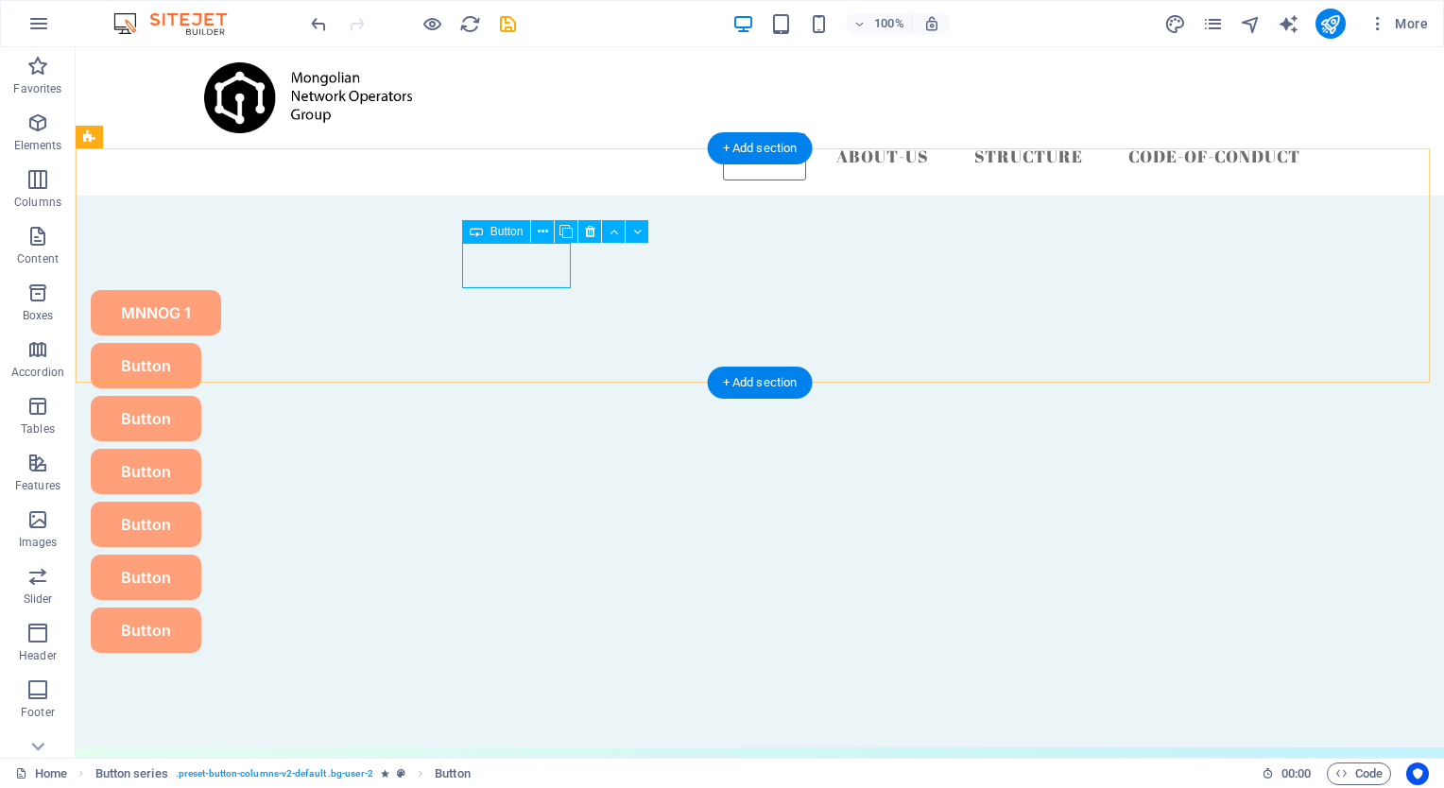
click at [533, 343] on div "Button" at bounding box center [647, 365] width 1112 height 45
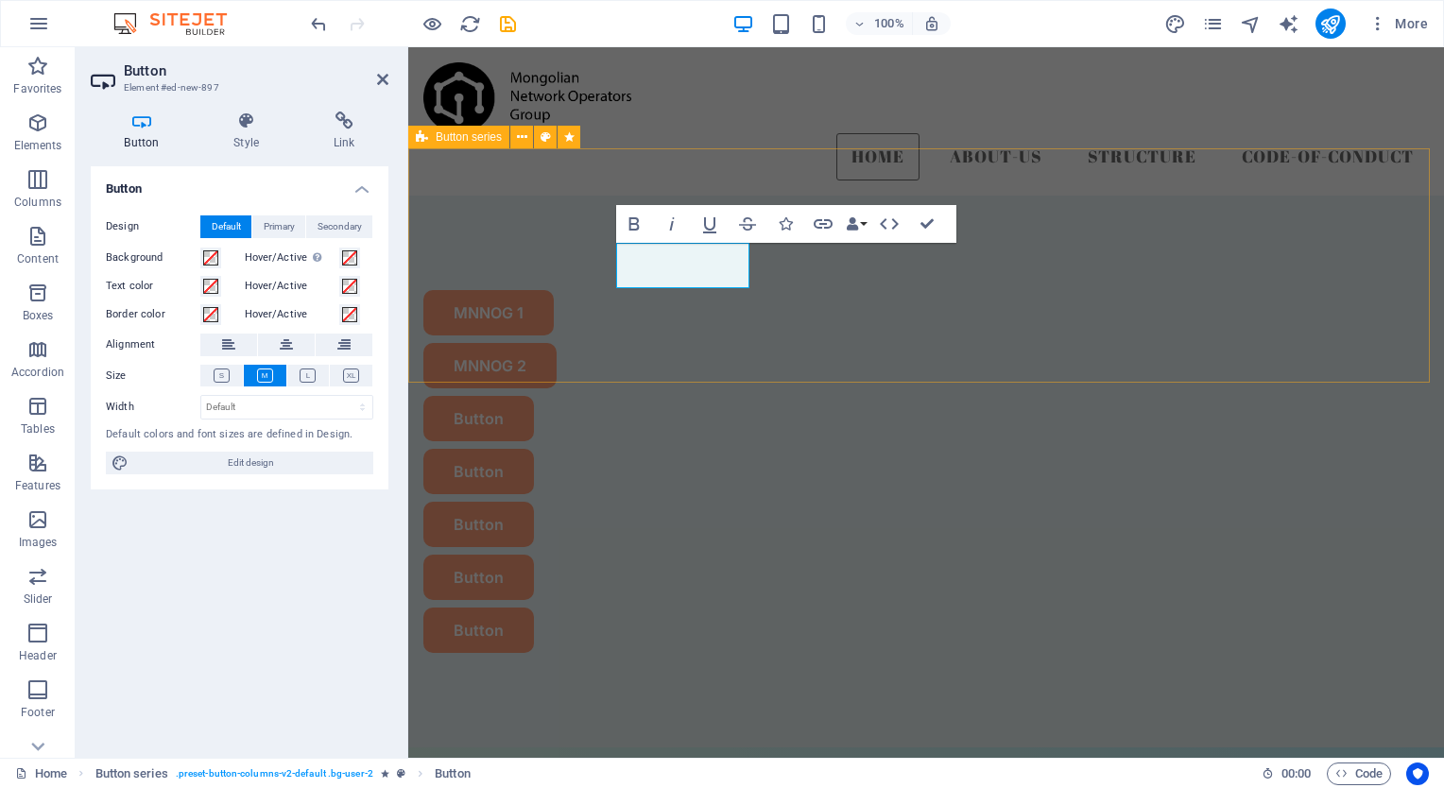
click at [771, 348] on div "MNNOG 1 MNNOG 2 Button Button Button Button Button" at bounding box center [926, 472] width 1036 height 552
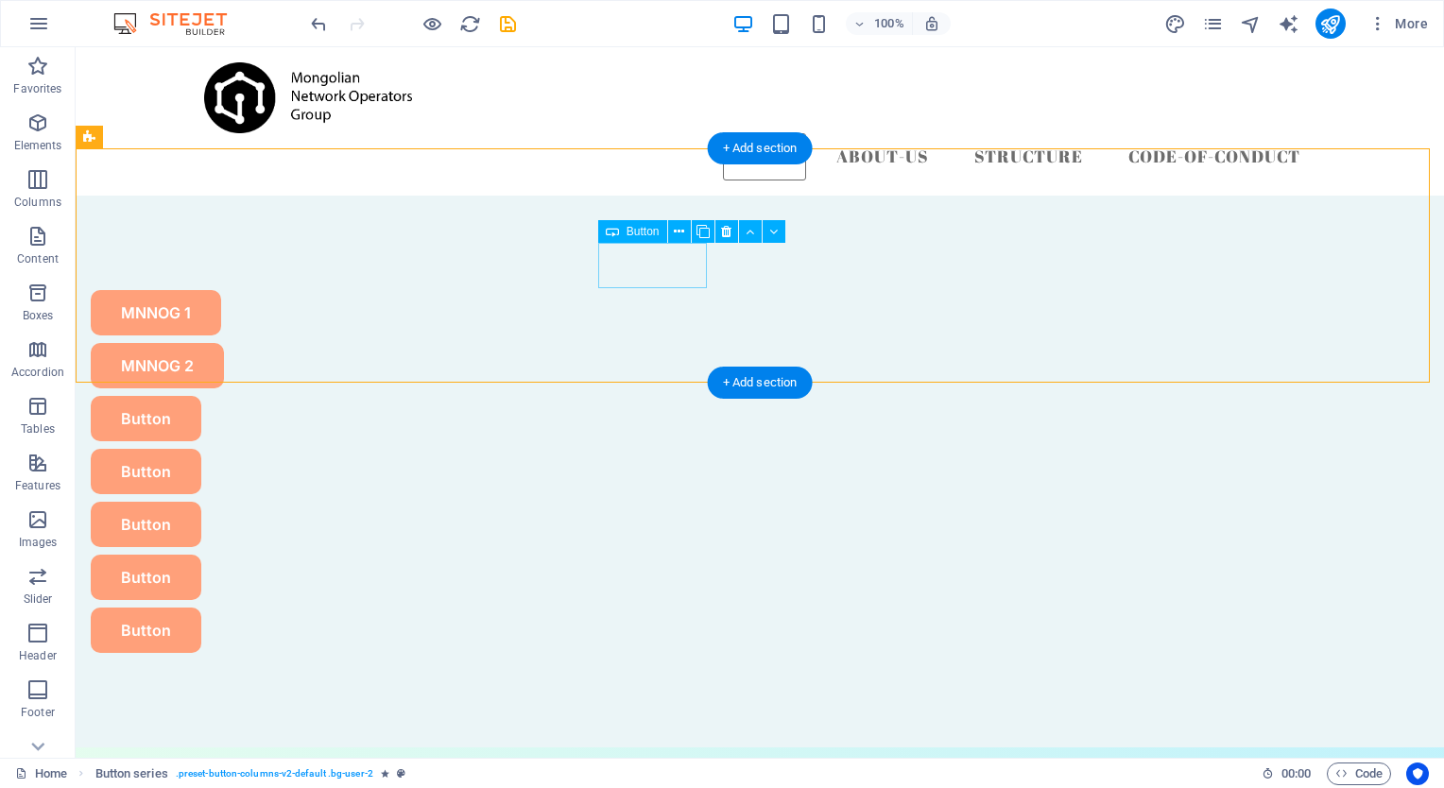
click at [680, 396] on div "Button" at bounding box center [647, 418] width 1112 height 45
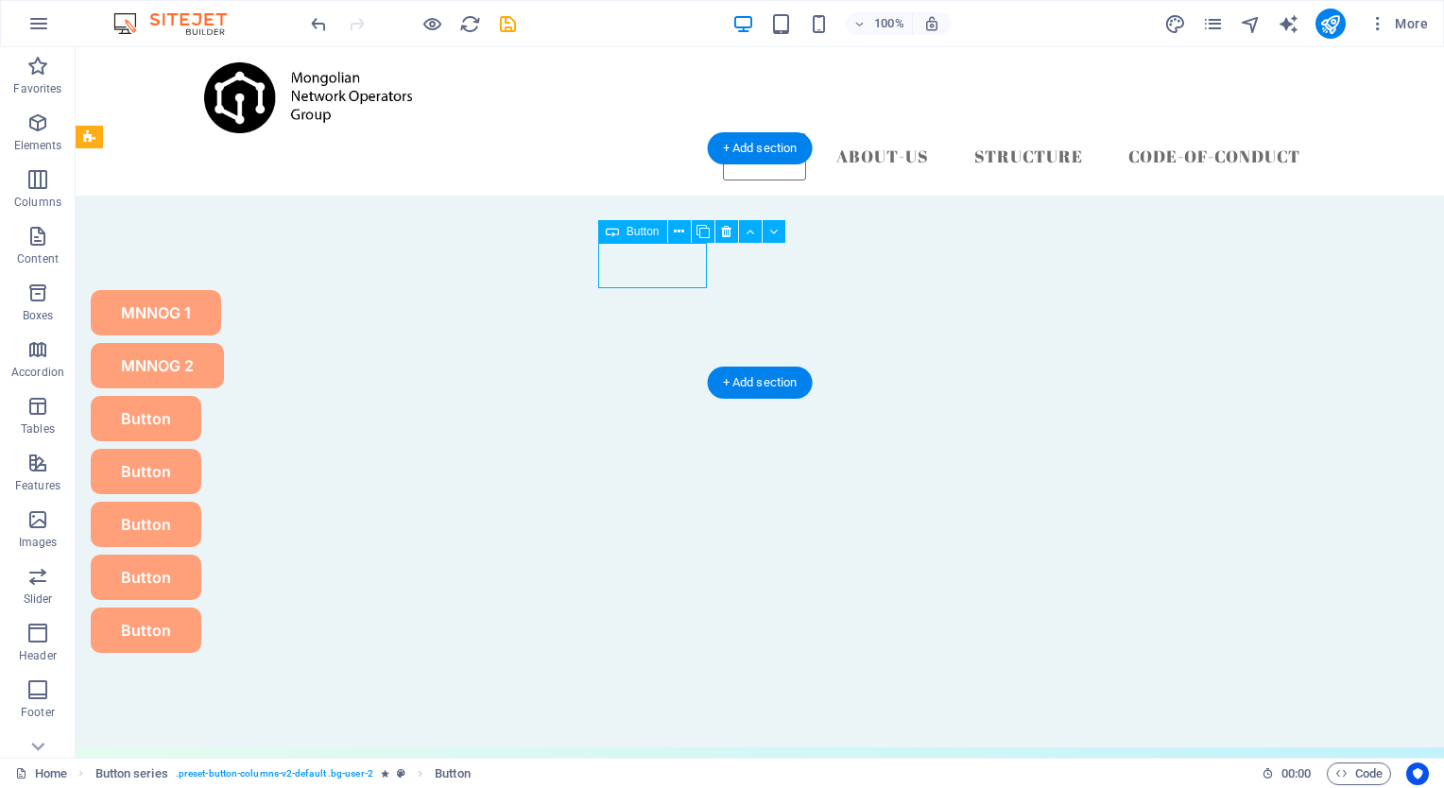
click at [680, 396] on div "Button" at bounding box center [647, 418] width 1112 height 45
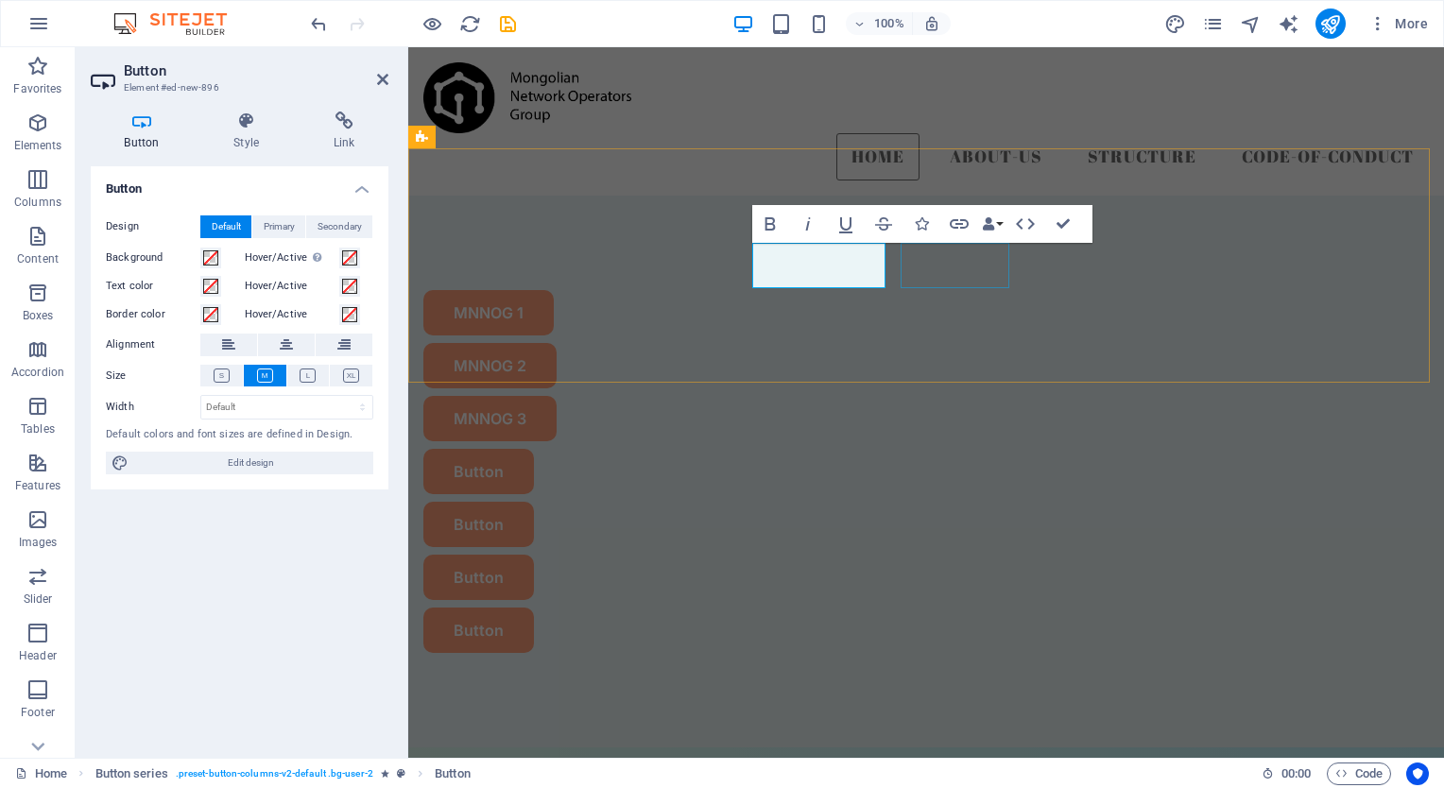
click at [940, 449] on div "Button" at bounding box center [926, 471] width 1006 height 45
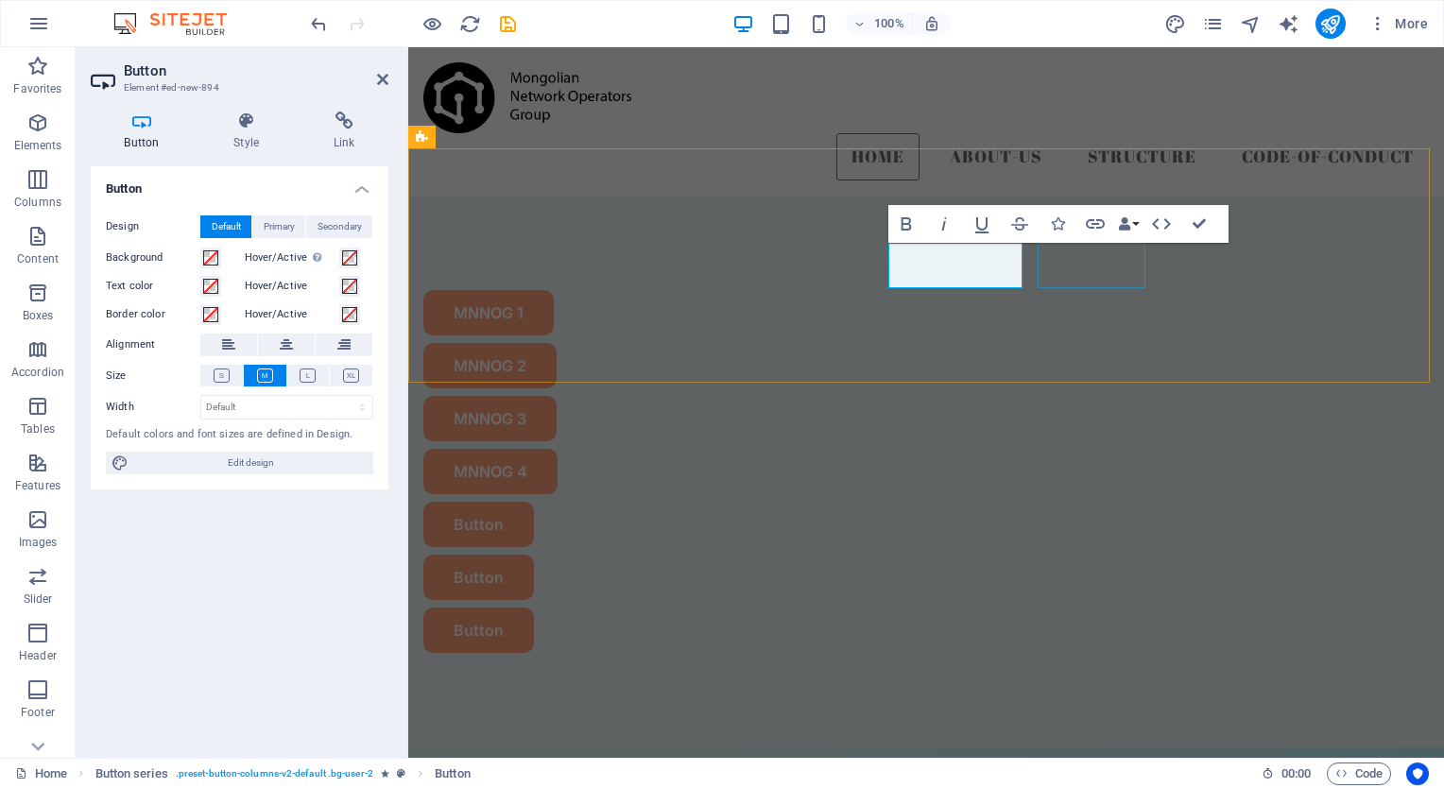
click at [1093, 502] on div "Button" at bounding box center [926, 524] width 1006 height 45
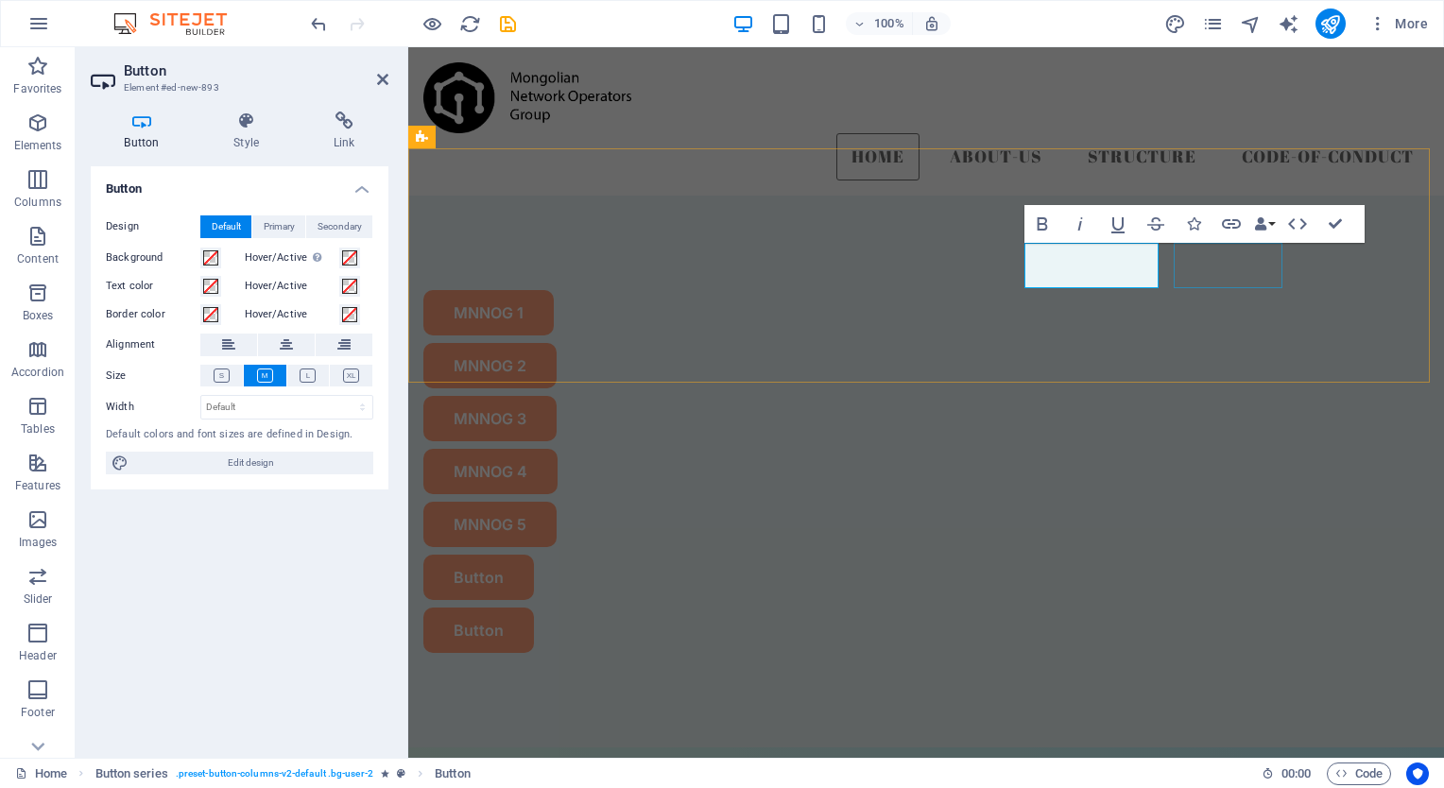
click at [1233, 555] on div "Button" at bounding box center [926, 577] width 1006 height 45
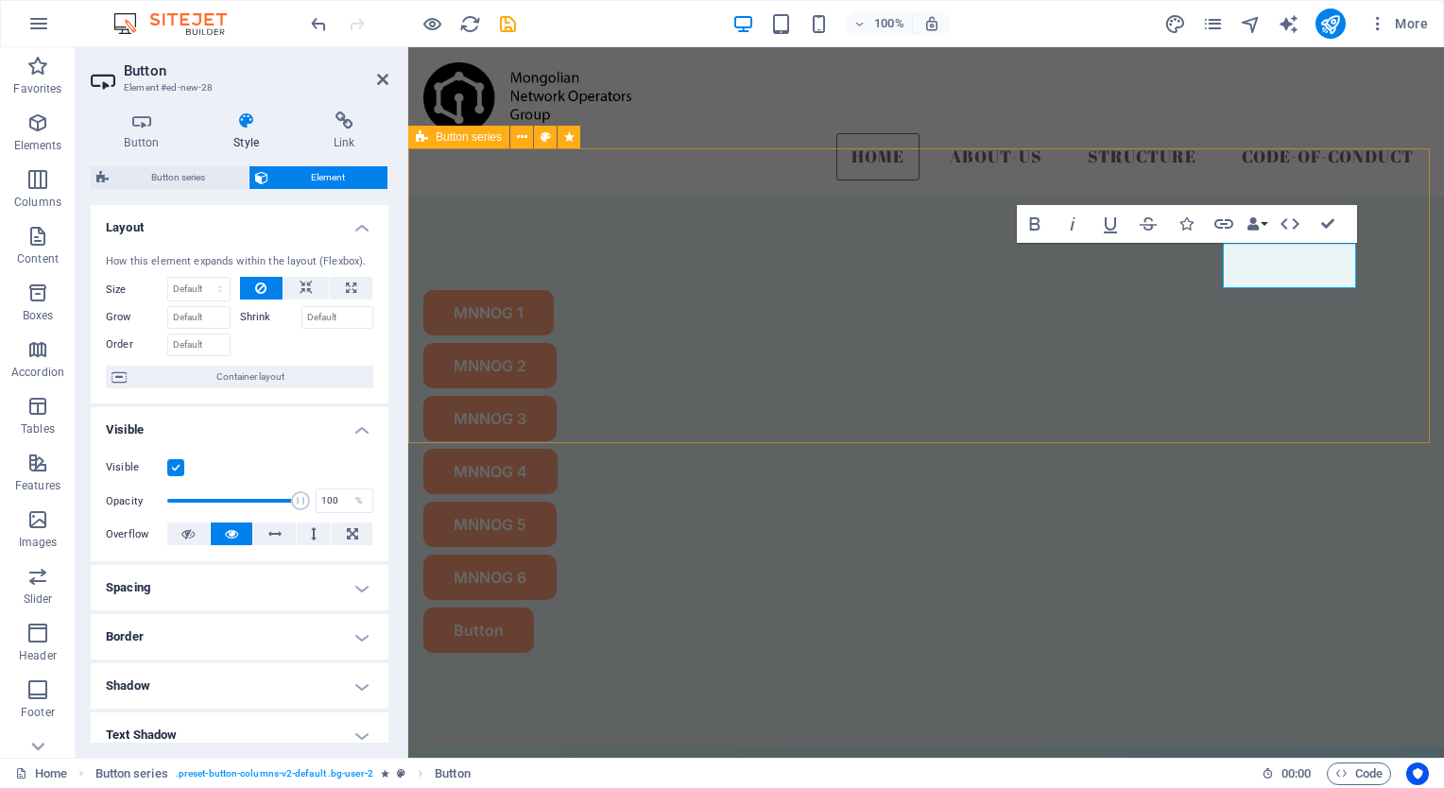
click at [1100, 350] on div "MNNOG 1 MNNOG 2 MNNOG 3 MNNOG 4 MNNOG 5 MNNOG 6 Button" at bounding box center [926, 472] width 1036 height 552
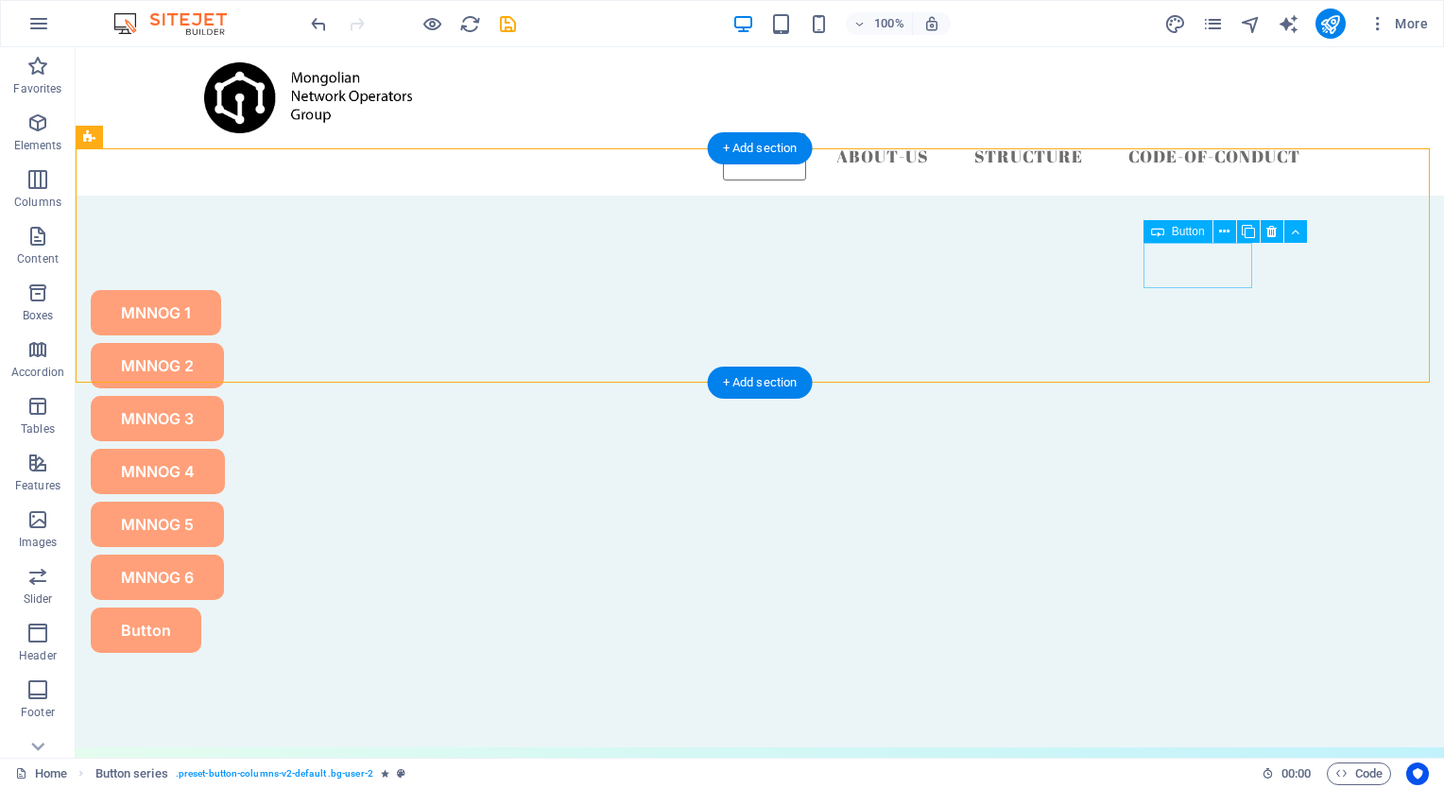
click at [1202, 608] on div "Button" at bounding box center [647, 630] width 1112 height 45
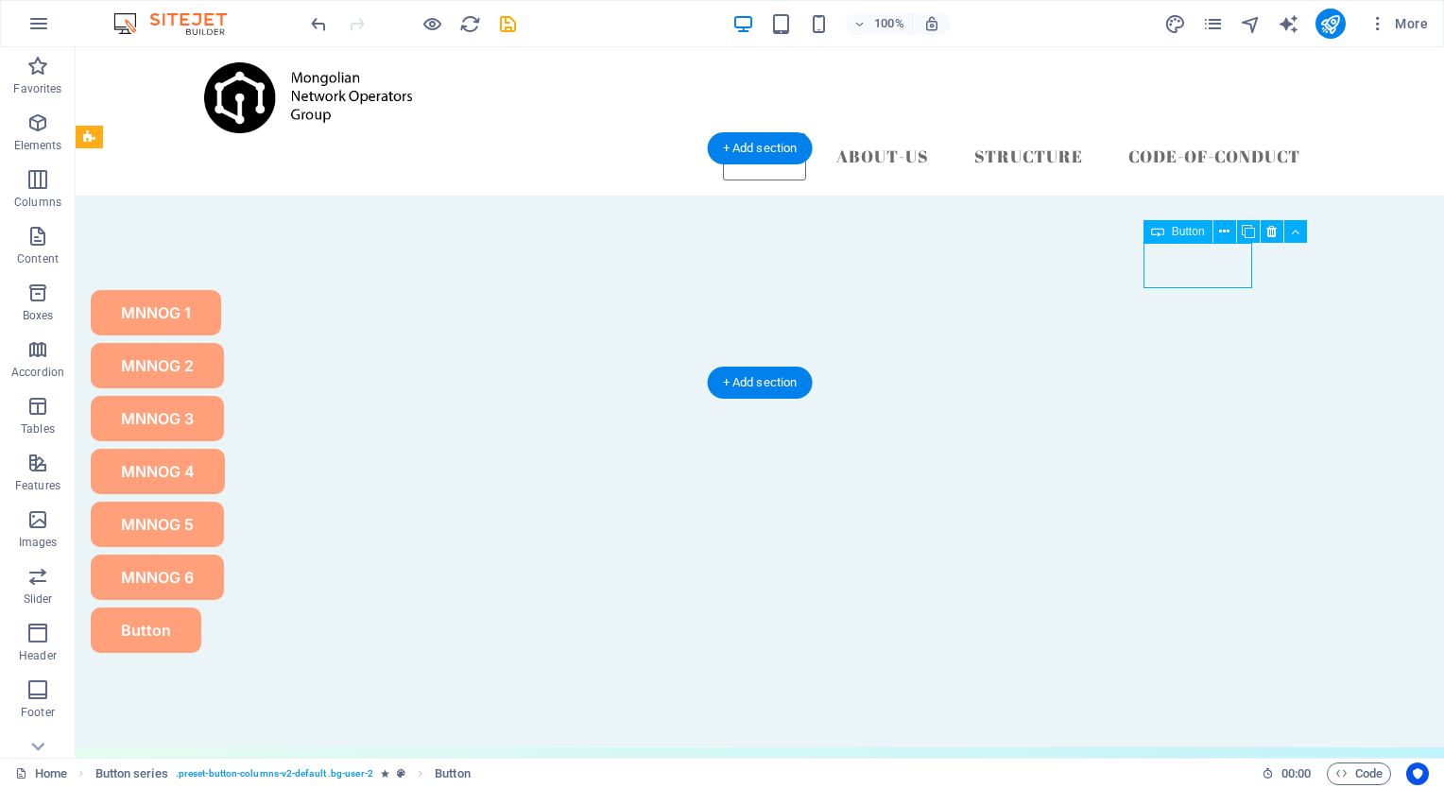
click at [1202, 608] on div "Button" at bounding box center [647, 630] width 1112 height 45
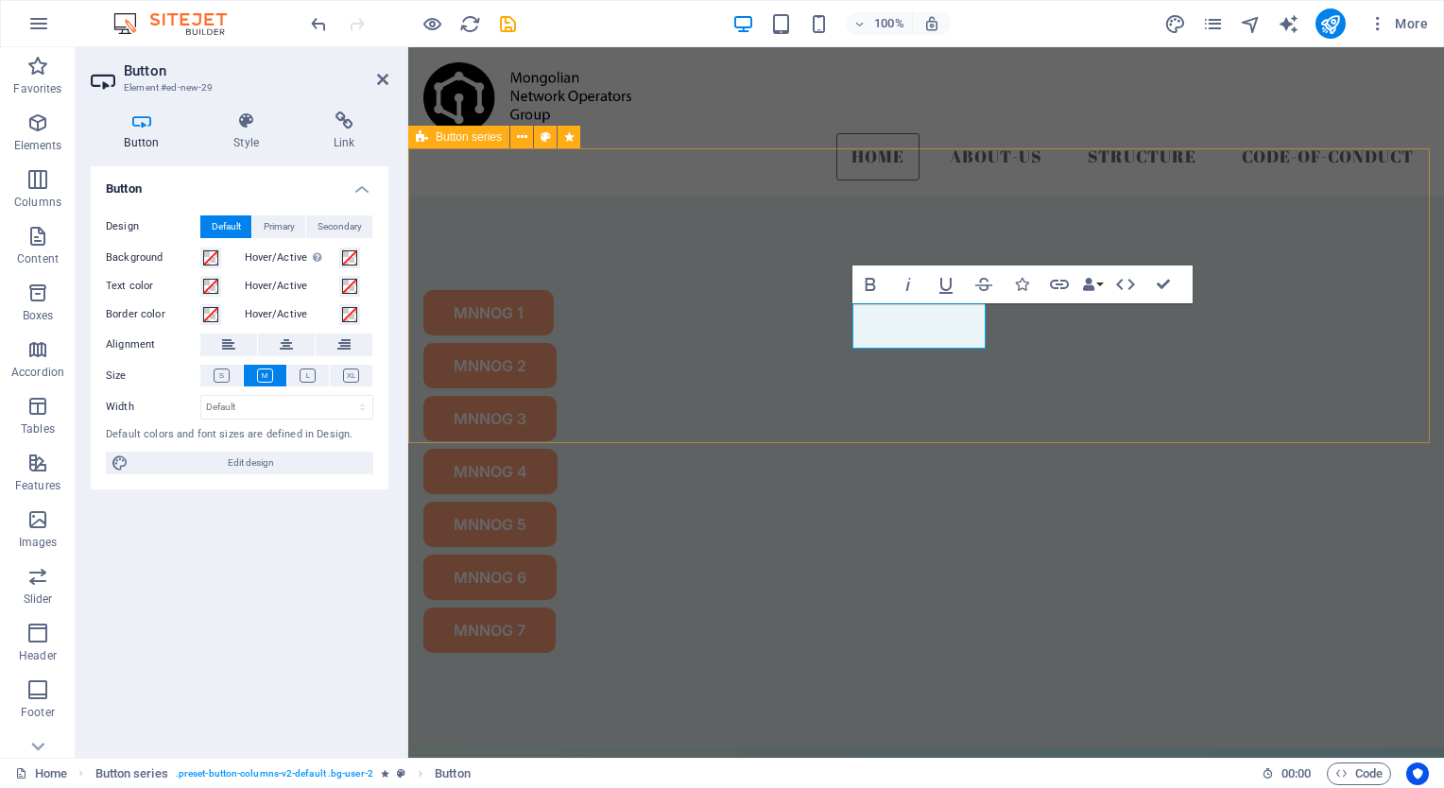
click at [1052, 364] on div "MNNOG 1 MNNOG 2 MNNOG 3 MNNOG 4 MNNOG 5 MNNOG 6 MNNOG 7" at bounding box center [926, 472] width 1036 height 552
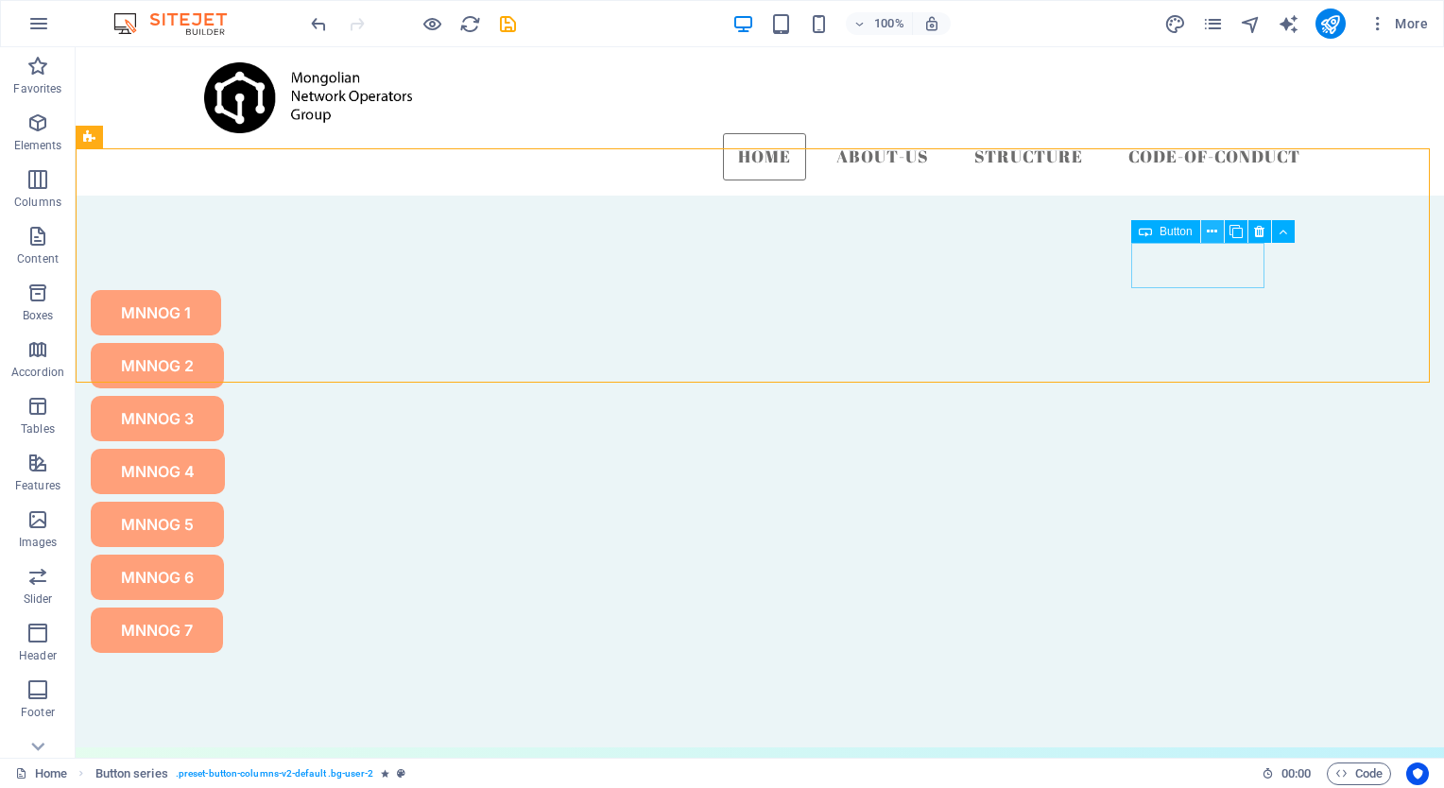
click at [1205, 229] on button at bounding box center [1212, 231] width 23 height 23
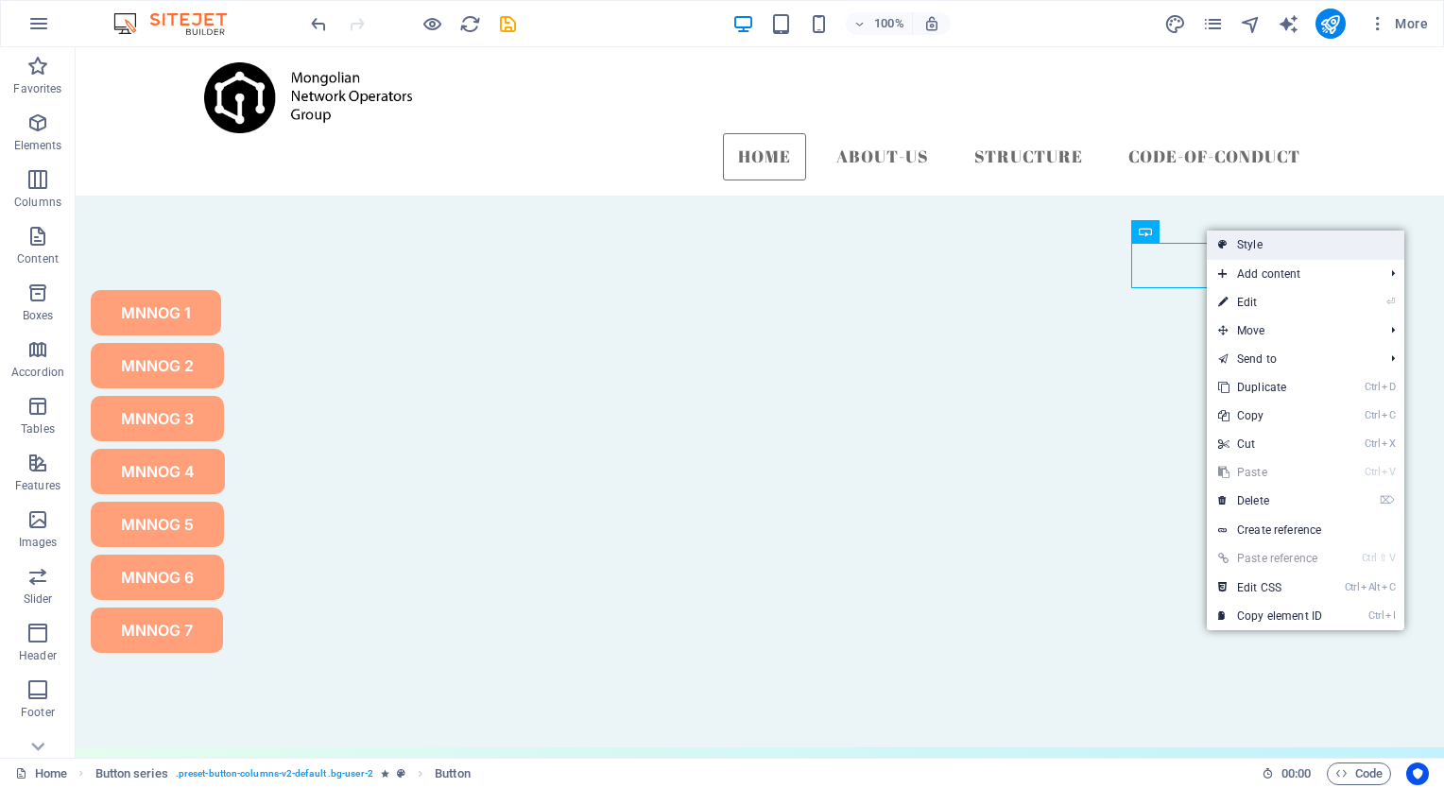
click at [1222, 244] on icon at bounding box center [1222, 245] width 9 height 28
select select "rem"
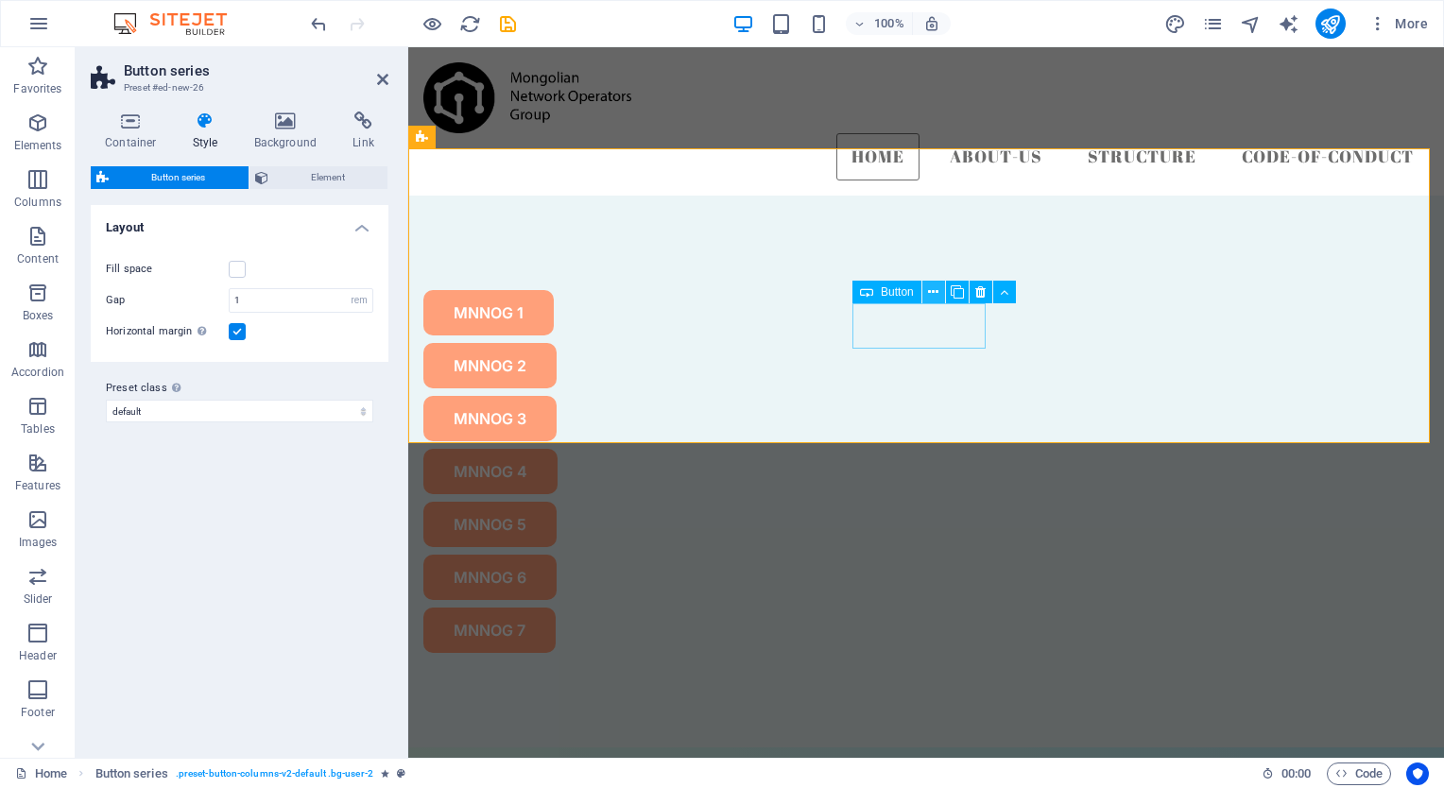
click at [938, 288] on icon at bounding box center [933, 293] width 10 height 20
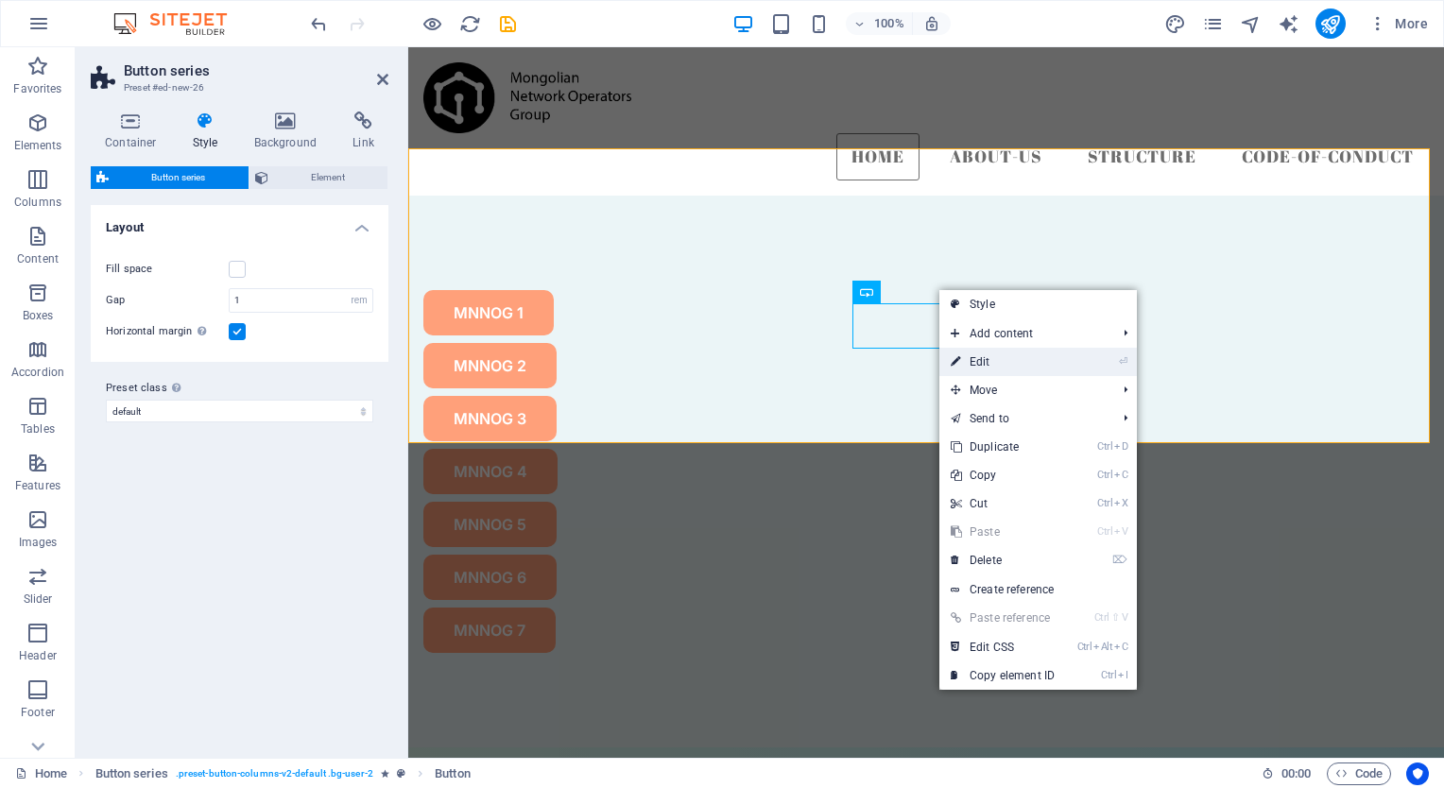
click at [972, 357] on link "⏎ Edit" at bounding box center [1003, 362] width 127 height 28
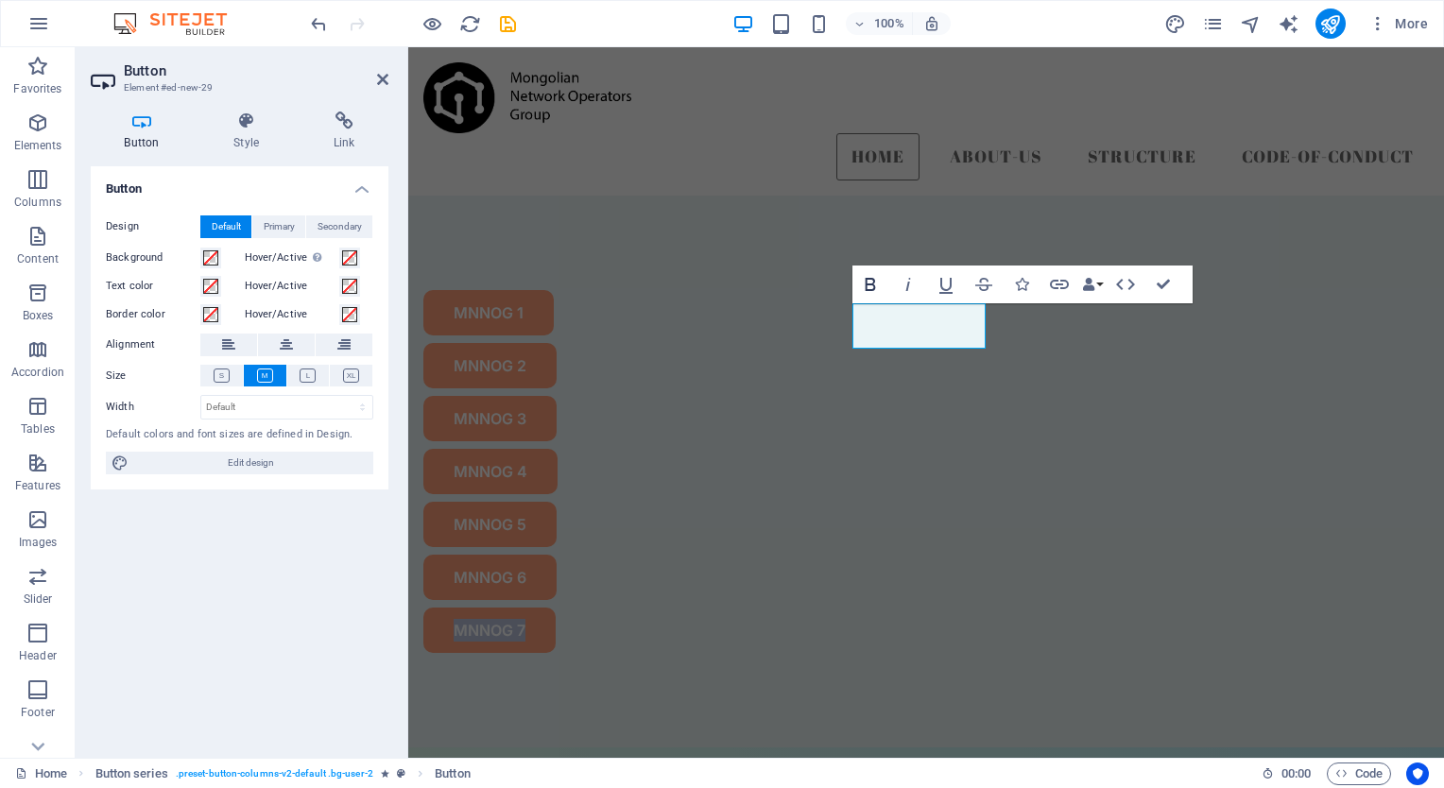
click at [863, 282] on icon "button" at bounding box center [870, 284] width 23 height 23
click at [1099, 286] on button "Data Bindings" at bounding box center [1092, 285] width 26 height 38
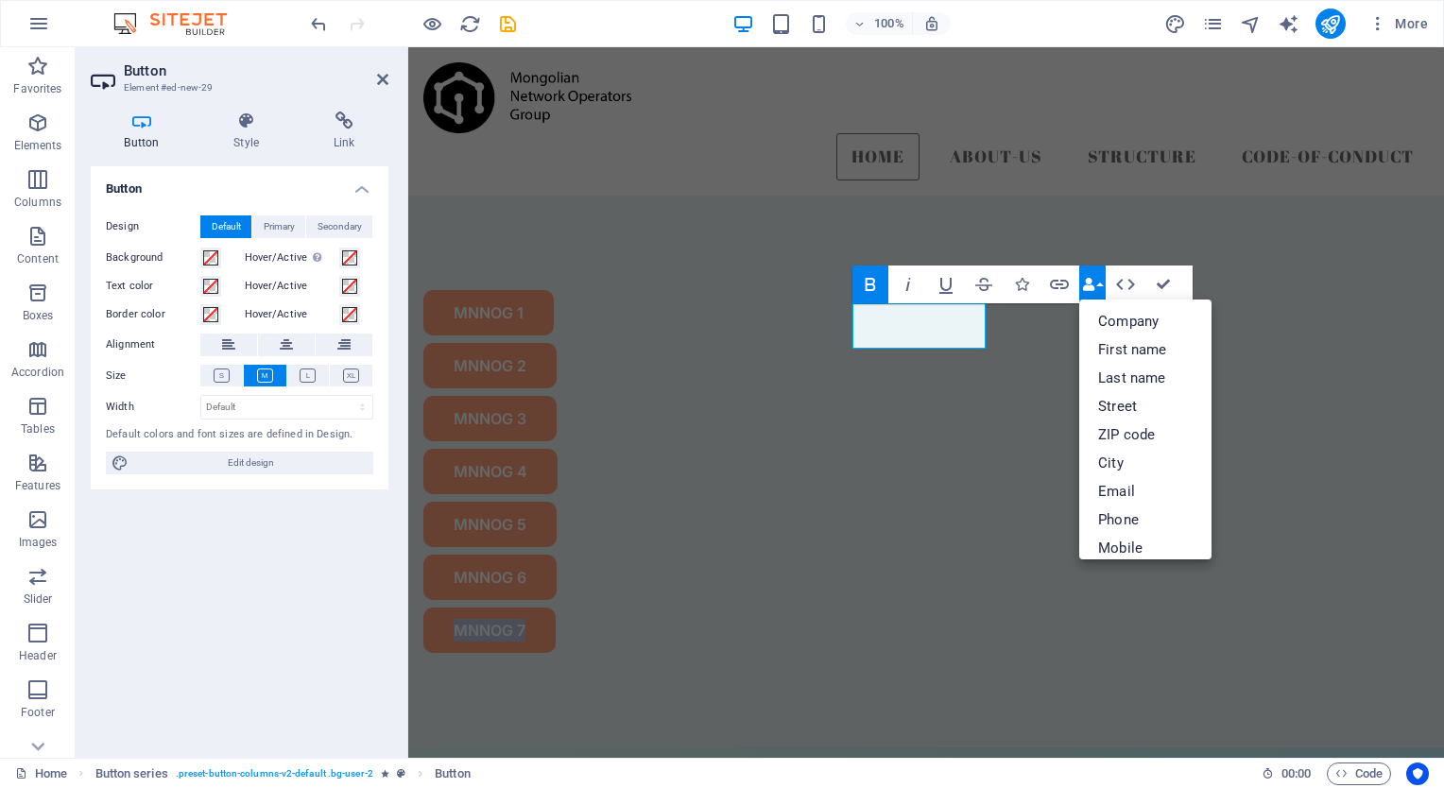
click at [1099, 286] on button "Data Bindings" at bounding box center [1092, 285] width 26 height 38
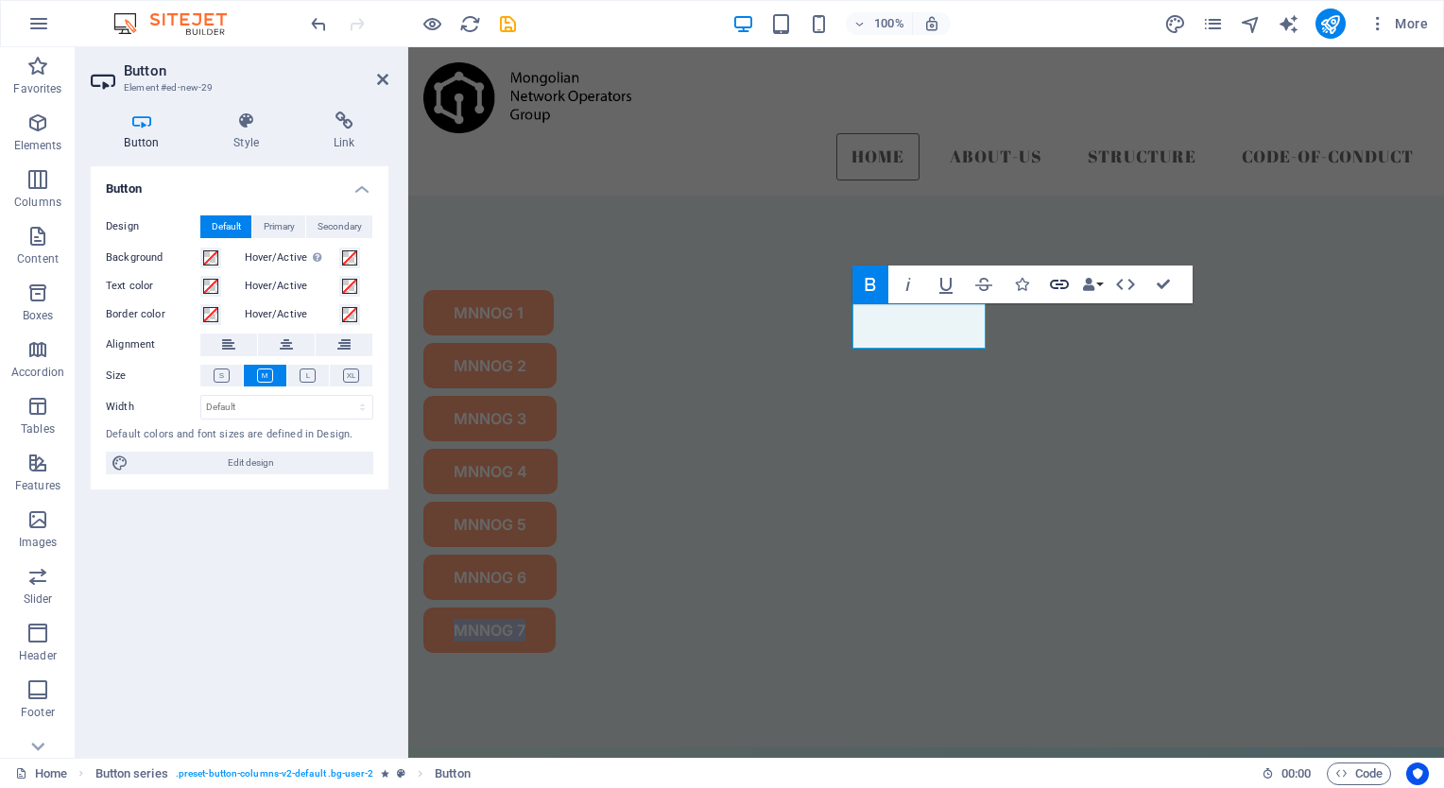
click at [1059, 285] on icon "button" at bounding box center [1059, 284] width 23 height 23
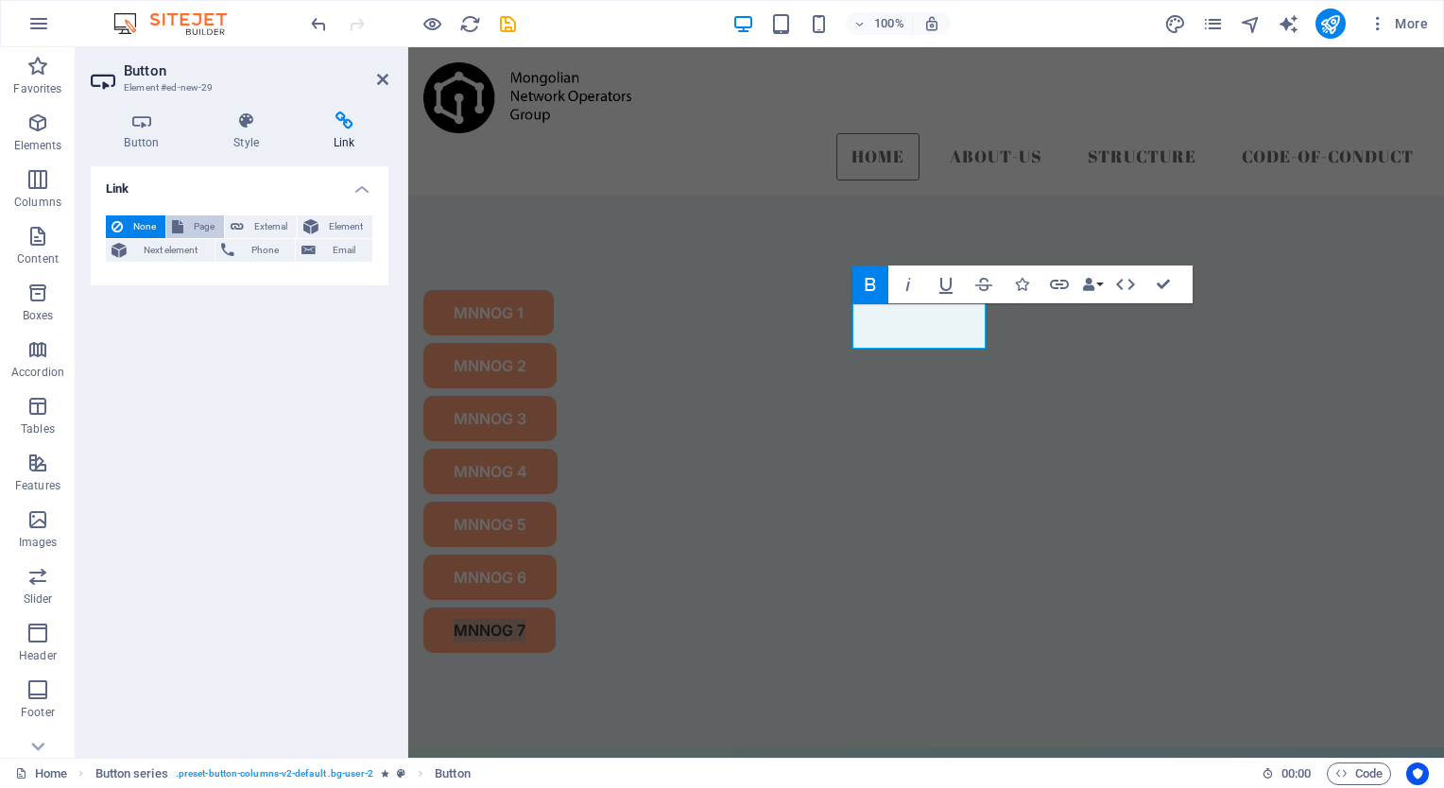
click at [175, 225] on icon at bounding box center [177, 227] width 11 height 23
select select
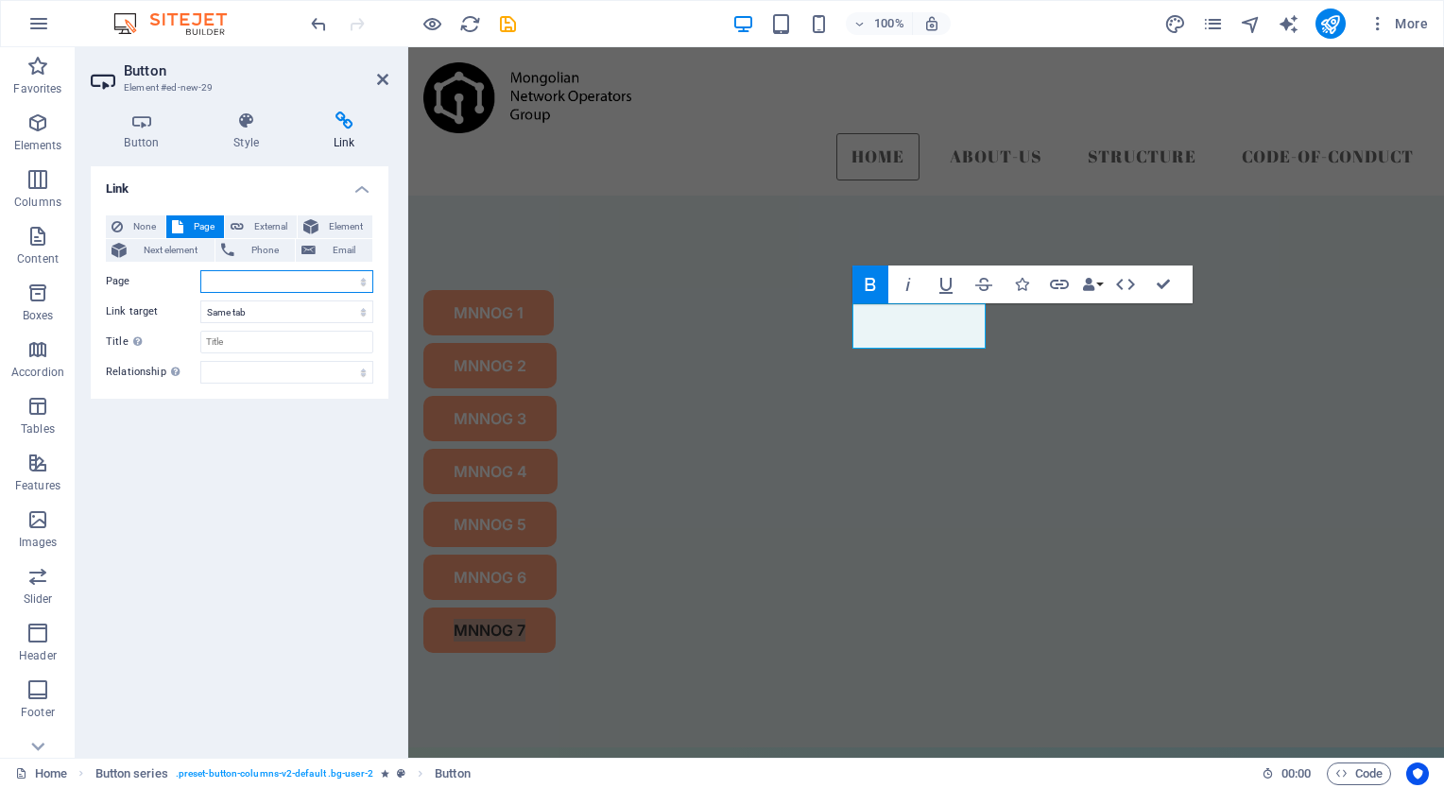
click at [225, 285] on select "Home About us Structure Code of conduct" at bounding box center [286, 281] width 173 height 23
click at [261, 225] on span "External" at bounding box center [271, 227] width 42 height 23
select select "blank"
click at [226, 279] on input "URL" at bounding box center [286, 281] width 173 height 23
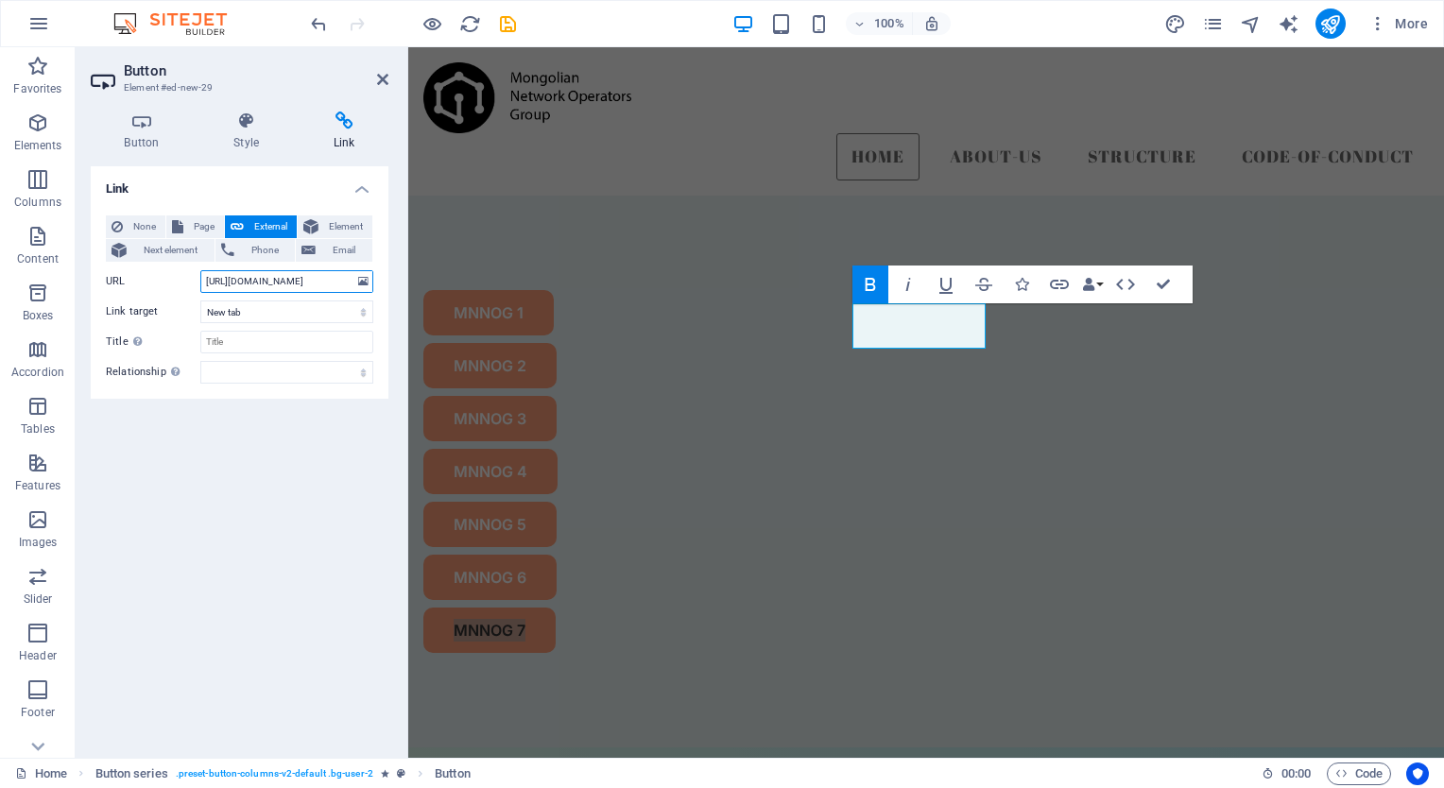
type input "[URL][DOMAIN_NAME]"
click at [223, 468] on div "Link None Page External Element Next element Phone Email Page Home About us Str…" at bounding box center [240, 454] width 298 height 577
click at [368, 187] on h4 "Link" at bounding box center [240, 183] width 298 height 34
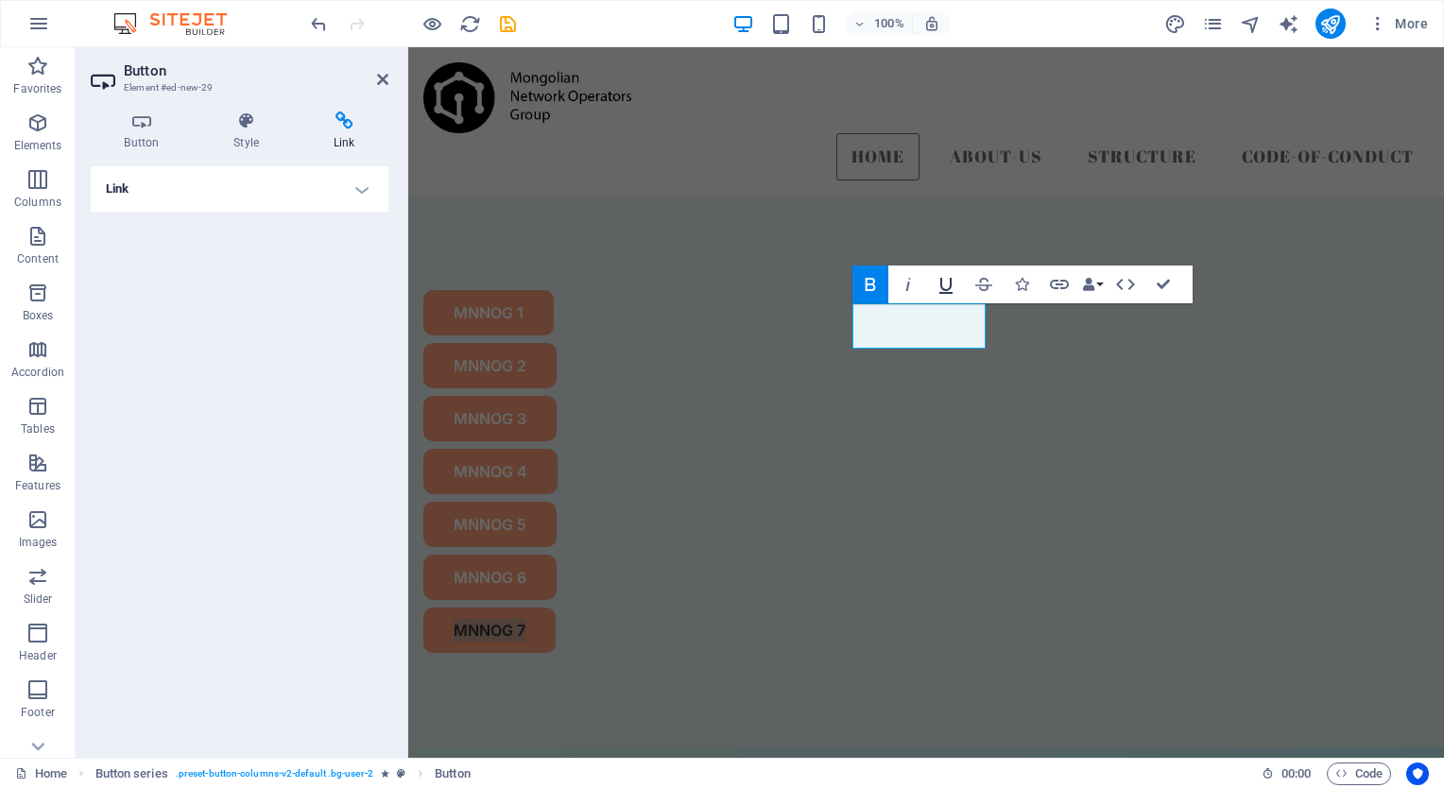
click at [953, 292] on icon "button" at bounding box center [946, 284] width 23 height 23
click at [1025, 285] on icon "button" at bounding box center [1021, 284] width 13 height 13
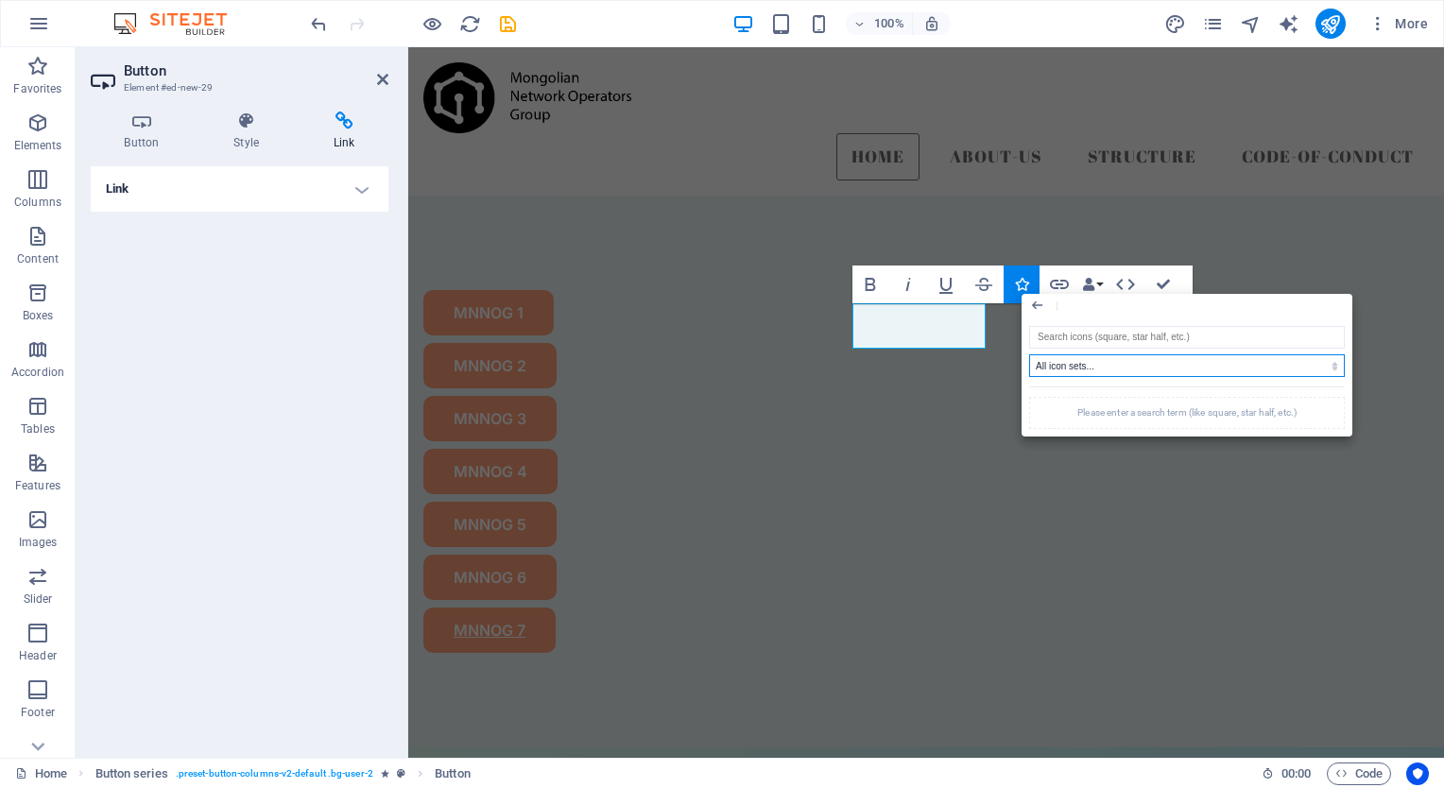
click at [1089, 364] on select "All icon sets... IcoFont Ionicons FontAwesome Brands FontAwesome Duotone FontAw…" at bounding box center [1187, 365] width 316 height 23
click at [1029, 354] on select "All icon sets... IcoFont Ionicons FontAwesome Brands FontAwesome Duotone FontAw…" at bounding box center [1187, 365] width 316 height 23
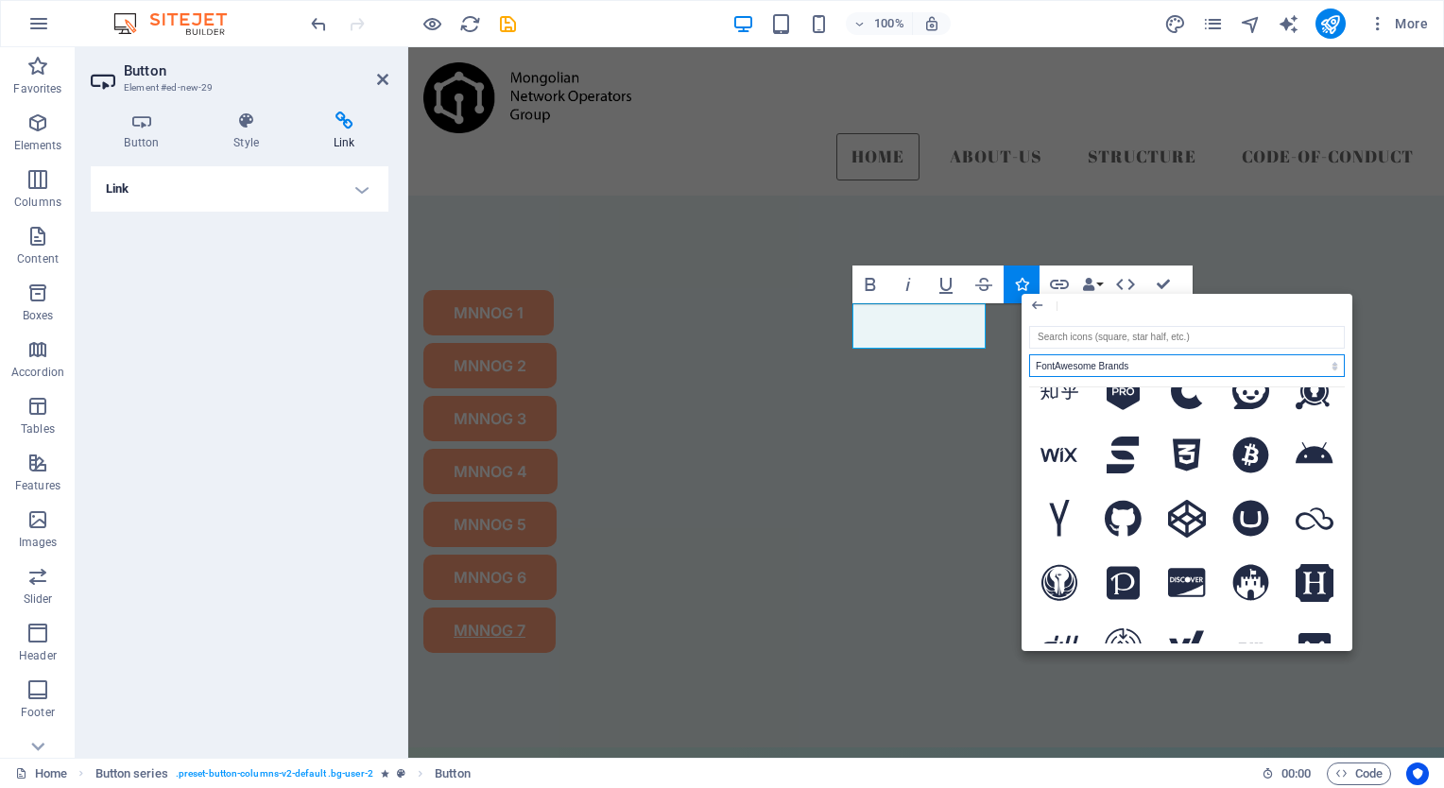
scroll to position [1201, 0]
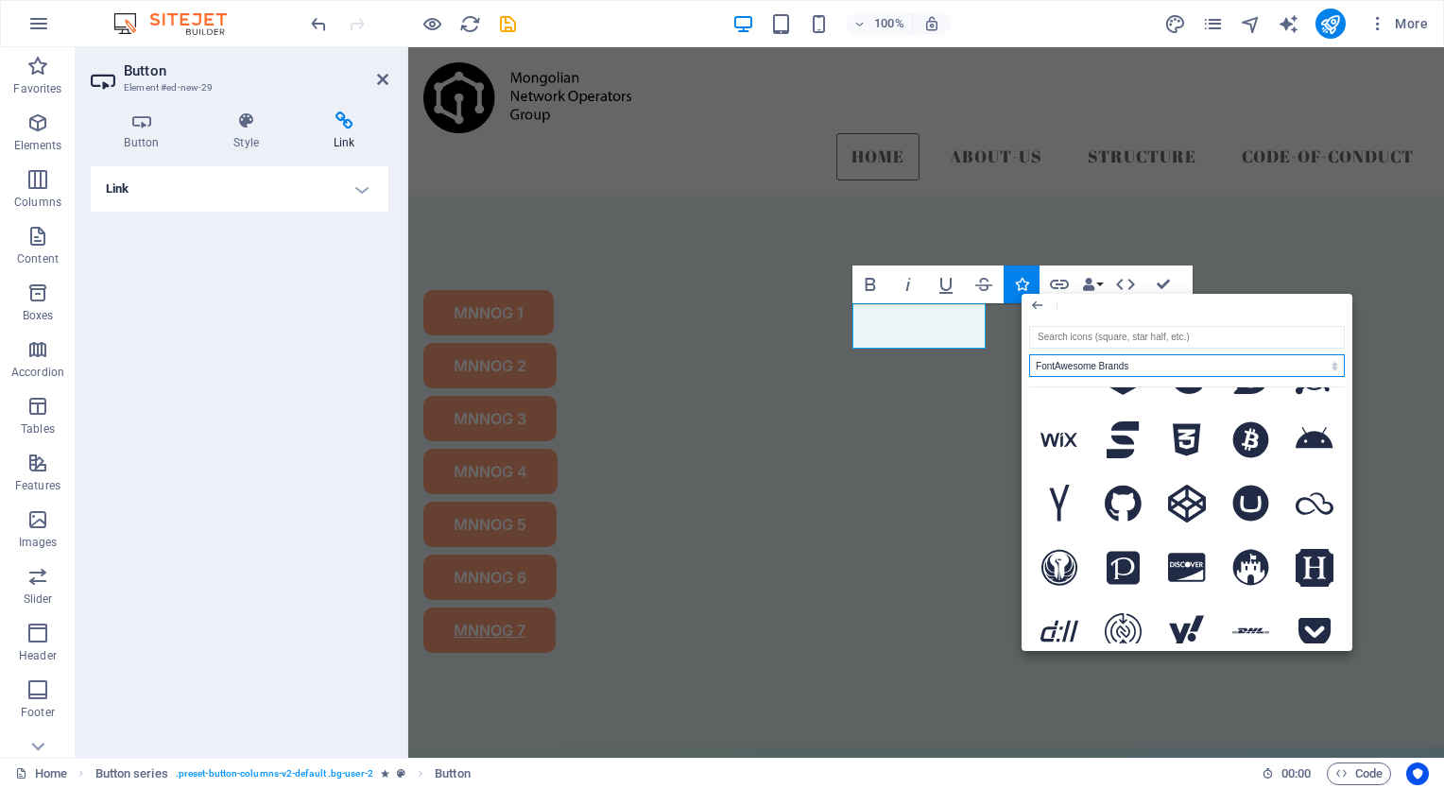
click at [1149, 361] on select "All icon sets... IcoFont Ionicons FontAwesome Brands FontAwesome Duotone FontAw…" at bounding box center [1187, 365] width 316 height 23
select select "font-awesome-sharp-solid"
click at [1029, 354] on select "All icon sets... IcoFont Ionicons FontAwesome Brands FontAwesome Duotone FontAw…" at bounding box center [1187, 365] width 316 height 23
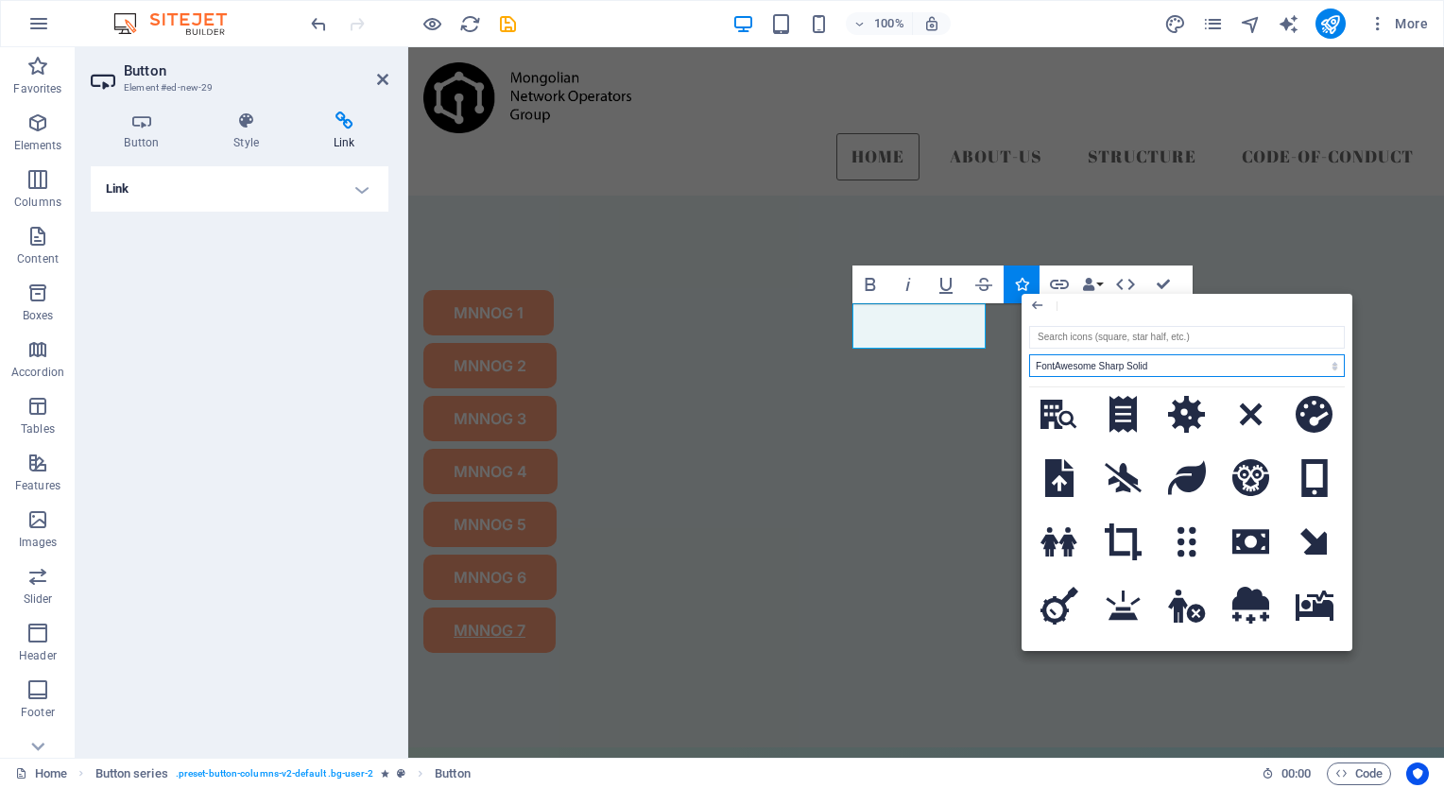
scroll to position [1758, 0]
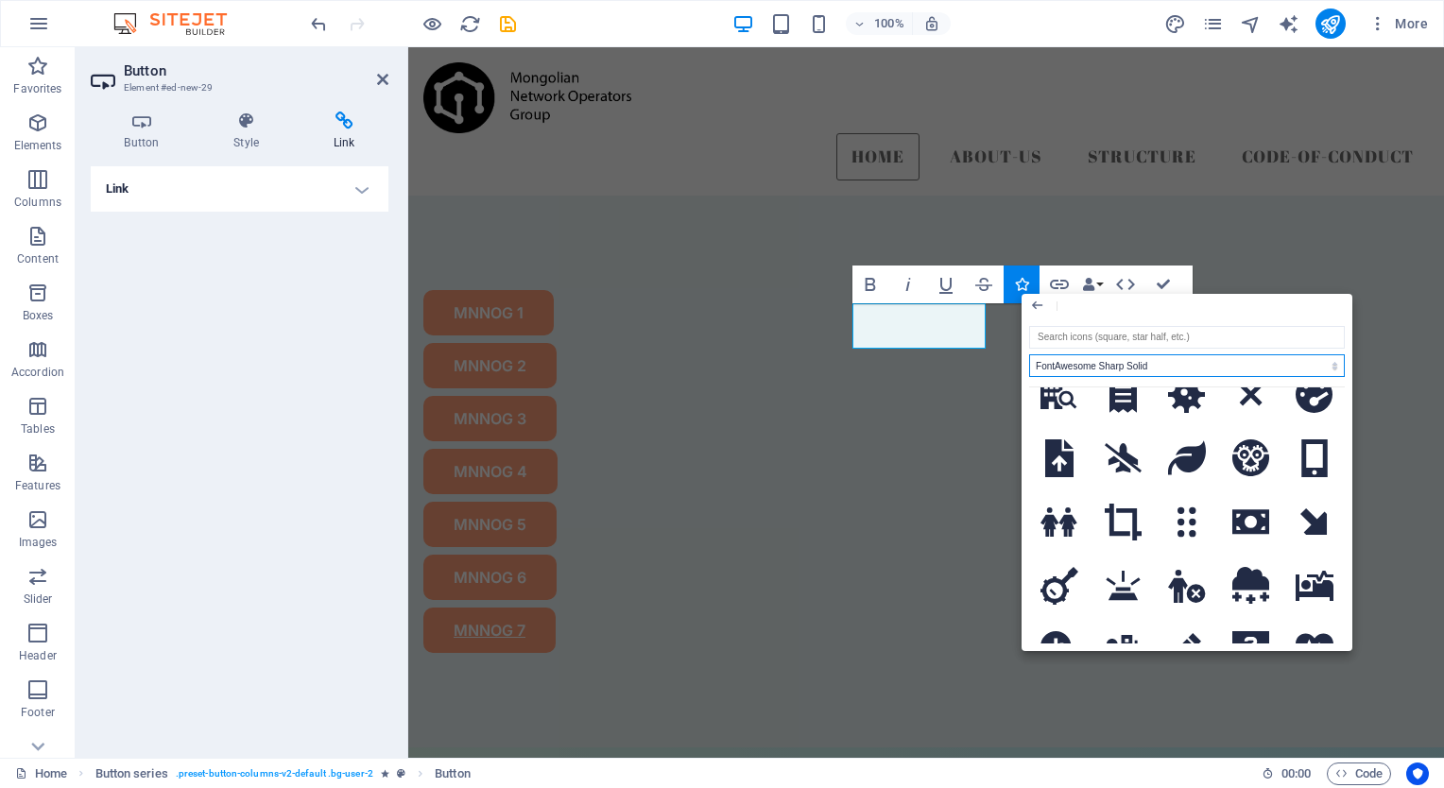
click at [1132, 364] on select "All icon sets... IcoFont Ionicons FontAwesome Brands FontAwesome Duotone FontAw…" at bounding box center [1187, 365] width 316 height 23
select select
click at [1029, 354] on select "All icon sets... IcoFont Ionicons FontAwesome Brands FontAwesome Duotone FontAw…" at bounding box center [1187, 365] width 316 height 23
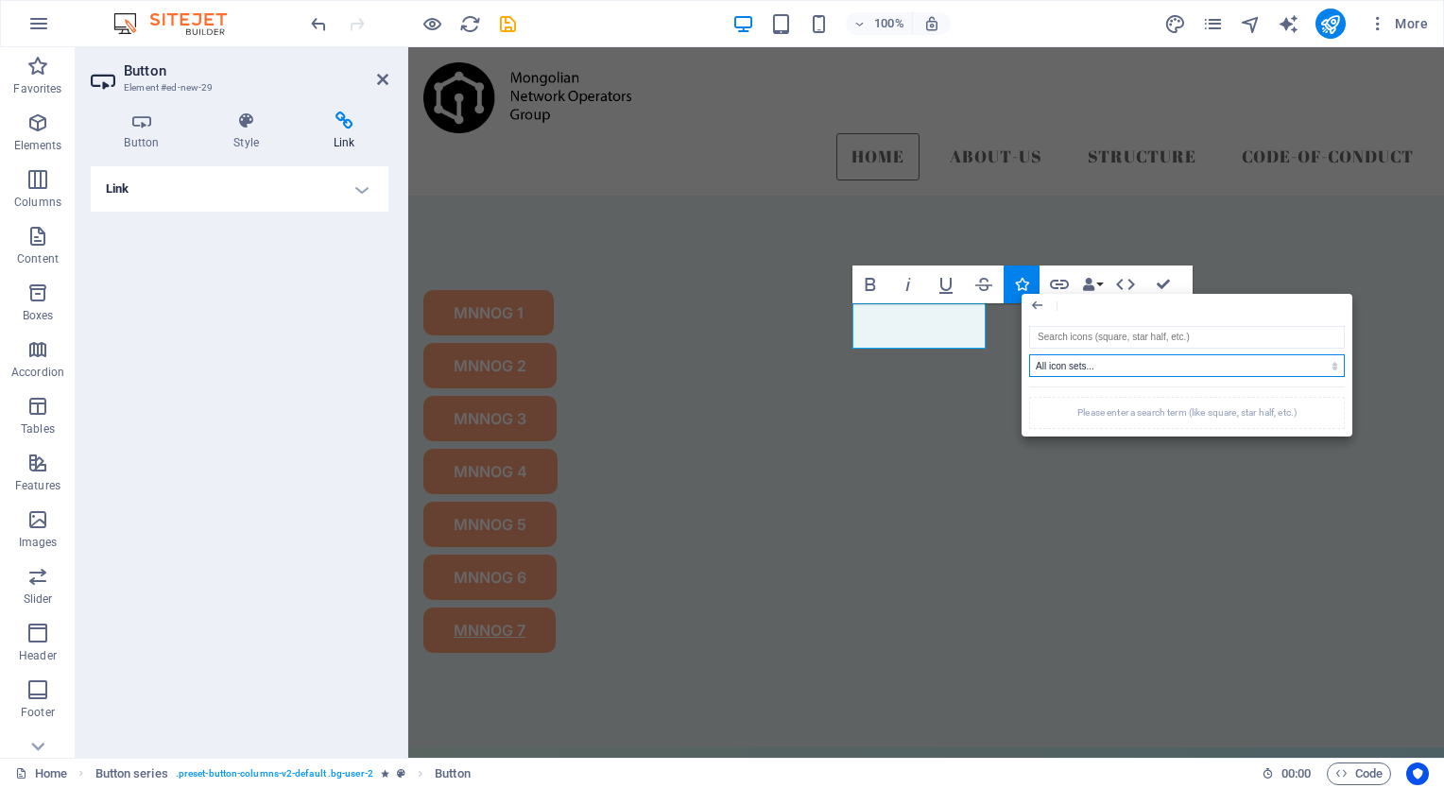
scroll to position [0, 0]
click at [1120, 335] on input "search" at bounding box center [1187, 337] width 316 height 23
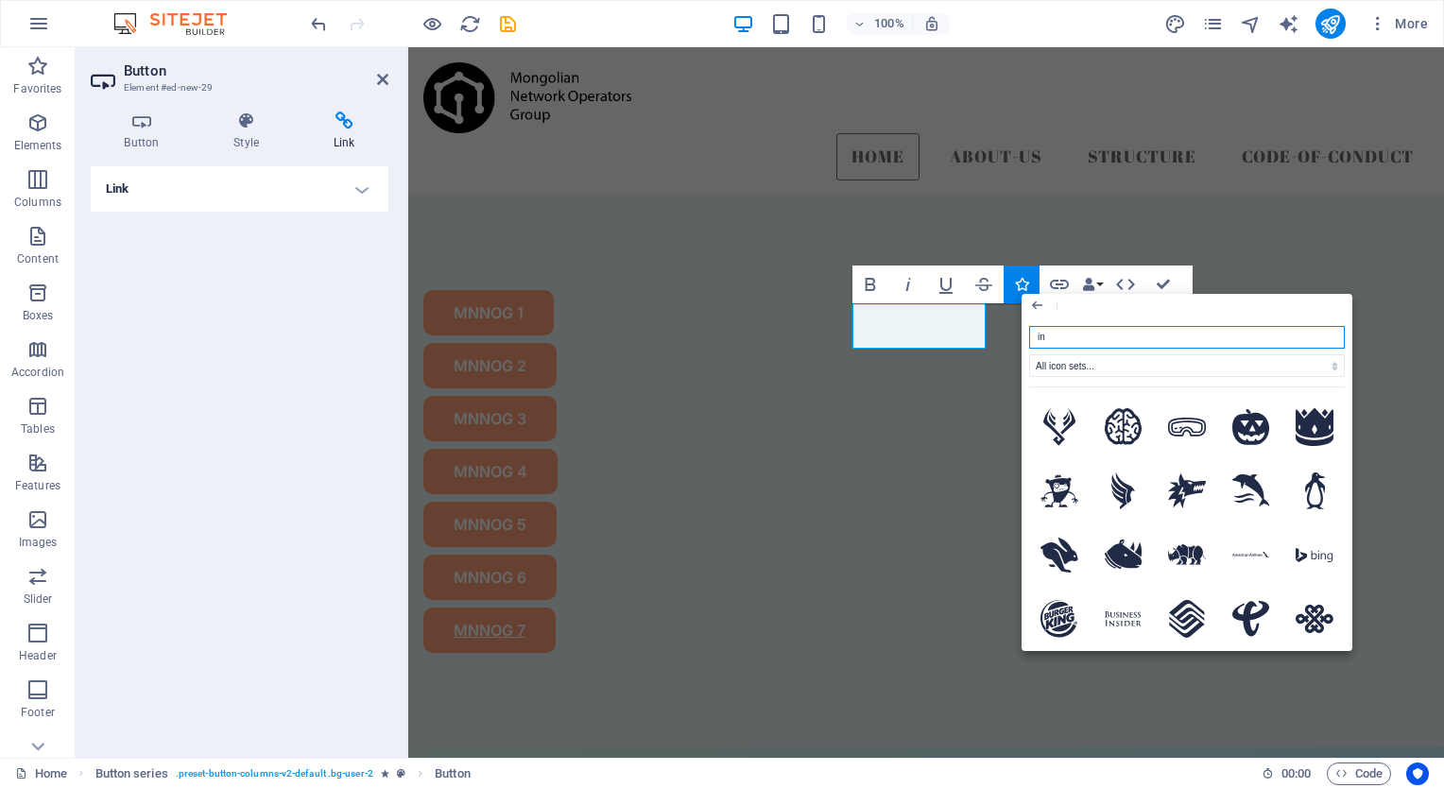
type input "i"
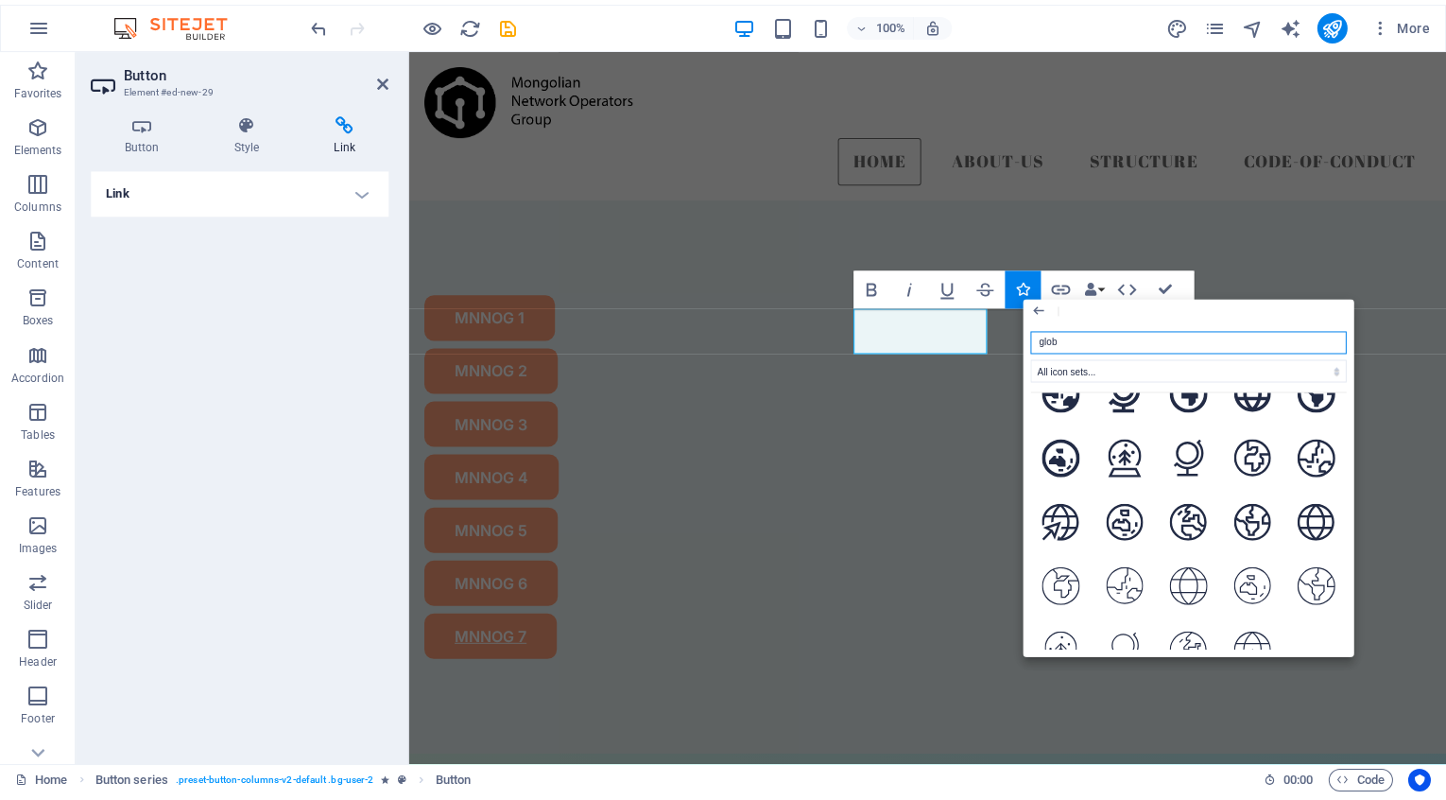
scroll to position [822, 0]
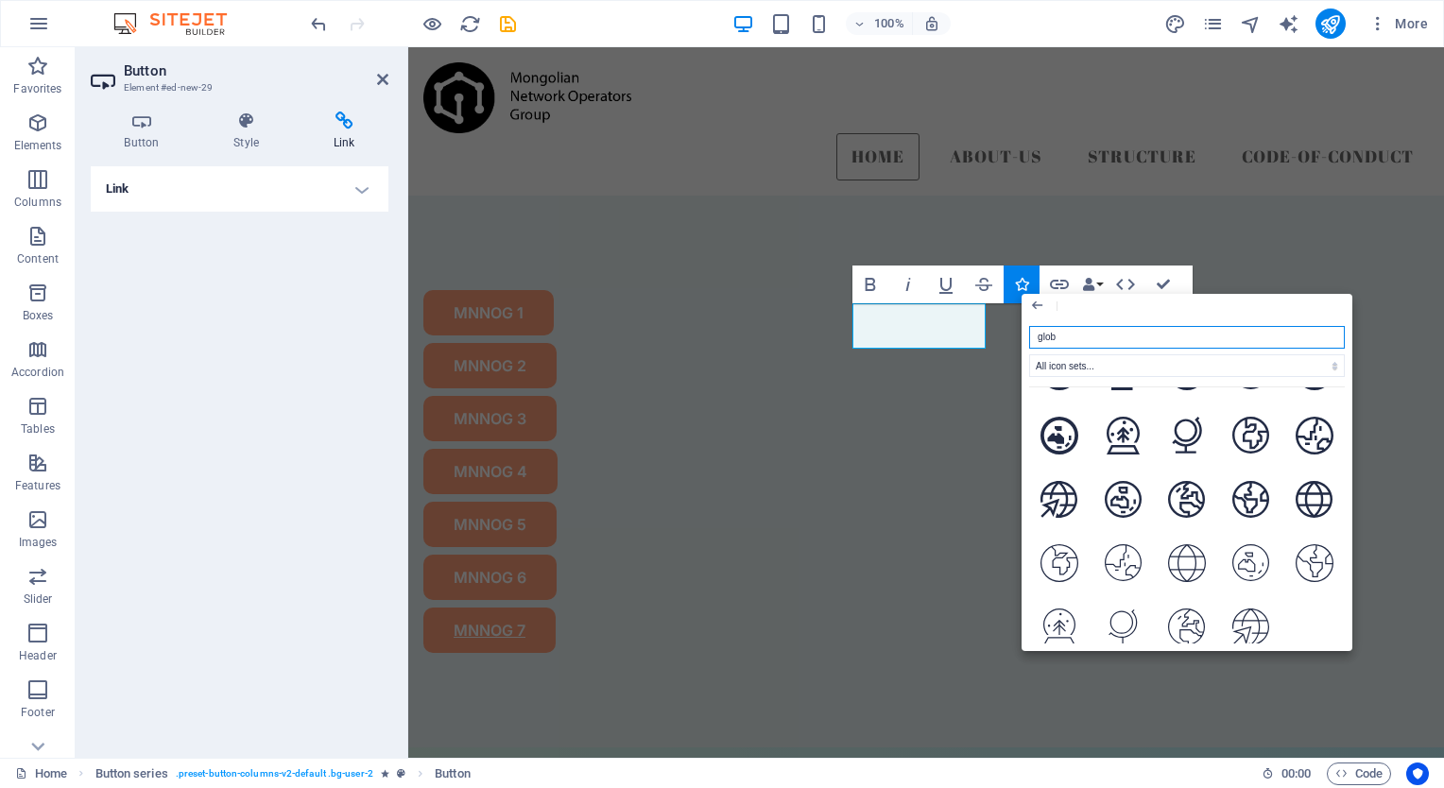
type input "glob"
